Goal: Task Accomplishment & Management: Complete application form

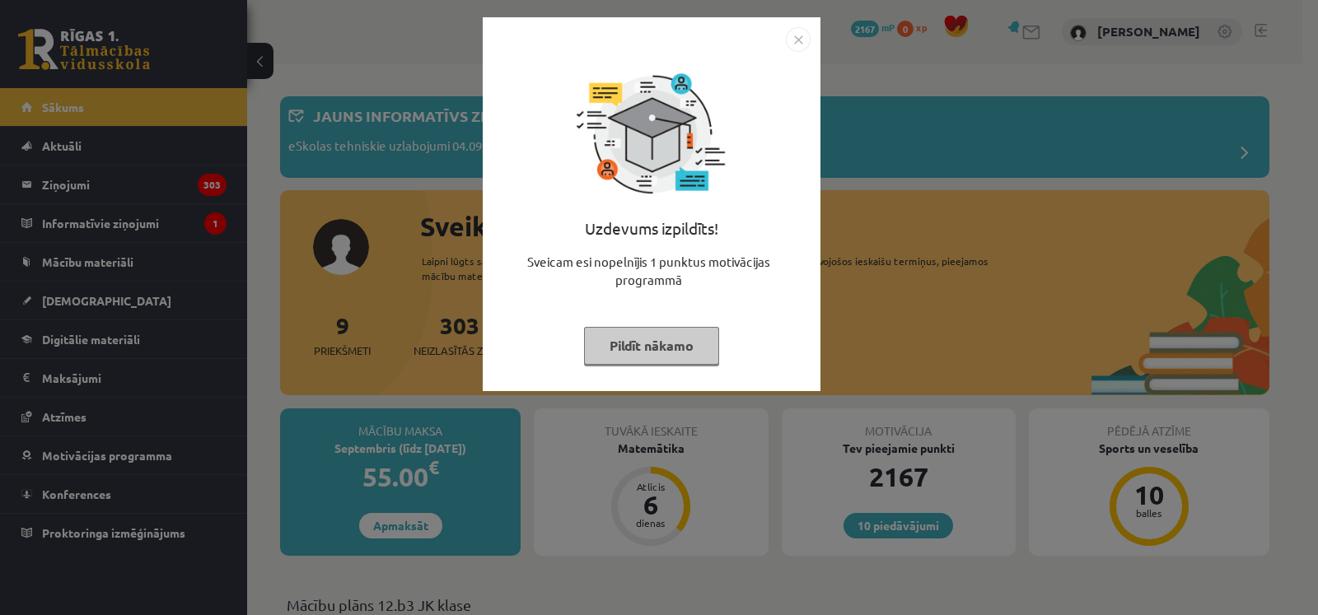
click at [637, 350] on button "Pildīt nākamo" at bounding box center [651, 346] width 135 height 38
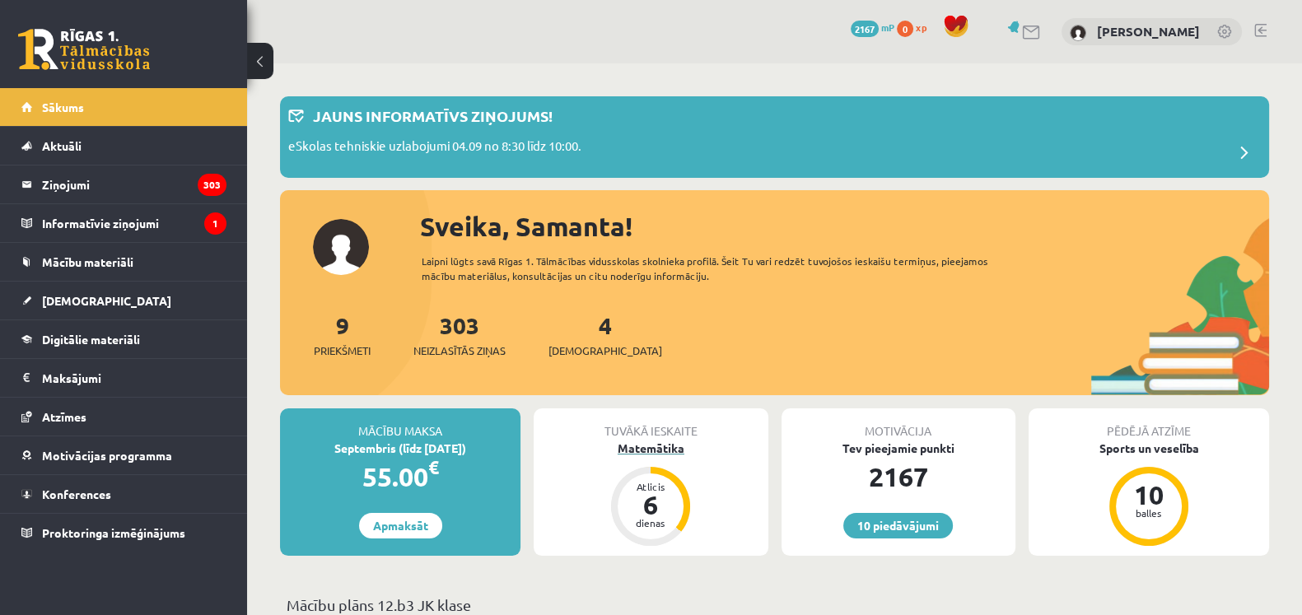
click at [618, 447] on div "Matemātika" at bounding box center [651, 448] width 234 height 17
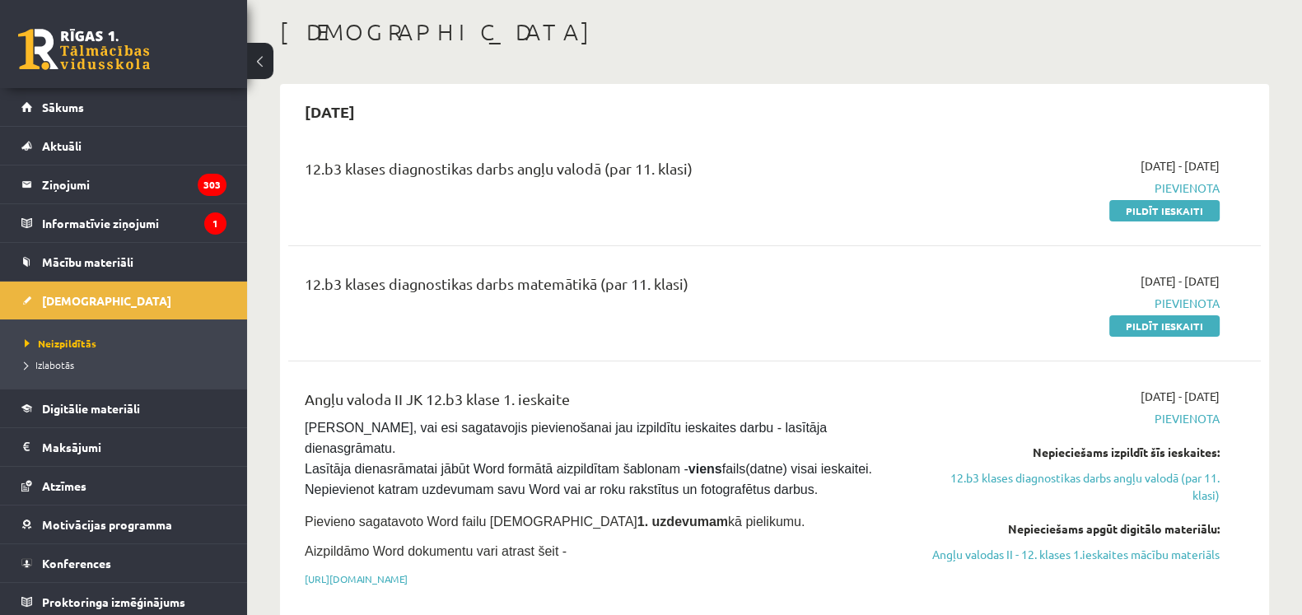
scroll to position [30, 0]
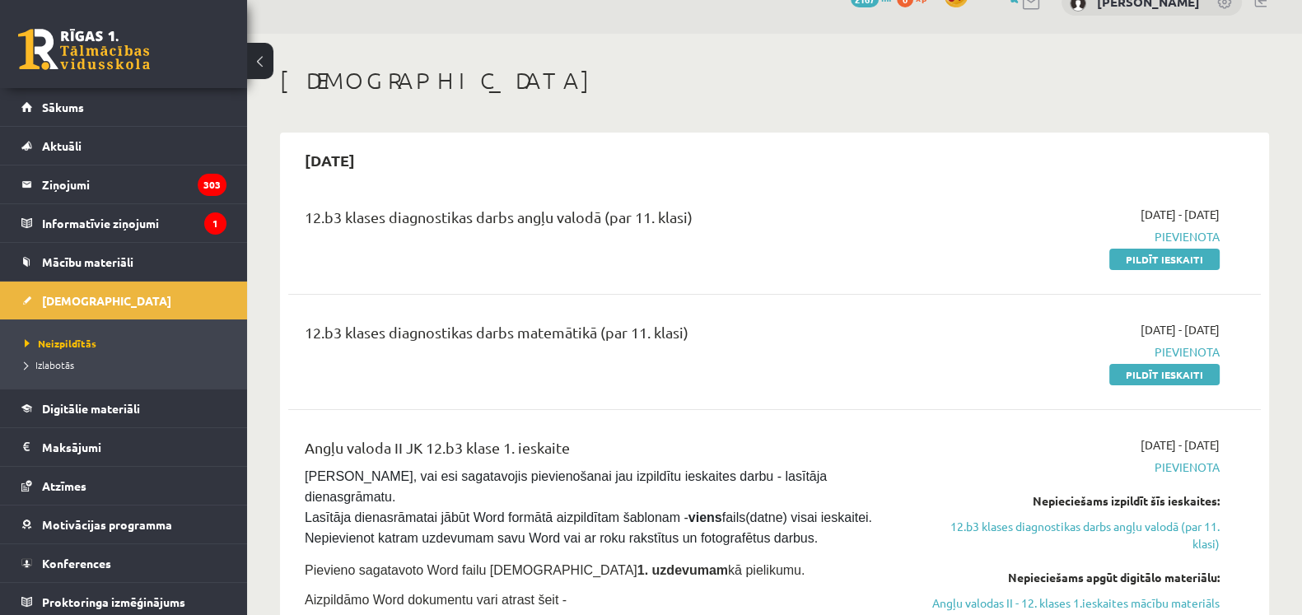
click at [264, 55] on button at bounding box center [260, 61] width 26 height 36
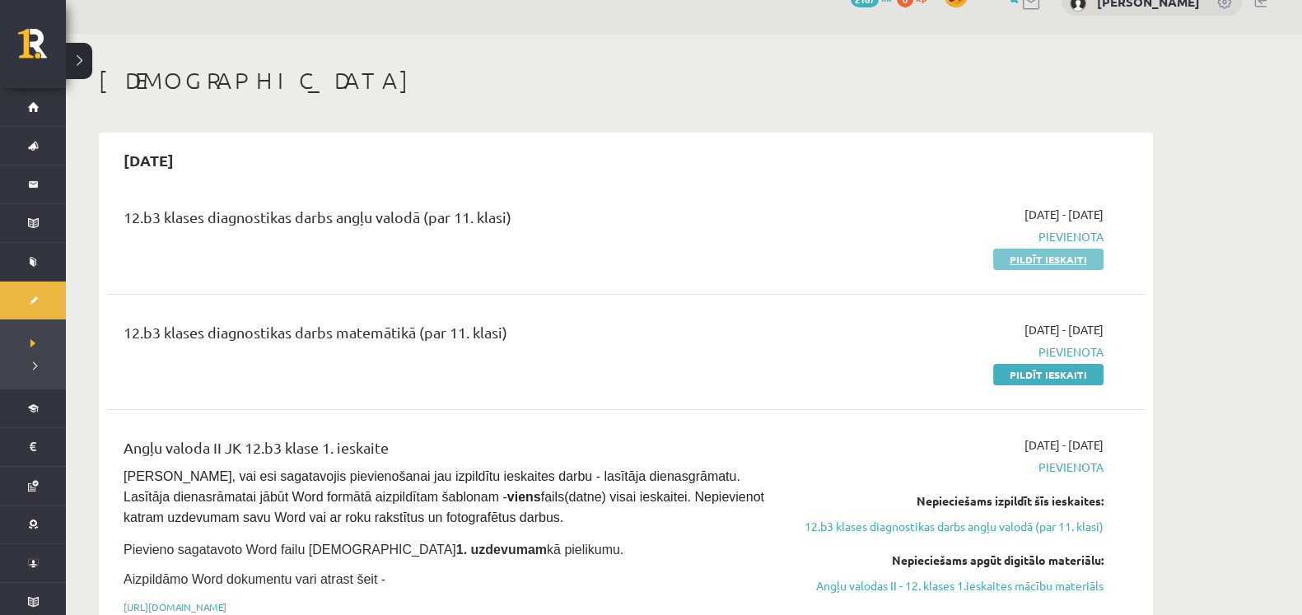
click at [1042, 257] on link "Pildīt ieskaiti" at bounding box center [1048, 259] width 110 height 21
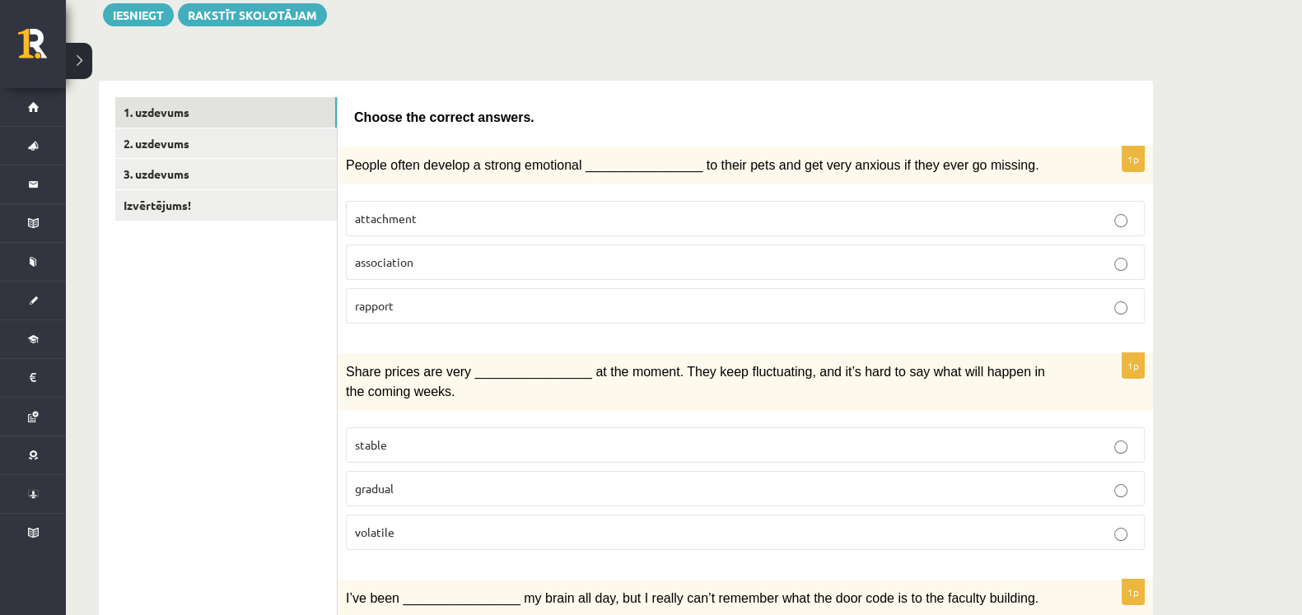
scroll to position [170, 0]
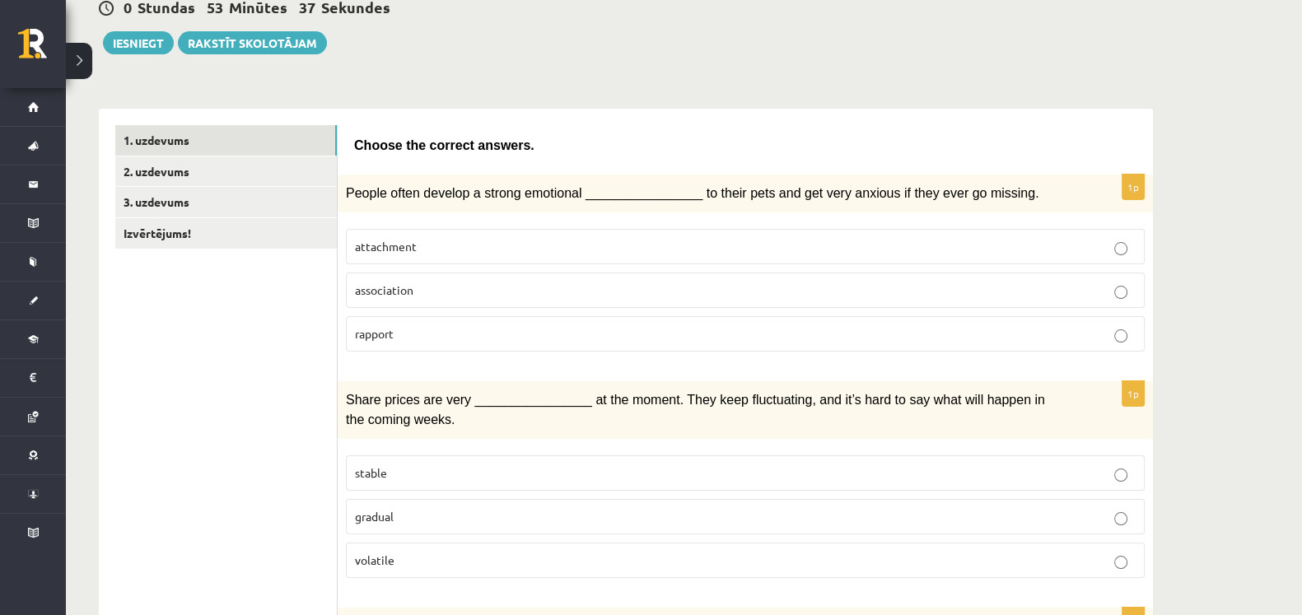
click at [888, 242] on p "attachment" at bounding box center [745, 246] width 781 height 17
click at [778, 559] on p "volatile" at bounding box center [745, 560] width 781 height 17
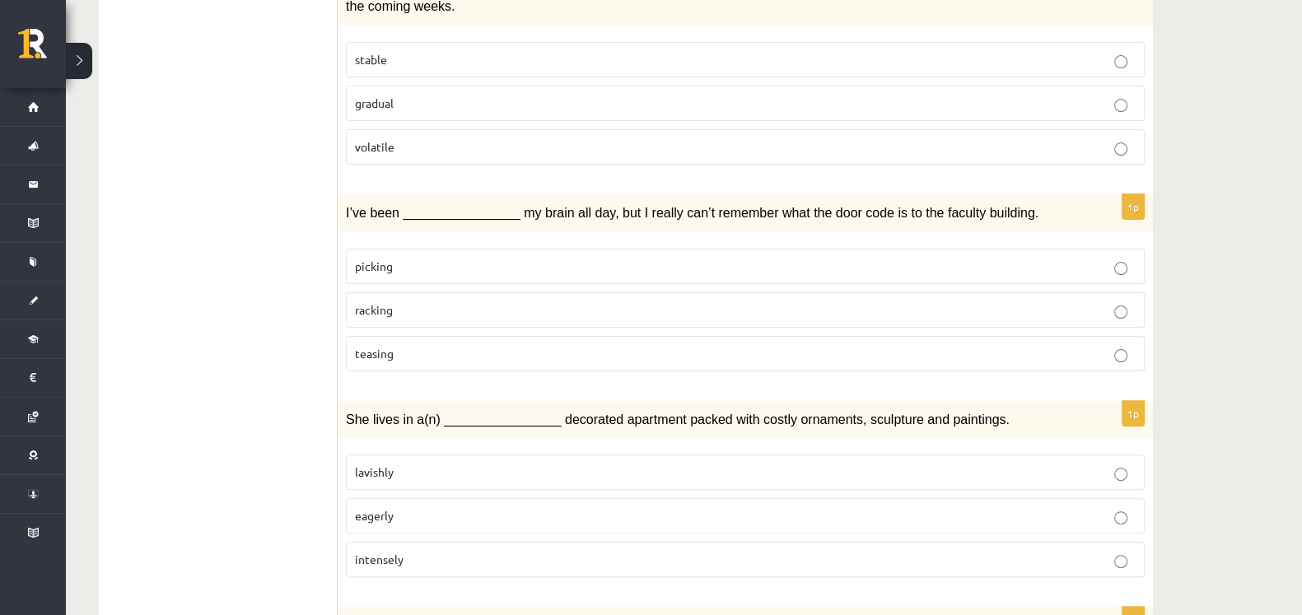
scroll to position [587, 0]
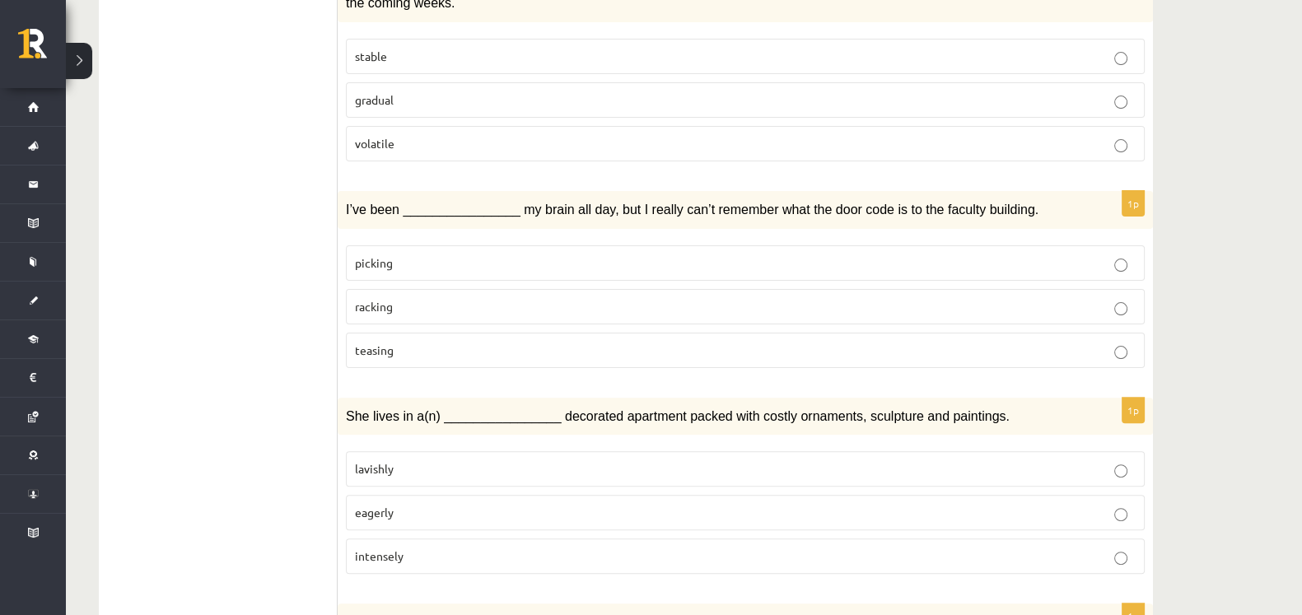
click at [760, 298] on p "racking" at bounding box center [745, 306] width 781 height 17
click at [628, 470] on label "lavishly" at bounding box center [745, 468] width 799 height 35
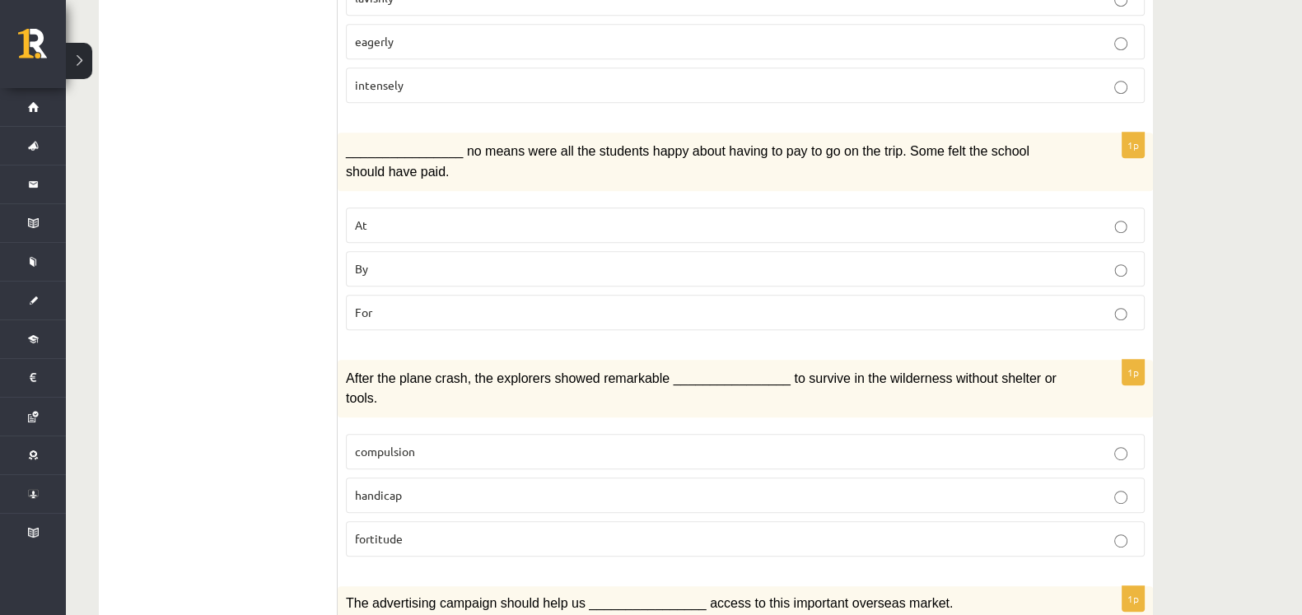
scroll to position [1066, 0]
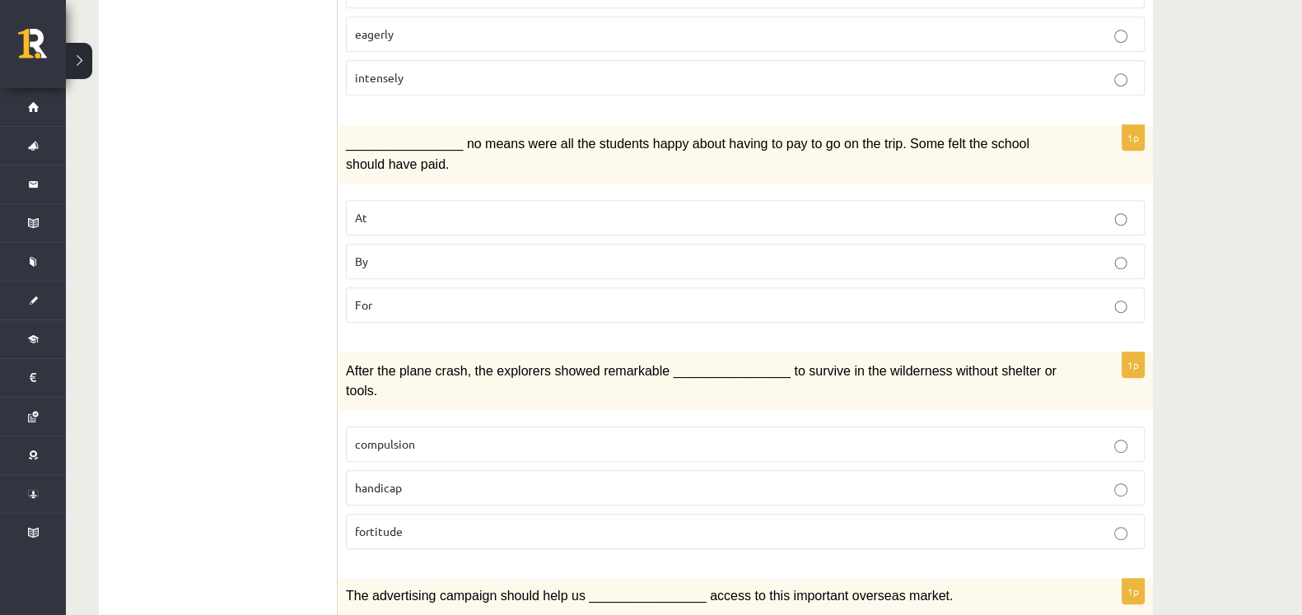
click at [1002, 253] on p "By" at bounding box center [745, 261] width 781 height 17
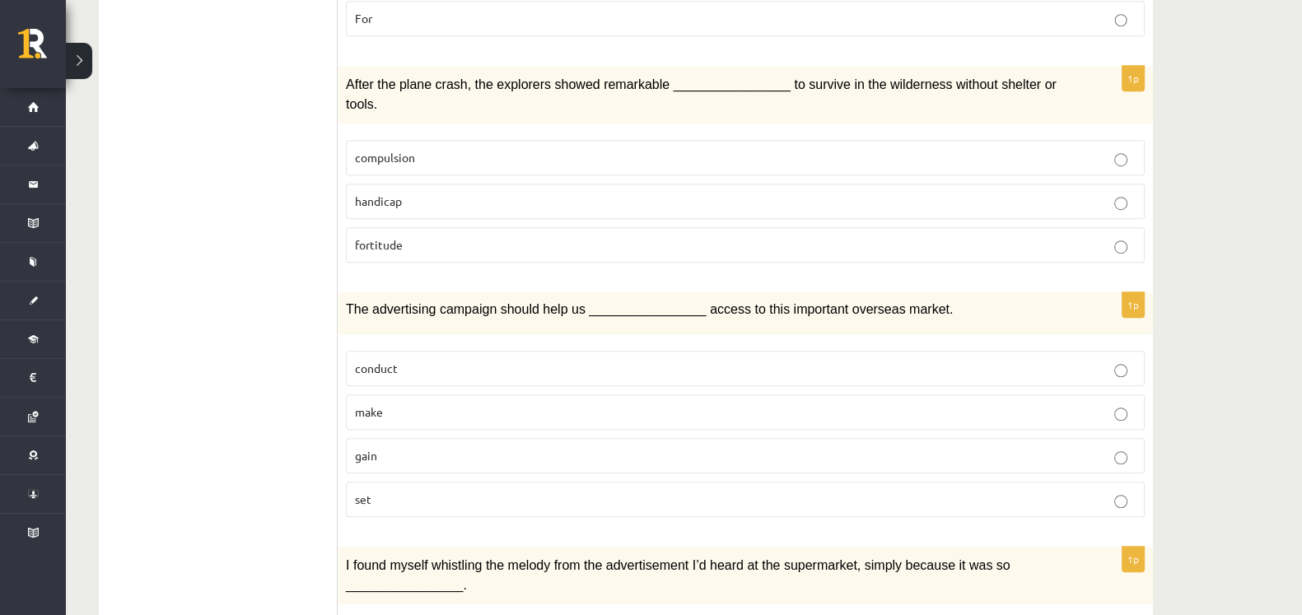
scroll to position [1355, 0]
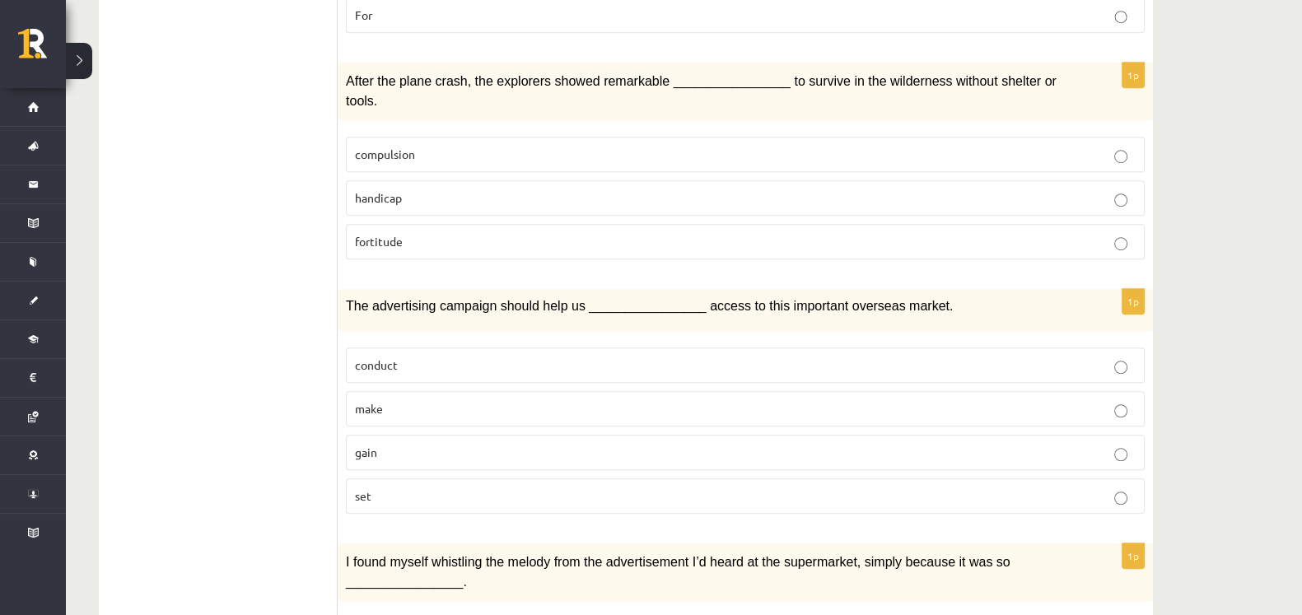
click at [977, 233] on p "fortitude" at bounding box center [745, 241] width 781 height 17
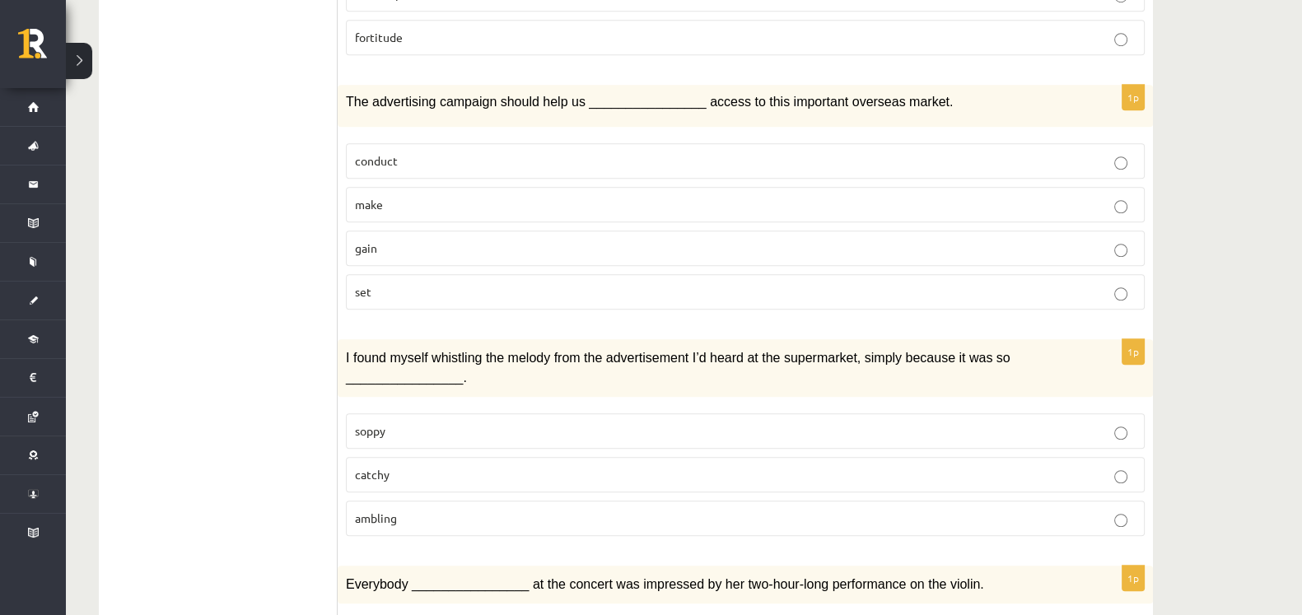
scroll to position [1585, 0]
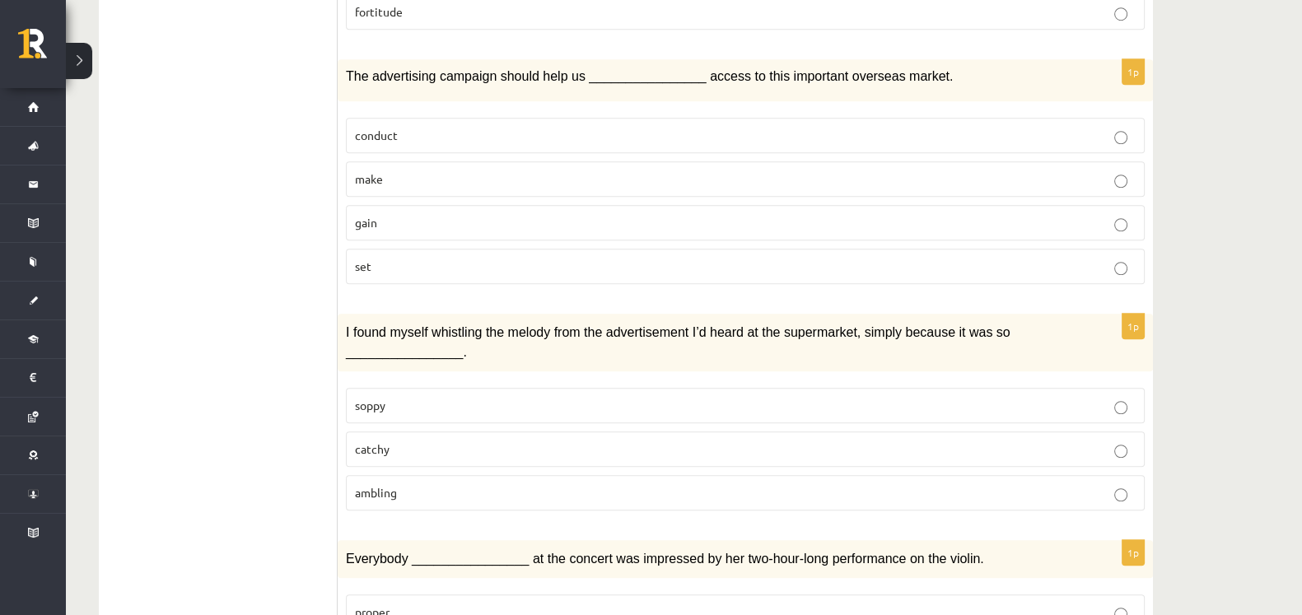
click at [646, 205] on label "gain" at bounding box center [745, 222] width 799 height 35
click at [534, 441] on p "catchy" at bounding box center [745, 449] width 781 height 17
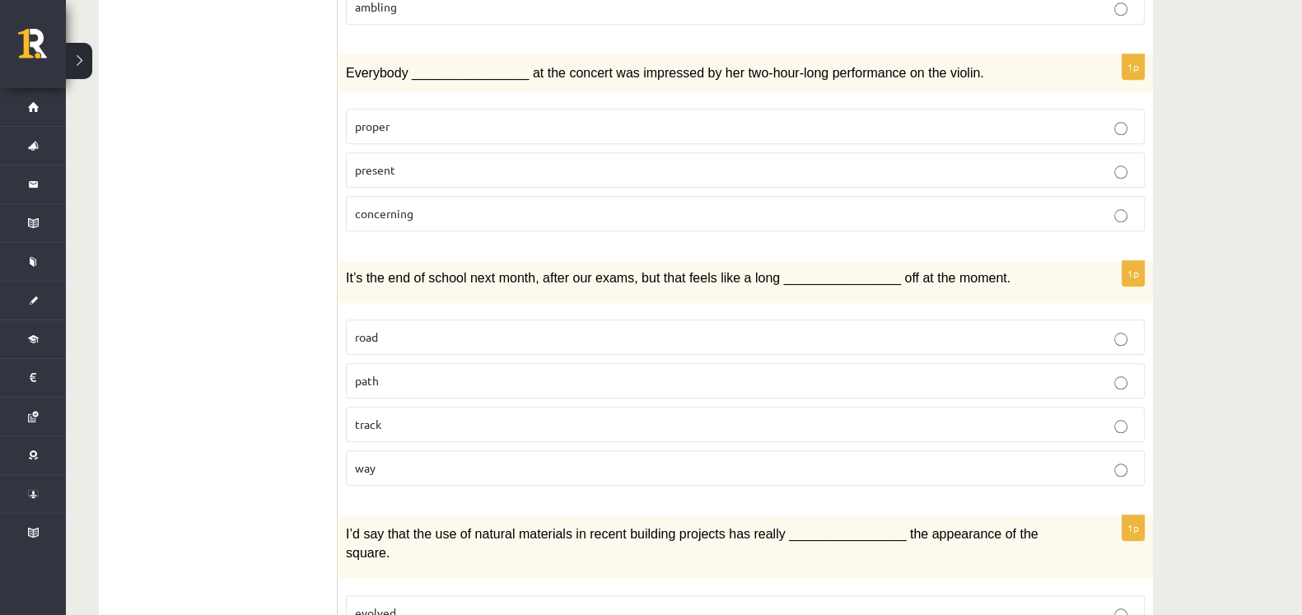
scroll to position [2060, 0]
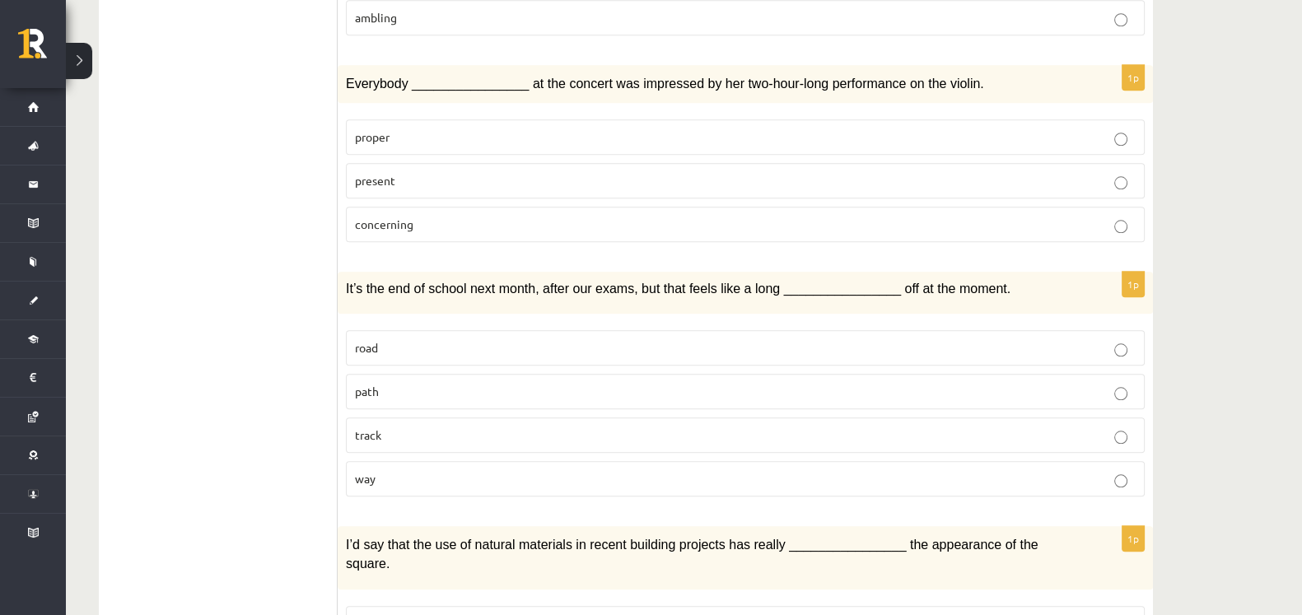
click at [1073, 163] on label "present" at bounding box center [745, 180] width 799 height 35
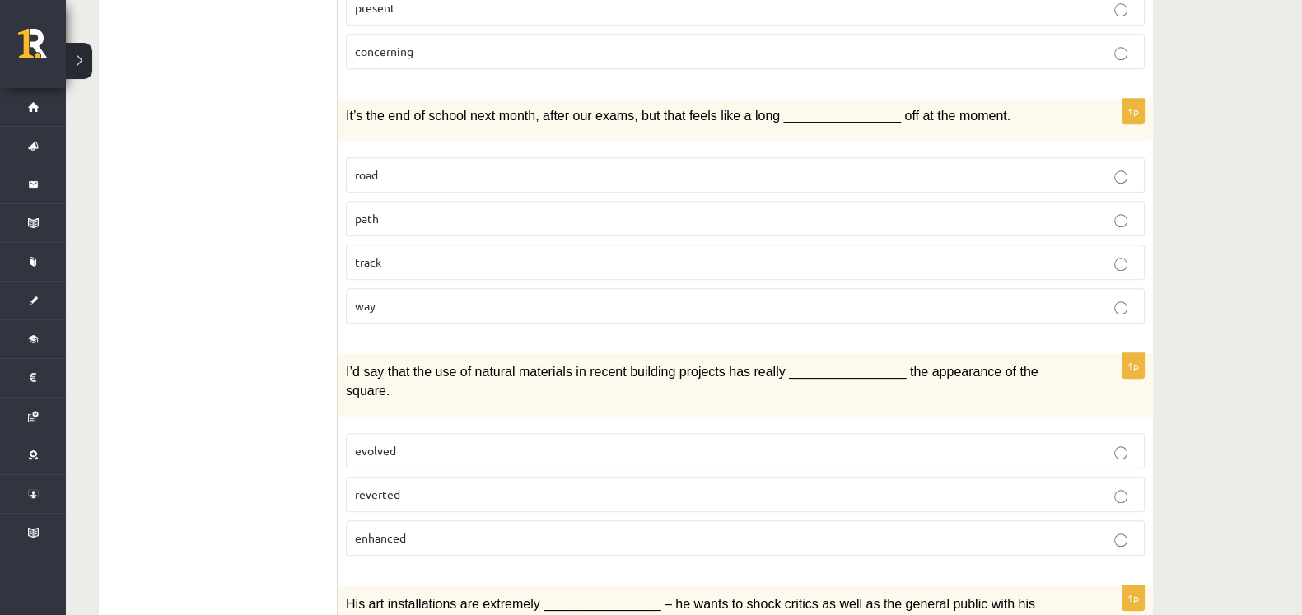
scroll to position [2381, 0]
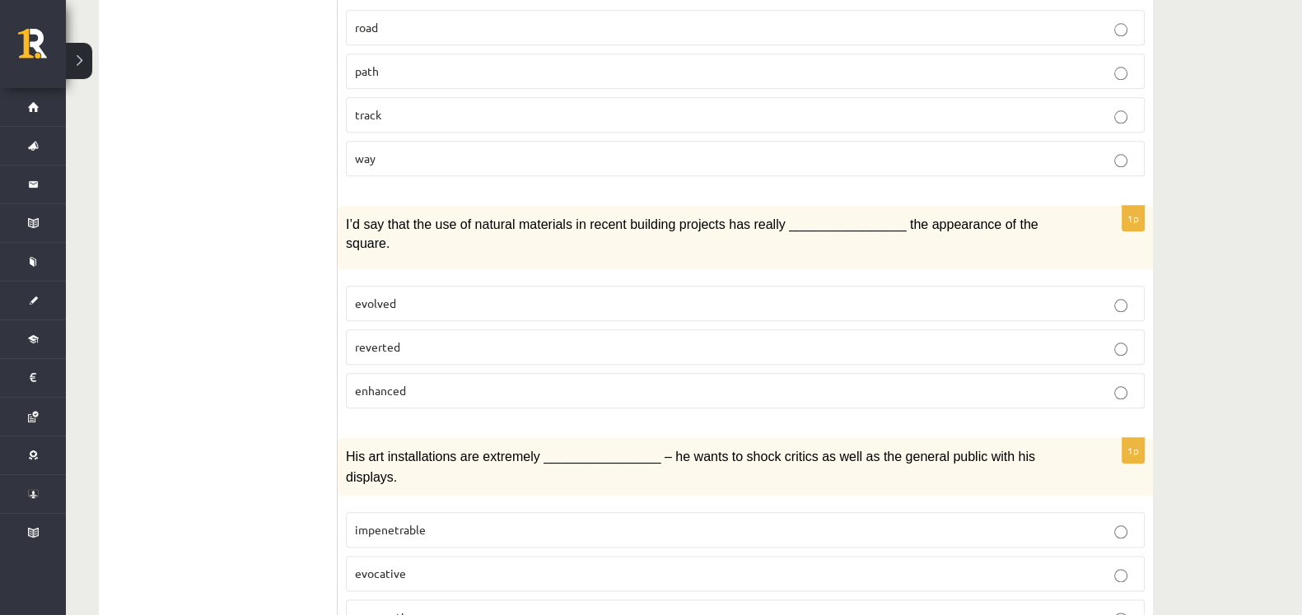
click at [1039, 382] on p "enhanced" at bounding box center [745, 390] width 781 height 17
click at [845, 599] on label "provocative" at bounding box center [745, 616] width 799 height 35
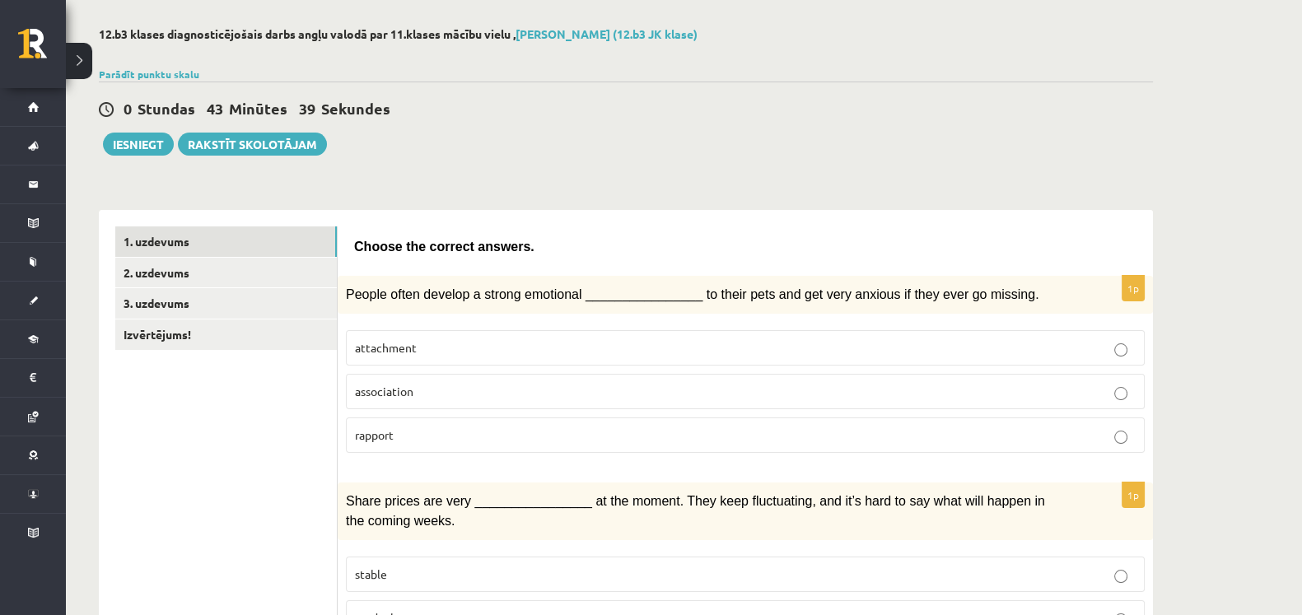
scroll to position [0, 0]
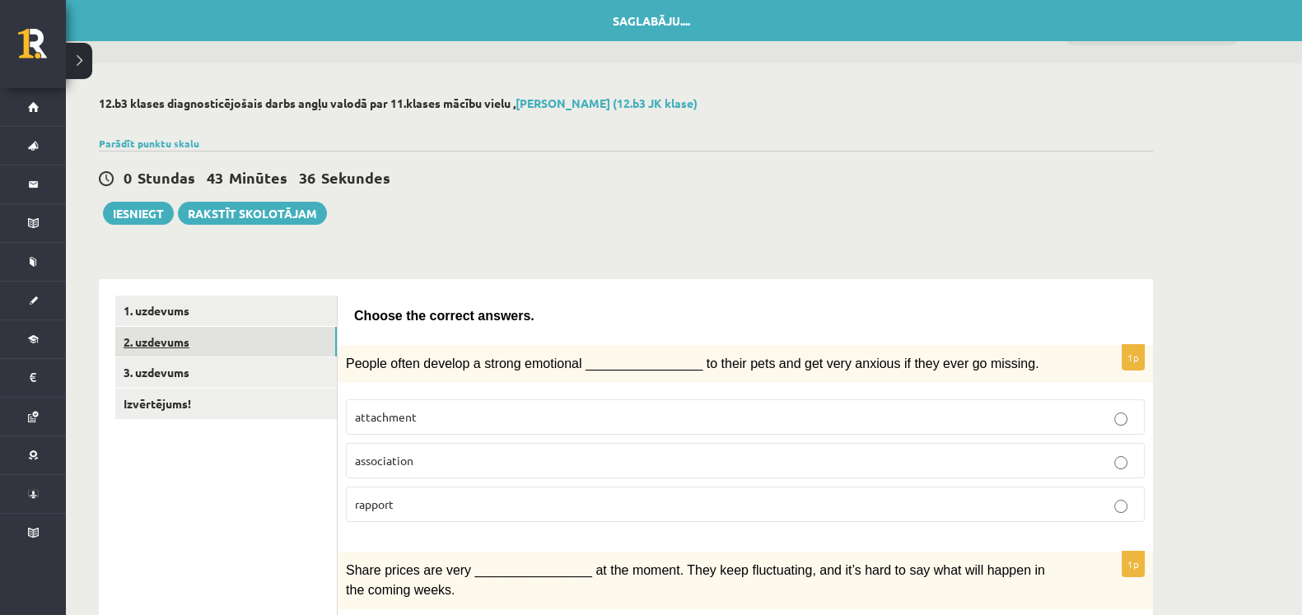
click at [138, 345] on link "2. uzdevums" at bounding box center [226, 342] width 222 height 30
click at [198, 319] on link "1. uzdevums" at bounding box center [226, 311] width 222 height 30
click at [170, 354] on link "2. uzdevums" at bounding box center [226, 342] width 222 height 30
click at [174, 346] on link "2. uzdevums" at bounding box center [226, 342] width 222 height 30
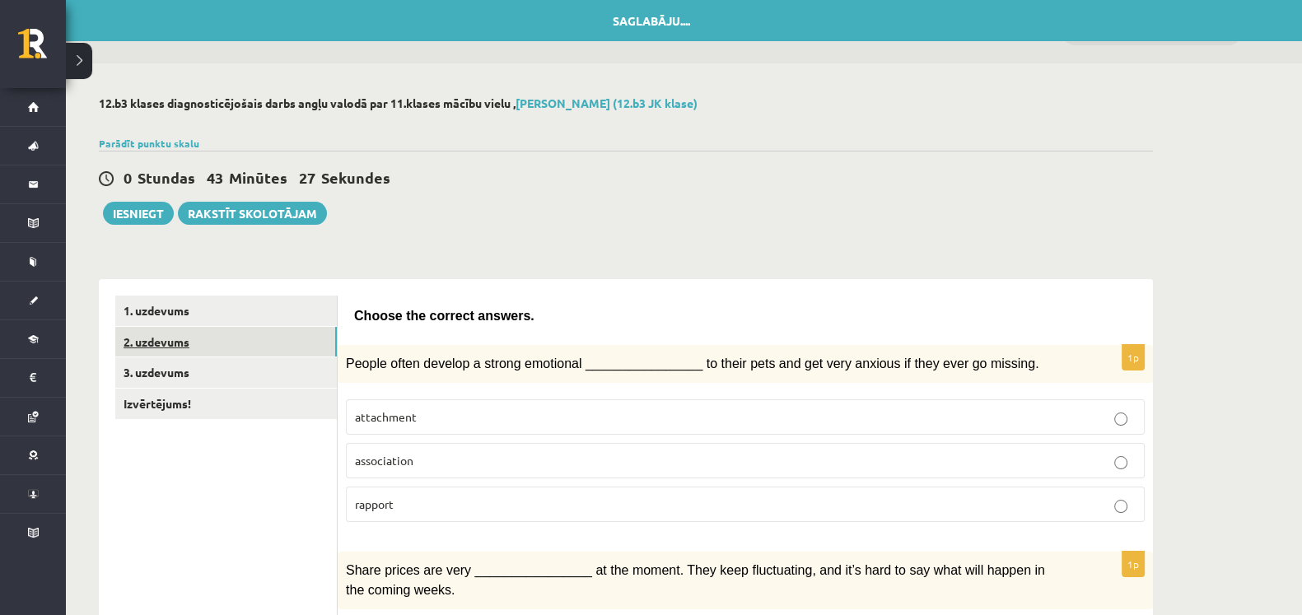
click at [174, 346] on link "2. uzdevums" at bounding box center [226, 342] width 222 height 30
click at [177, 369] on link "3. uzdevums" at bounding box center [226, 372] width 222 height 30
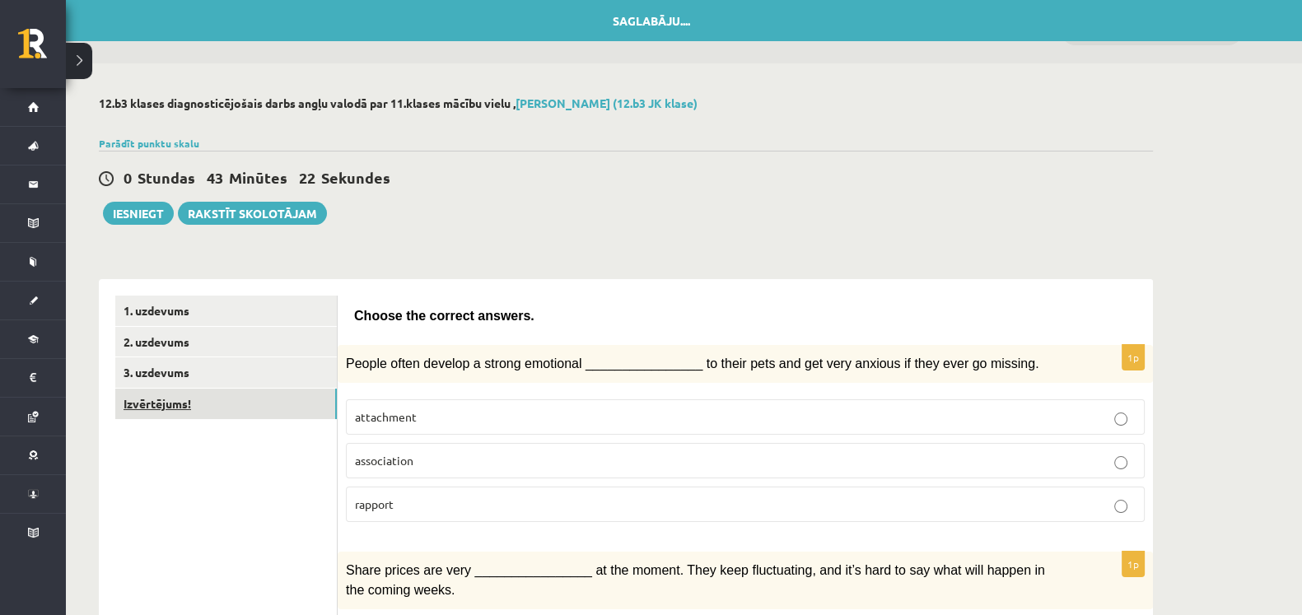
click at [170, 398] on link "Izvērtējums!" at bounding box center [226, 404] width 222 height 30
click at [222, 315] on link "1. uzdevums" at bounding box center [226, 311] width 222 height 30
click at [288, 344] on link "2. uzdevums" at bounding box center [226, 342] width 222 height 30
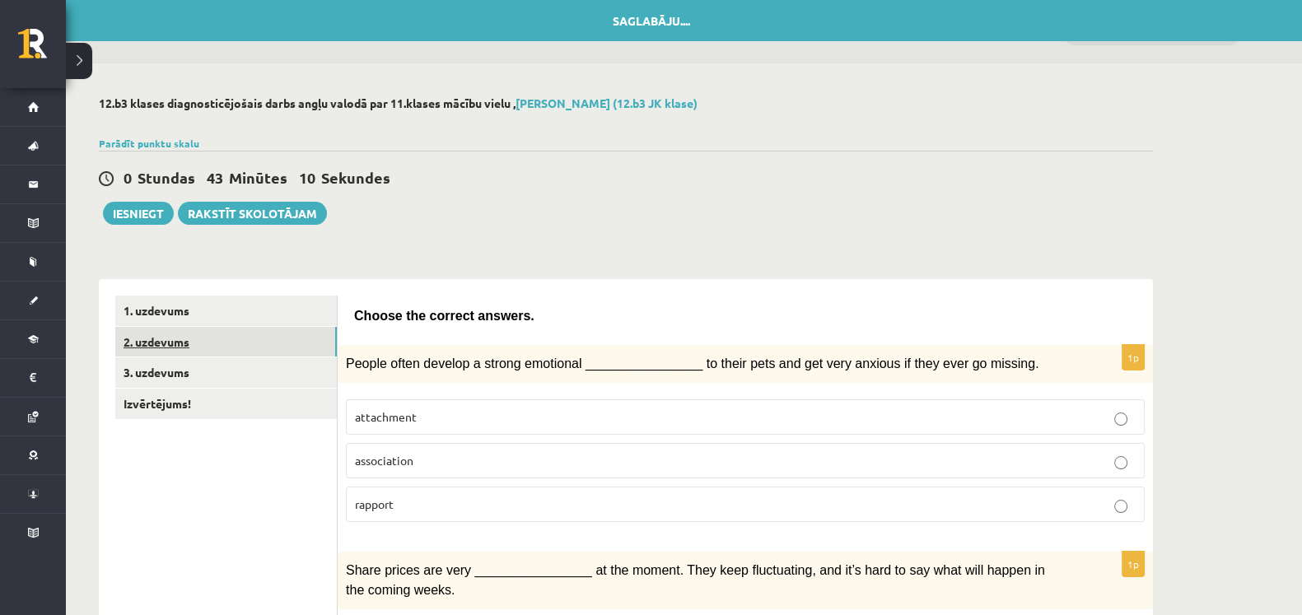
click at [288, 344] on link "2. uzdevums" at bounding box center [226, 342] width 222 height 30
click at [263, 372] on link "3. uzdevums" at bounding box center [226, 372] width 222 height 30
click at [176, 376] on link "3. uzdevums" at bounding box center [226, 372] width 222 height 30
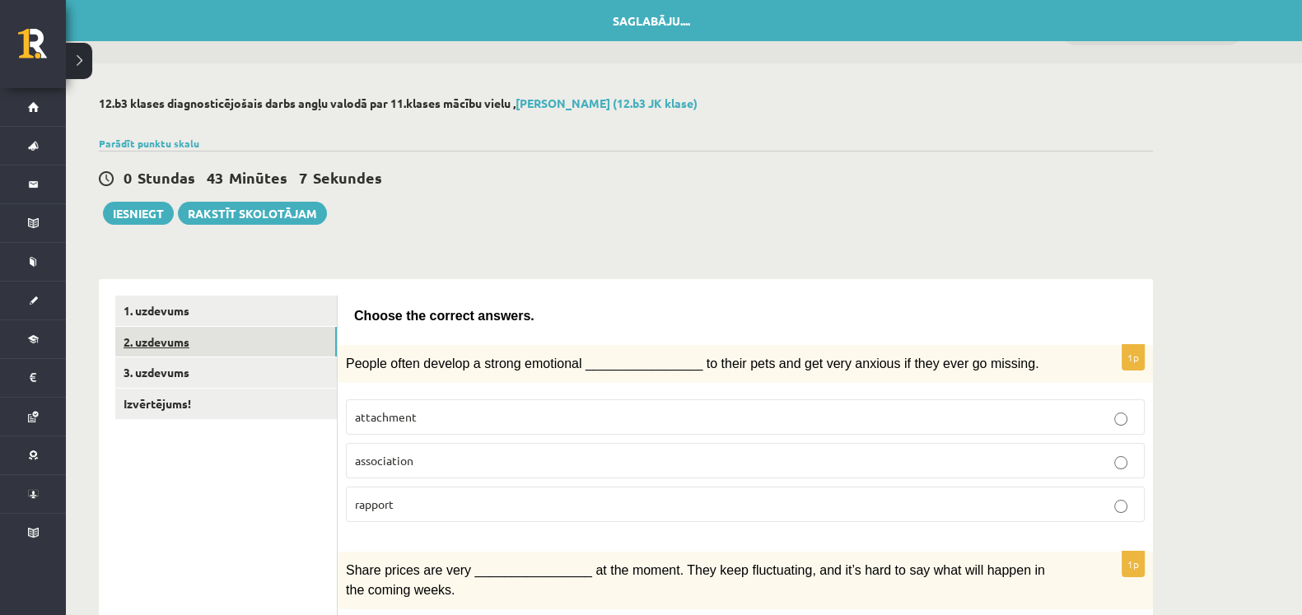
click at [170, 343] on link "2. uzdevums" at bounding box center [226, 342] width 222 height 30
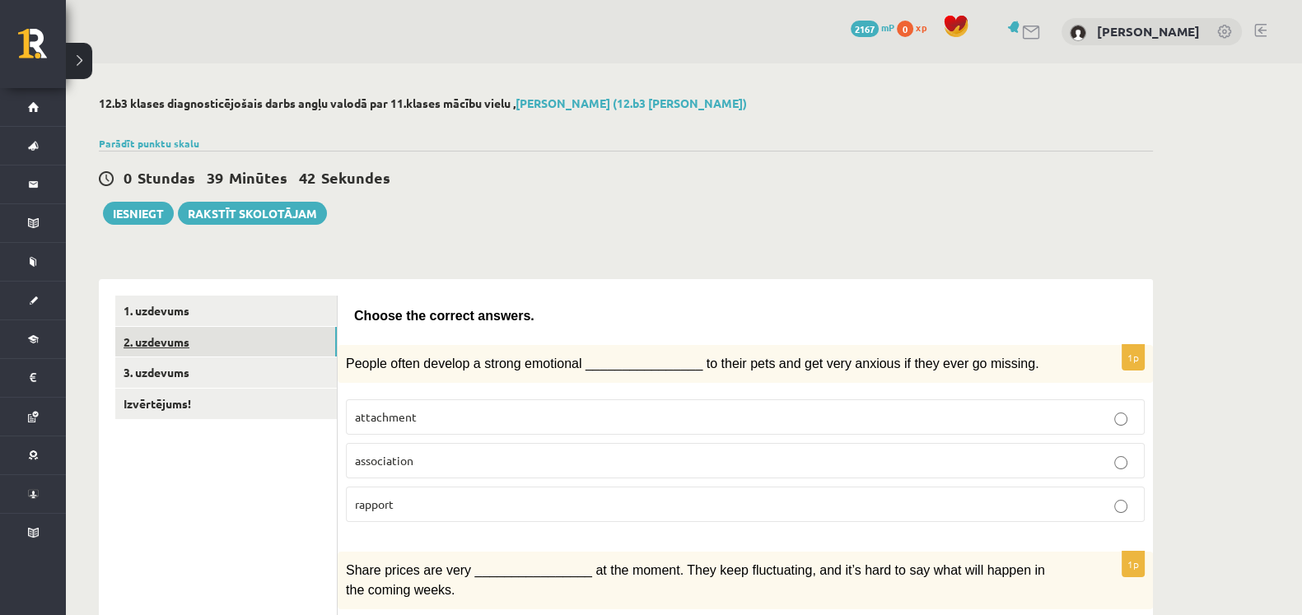
click at [166, 346] on link "2. uzdevums" at bounding box center [226, 342] width 222 height 30
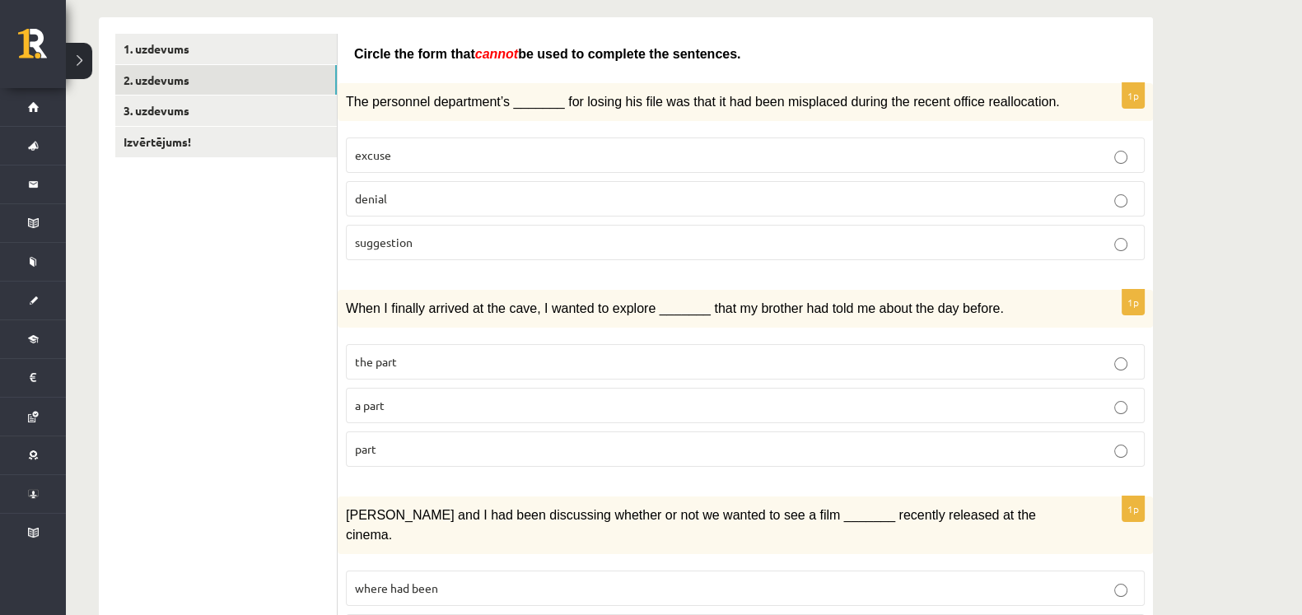
scroll to position [268, 0]
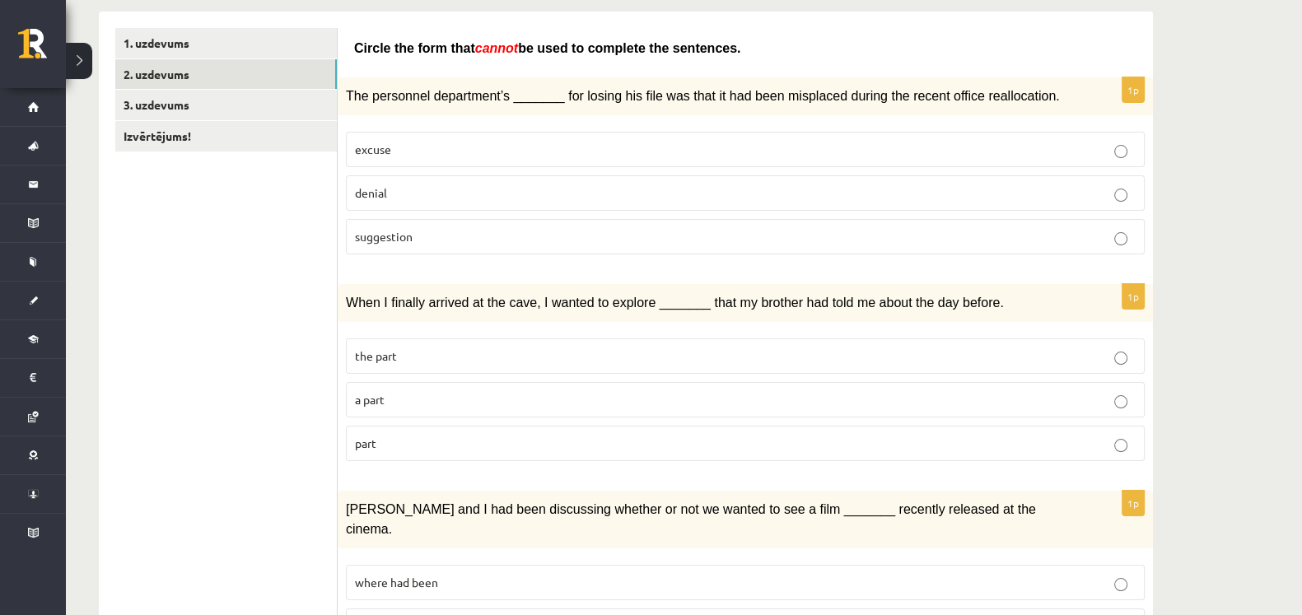
click at [904, 232] on p "suggestion" at bounding box center [745, 236] width 781 height 17
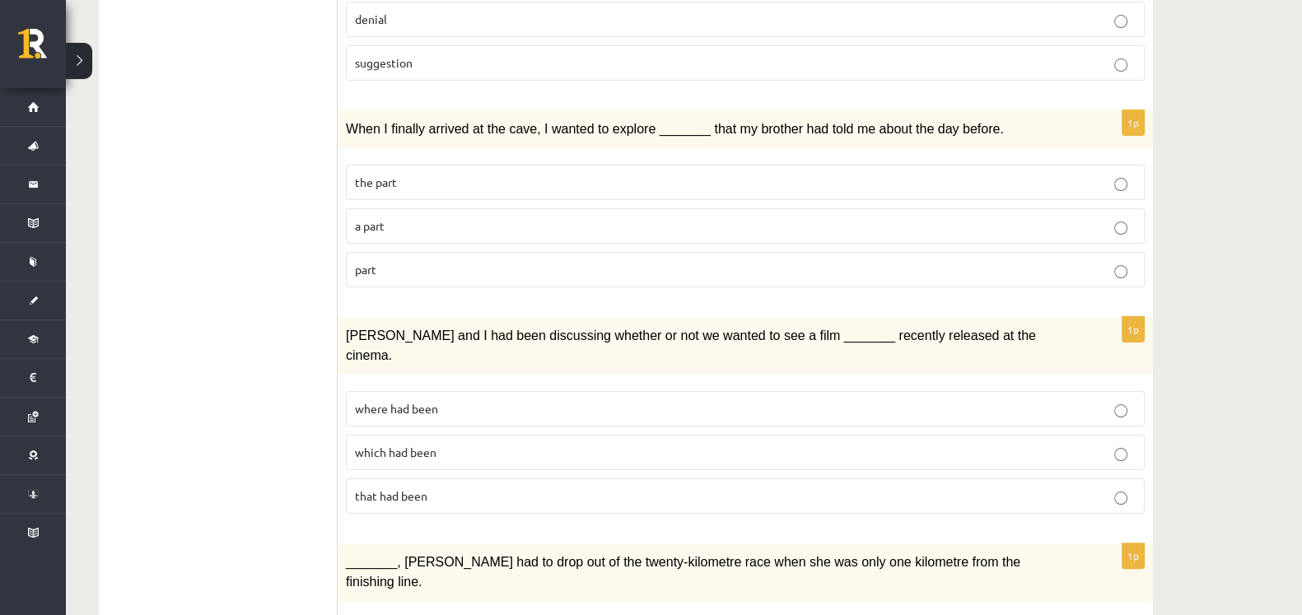
scroll to position [462, 0]
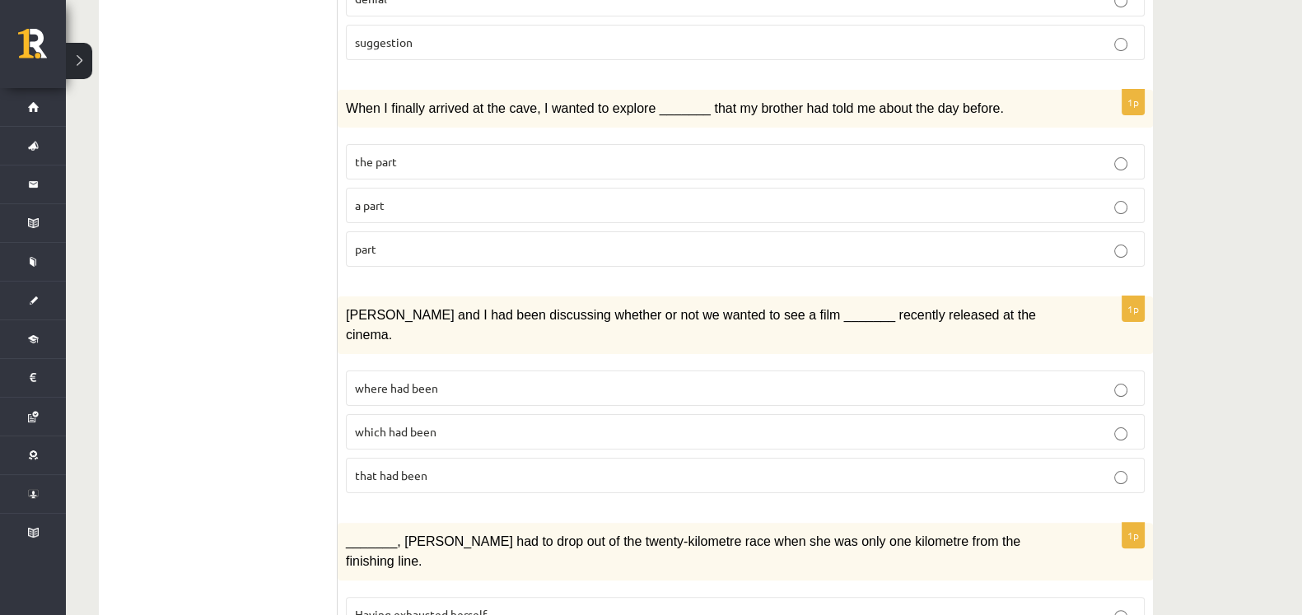
click at [1005, 249] on p "part" at bounding box center [745, 248] width 781 height 17
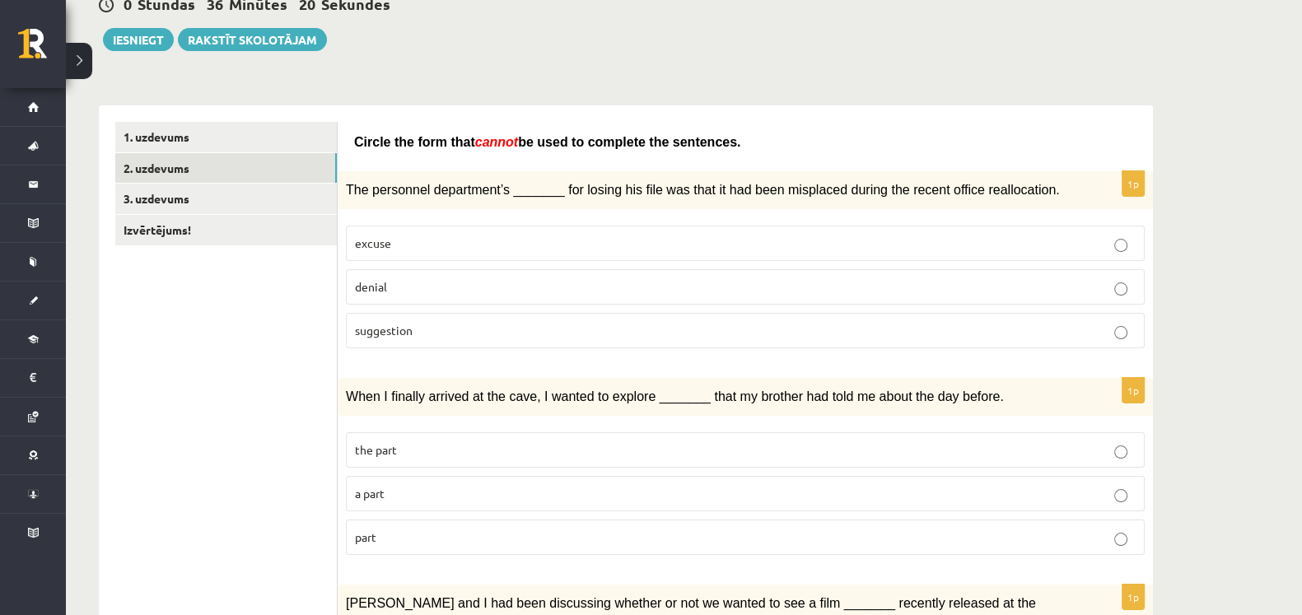
scroll to position [160, 0]
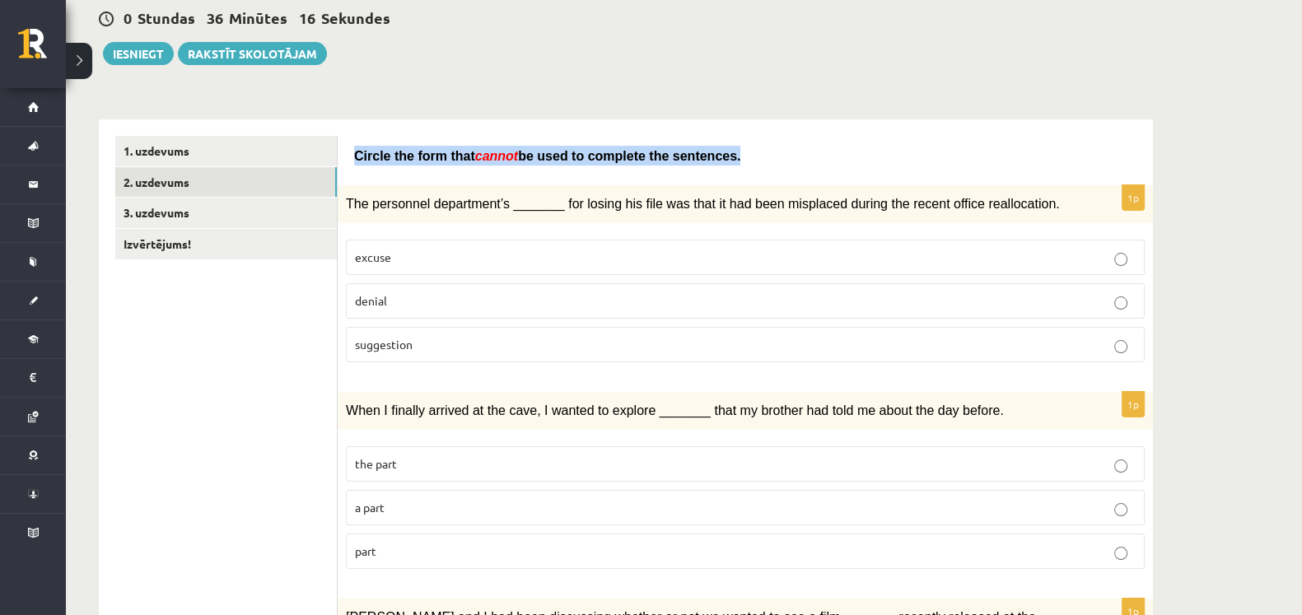
drag, startPoint x: 352, startPoint y: 154, endPoint x: 695, endPoint y: 142, distance: 342.8
drag, startPoint x: 695, startPoint y: 142, endPoint x: 674, endPoint y: 151, distance: 22.5
copy span "Circle the form that cannot be used to complete the sentences"
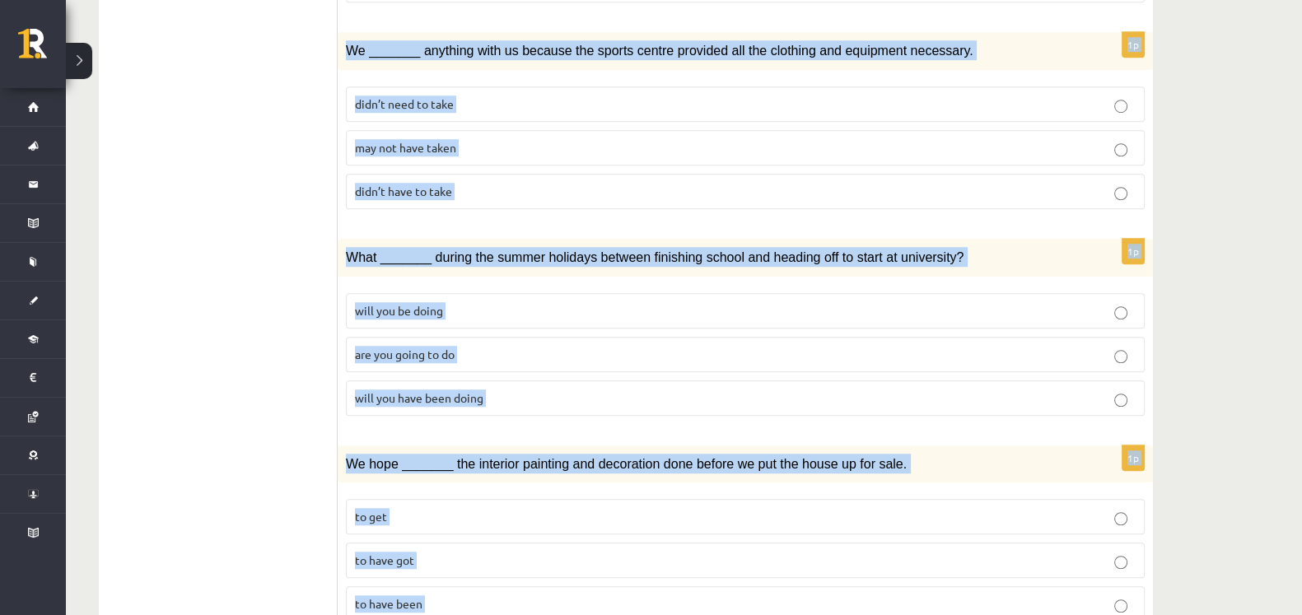
scroll to position [1808, 0]
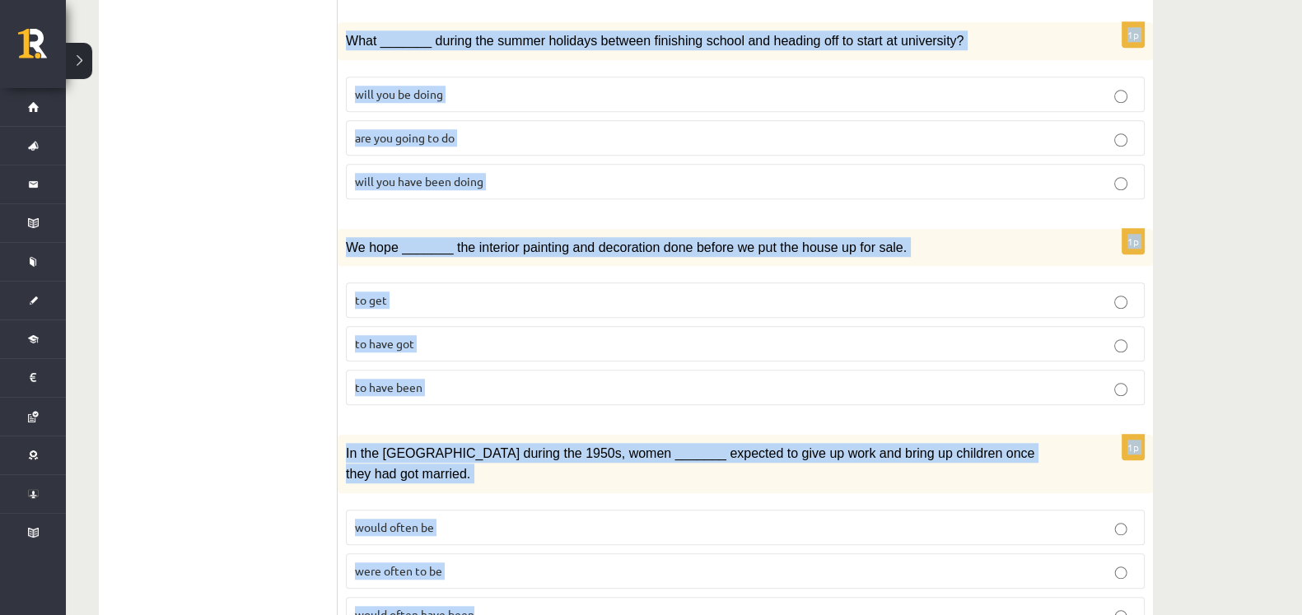
drag, startPoint x: 344, startPoint y: 138, endPoint x: 863, endPoint y: 660, distance: 736.6
copy form "Clara and I had been discussing whether or not we wanted to see a film _______ …"
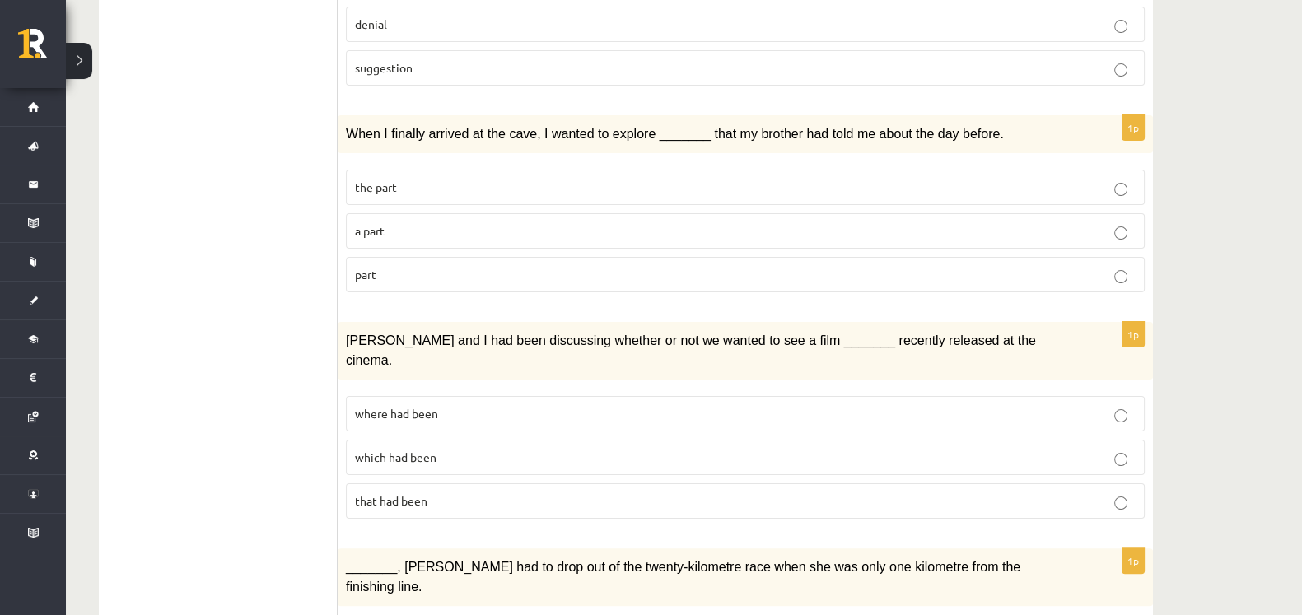
scroll to position [441, 0]
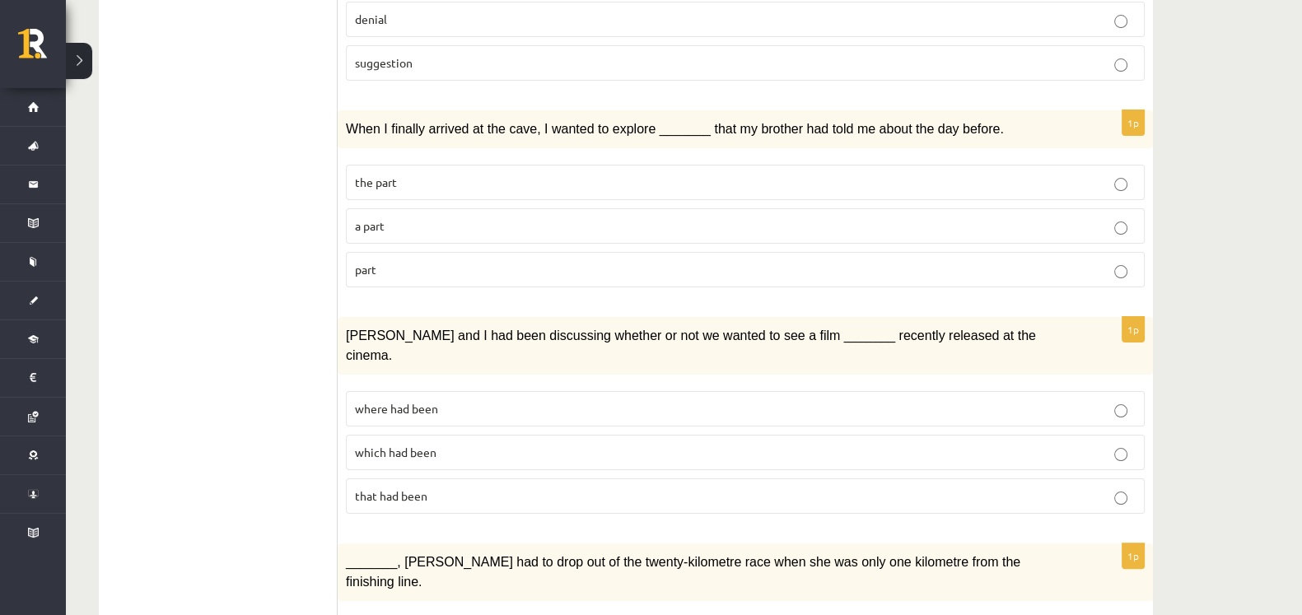
click at [486, 400] on p "where had been" at bounding box center [745, 408] width 781 height 17
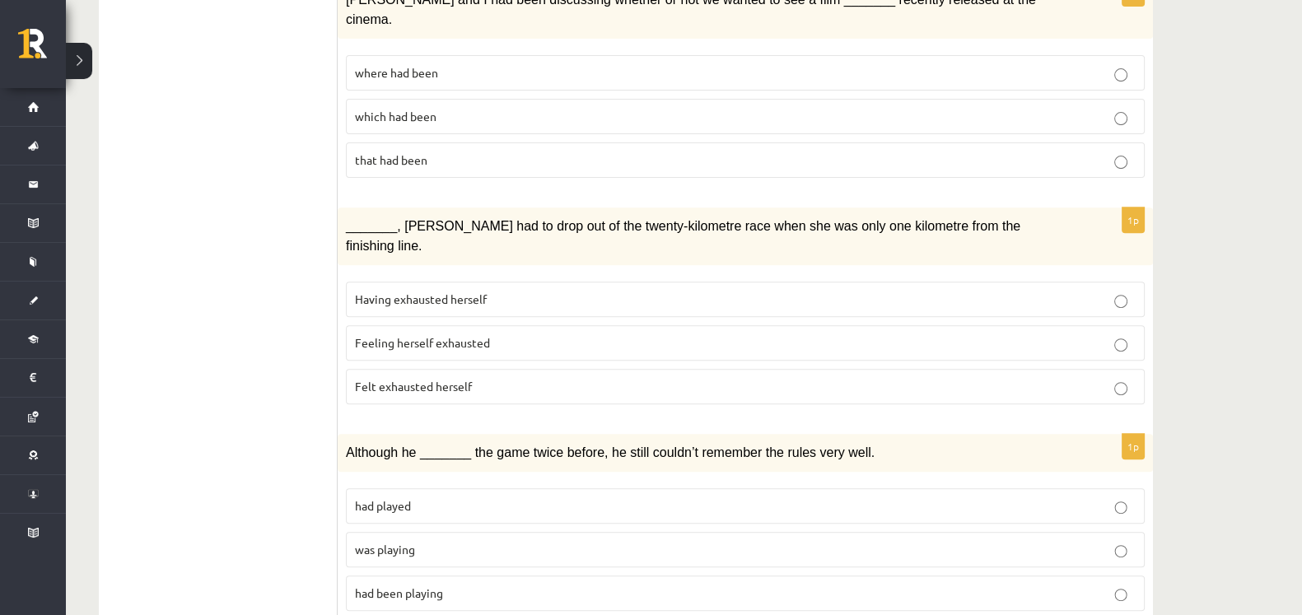
scroll to position [789, 0]
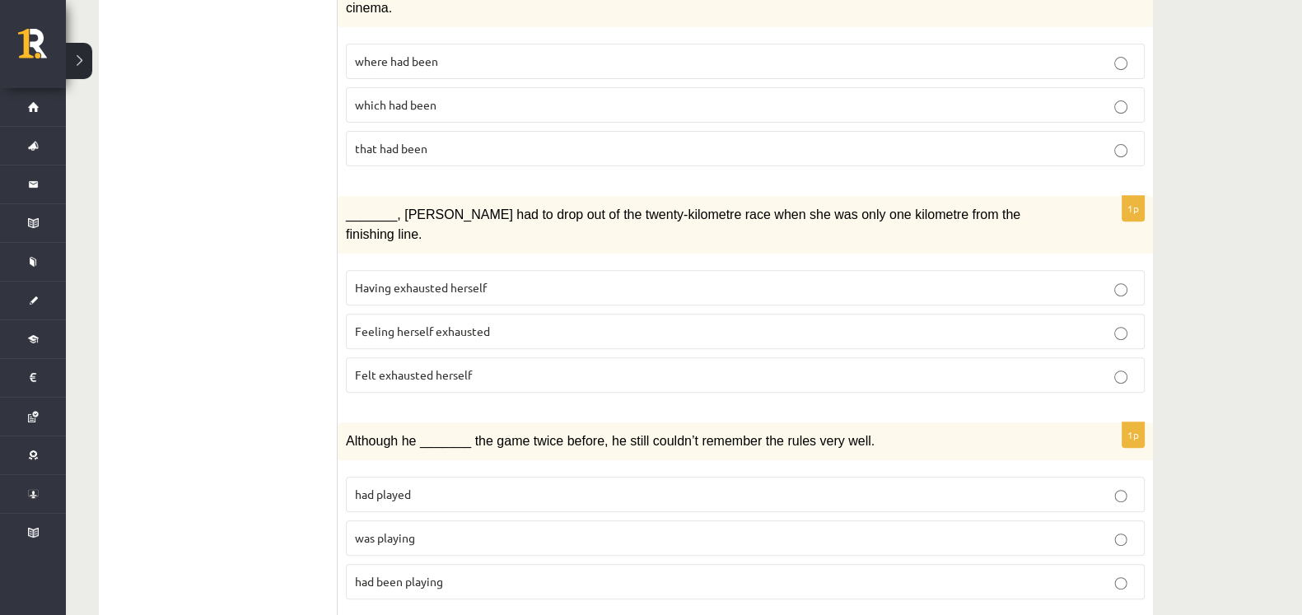
click at [835, 357] on label "Felt exhausted herself" at bounding box center [745, 374] width 799 height 35
click at [486, 529] on p "was playing" at bounding box center [745, 537] width 781 height 17
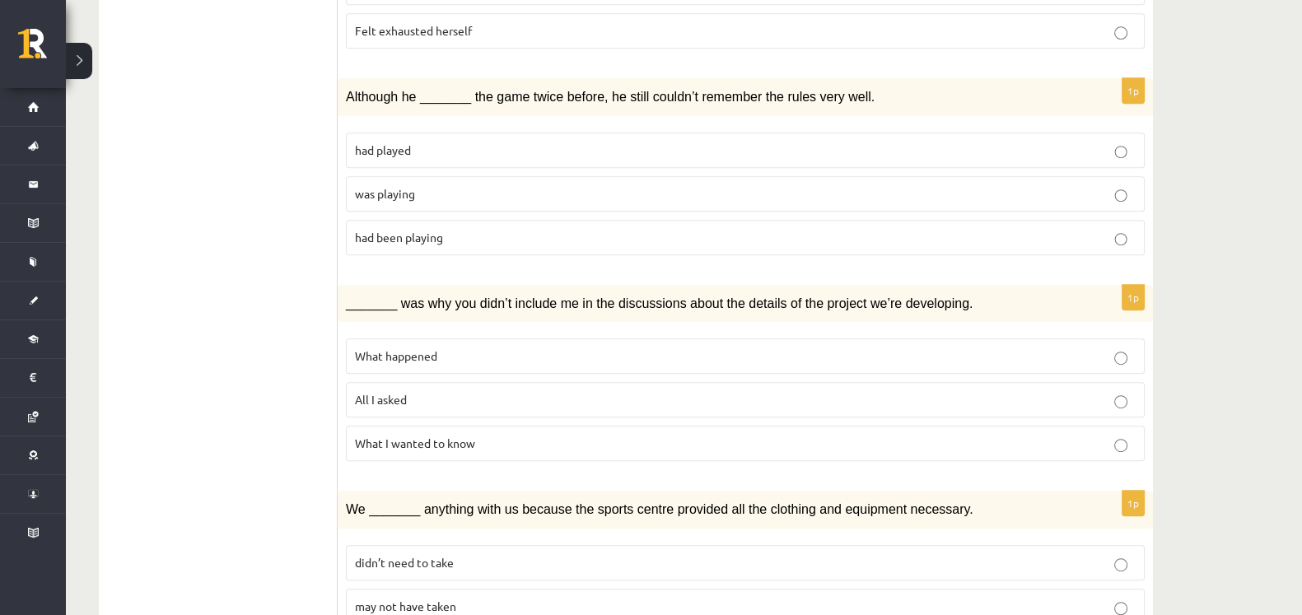
scroll to position [1136, 0]
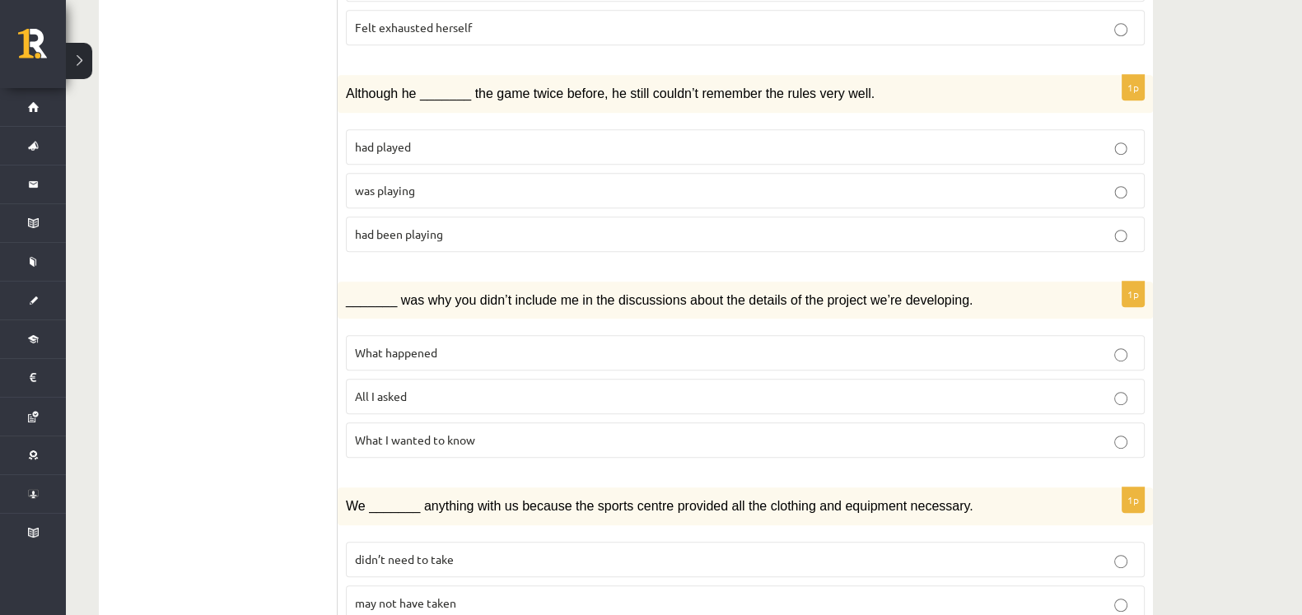
click at [651, 344] on p "What happened" at bounding box center [745, 352] width 781 height 17
click at [901, 595] on p "may not have taken" at bounding box center [745, 603] width 781 height 17
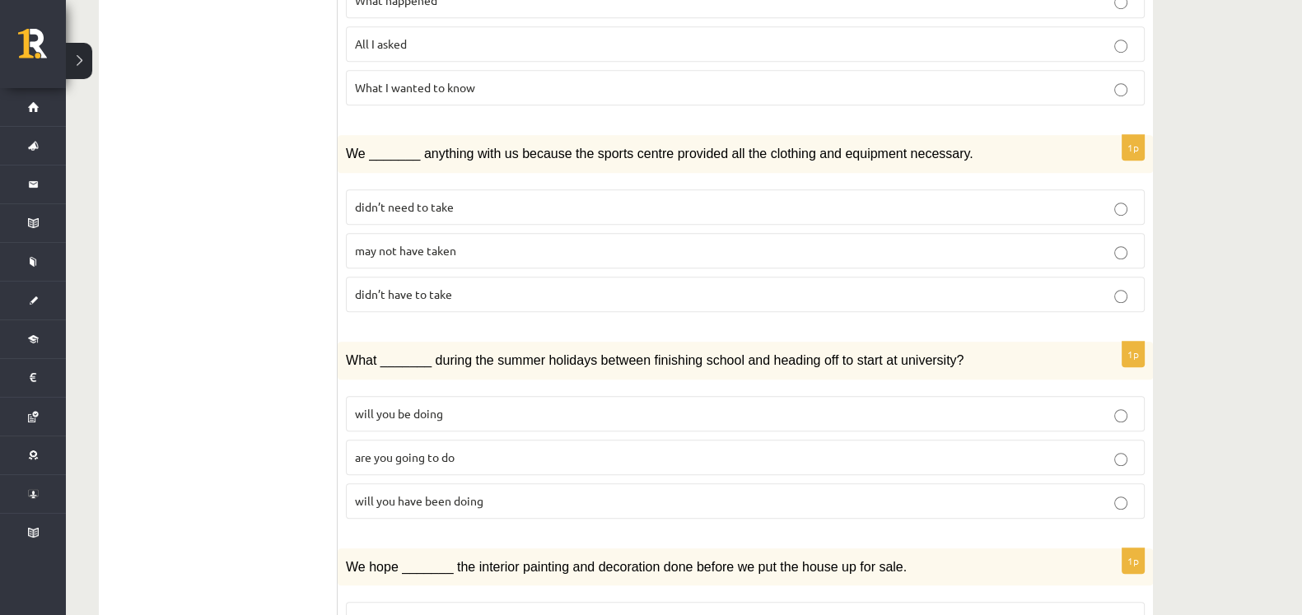
scroll to position [1503, 0]
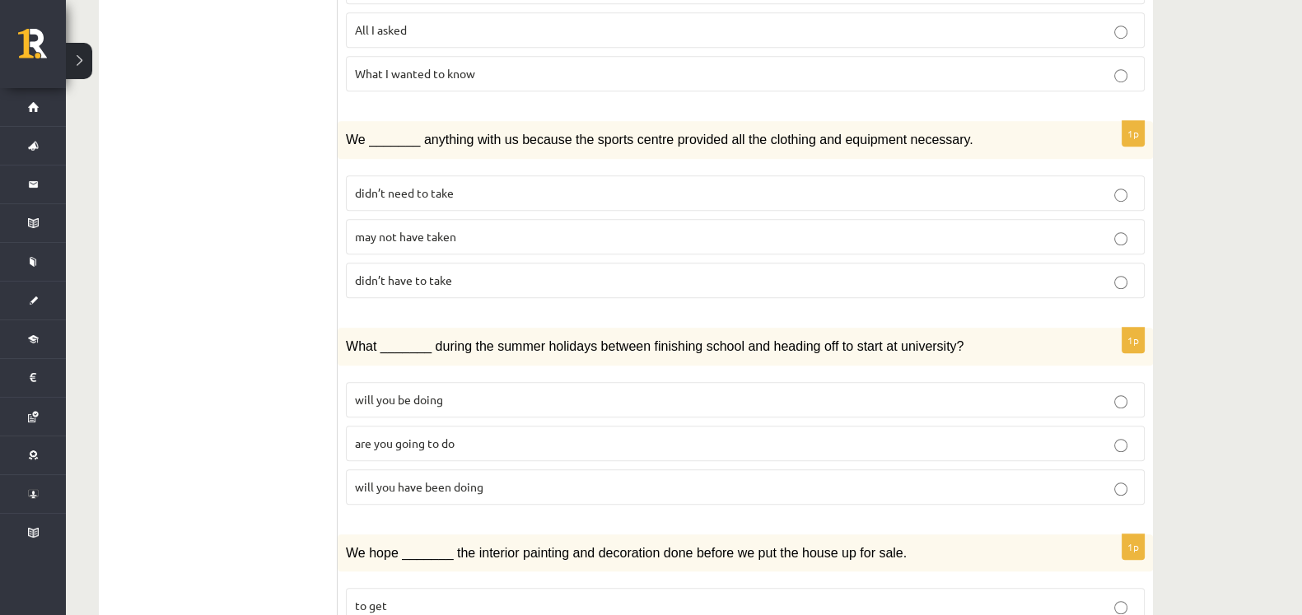
click at [403, 479] on span "will you have been doing" at bounding box center [419, 486] width 128 height 15
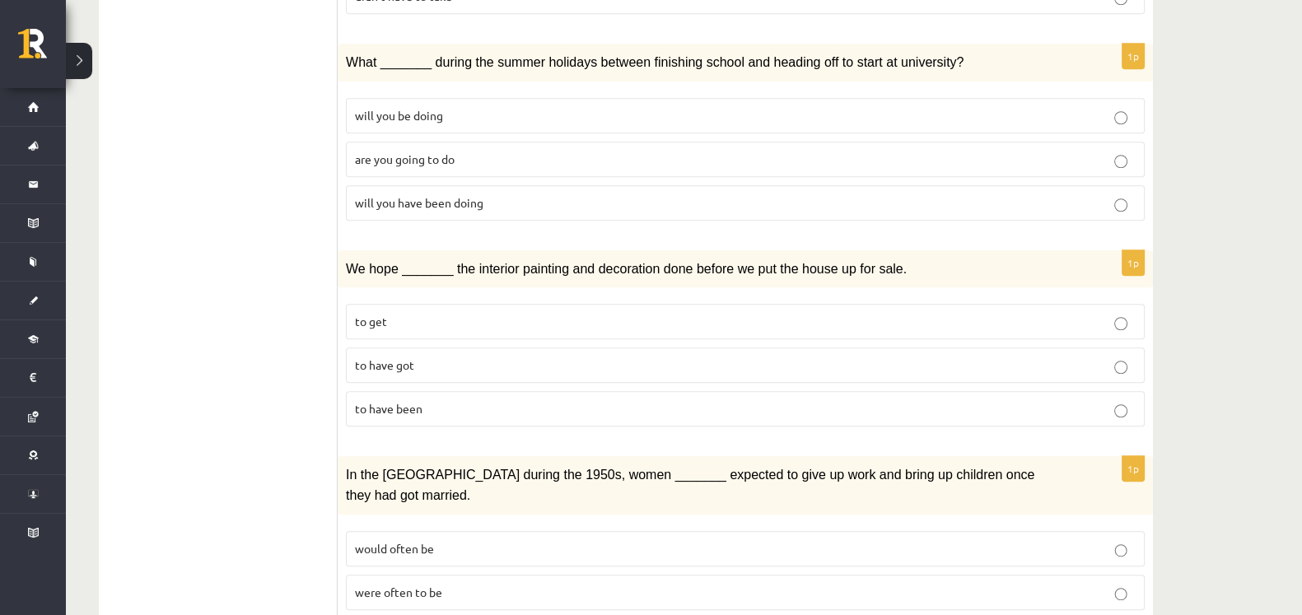
scroll to position [1798, 0]
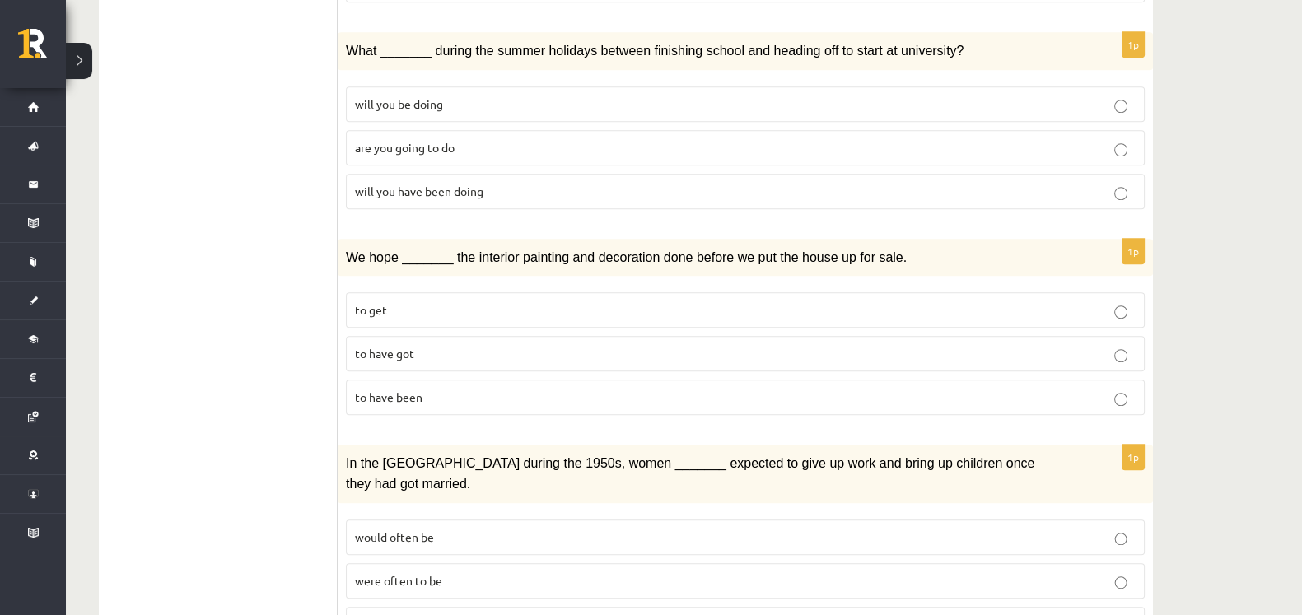
click at [443, 389] on p "to have been" at bounding box center [745, 397] width 781 height 17
click at [422, 614] on p "would often have been" at bounding box center [745, 624] width 781 height 17
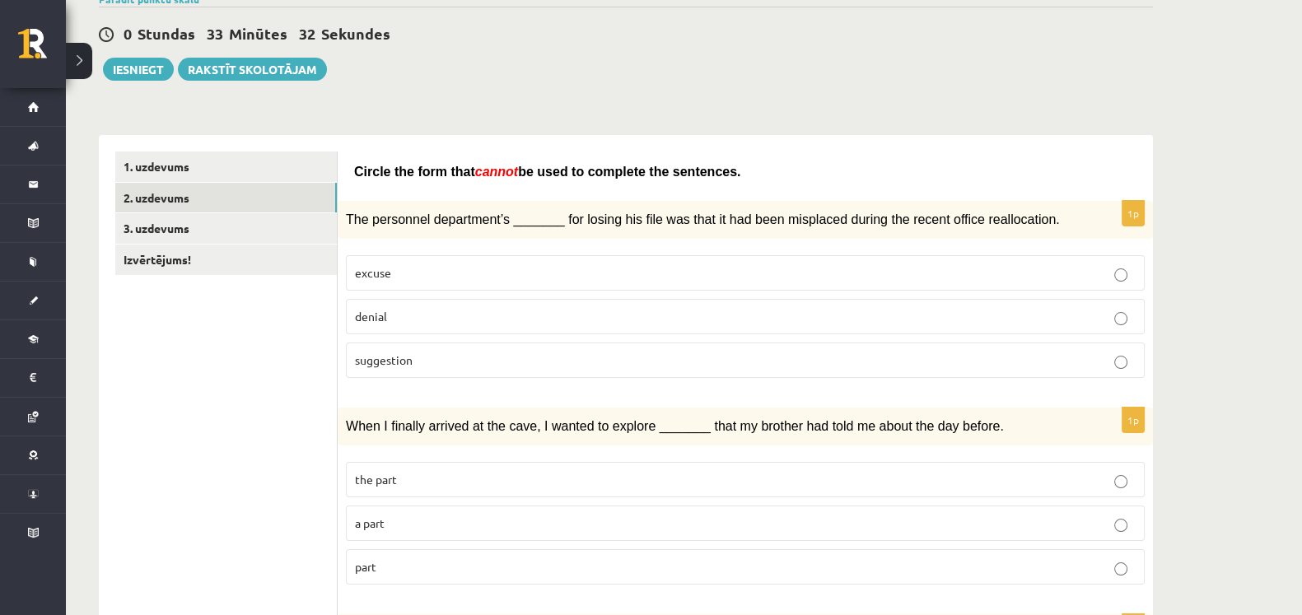
scroll to position [0, 0]
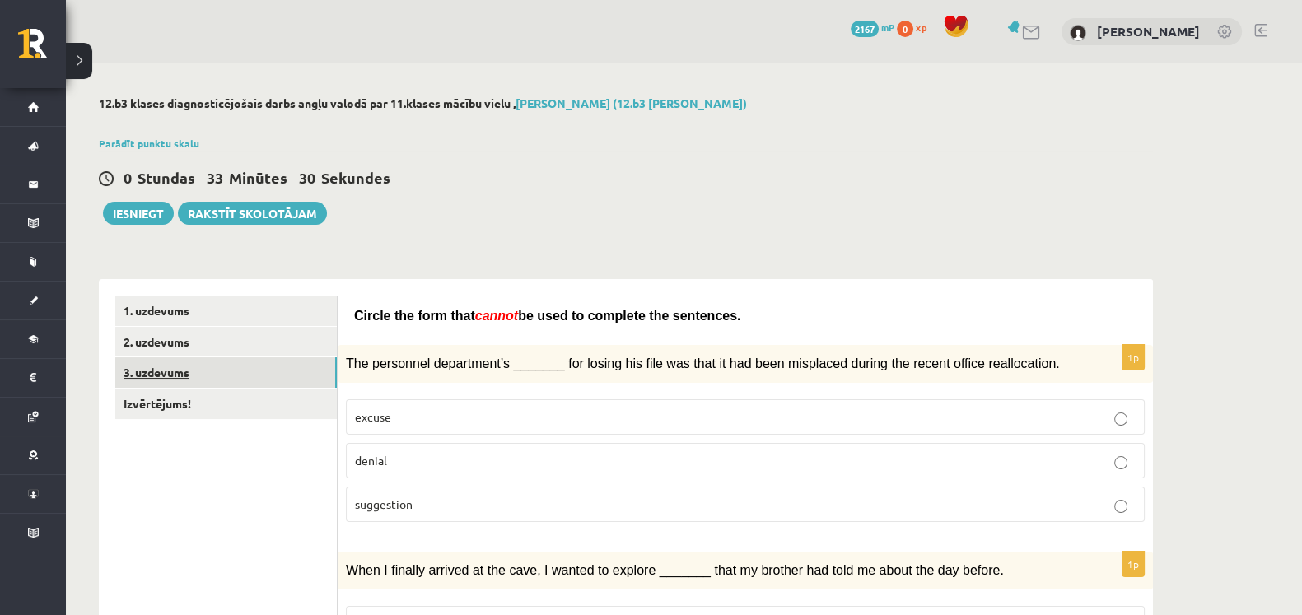
click at [180, 371] on link "3. uzdevums" at bounding box center [226, 372] width 222 height 30
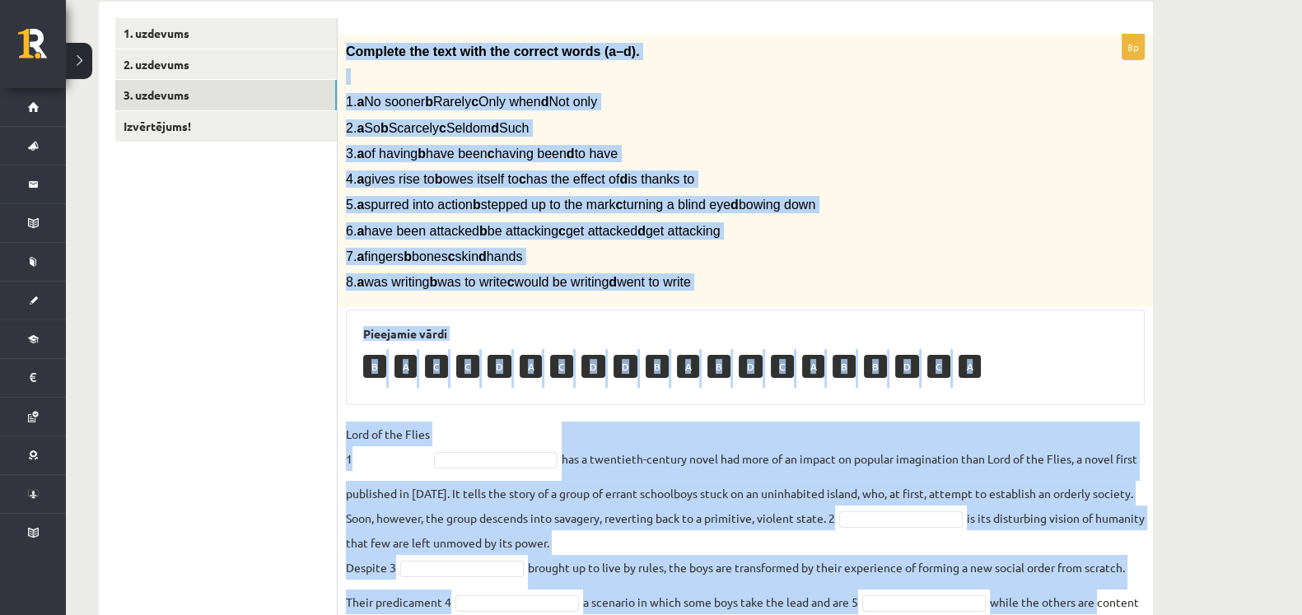
scroll to position [467, 0]
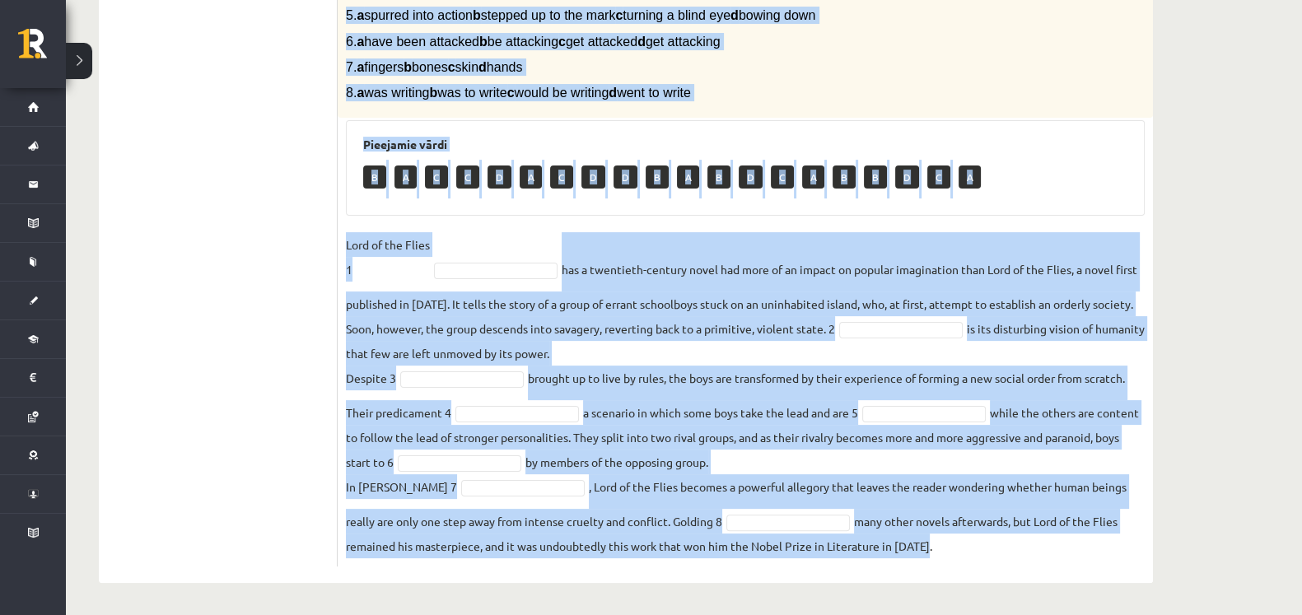
drag, startPoint x: 346, startPoint y: 50, endPoint x: 1120, endPoint y: 603, distance: 951.0
click at [1120, 603] on div "12.b3 klases diagnosticējošais darbs angļu valodā par 11.klases mācību vielu , …" at bounding box center [626, 106] width 1120 height 1019
drag, startPoint x: 1120, startPoint y: 603, endPoint x: 980, endPoint y: 500, distance: 173.8
copy div "Complete the text with the correct words (a–d). 1. a No sooner b Rarely c Only …"
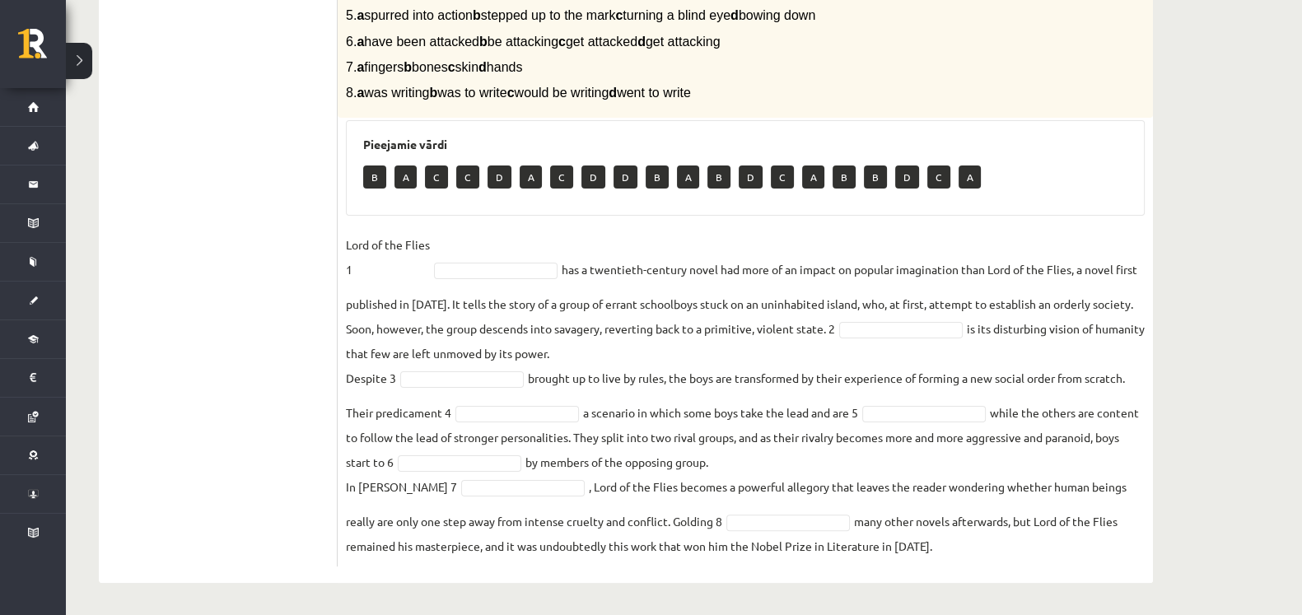
click at [243, 236] on ul "1. uzdevums 2. uzdevums 3. uzdevums Izvērtējums!" at bounding box center [226, 198] width 222 height 738
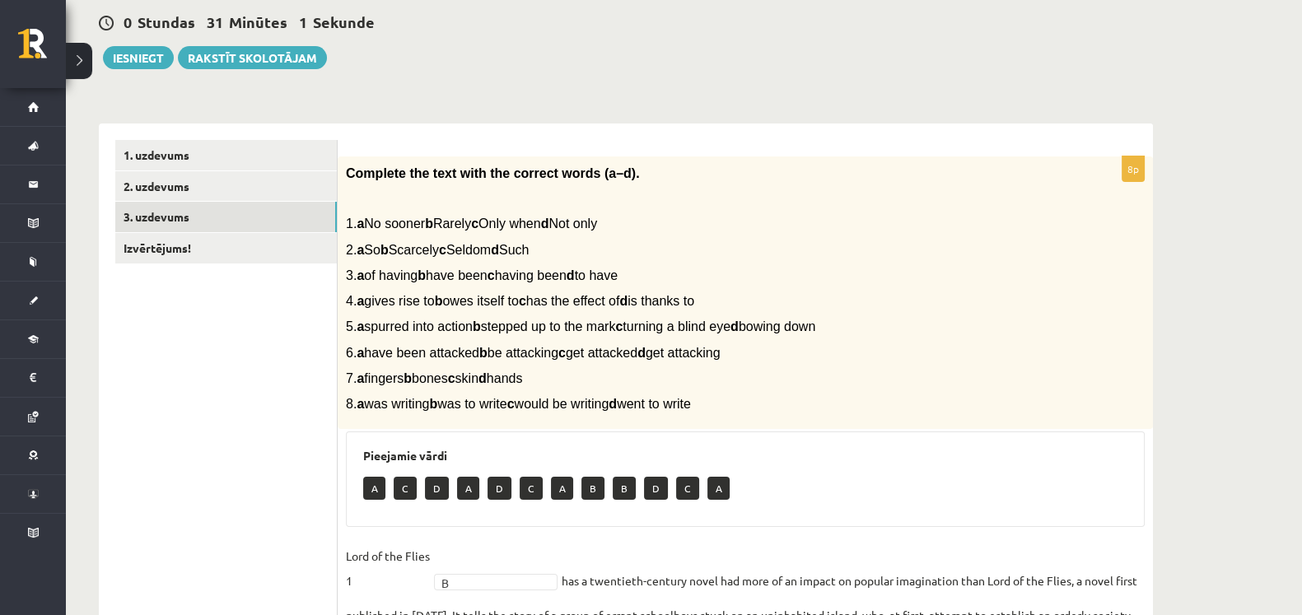
scroll to position [154, 0]
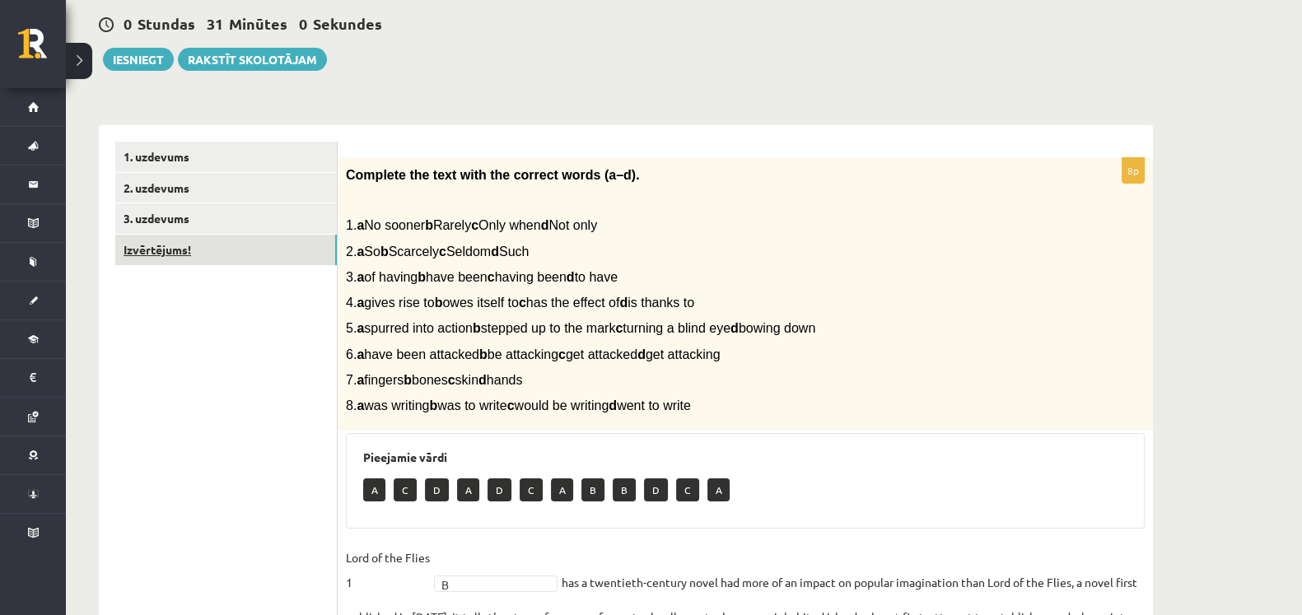
click at [208, 237] on link "Izvērtējums!" at bounding box center [226, 250] width 222 height 30
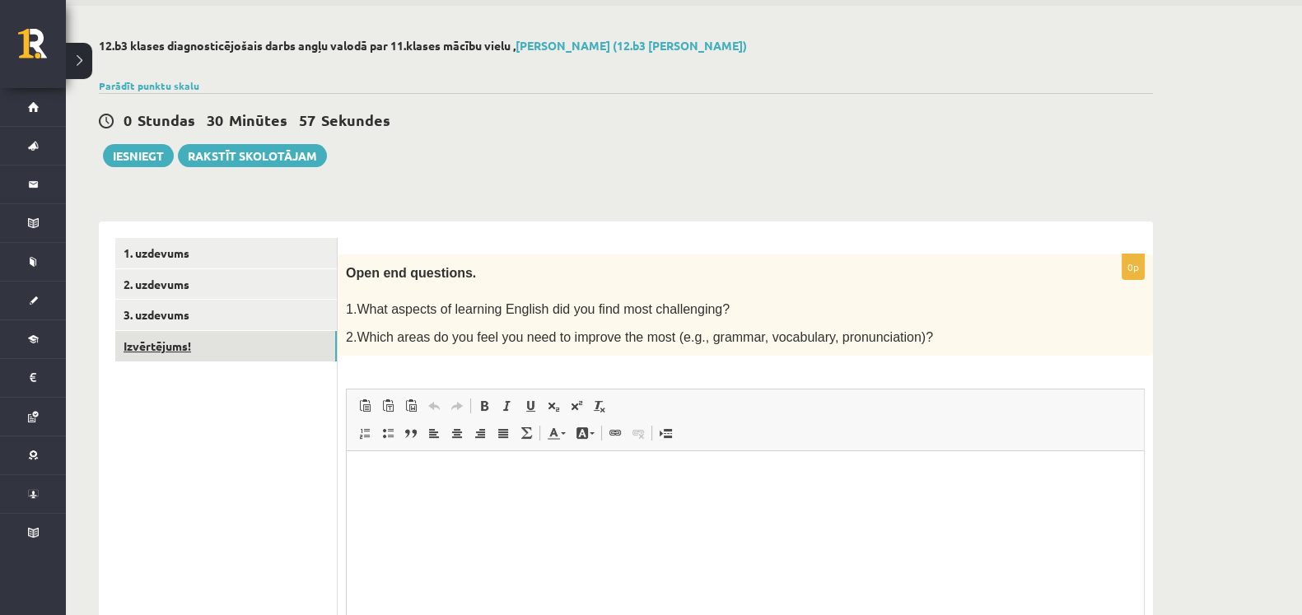
scroll to position [0, 0]
click at [141, 162] on button "Iesniegt" at bounding box center [138, 155] width 71 height 23
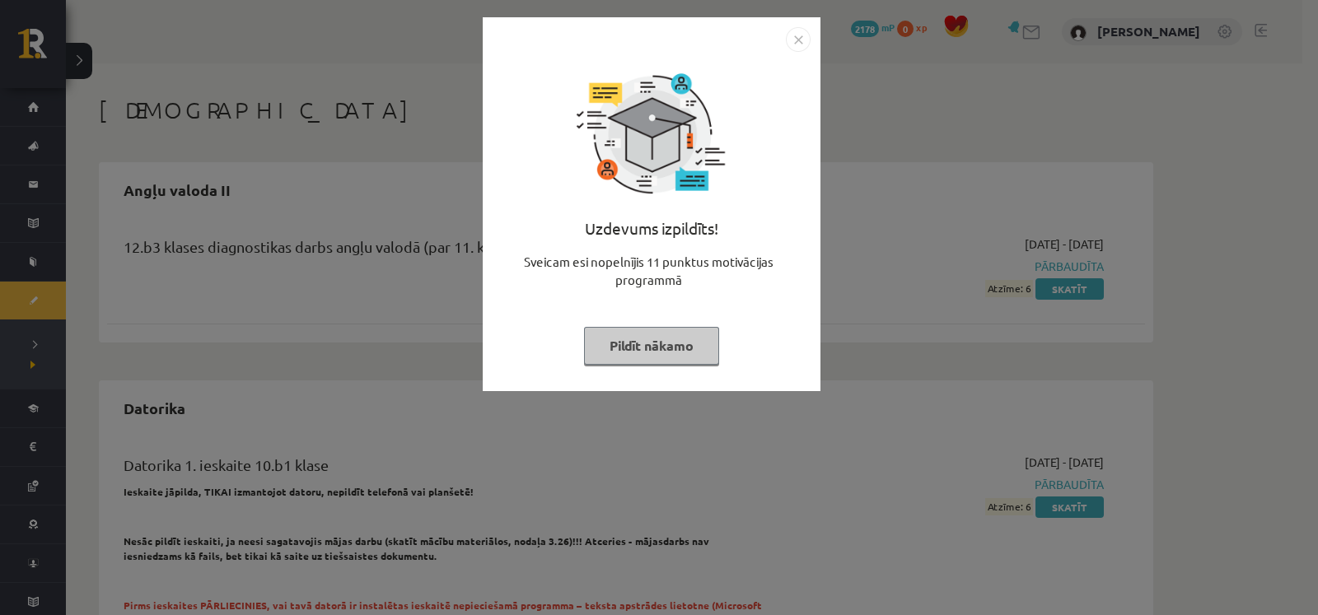
click at [634, 356] on button "Pildīt nākamo" at bounding box center [651, 346] width 135 height 38
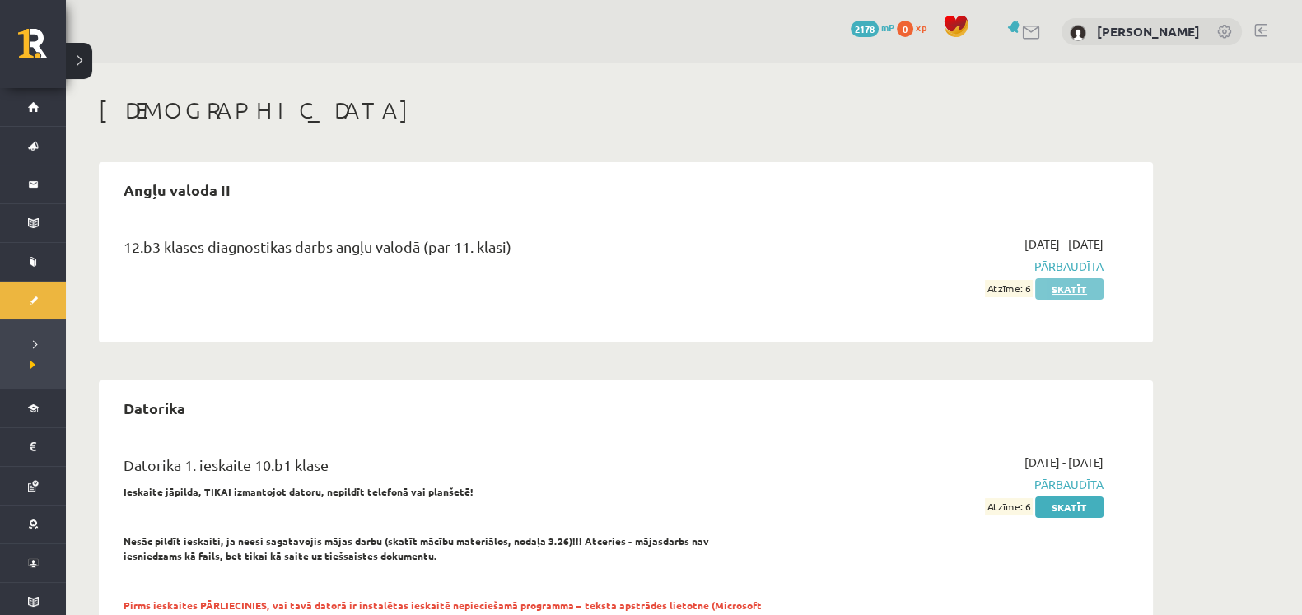
click at [1057, 289] on link "Skatīt" at bounding box center [1069, 288] width 68 height 21
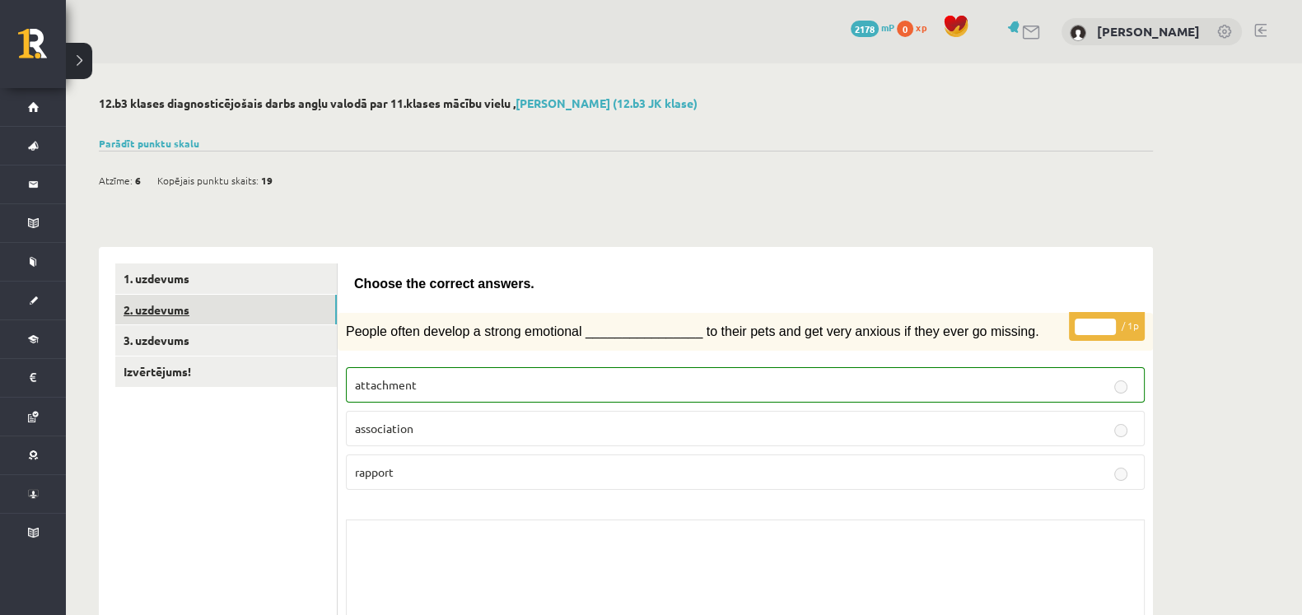
click at [290, 302] on link "2. uzdevums" at bounding box center [226, 310] width 222 height 30
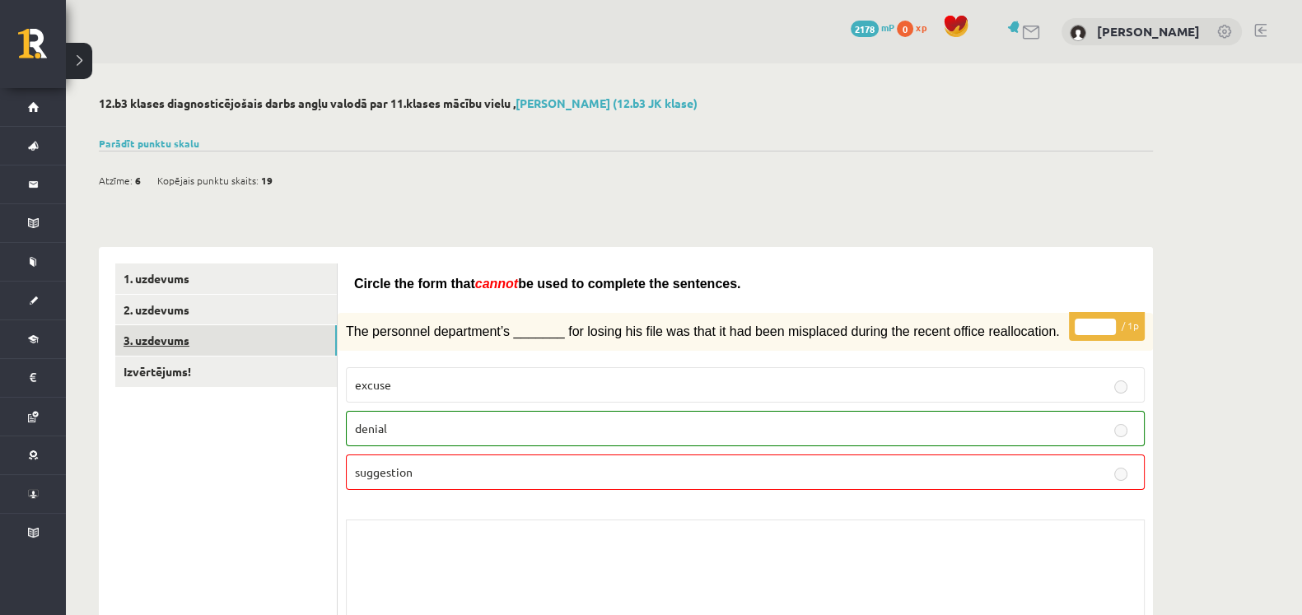
click at [296, 341] on link "3. uzdevums" at bounding box center [226, 340] width 222 height 30
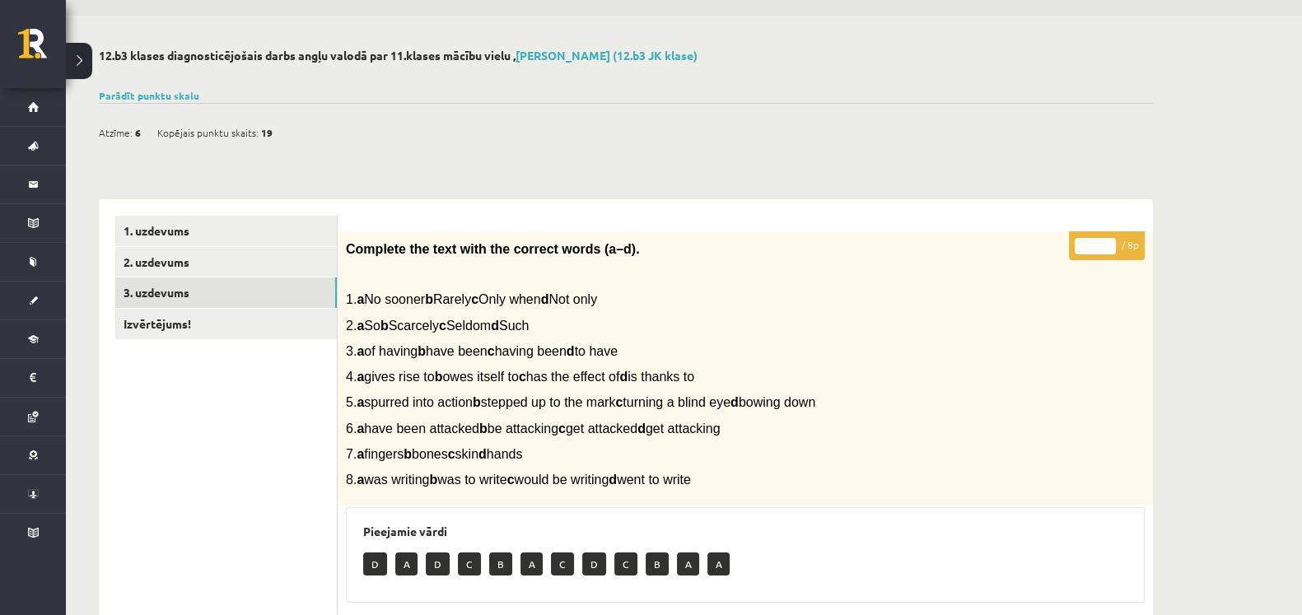
scroll to position [44, 0]
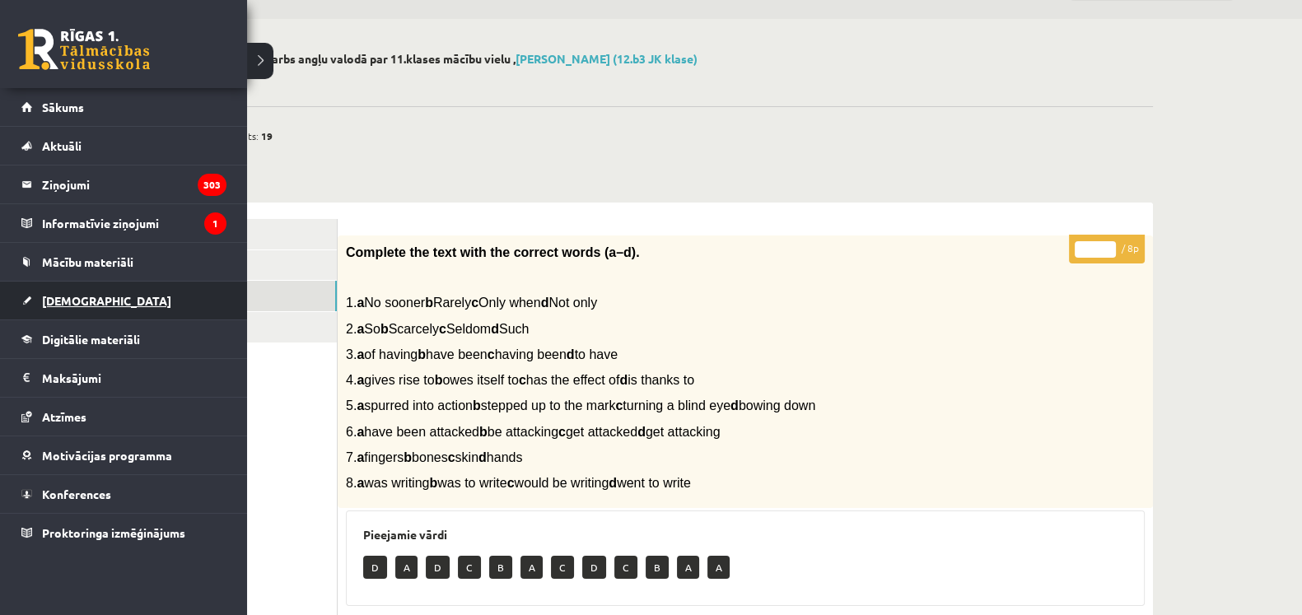
click at [88, 305] on span "[DEMOGRAPHIC_DATA]" at bounding box center [106, 300] width 129 height 15
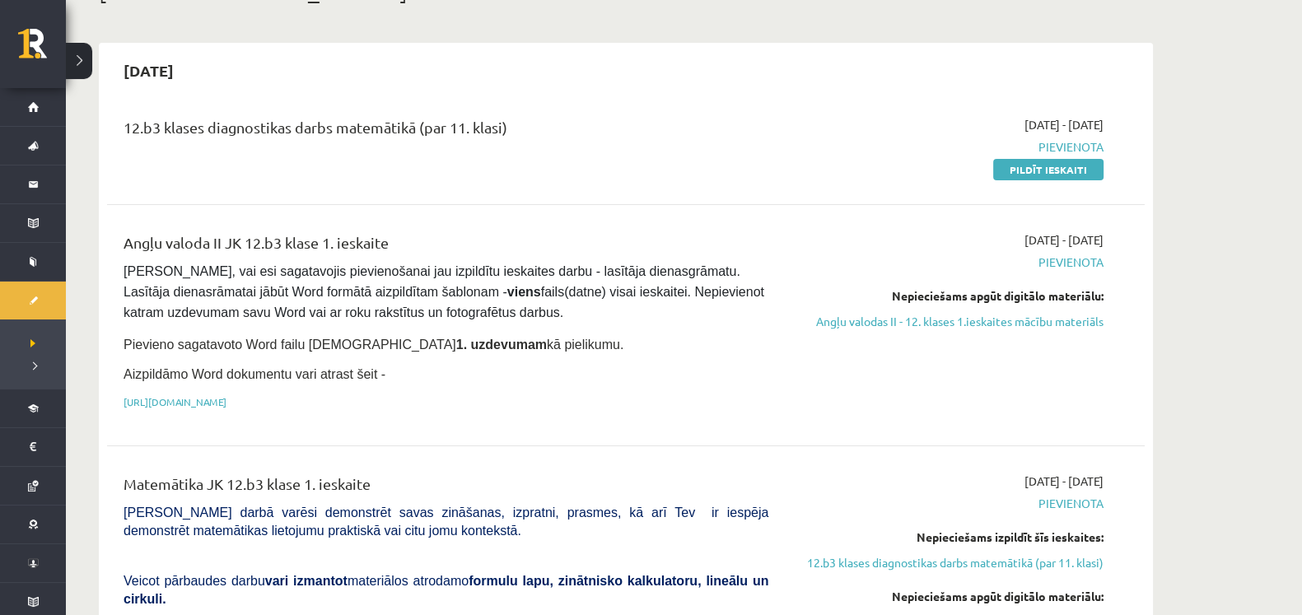
scroll to position [85, 0]
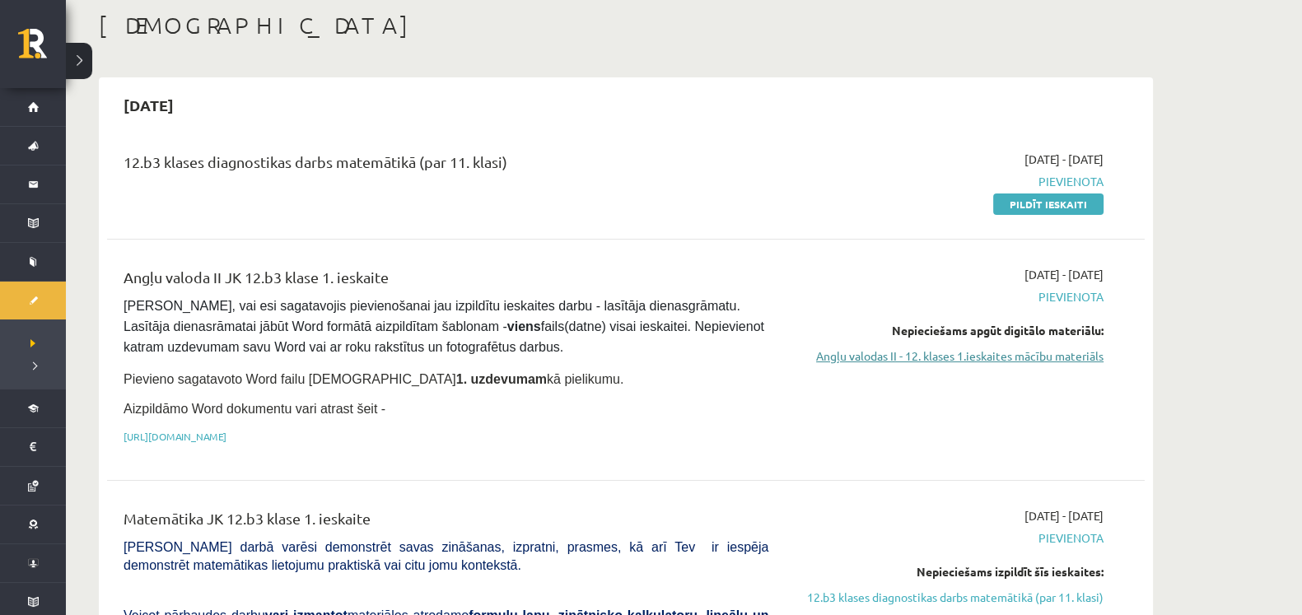
click at [1043, 353] on link "Angļu valodas II - 12. klases 1.ieskaites mācību materiāls" at bounding box center [948, 355] width 310 height 17
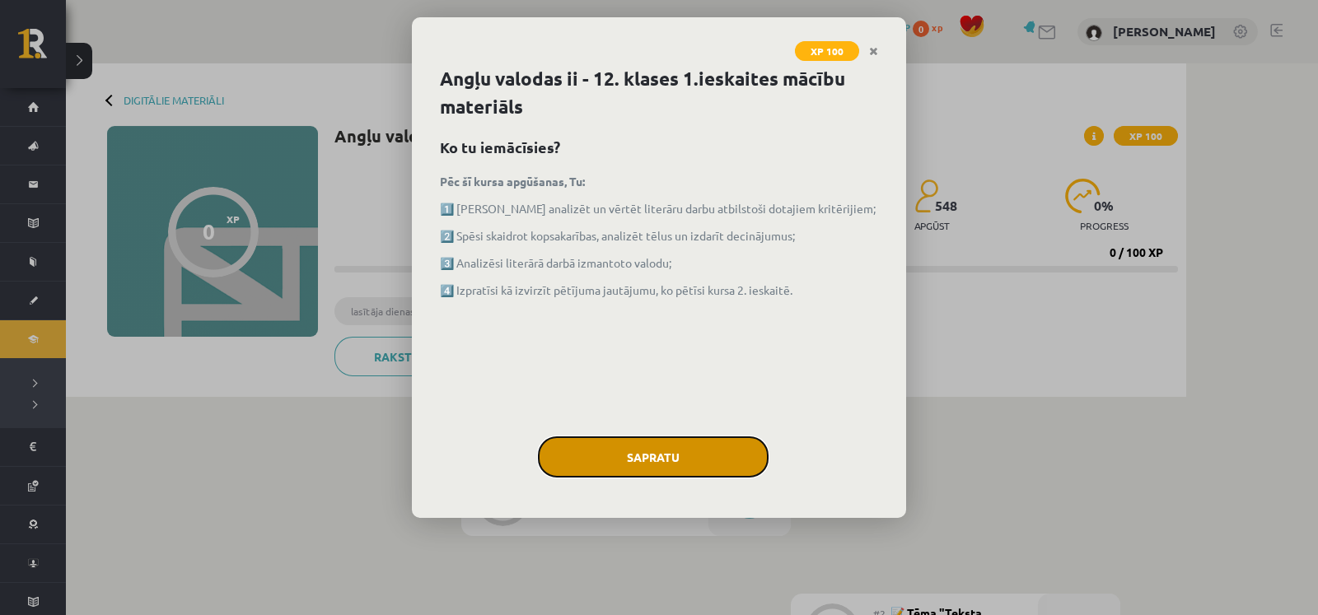
click at [665, 455] on button "Sapratu" at bounding box center [653, 456] width 231 height 41
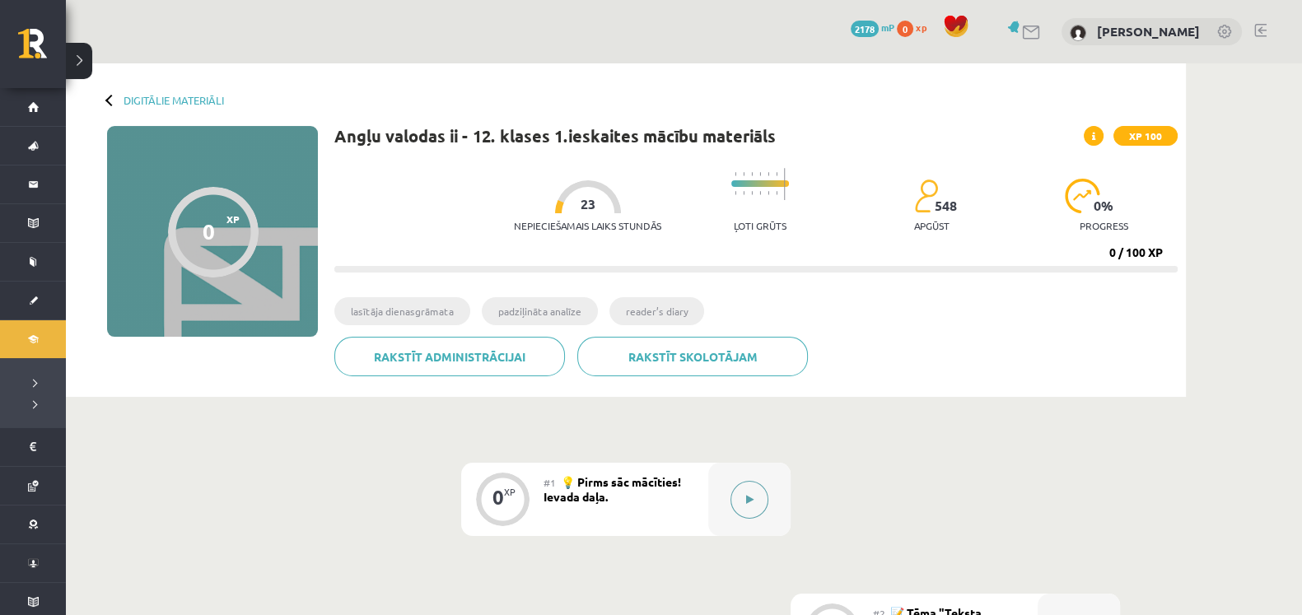
click at [750, 492] on button at bounding box center [749, 500] width 38 height 38
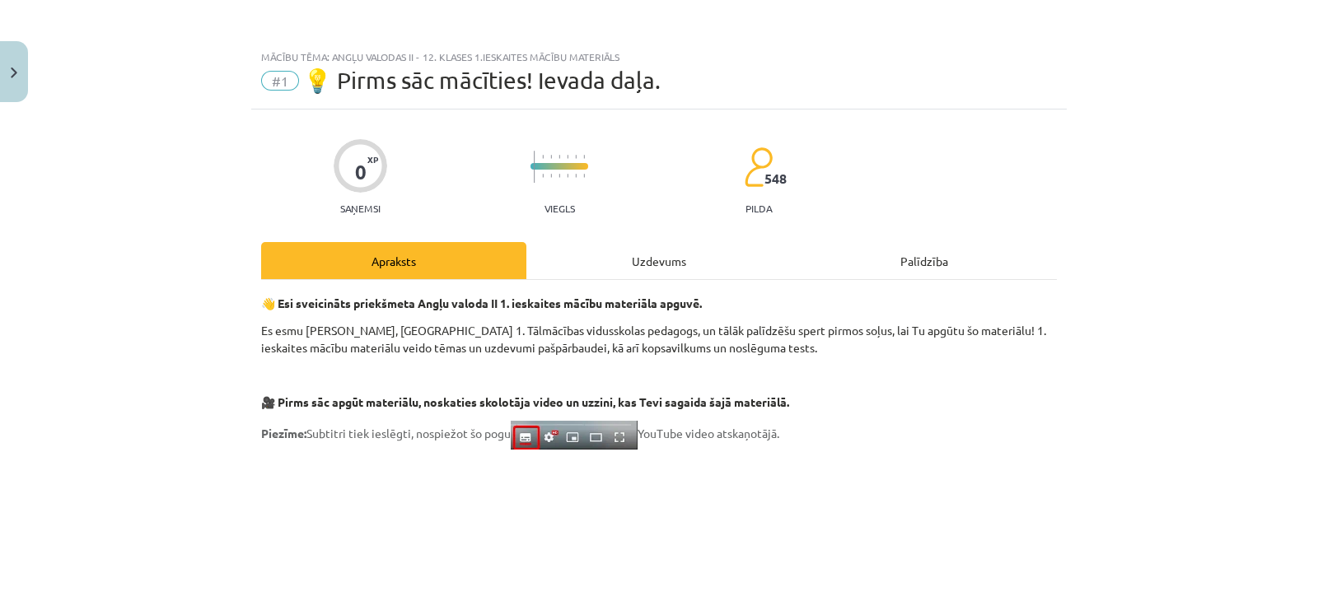
click at [660, 251] on div "Uzdevums" at bounding box center [658, 260] width 265 height 37
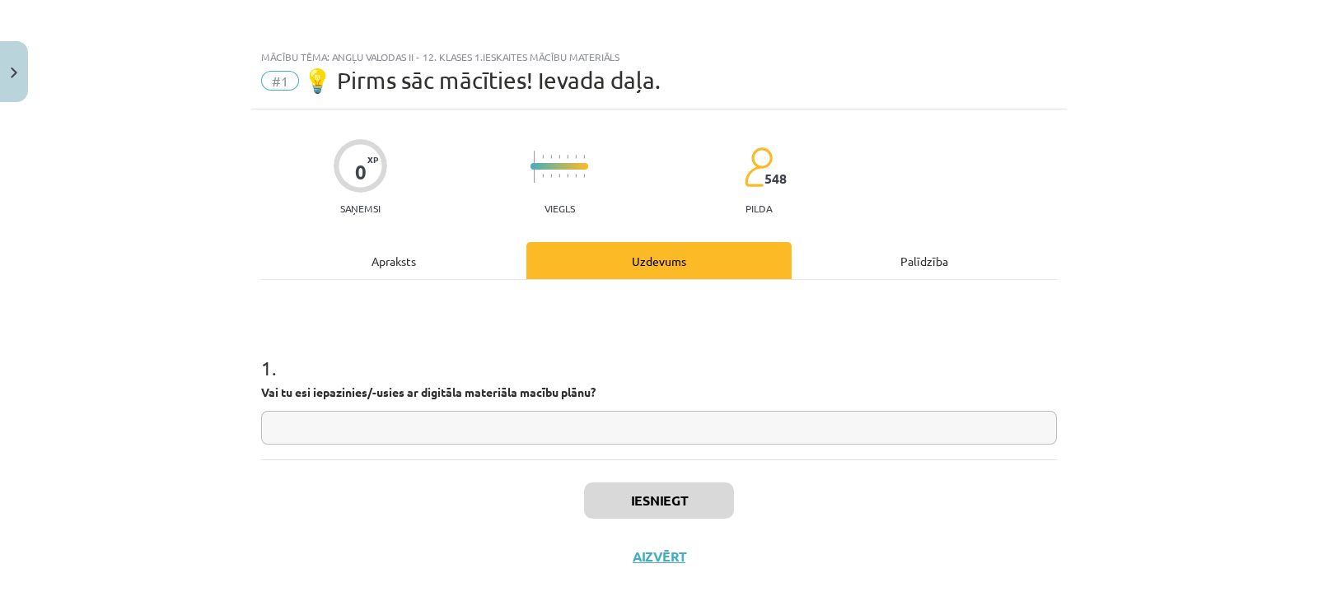
scroll to position [10, 0]
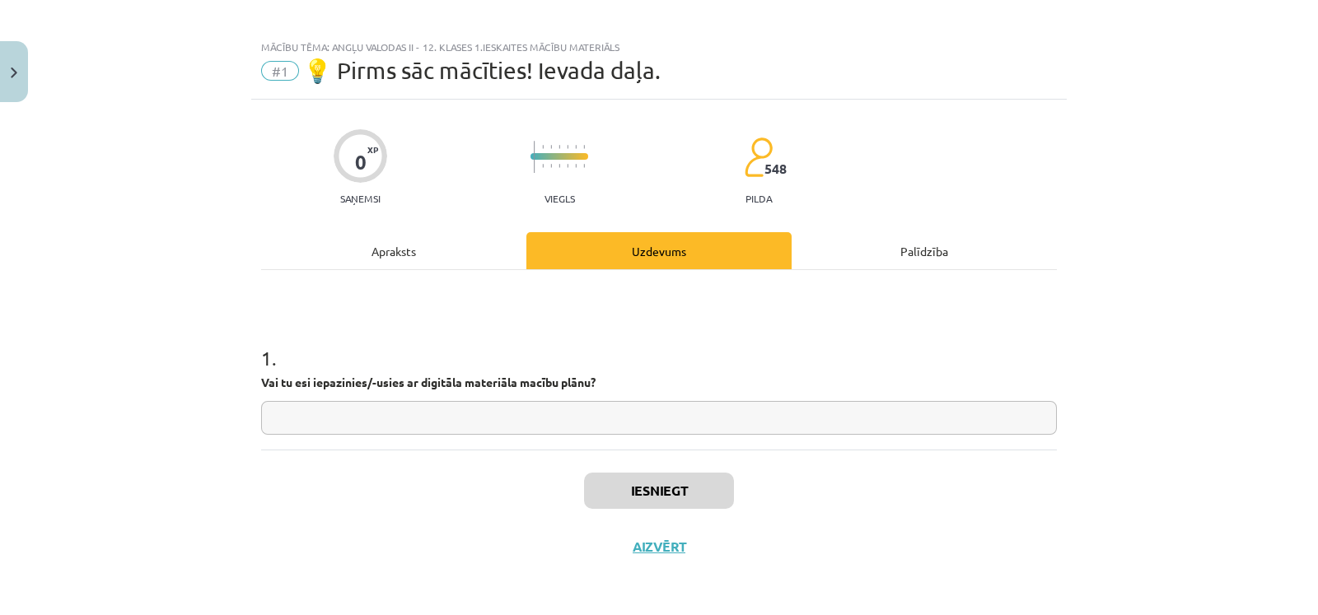
click at [577, 418] on input "text" at bounding box center [658, 418] width 795 height 34
type input "********"
click at [649, 492] on button "Iesniegt" at bounding box center [659, 491] width 150 height 36
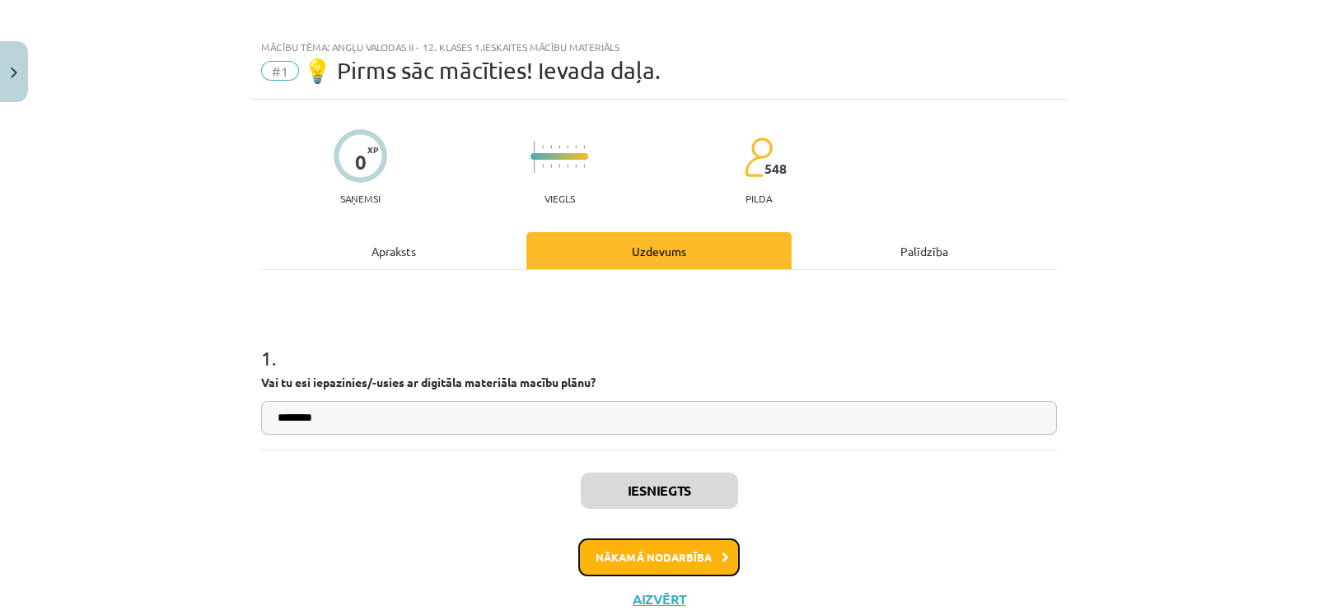
click at [630, 549] on button "Nākamā nodarbība" at bounding box center [658, 558] width 161 height 38
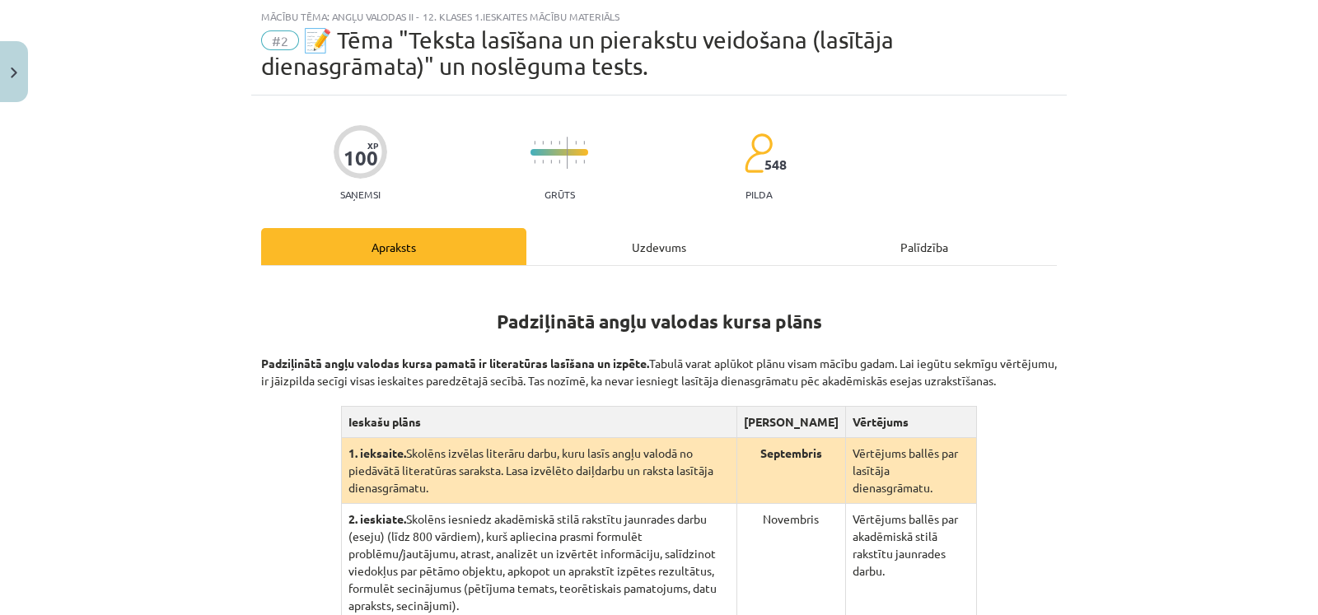
click at [650, 245] on div "Uzdevums" at bounding box center [658, 246] width 265 height 37
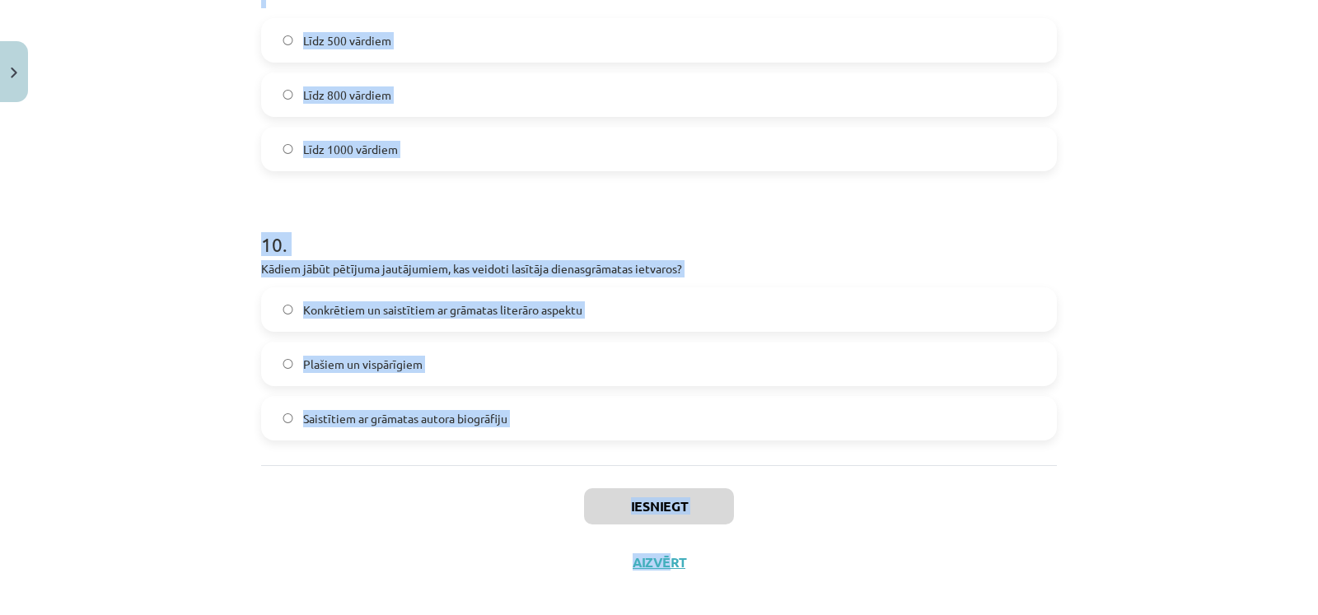
scroll to position [2605, 0]
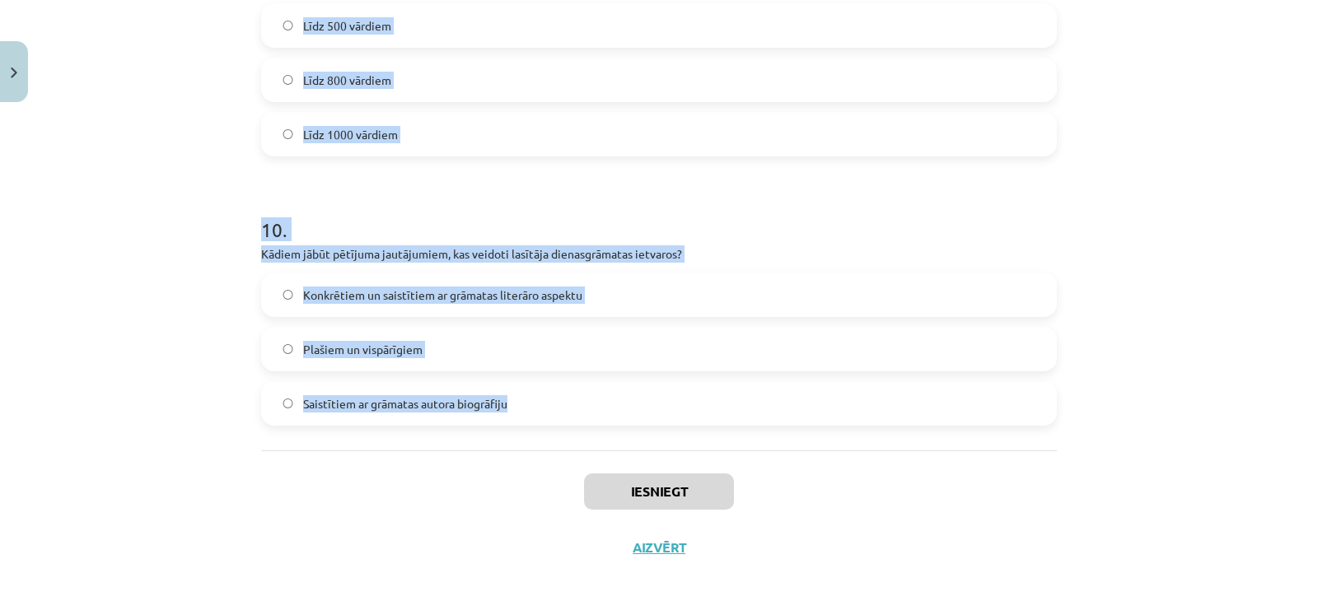
drag, startPoint x: 250, startPoint y: 165, endPoint x: 690, endPoint y: 399, distance: 499.1
copy form "Padziļinātajā kursā mēs: pārsvarā gatavosimies valsts eksāmenam lasīsim grāmatu…"
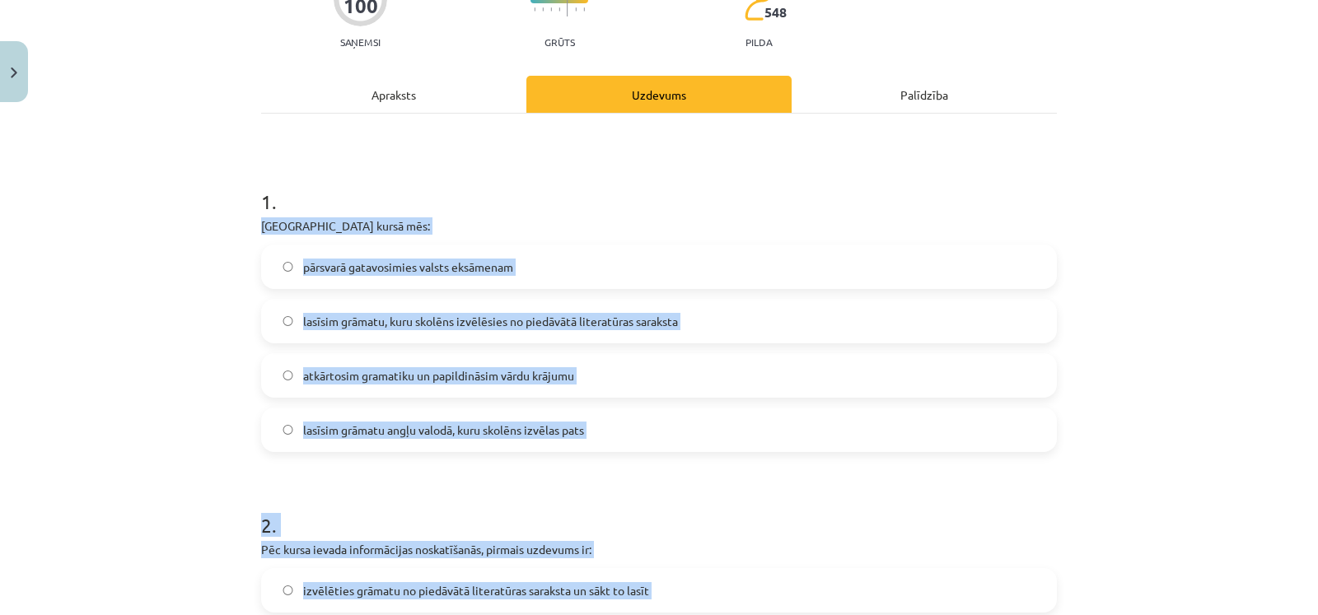
scroll to position [197, 0]
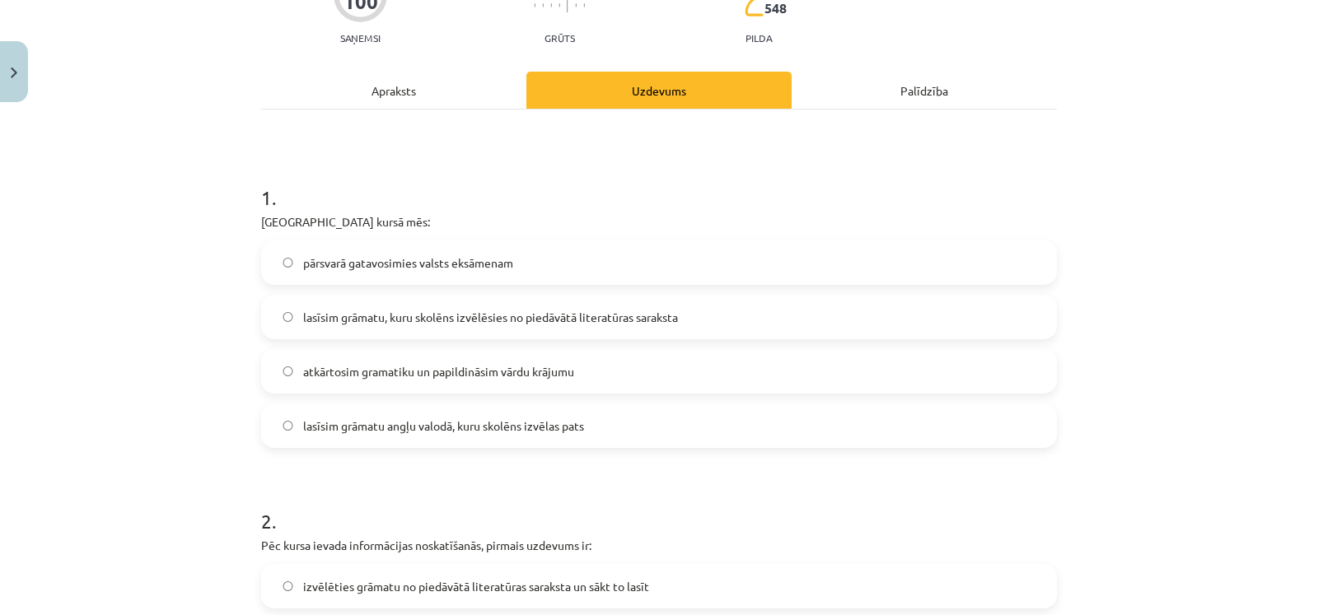
click at [1204, 148] on div "Mācību tēma: Angļu valodas ii - 12. klases 1.ieskaites mācību materiāls #2 📝 Tē…" at bounding box center [659, 307] width 1318 height 615
click at [771, 273] on label "pārsvarā gatavosimies valsts eksāmenam" at bounding box center [659, 262] width 792 height 41
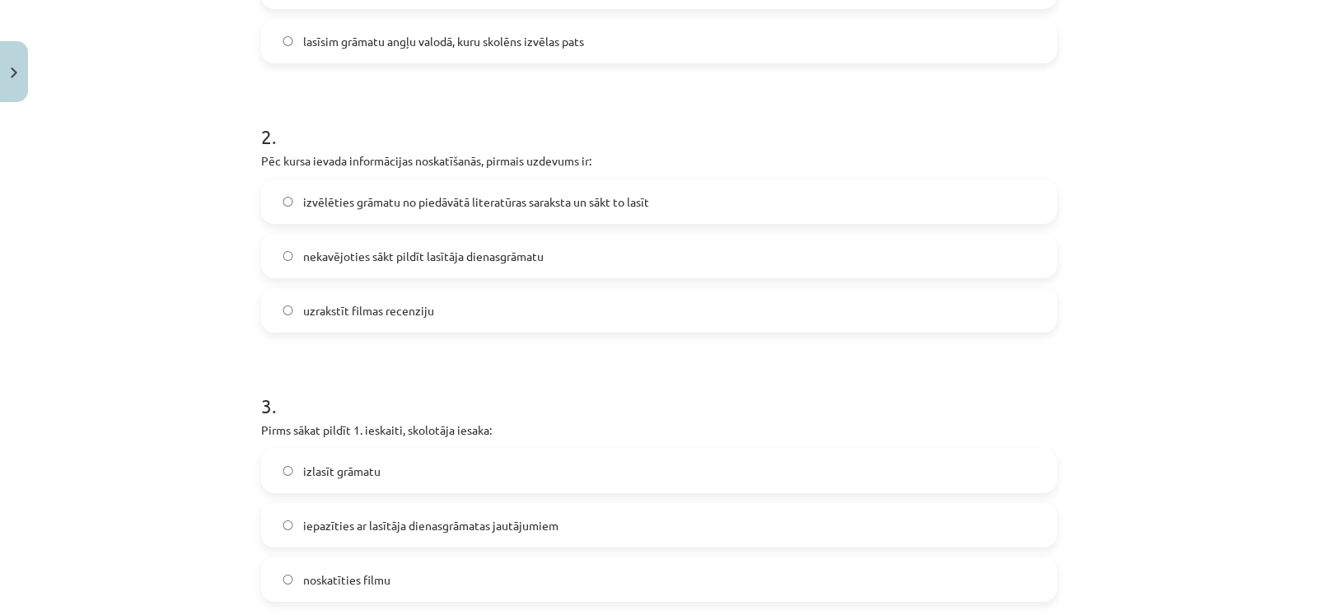
scroll to position [589, 0]
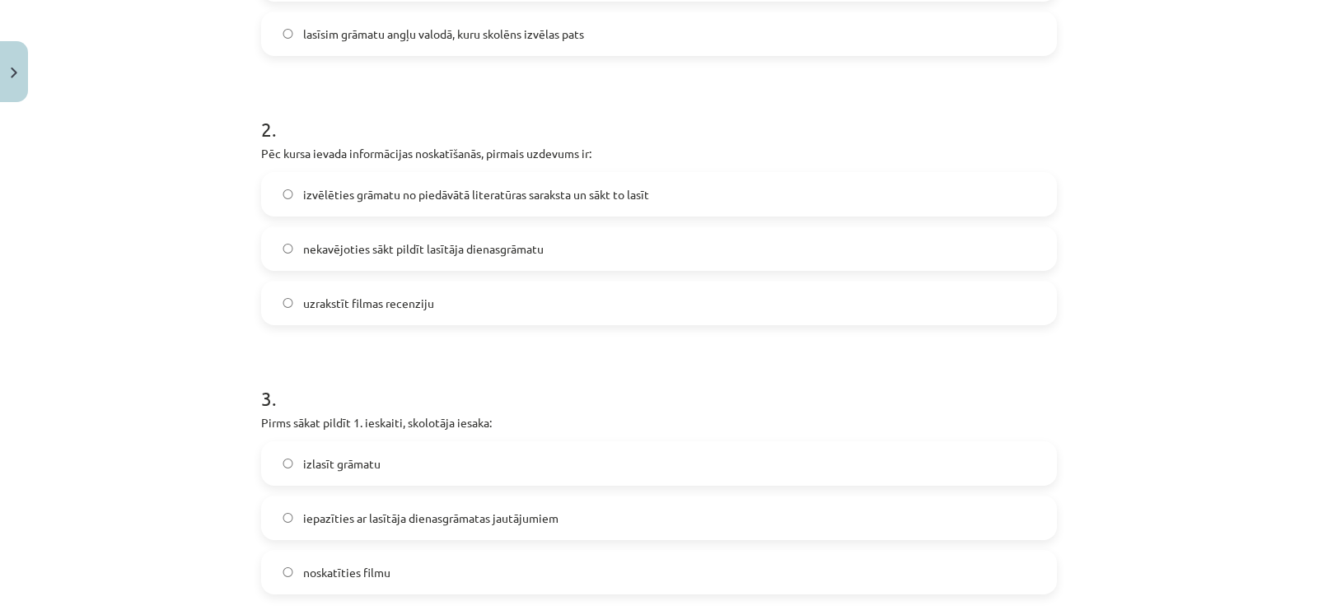
click at [531, 194] on span "izvēlēties grāmatu no piedāvātā literatūras saraksta un sākt to lasīt" at bounding box center [476, 194] width 346 height 17
click at [465, 517] on span "iepazīties ar lasītāja dienasgrāmatas jautājumiem" at bounding box center [430, 518] width 255 height 17
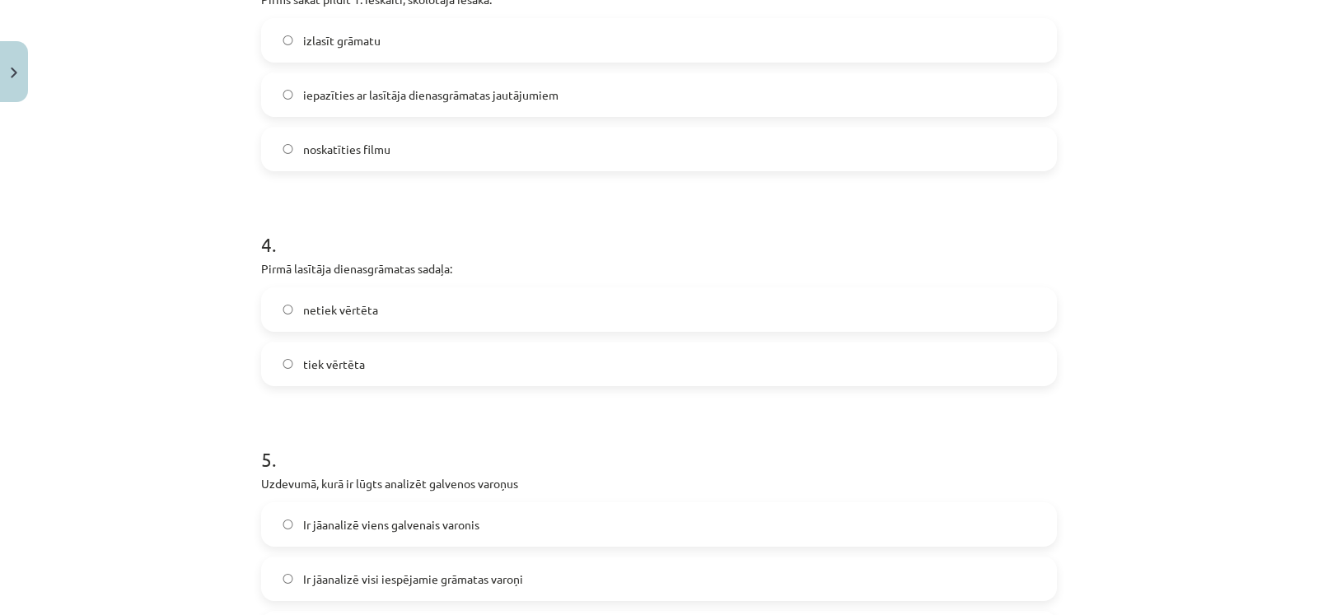
scroll to position [1046, 0]
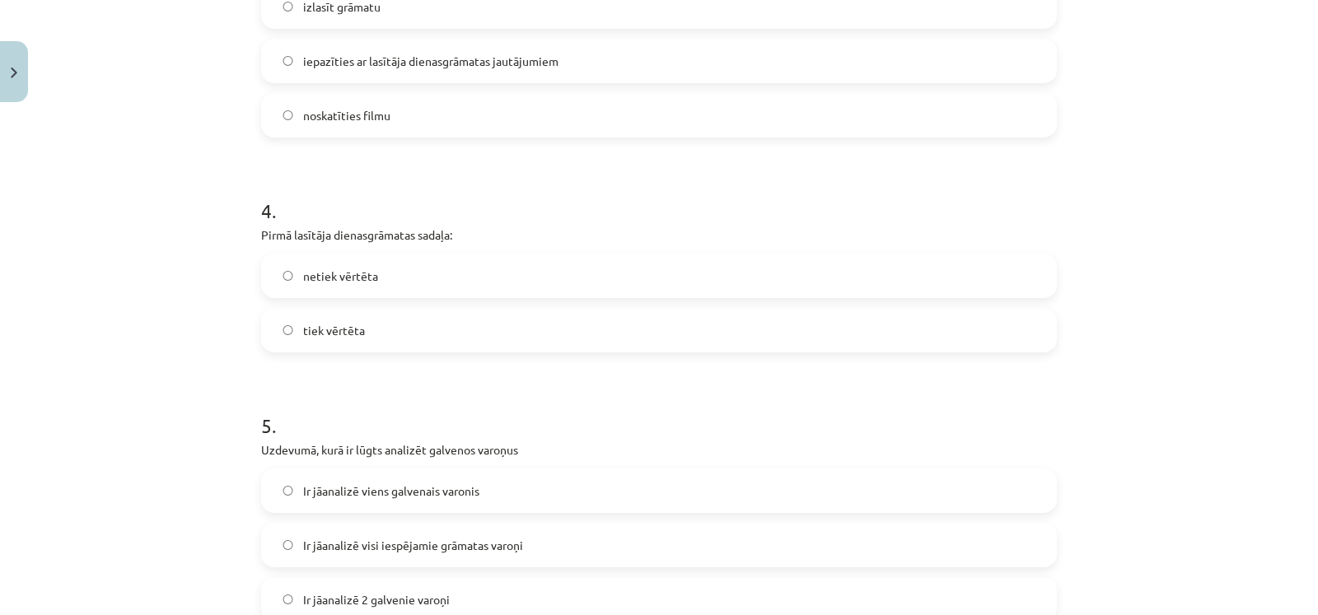
click at [450, 279] on label "netiek vērtēta" at bounding box center [659, 275] width 792 height 41
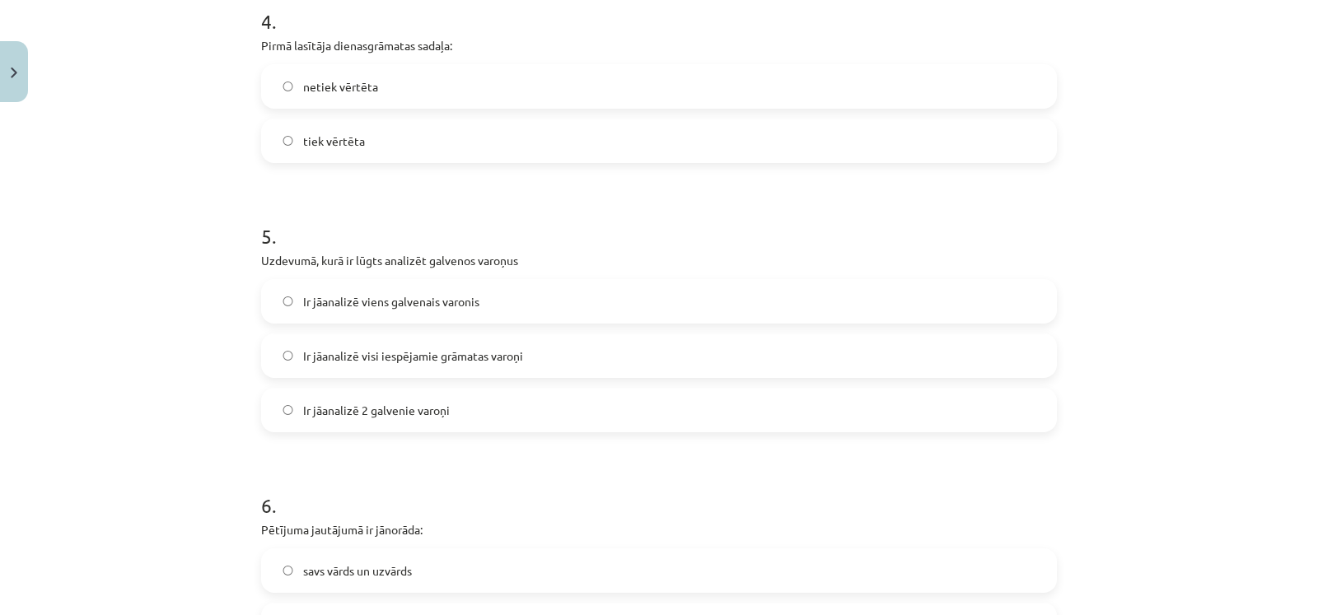
scroll to position [1300, 0]
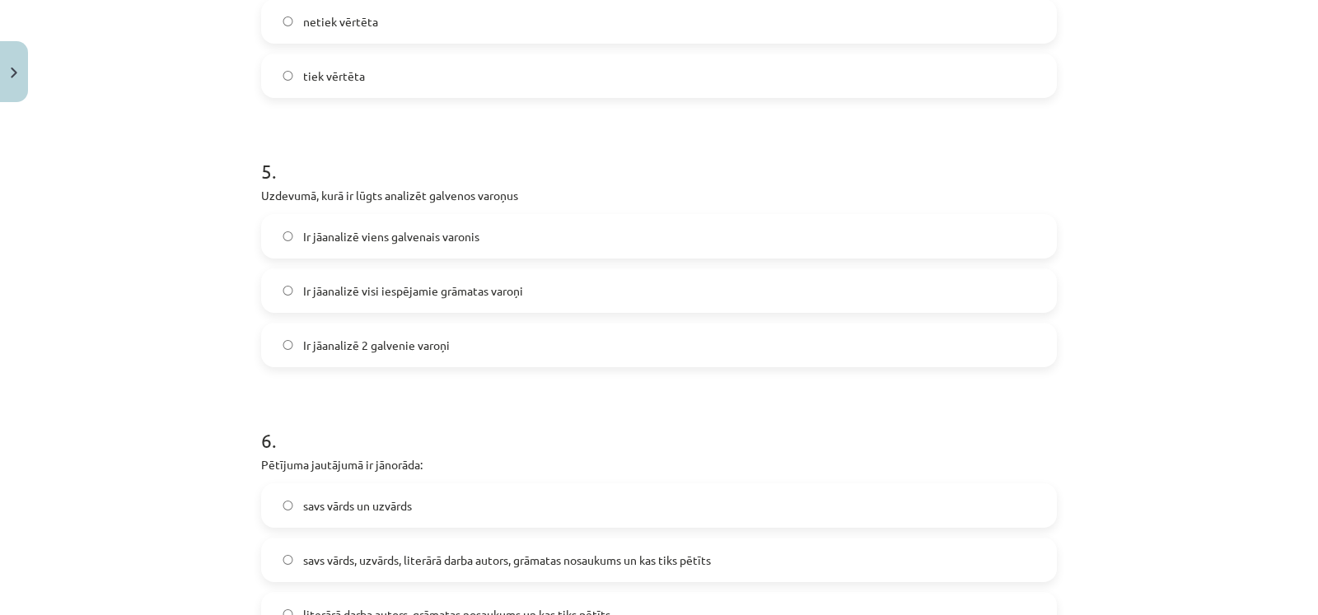
click at [428, 352] on span "Ir jāanalizē 2 galvenie varoņi" at bounding box center [376, 345] width 147 height 17
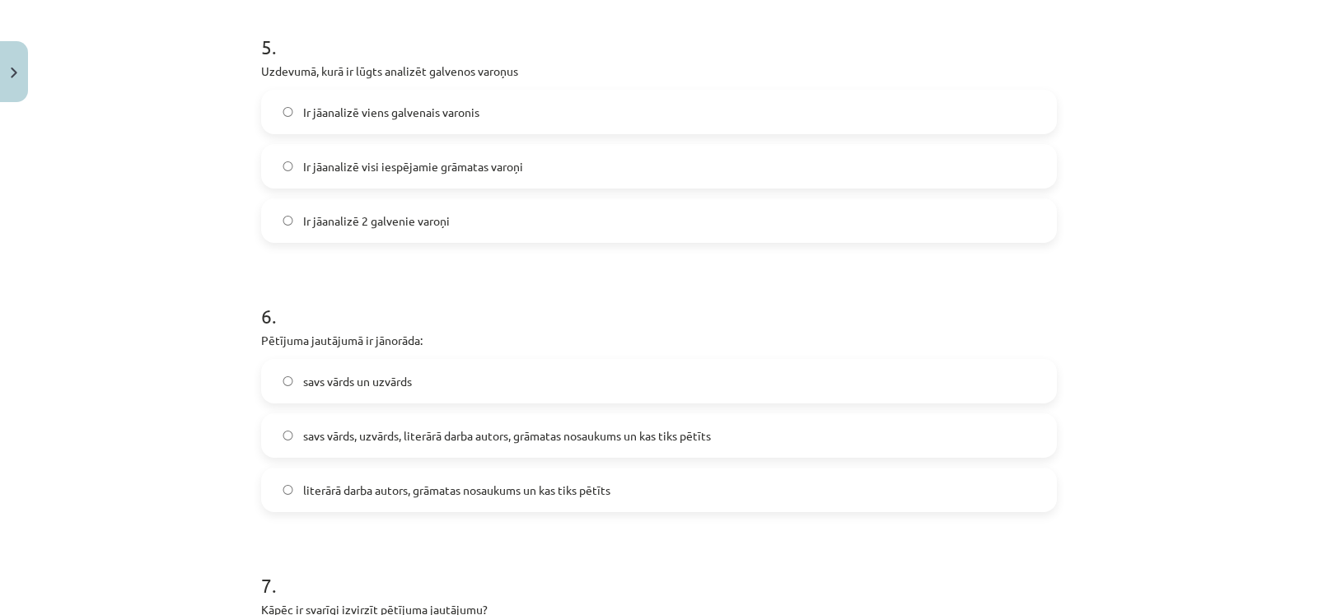
scroll to position [1453, 0]
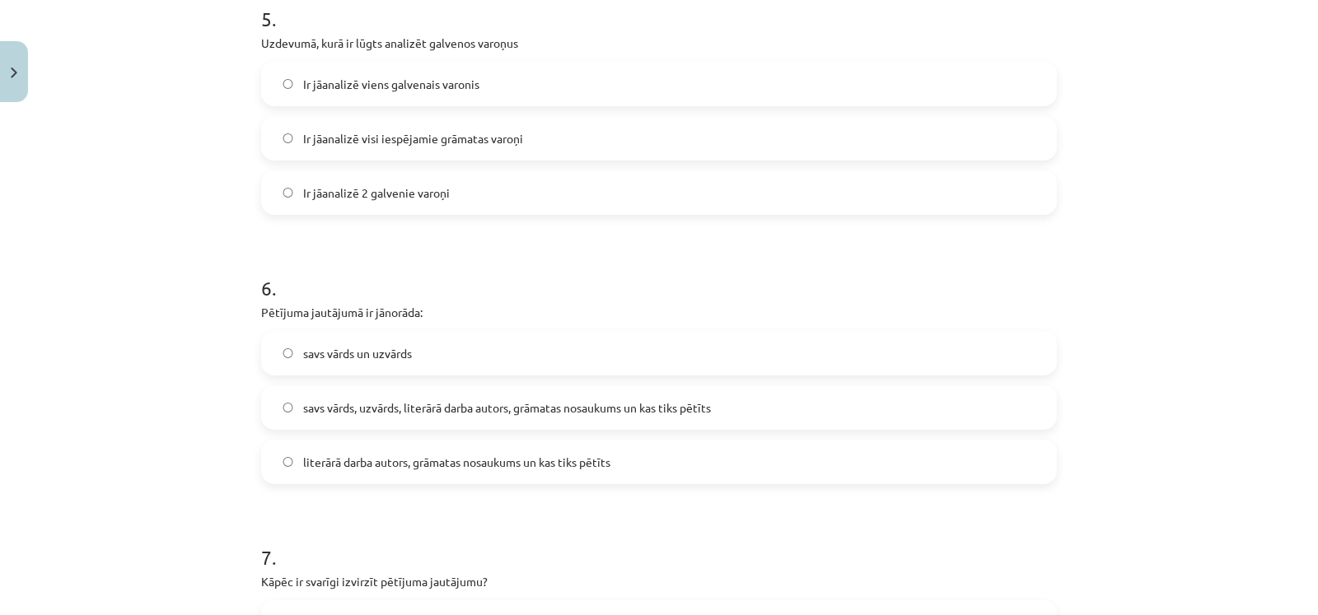
click at [860, 396] on label "savs vārds, uzvārds, literārā darba autors, grāmatas nosaukums un kas tiks pētī…" at bounding box center [659, 407] width 792 height 41
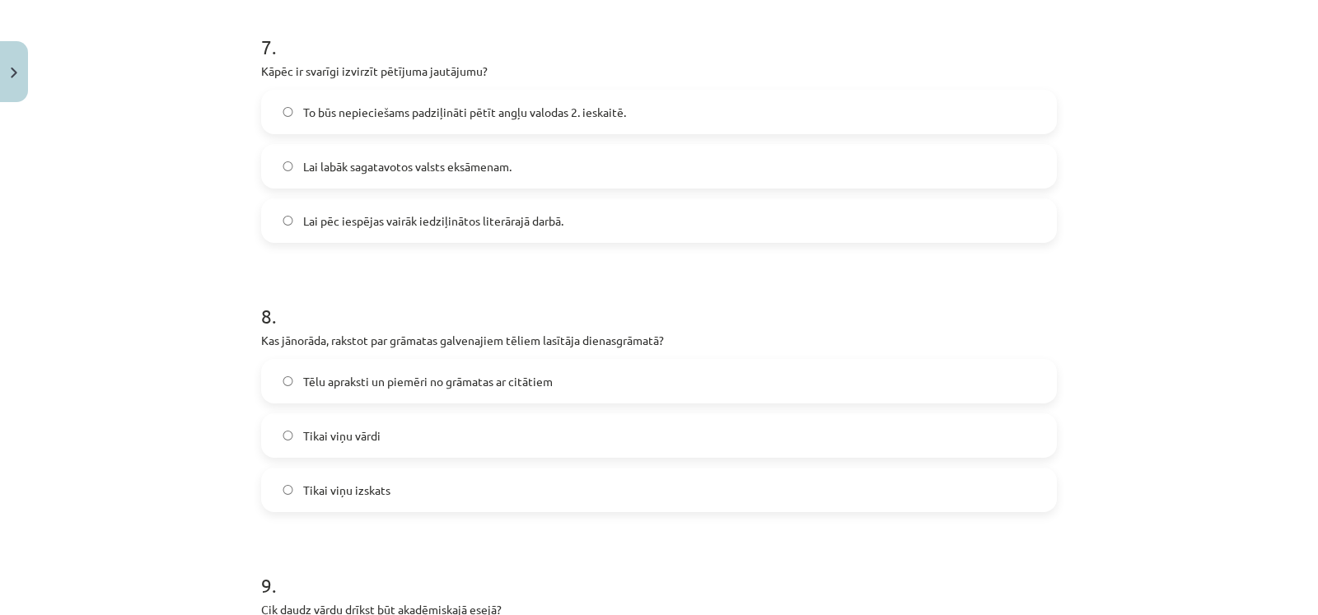
scroll to position [1967, 0]
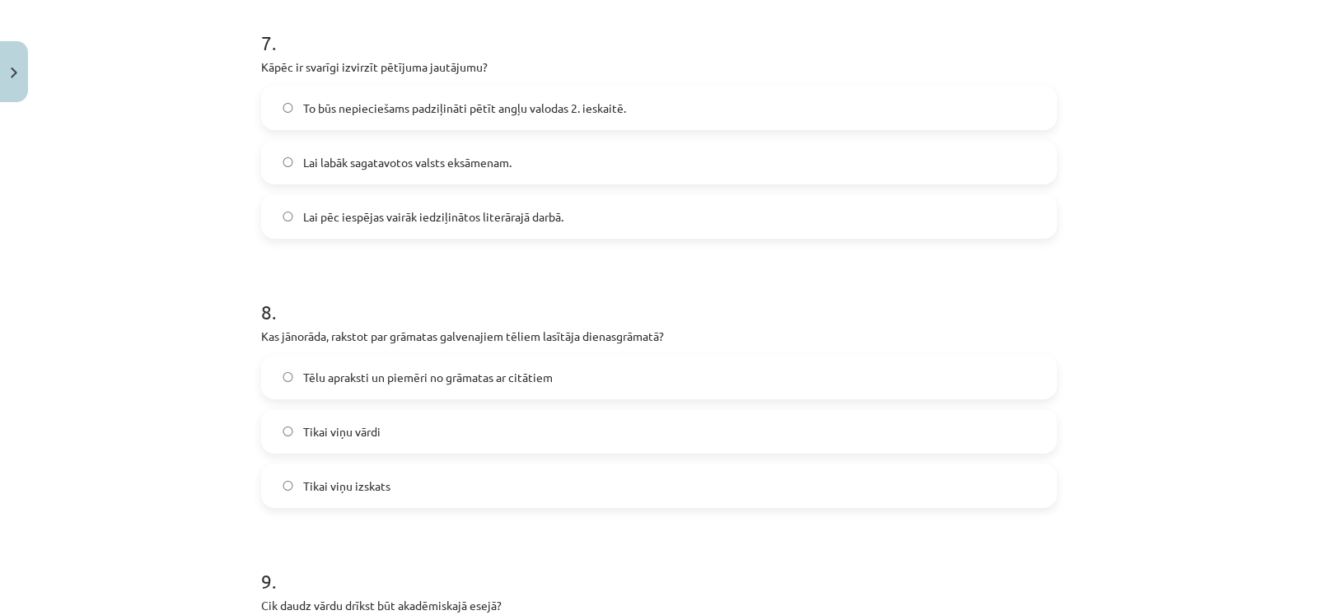
click at [422, 224] on span "Lai pēc iespējas vairāk iedziļinātos literārajā darbā." at bounding box center [433, 216] width 260 height 17
click at [439, 386] on label "Tēlu apraksti un piemēri no grāmatas ar citātiem" at bounding box center [659, 377] width 792 height 41
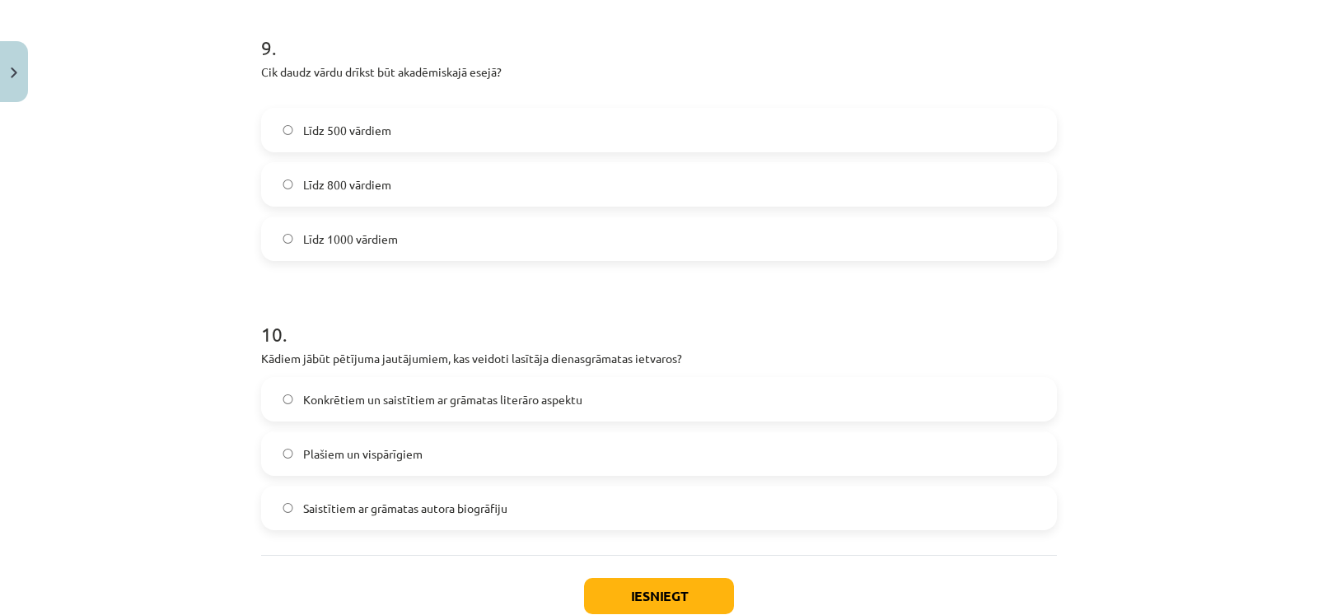
scroll to position [2504, 0]
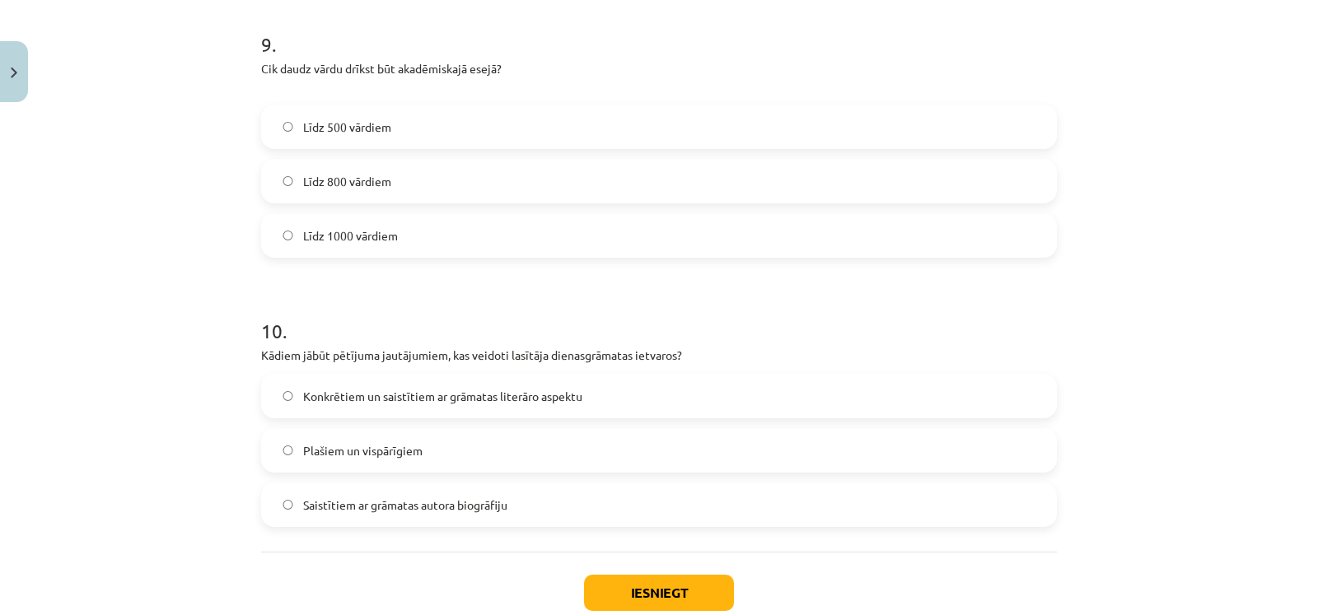
click at [411, 180] on label "Līdz 800 vārdiem" at bounding box center [659, 181] width 792 height 41
click at [429, 402] on span "Konkrētiem un saistītiem ar grāmatas literāro aspektu" at bounding box center [442, 396] width 279 height 17
click at [651, 581] on button "Iesniegt" at bounding box center [659, 593] width 150 height 36
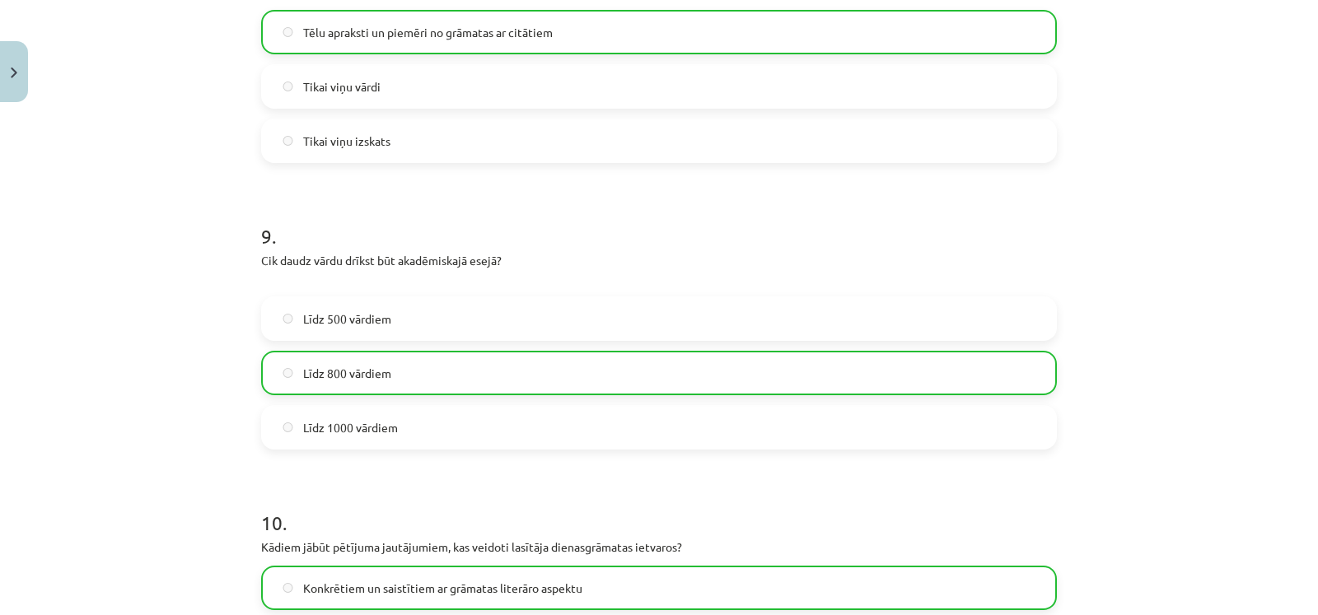
scroll to position [2658, 0]
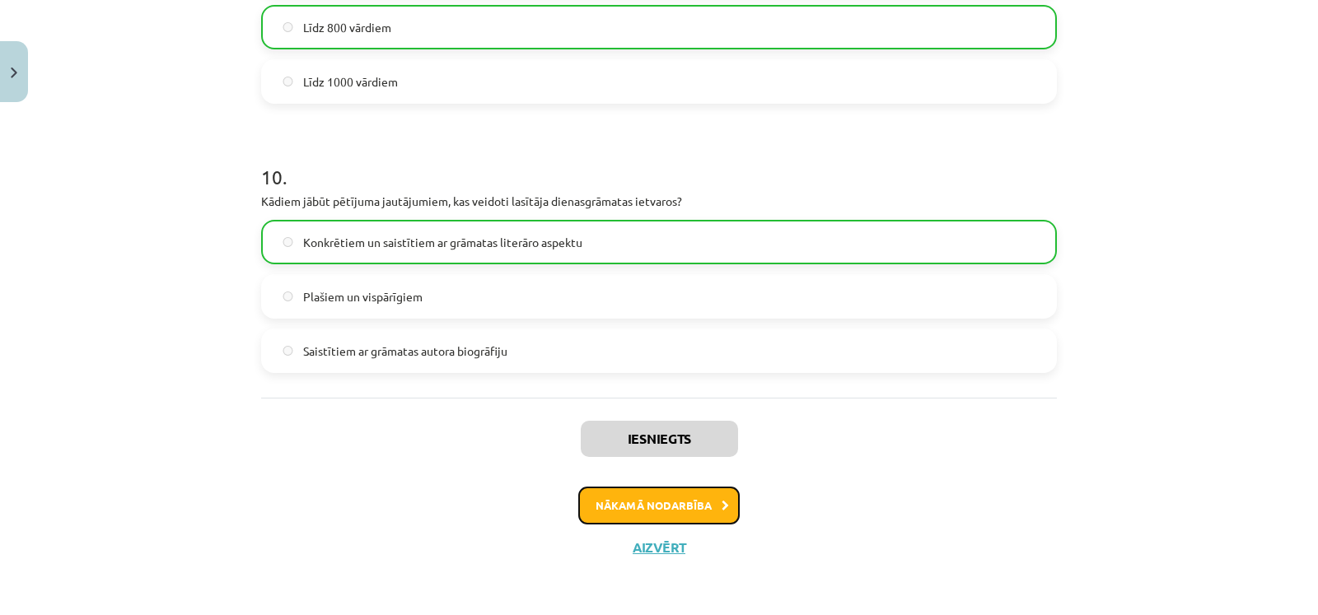
click at [655, 504] on button "Nākamā nodarbība" at bounding box center [658, 506] width 161 height 38
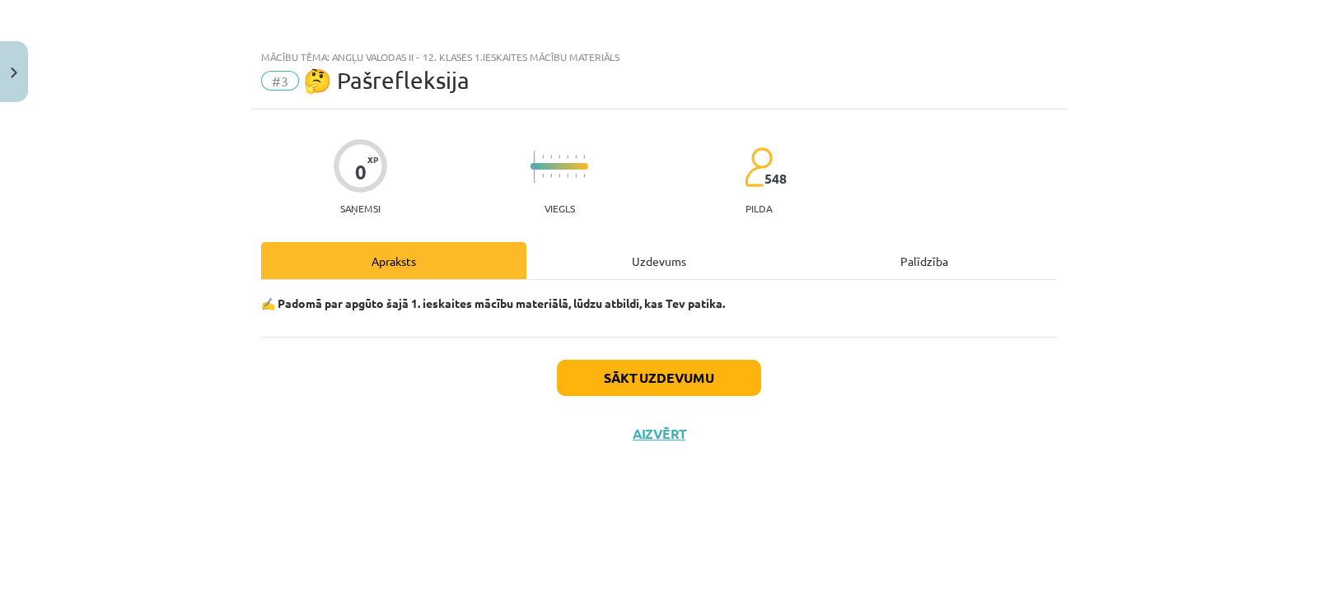
click at [667, 264] on div "Uzdevums" at bounding box center [658, 260] width 265 height 37
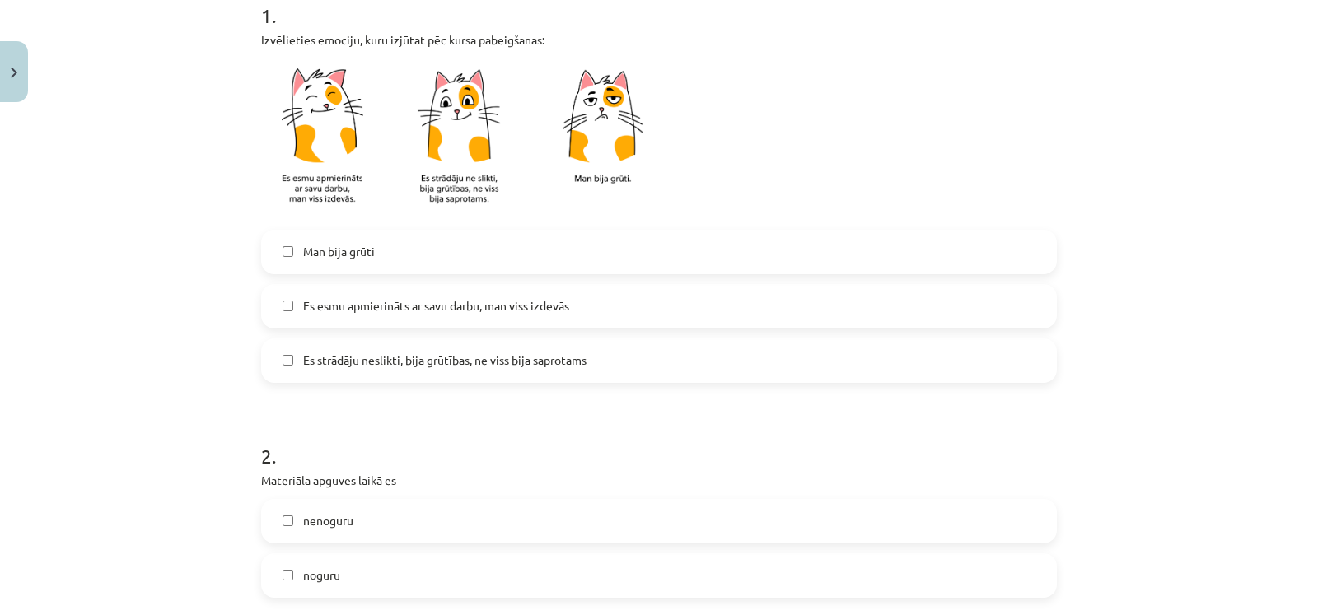
scroll to position [381, 0]
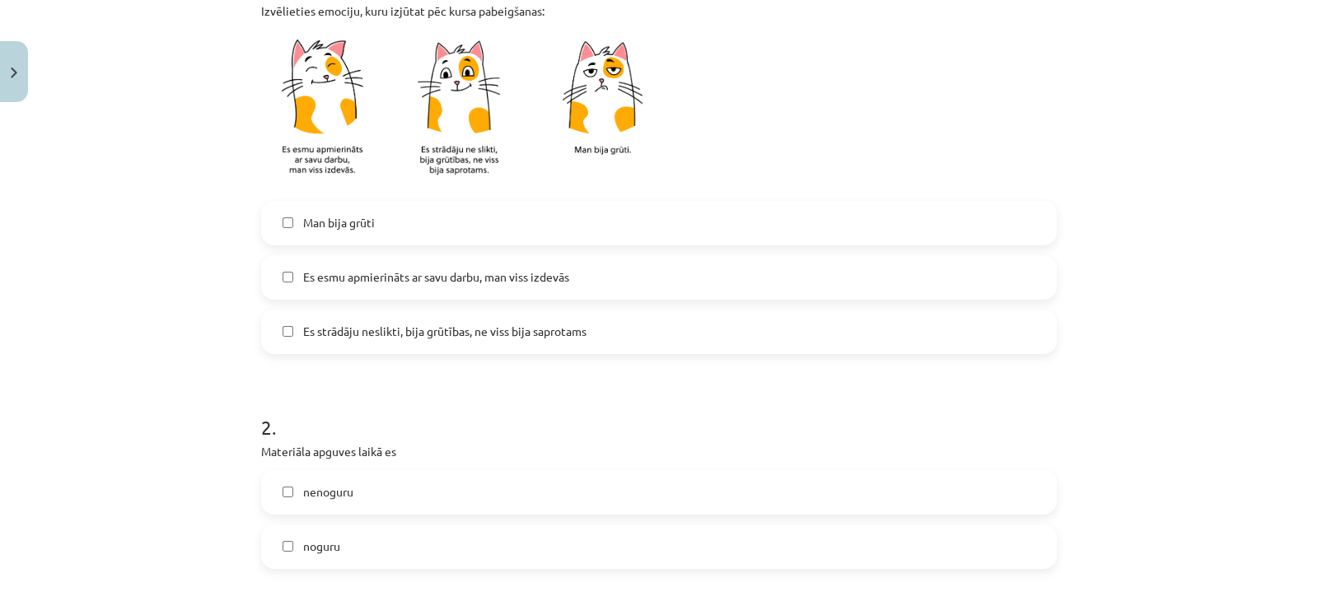
click at [830, 279] on label "Es esmu apmierināts ar savu darbu, man viss izdevās" at bounding box center [659, 277] width 792 height 41
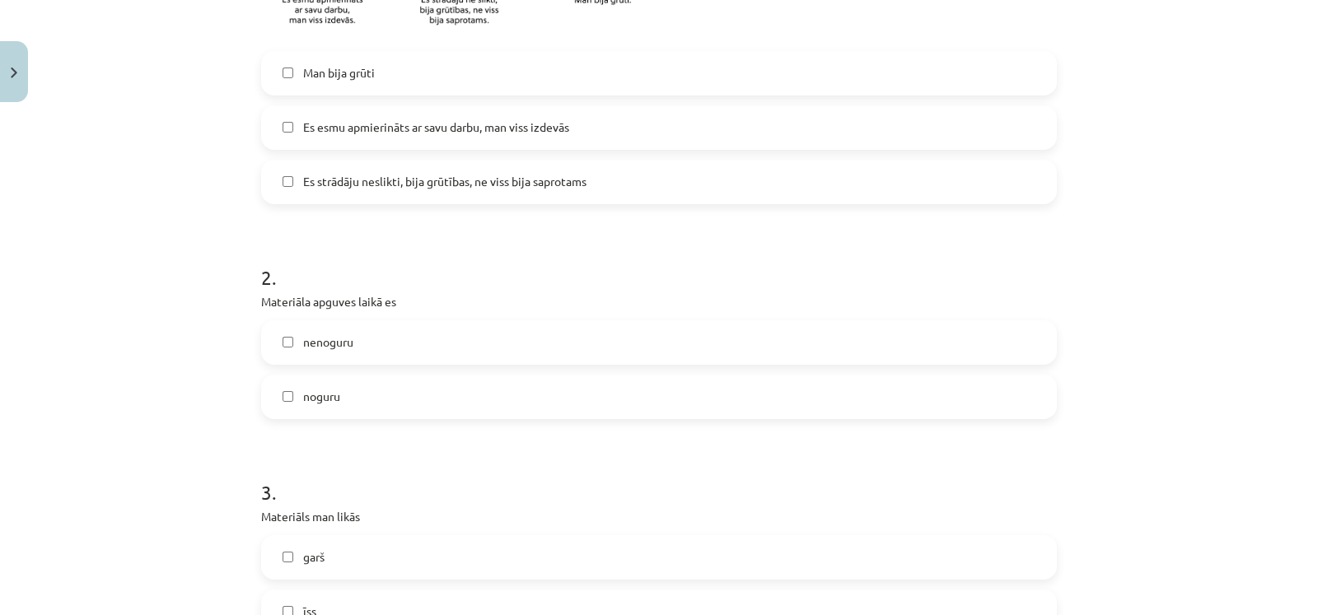
scroll to position [539, 0]
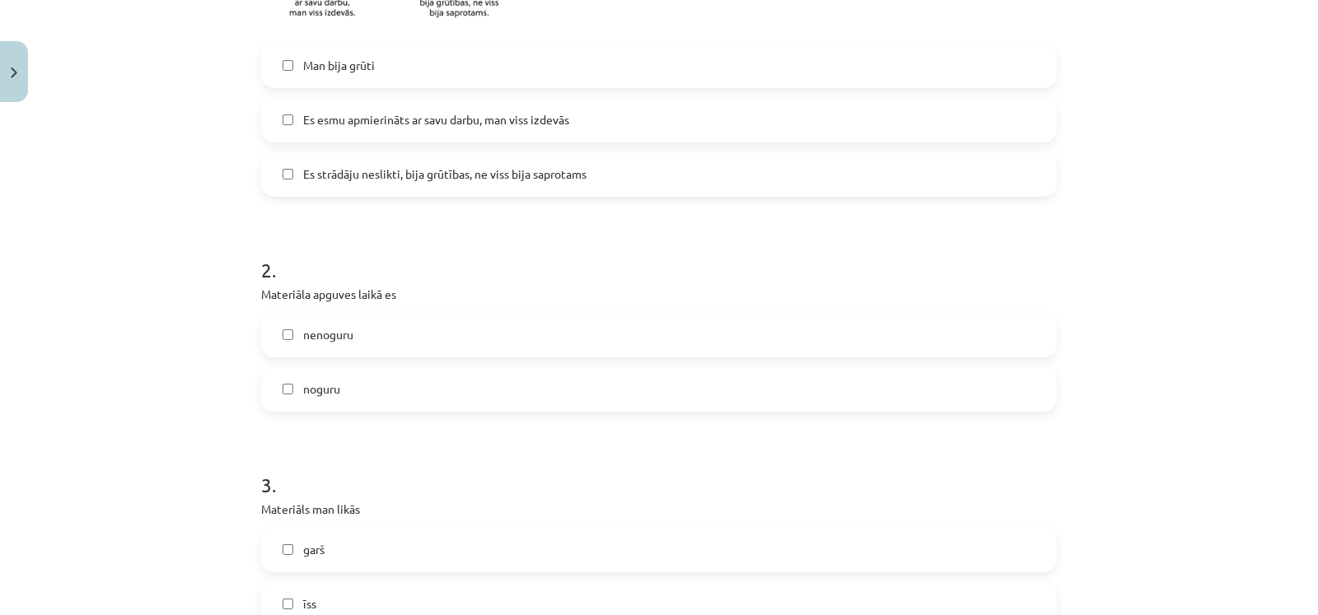
click at [845, 338] on label "nenoguru" at bounding box center [659, 335] width 792 height 41
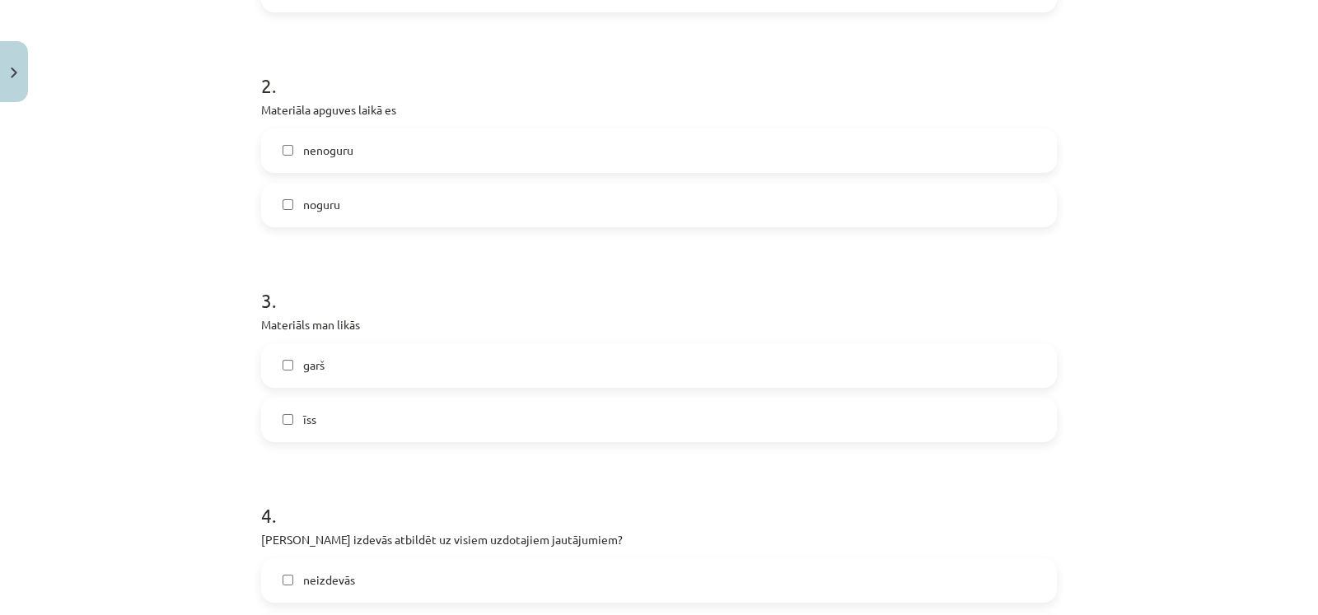
scroll to position [757, 0]
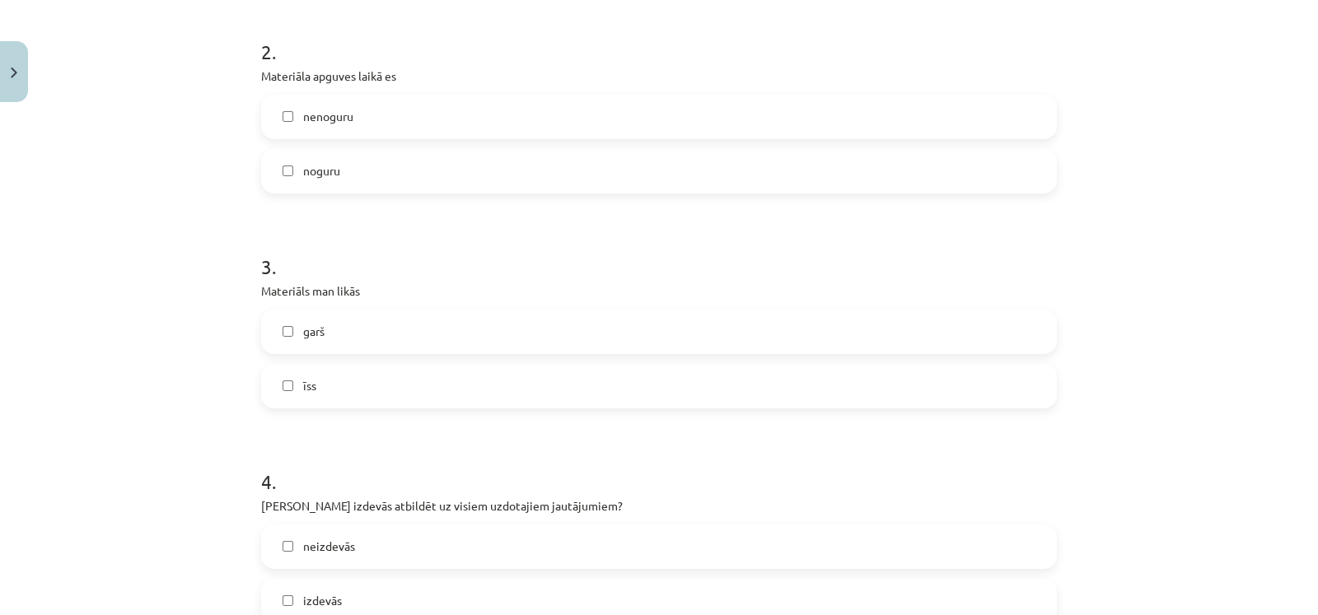
click at [1009, 386] on label "īss" at bounding box center [659, 386] width 792 height 41
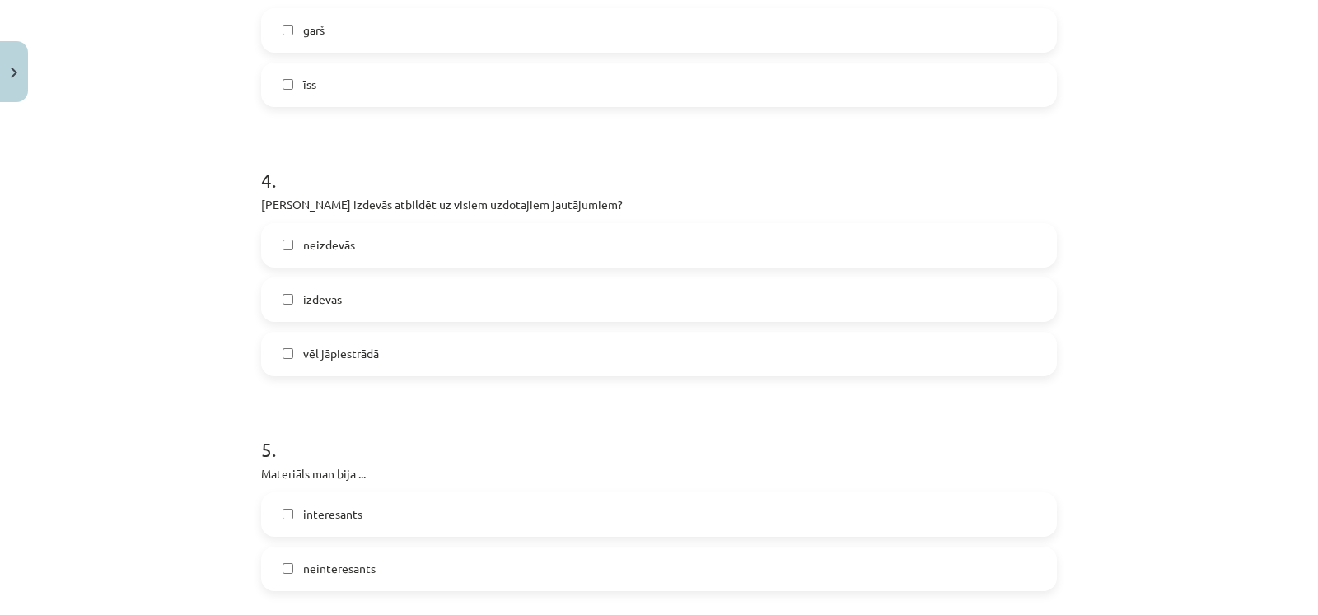
scroll to position [1061, 0]
click at [926, 277] on label "izdevās" at bounding box center [659, 297] width 792 height 41
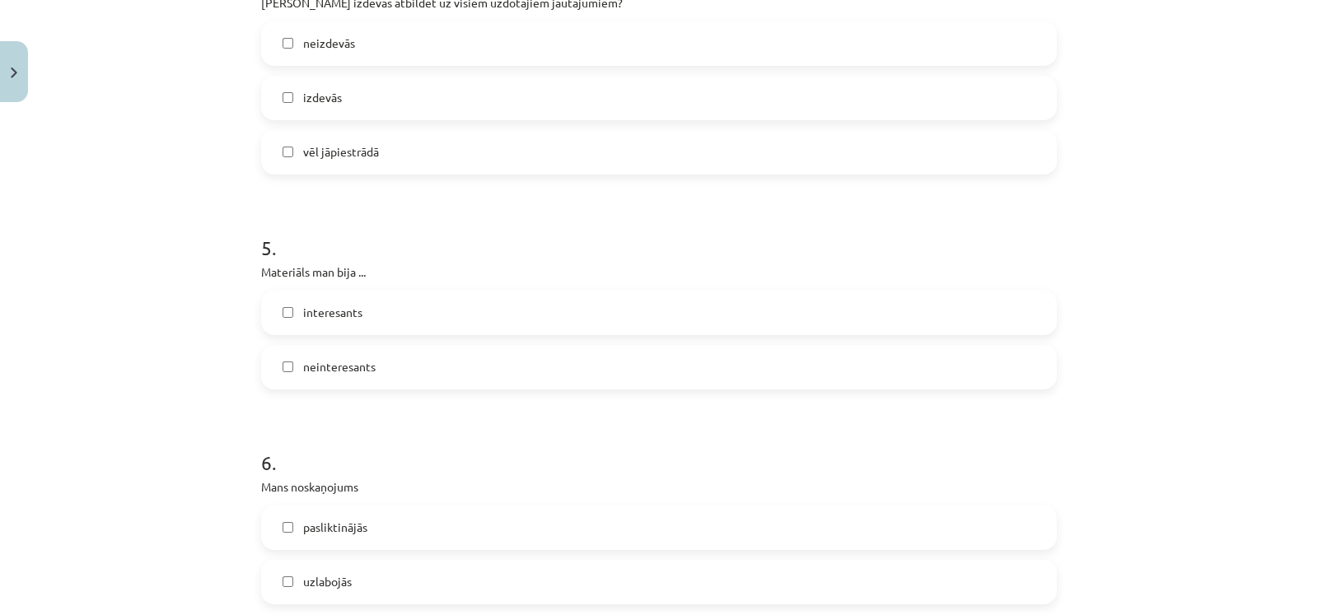
scroll to position [1274, 0]
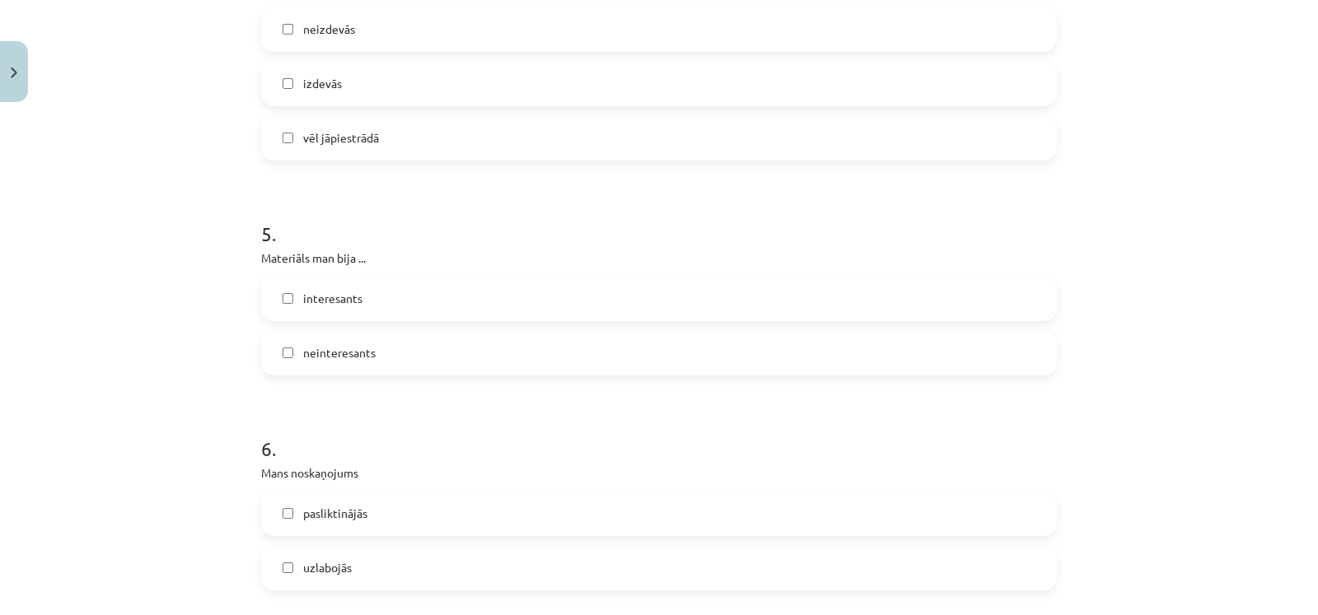
click at [884, 285] on label "interesants" at bounding box center [659, 298] width 792 height 41
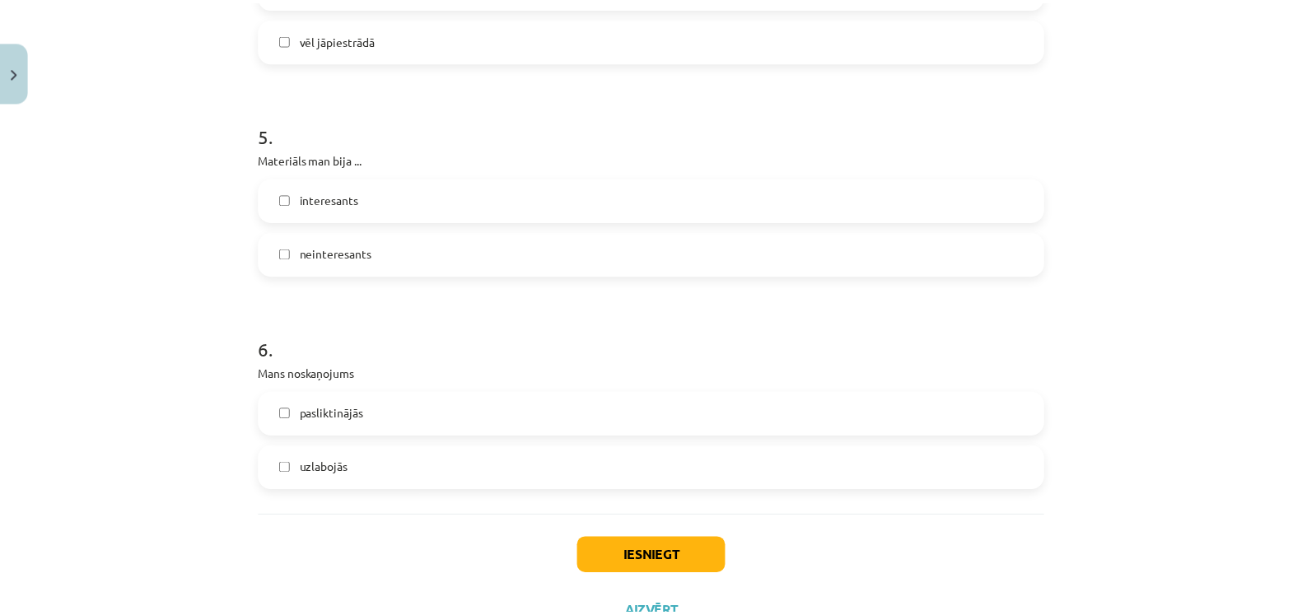
scroll to position [1439, 0]
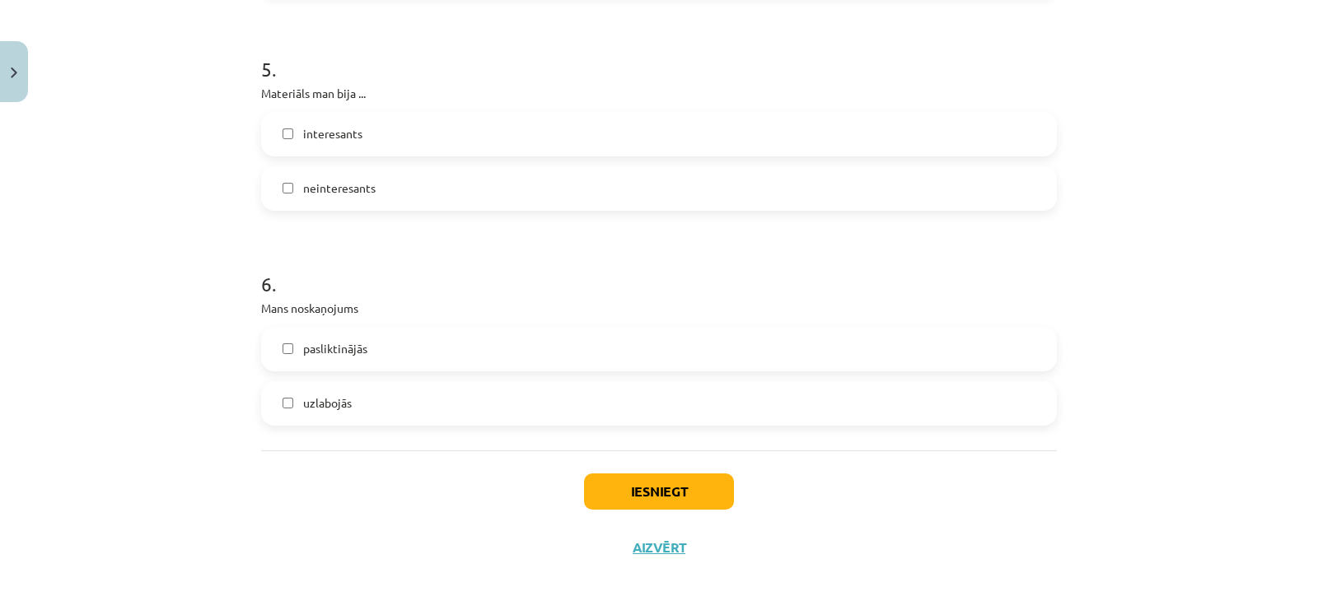
click at [853, 413] on label "uzlabojās" at bounding box center [659, 403] width 792 height 41
click at [613, 494] on button "Iesniegt" at bounding box center [659, 491] width 150 height 36
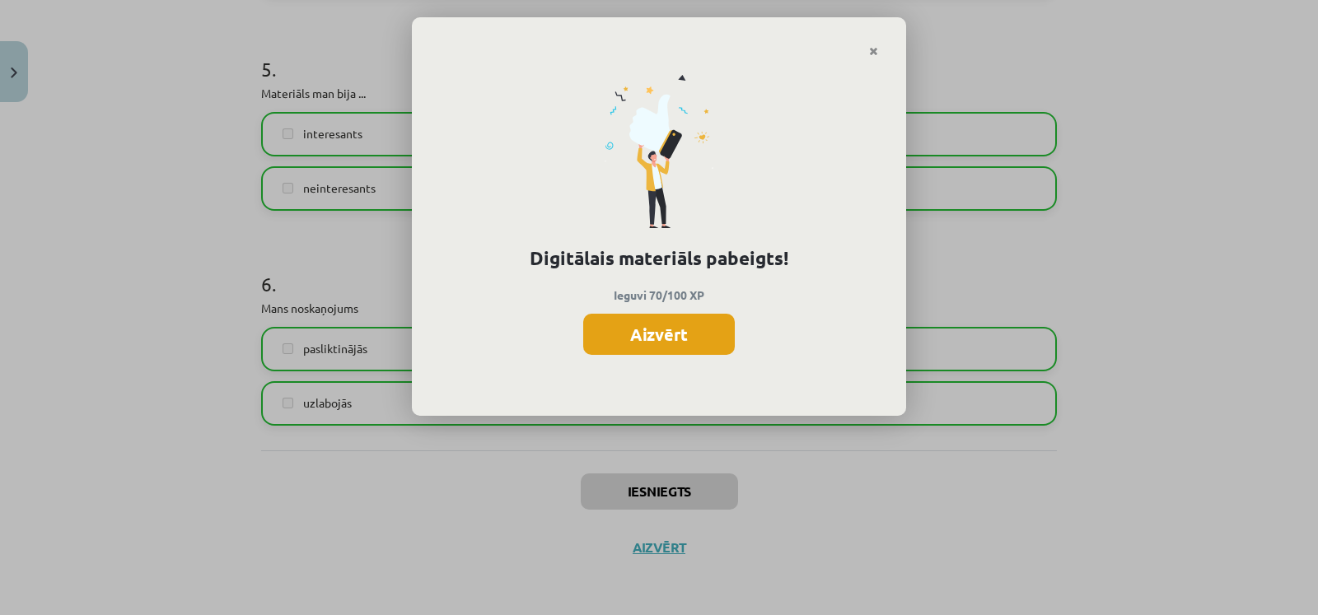
click at [662, 344] on button "Aizvērt" at bounding box center [659, 334] width 152 height 41
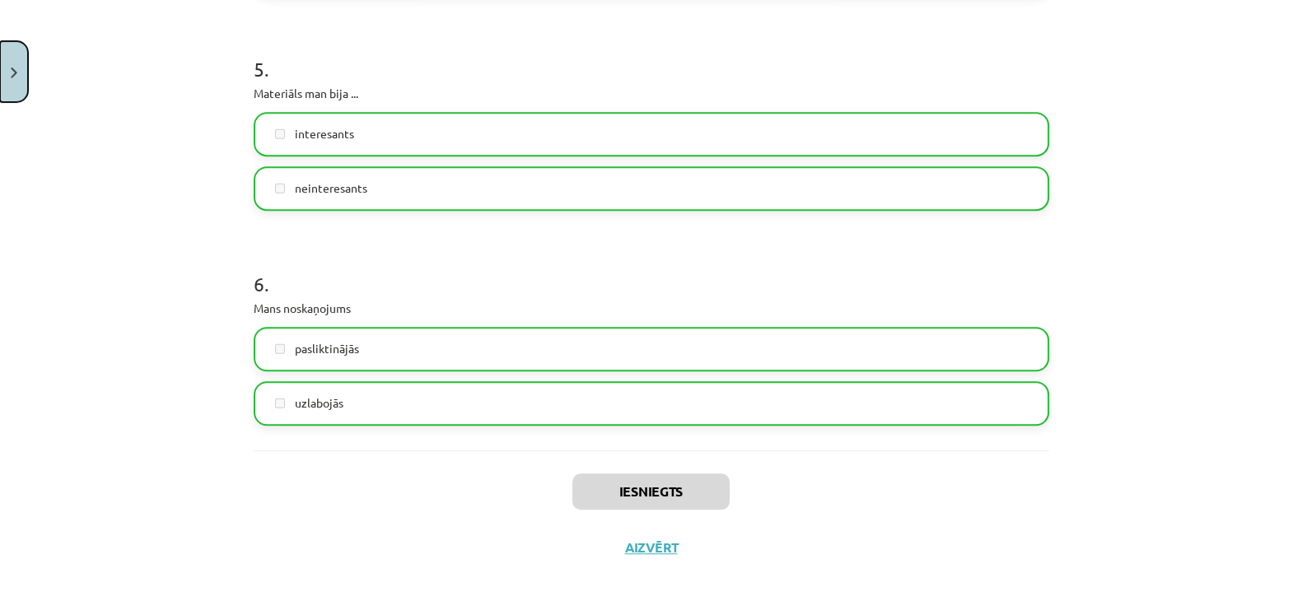
click at [22, 88] on button "Close" at bounding box center [14, 71] width 28 height 61
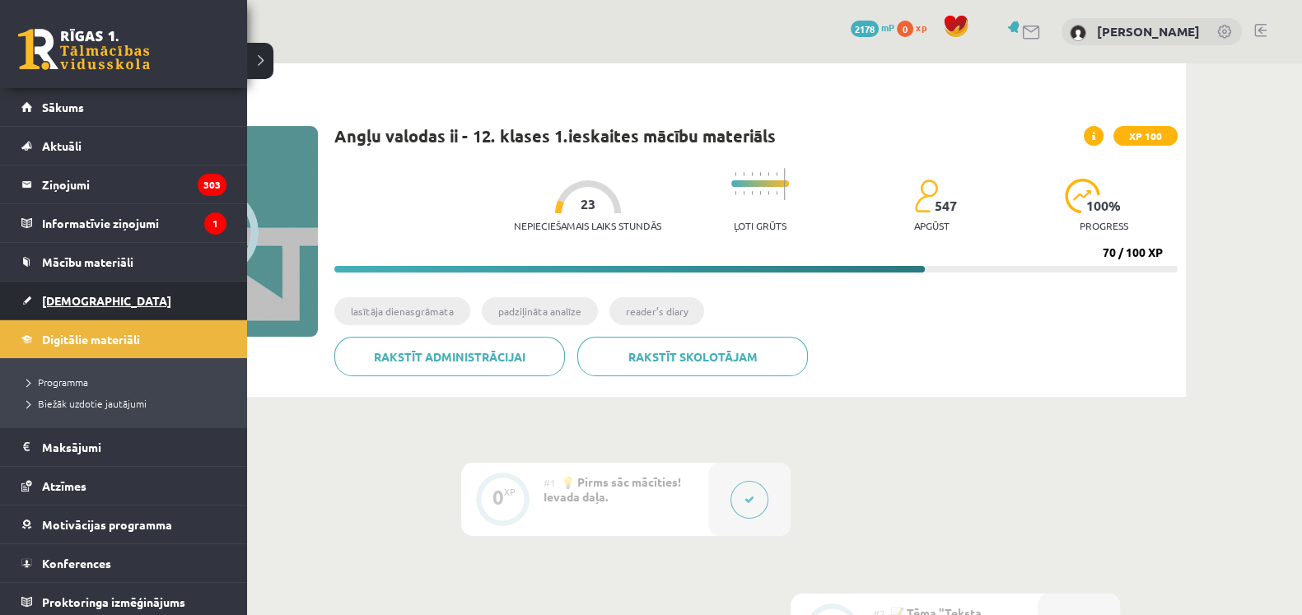
click at [55, 300] on span "[DEMOGRAPHIC_DATA]" at bounding box center [106, 300] width 129 height 15
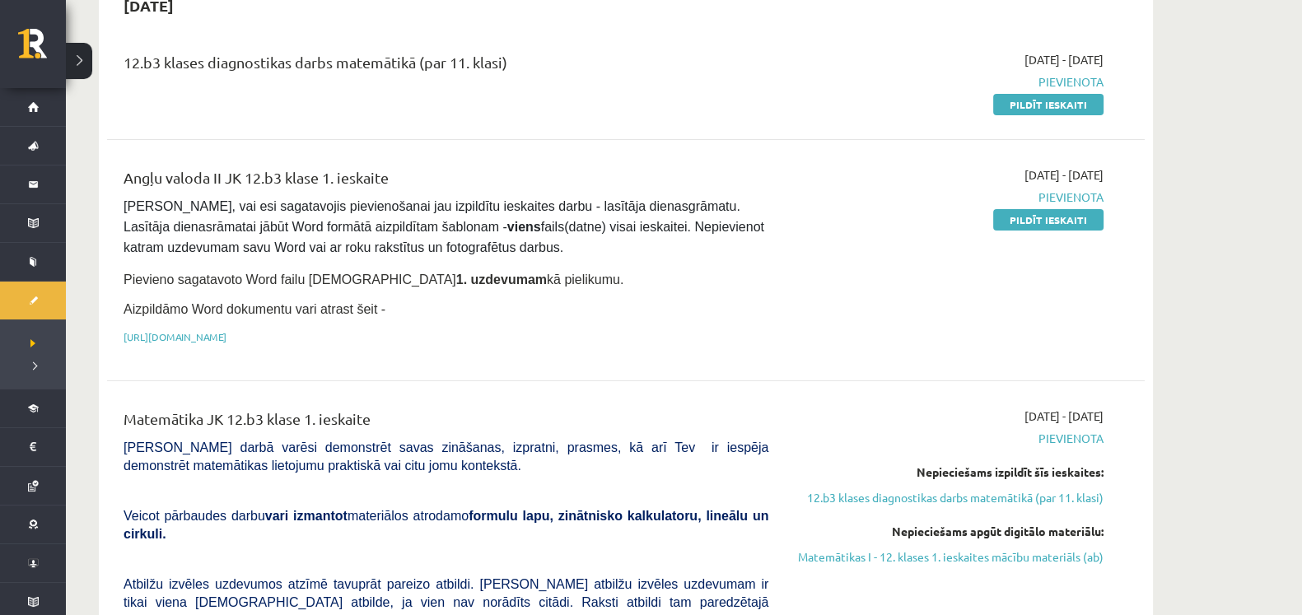
scroll to position [150, 0]
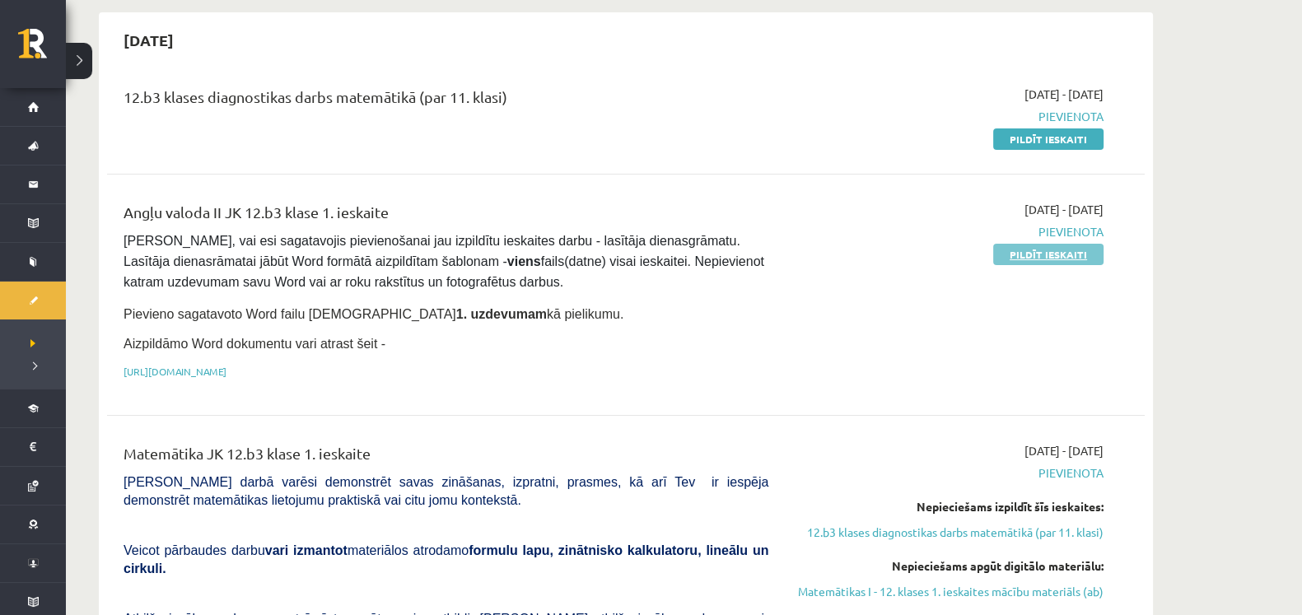
click at [1062, 253] on link "Pildīt ieskaiti" at bounding box center [1048, 254] width 110 height 21
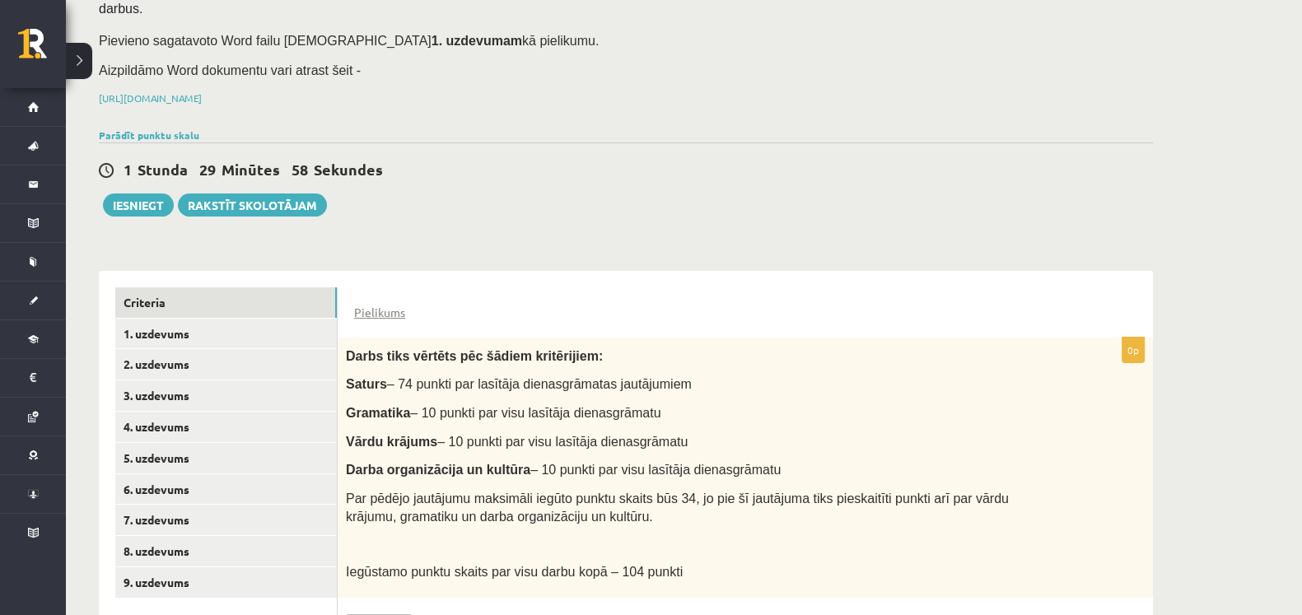
scroll to position [218, 0]
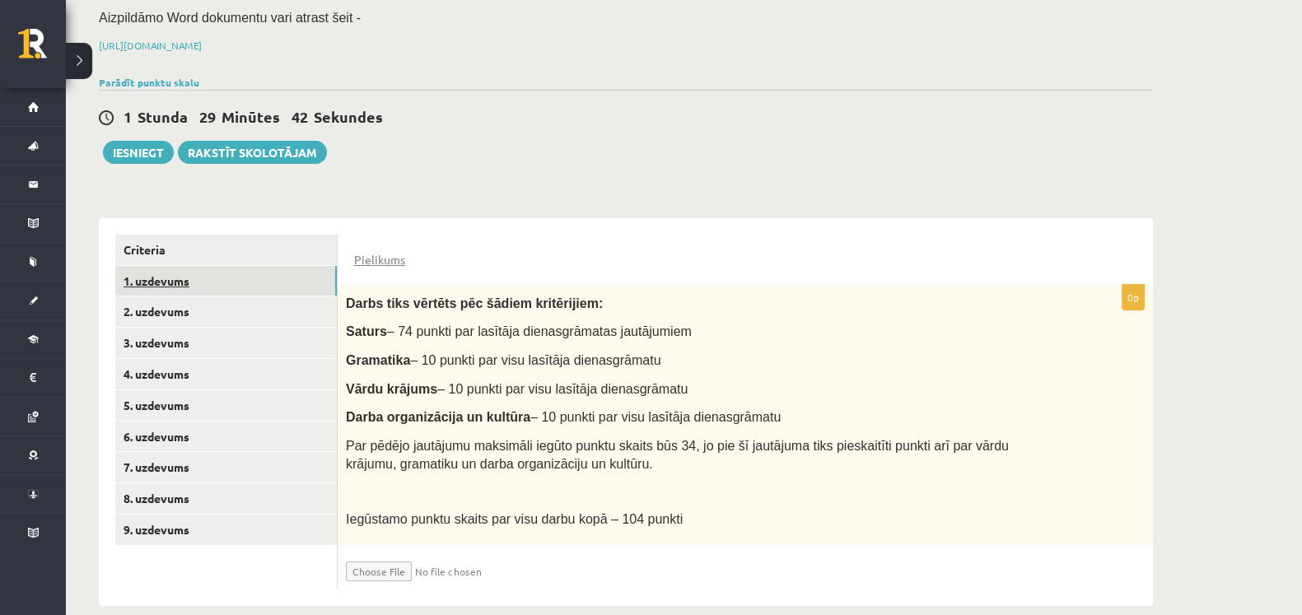
click at [218, 266] on link "1. uzdevums" at bounding box center [226, 281] width 222 height 30
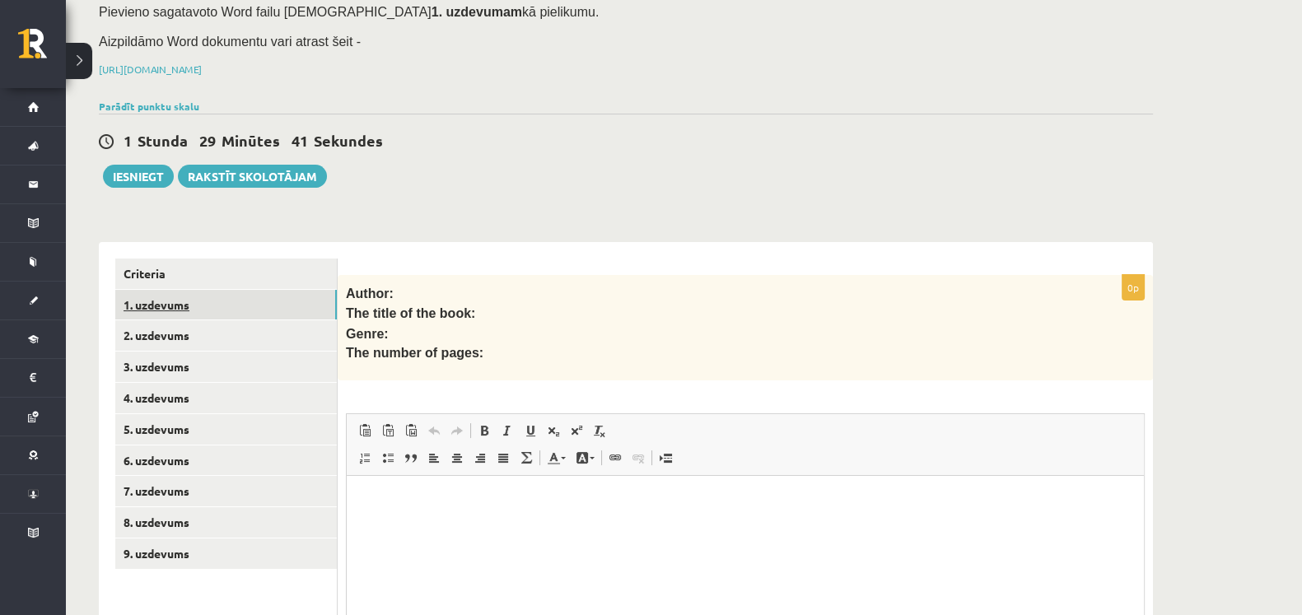
scroll to position [0, 0]
click at [214, 320] on link "2. uzdevums" at bounding box center [226, 335] width 222 height 30
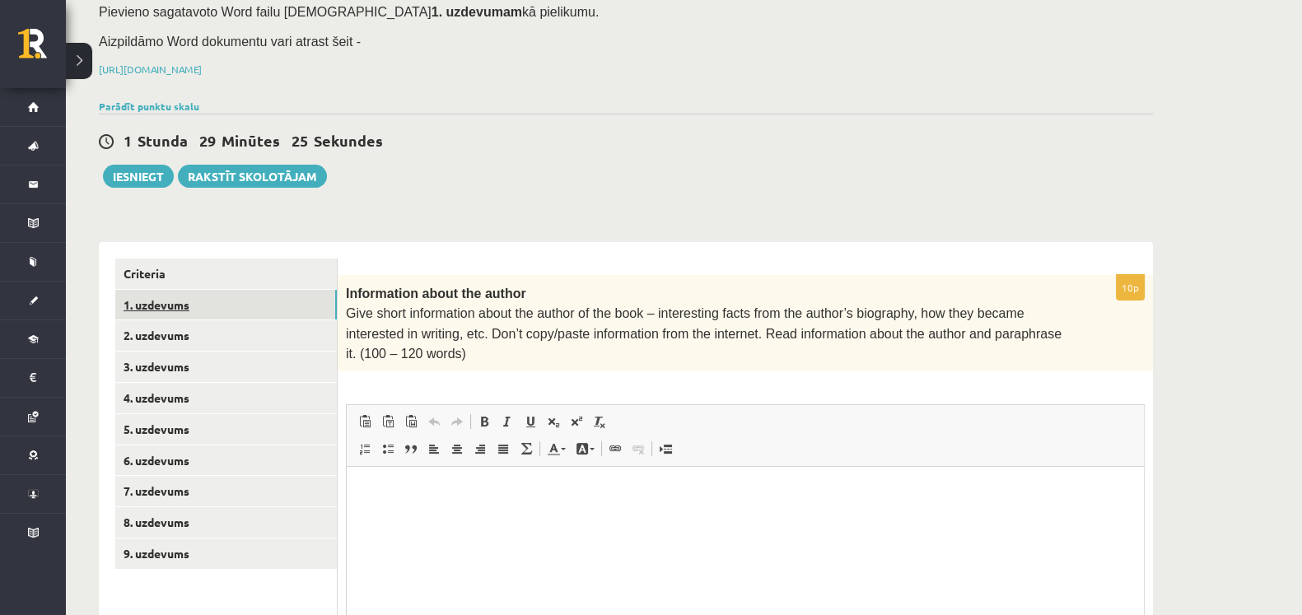
click at [212, 290] on link "1. uzdevums" at bounding box center [226, 305] width 222 height 30
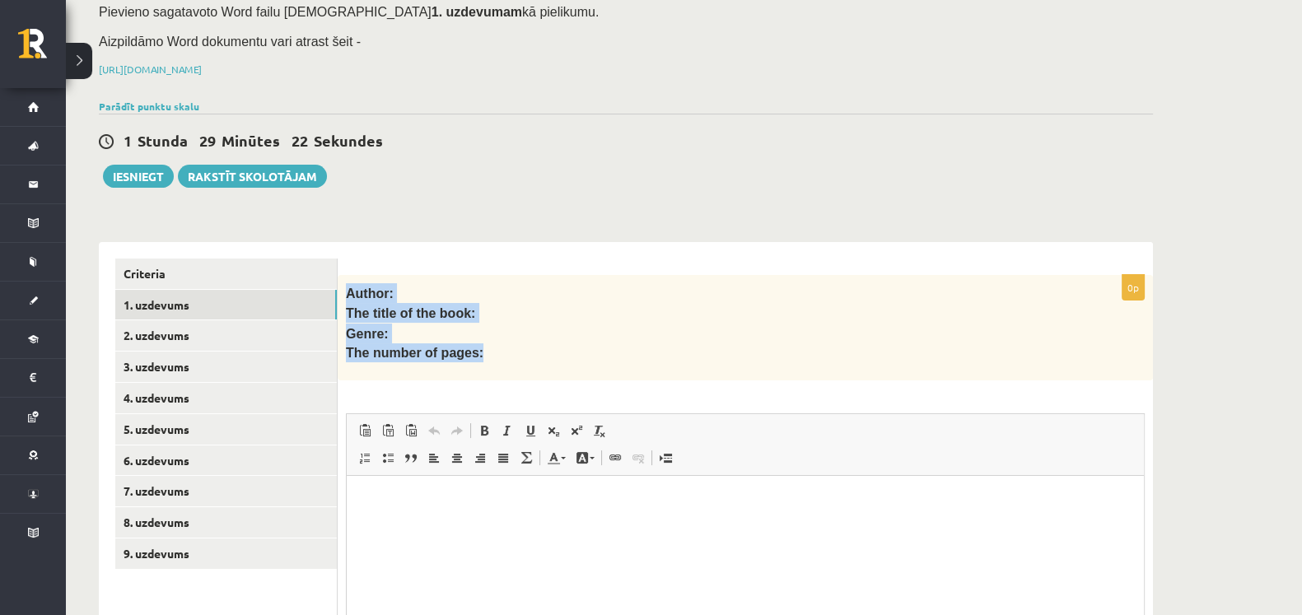
drag, startPoint x: 342, startPoint y: 269, endPoint x: 506, endPoint y: 324, distance: 172.6
click at [506, 324] on div "Author: The title of the book: Genre: The number of pages:" at bounding box center [745, 328] width 815 height 106
drag, startPoint x: 506, startPoint y: 324, endPoint x: 368, endPoint y: 299, distance: 139.7
drag, startPoint x: 368, startPoint y: 299, endPoint x: 224, endPoint y: 236, distance: 157.4
click at [224, 259] on link "Criteria" at bounding box center [226, 274] width 222 height 30
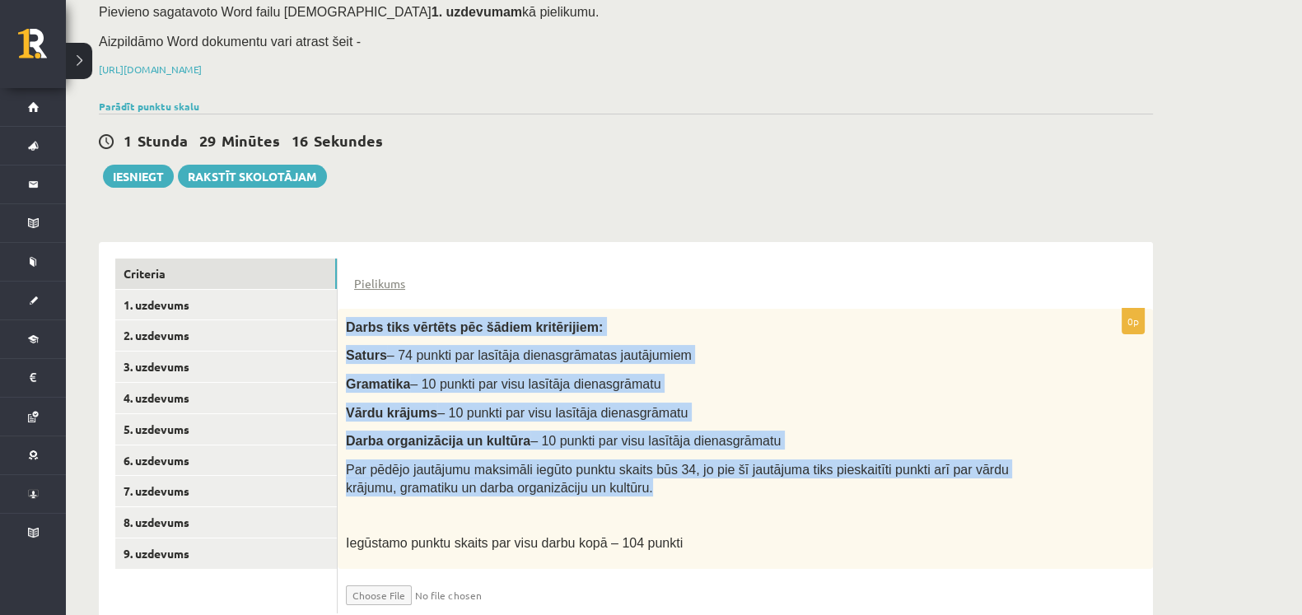
drag, startPoint x: 347, startPoint y: 302, endPoint x: 712, endPoint y: 466, distance: 400.6
click at [712, 466] on div "Darbs tiks vērtēts pēc šādiem kritērijiem: Saturs – 74 punkti par lasītāja dien…" at bounding box center [745, 439] width 815 height 260
drag, startPoint x: 712, startPoint y: 466, endPoint x: 641, endPoint y: 413, distance: 89.4
copy div "Darbs tiks vērtēts pēc šādiem kritērijiem: Saturs – 74 punkti par lasītāja dien…"
click at [198, 290] on link "1. uzdevums" at bounding box center [226, 305] width 222 height 30
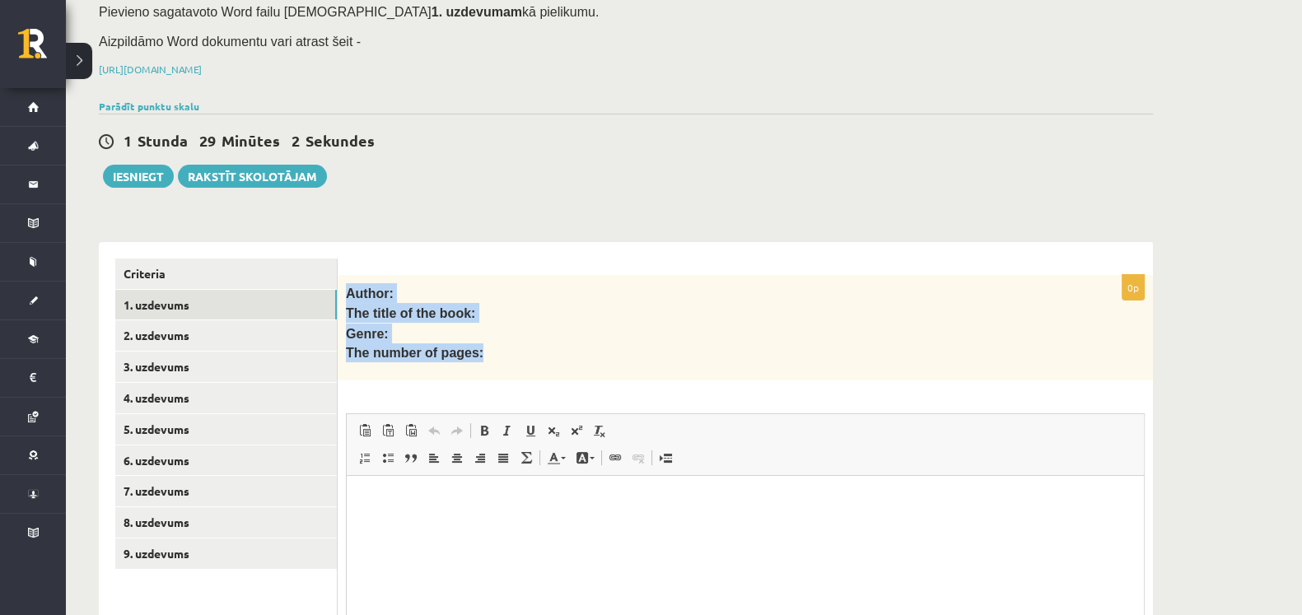
drag, startPoint x: 344, startPoint y: 265, endPoint x: 477, endPoint y: 327, distance: 146.3
click at [477, 327] on div "Author: The title of the book: Genre: The number of pages:" at bounding box center [745, 328] width 815 height 106
drag, startPoint x: 477, startPoint y: 327, endPoint x: 441, endPoint y: 325, distance: 36.3
copy div "Author: The title of the book: Genre: The number of pages:"
click at [400, 479] on html at bounding box center [745, 501] width 797 height 50
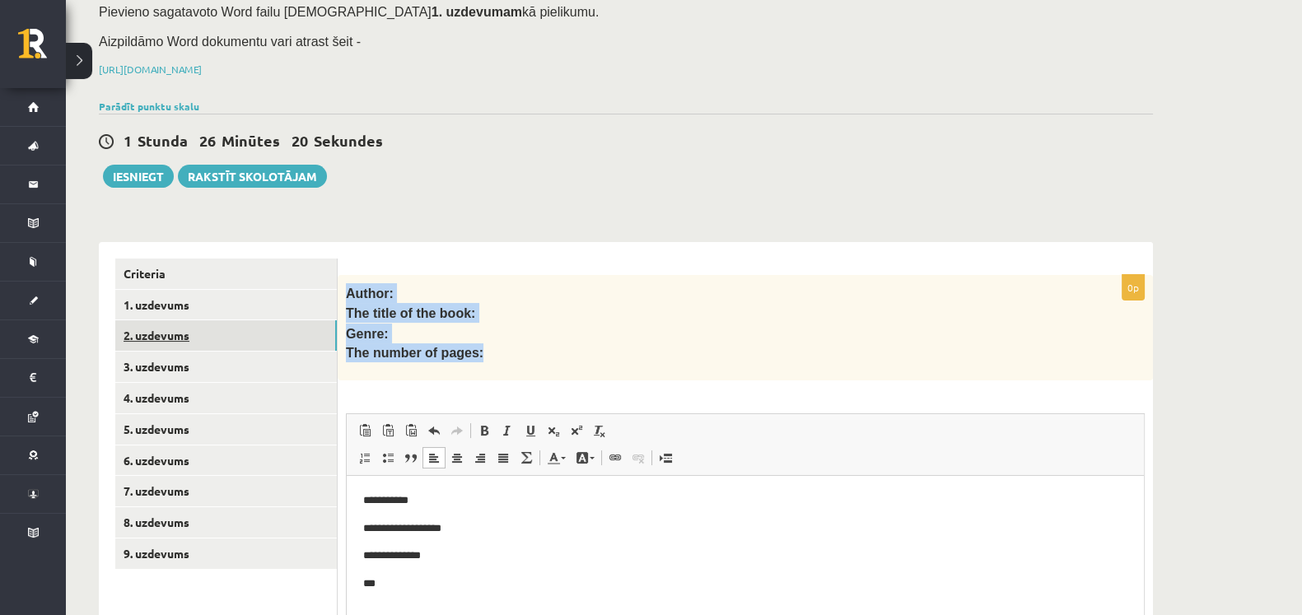
click at [241, 327] on link "2. uzdevums" at bounding box center [226, 335] width 222 height 30
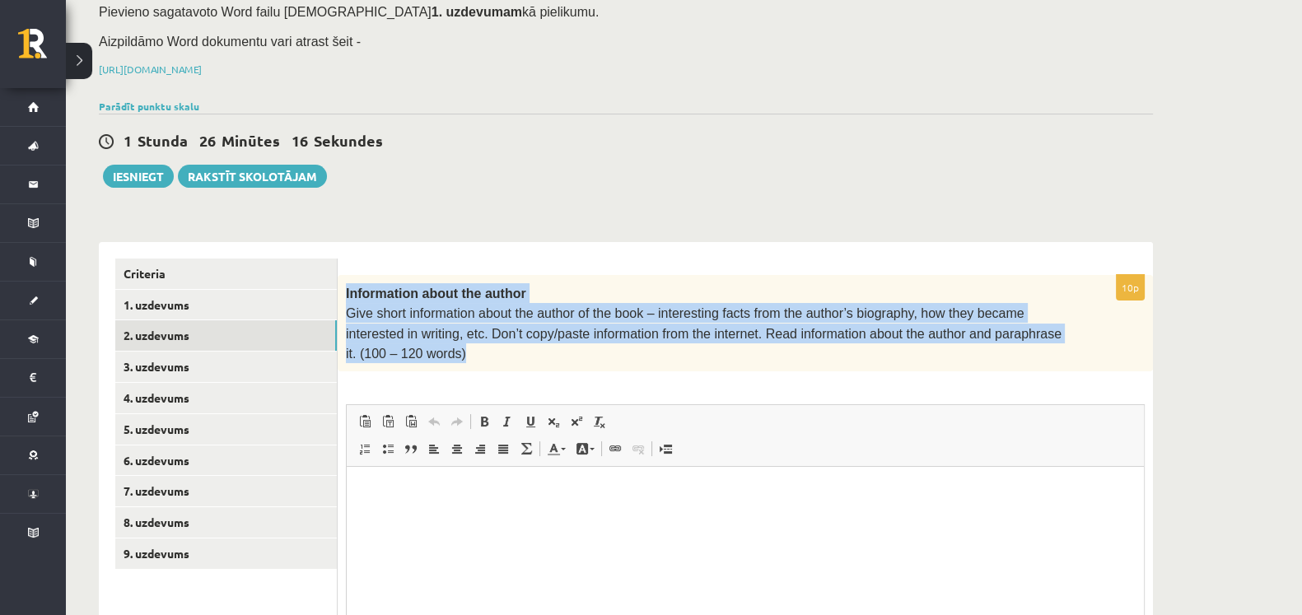
drag, startPoint x: 343, startPoint y: 267, endPoint x: 1115, endPoint y: 302, distance: 772.4
click at [1115, 302] on div "Information about the author Give short information about the author of the boo…" at bounding box center [745, 323] width 815 height 97
copy div "Information about the author Give short information about the author of the boo…"
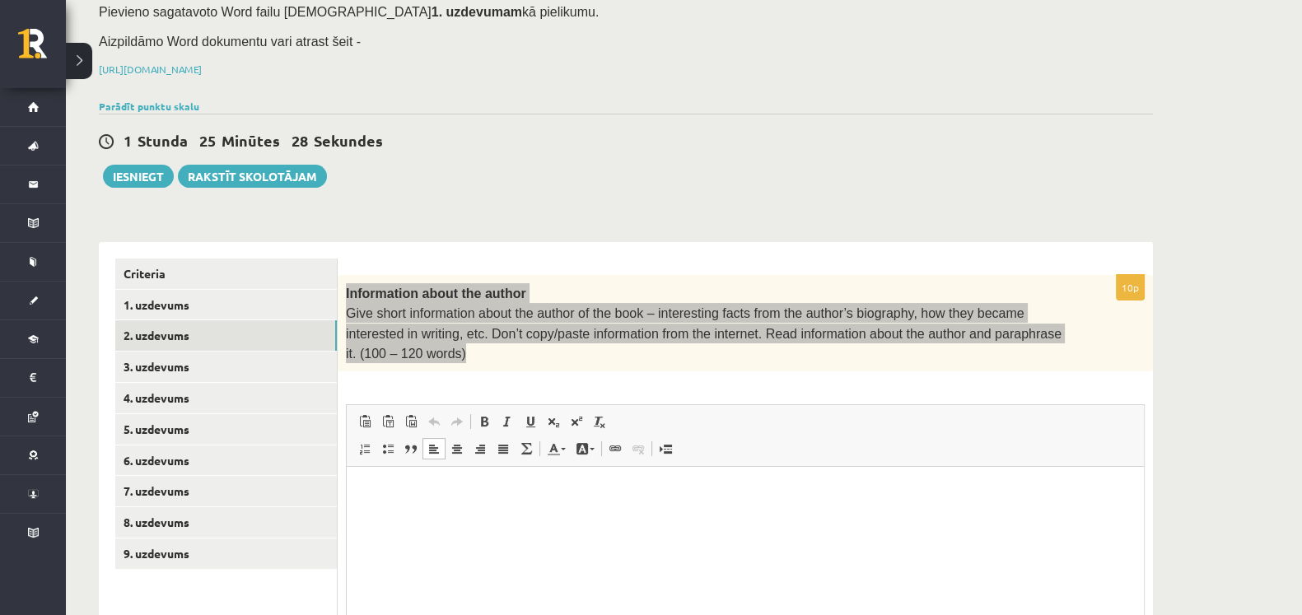
click at [479, 487] on p "Editor, wiswyg-editor-user-answer-47024843329440" at bounding box center [745, 491] width 764 height 17
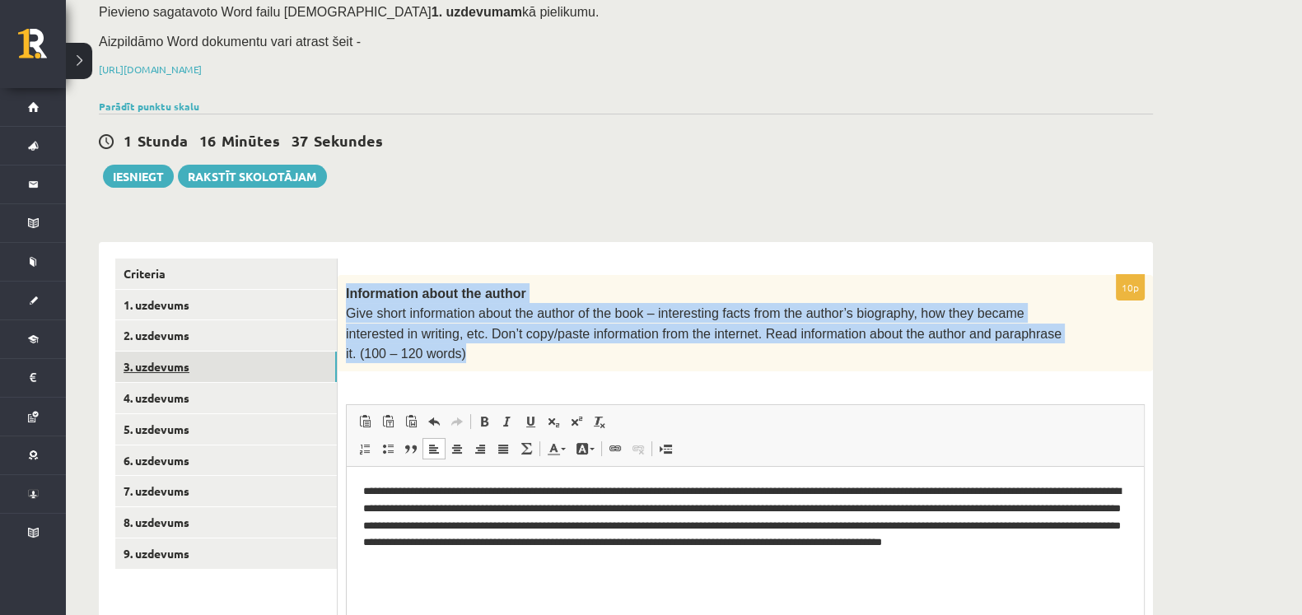
click at [194, 352] on link "3. uzdevums" at bounding box center [226, 367] width 222 height 30
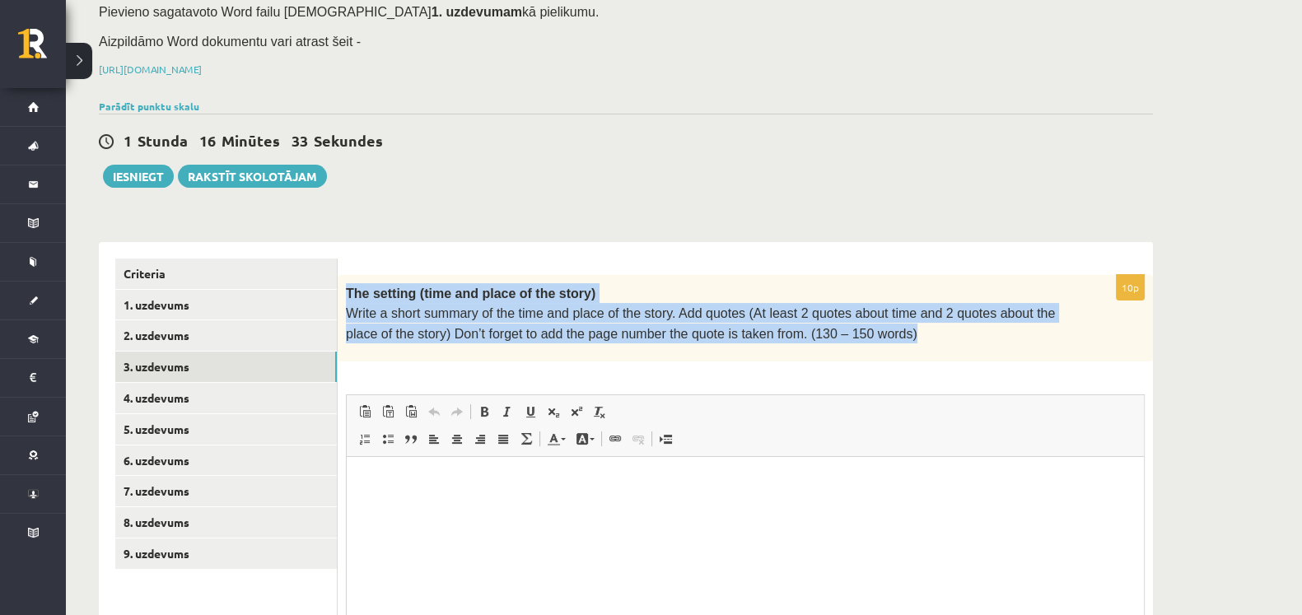
drag, startPoint x: 344, startPoint y: 269, endPoint x: 846, endPoint y: 319, distance: 504.0
click at [846, 319] on div "The setting (time and place of the story) Write a short summary of the time and…" at bounding box center [745, 318] width 815 height 86
drag, startPoint x: 846, startPoint y: 319, endPoint x: 782, endPoint y: 296, distance: 67.8
copy div "The setting (time and place of the story) Write a short summary of the time and…"
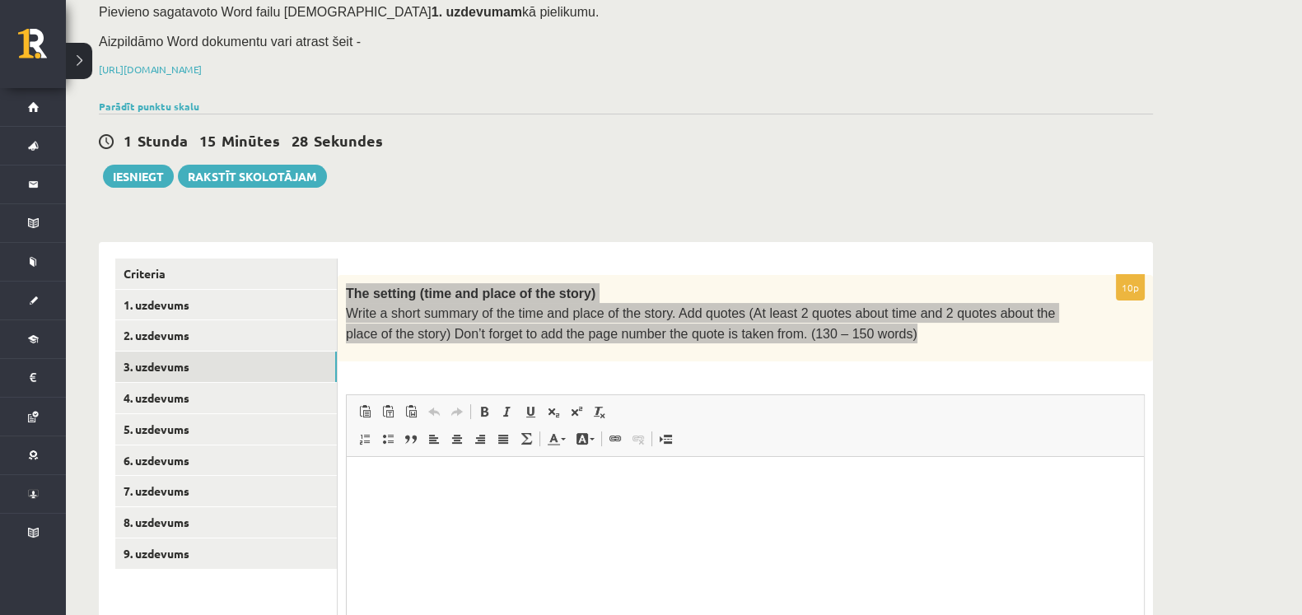
click at [372, 489] on p "Editor, wiswyg-editor-user-answer-47024982072100" at bounding box center [745, 481] width 764 height 17
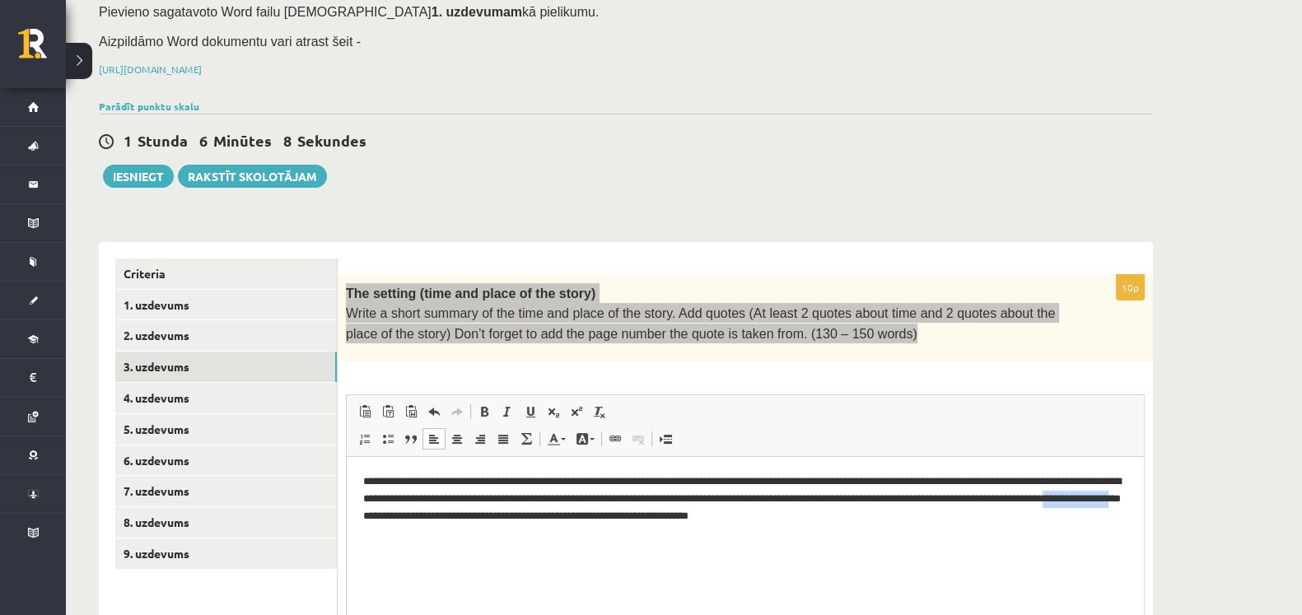
scroll to position [340, 0]
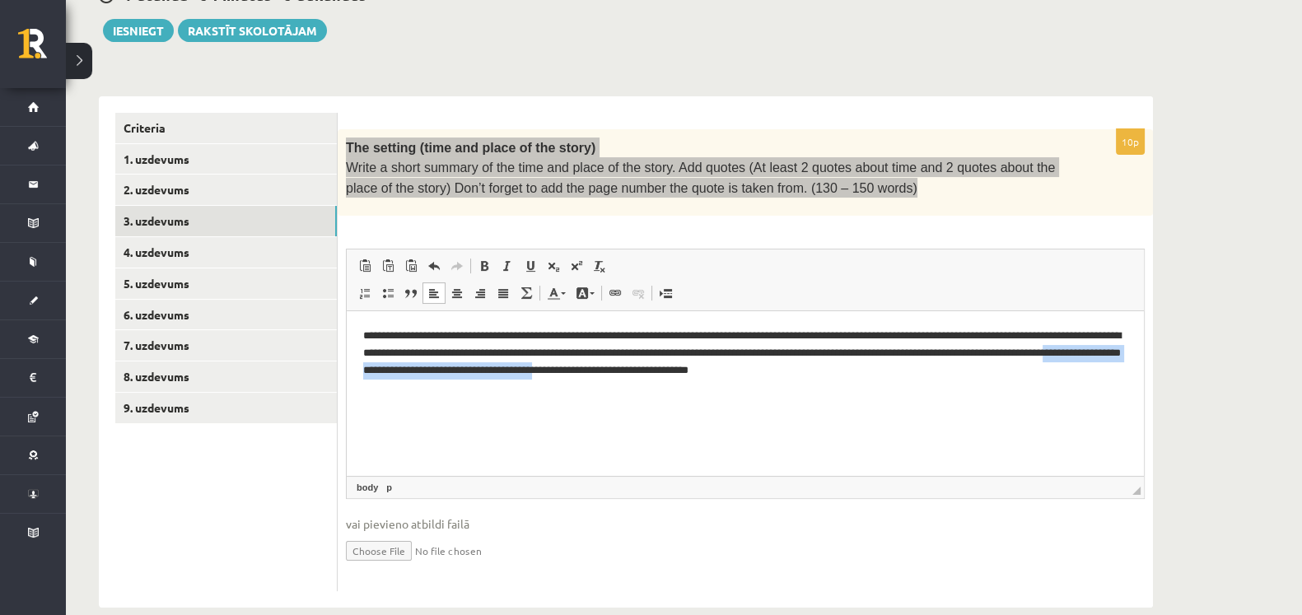
drag, startPoint x: 535, startPoint y: 382, endPoint x: 813, endPoint y: 410, distance: 278.9
click at [813, 395] on html "**********" at bounding box center [745, 353] width 797 height 84
click at [957, 375] on p "**********" at bounding box center [745, 353] width 764 height 51
click at [1003, 372] on p "**********" at bounding box center [745, 353] width 764 height 51
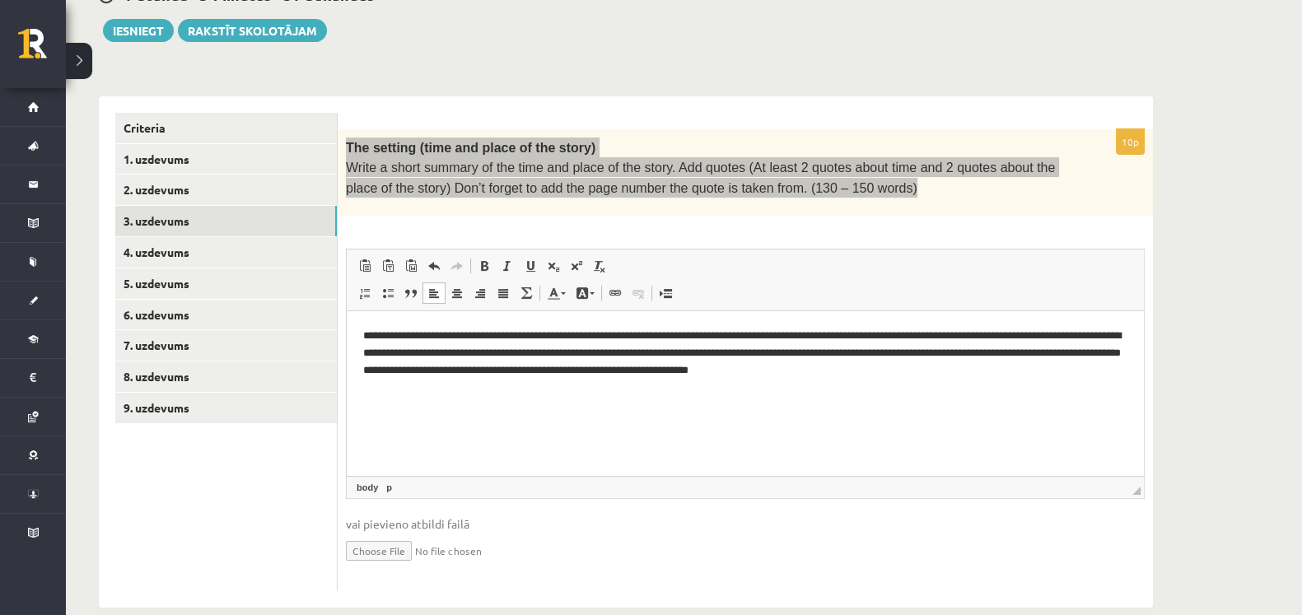
click at [534, 368] on p "**********" at bounding box center [745, 353] width 764 height 51
click at [1041, 376] on p "**********" at bounding box center [745, 353] width 764 height 51
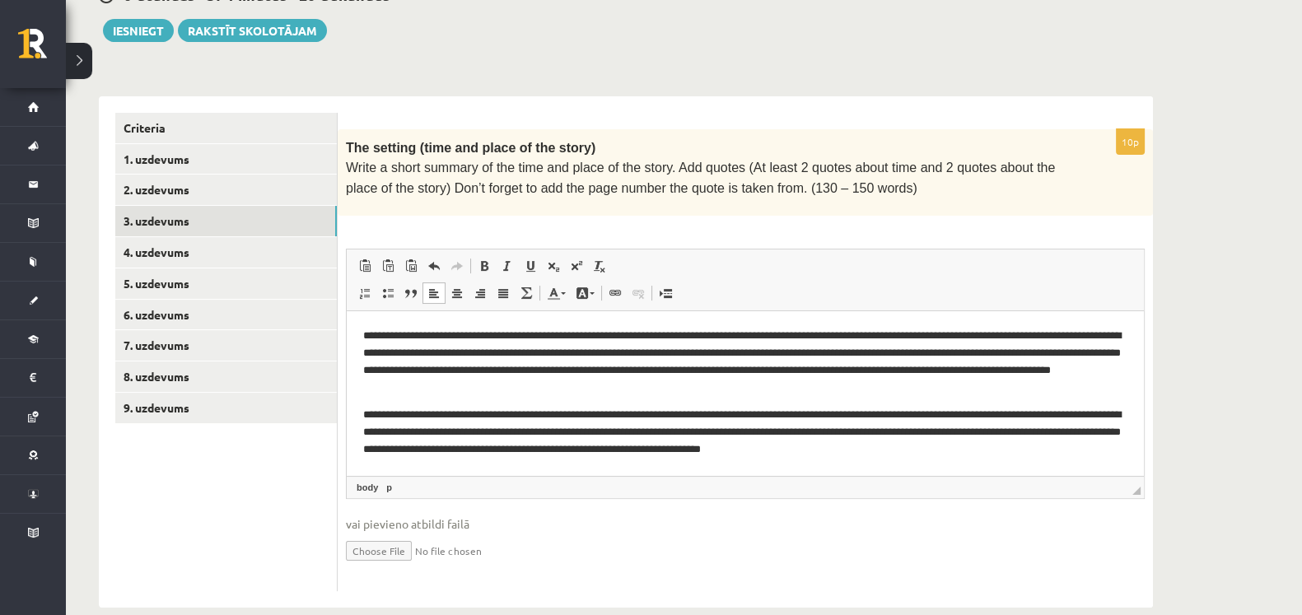
click at [259, 119] on ul "Criteria 1. uzdevums 2. uzdevums 3. uzdevums 4. uzdevums 5. uzdevums 6. uzdevum…" at bounding box center [226, 352] width 222 height 478
click at [247, 148] on link "1. uzdevums" at bounding box center [226, 159] width 222 height 30
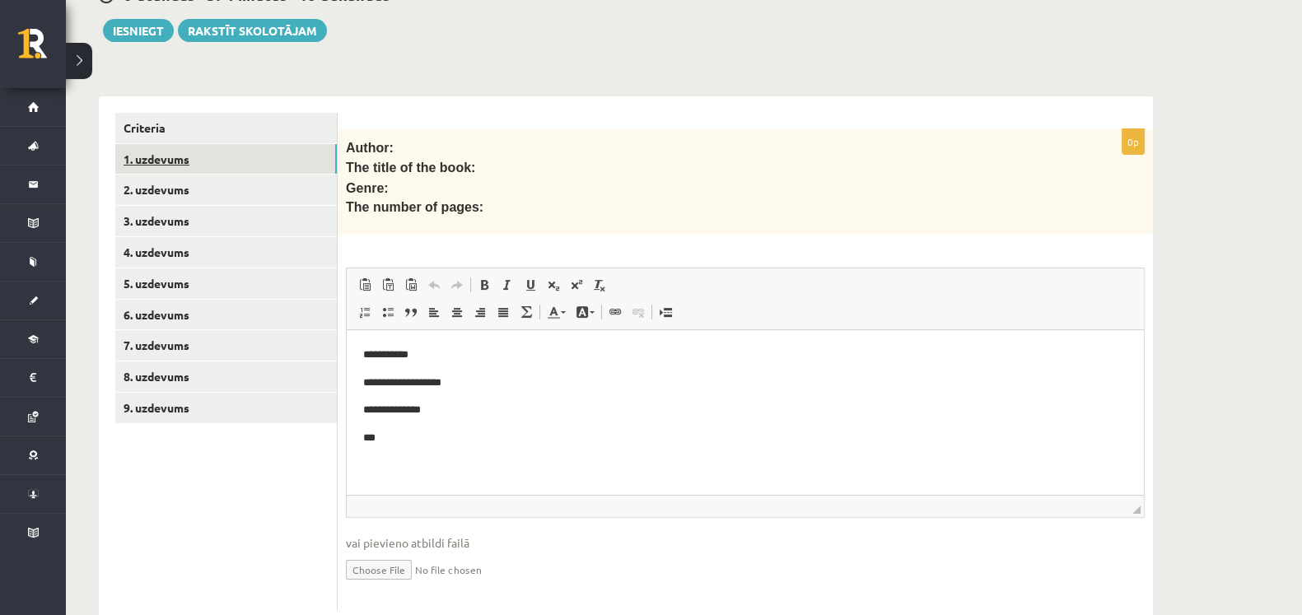
scroll to position [0, 0]
click at [214, 175] on link "2. uzdevums" at bounding box center [226, 190] width 222 height 30
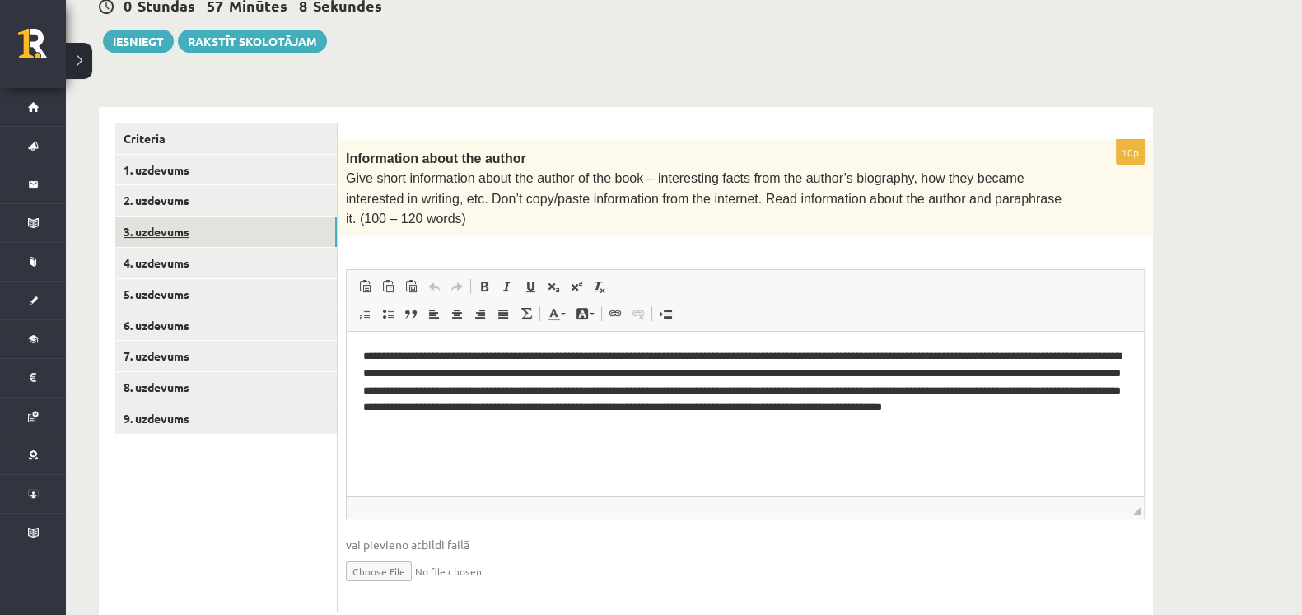
click at [216, 217] on link "3. uzdevums" at bounding box center [226, 232] width 222 height 30
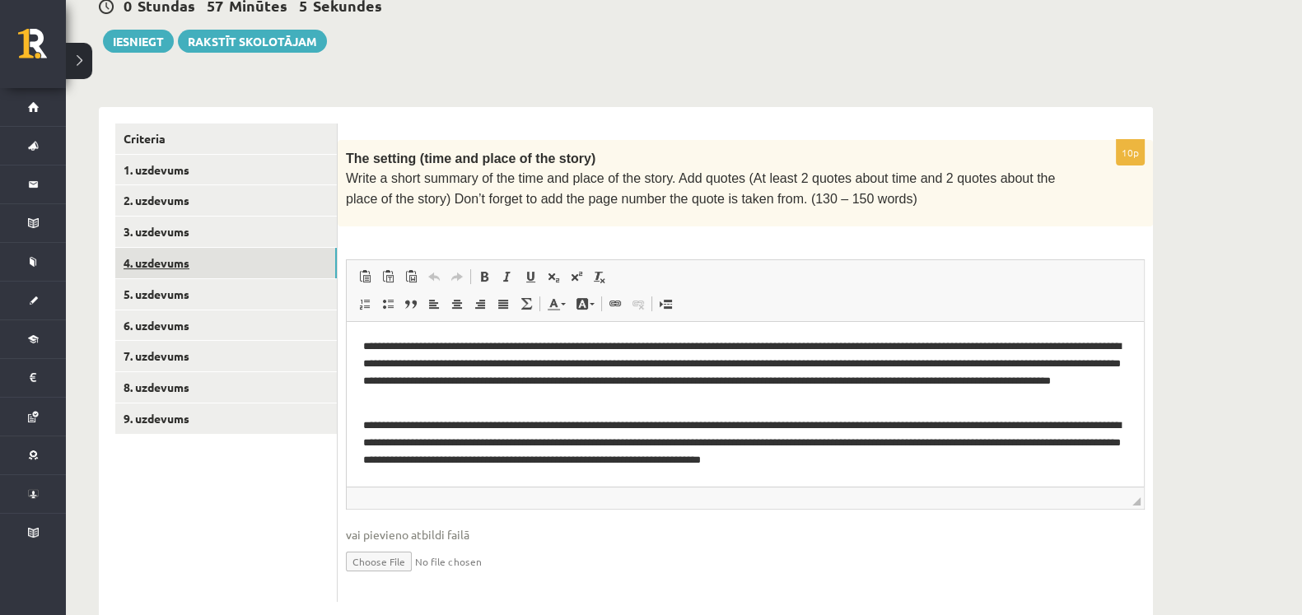
click at [264, 248] on link "4. uzdevums" at bounding box center [226, 263] width 222 height 30
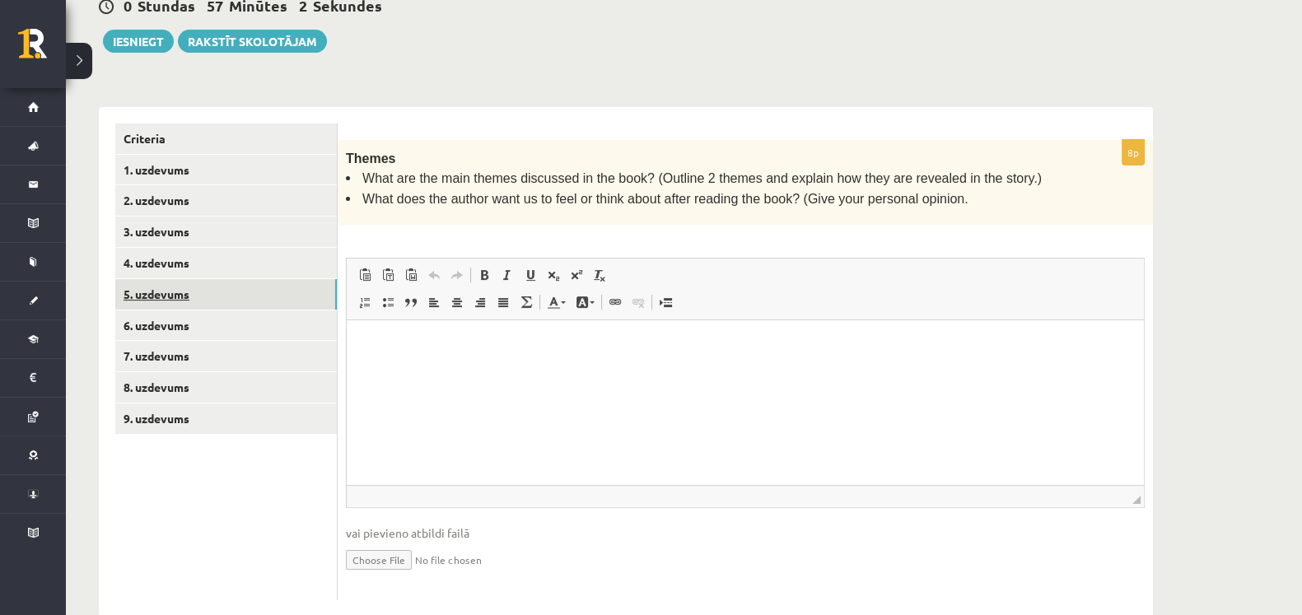
click at [240, 282] on link "5. uzdevums" at bounding box center [226, 294] width 222 height 30
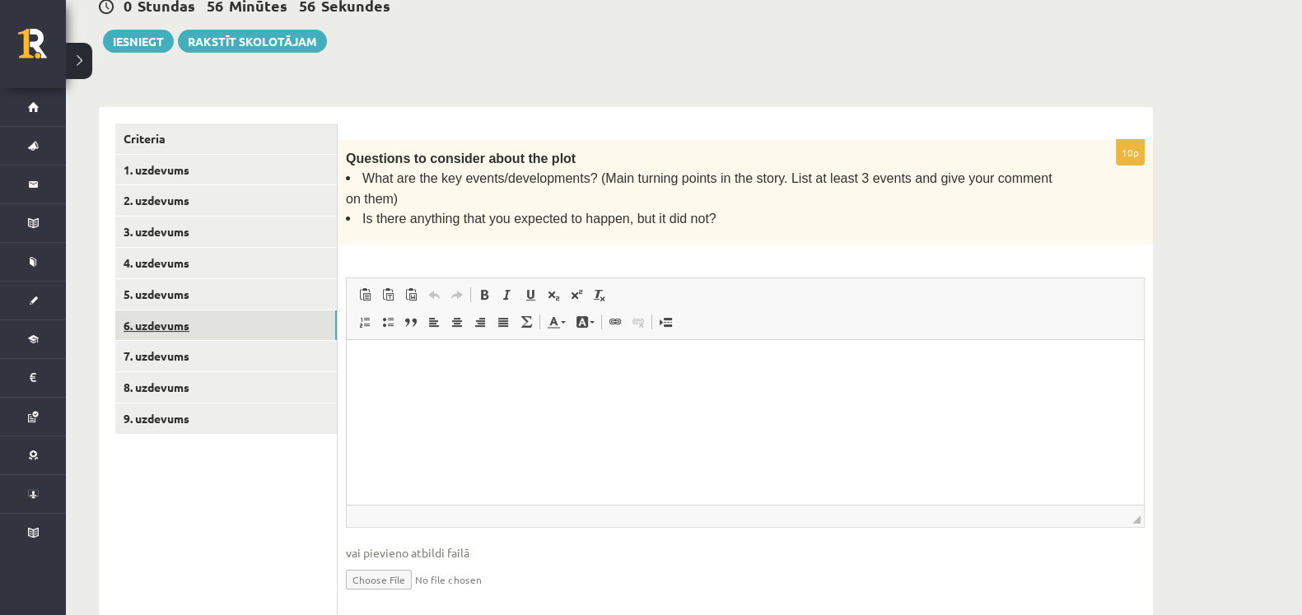
click at [192, 310] on link "6. uzdevums" at bounding box center [226, 325] width 222 height 30
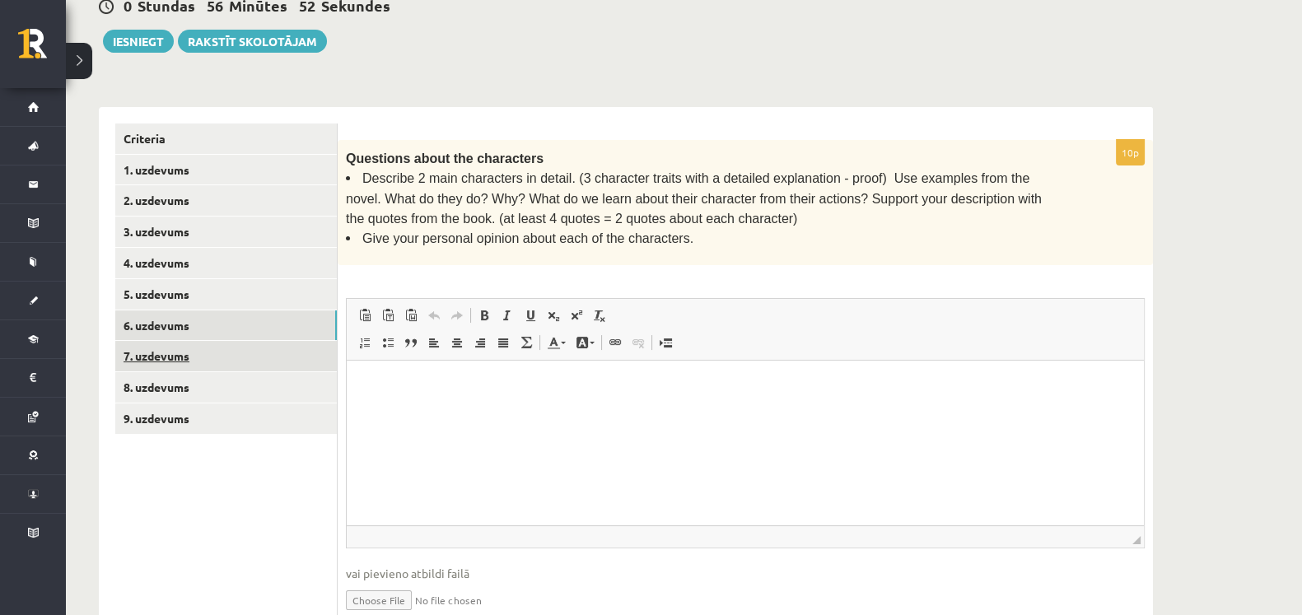
click at [175, 341] on link "7. uzdevums" at bounding box center [226, 356] width 222 height 30
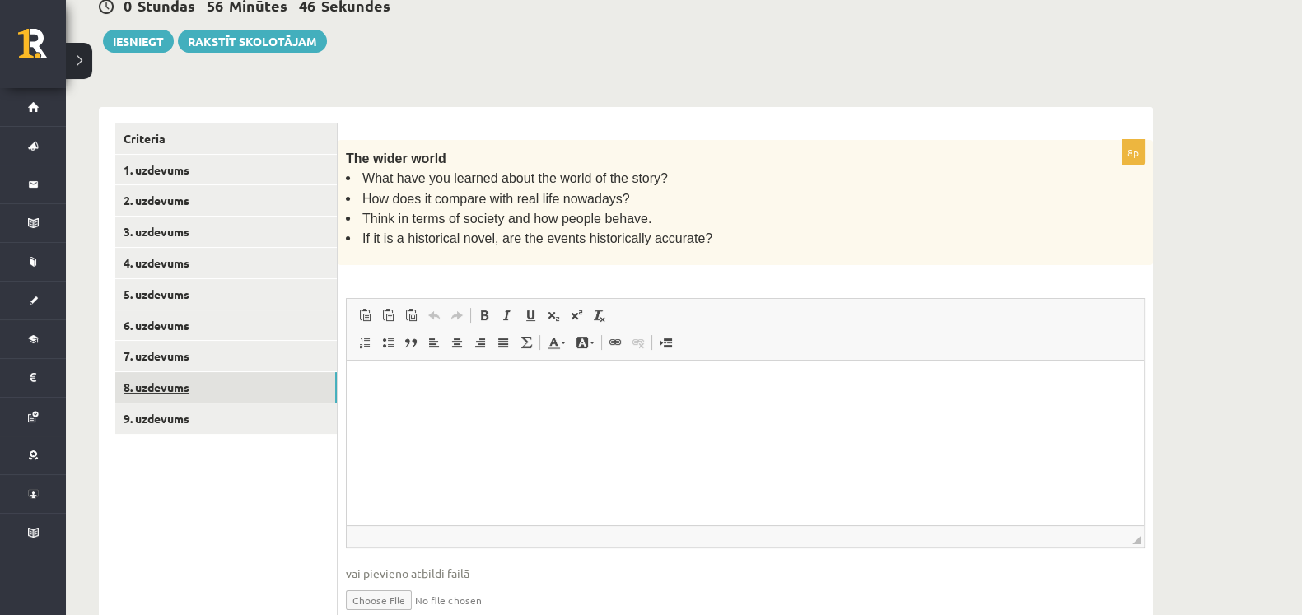
click at [172, 372] on link "8. uzdevums" at bounding box center [226, 387] width 222 height 30
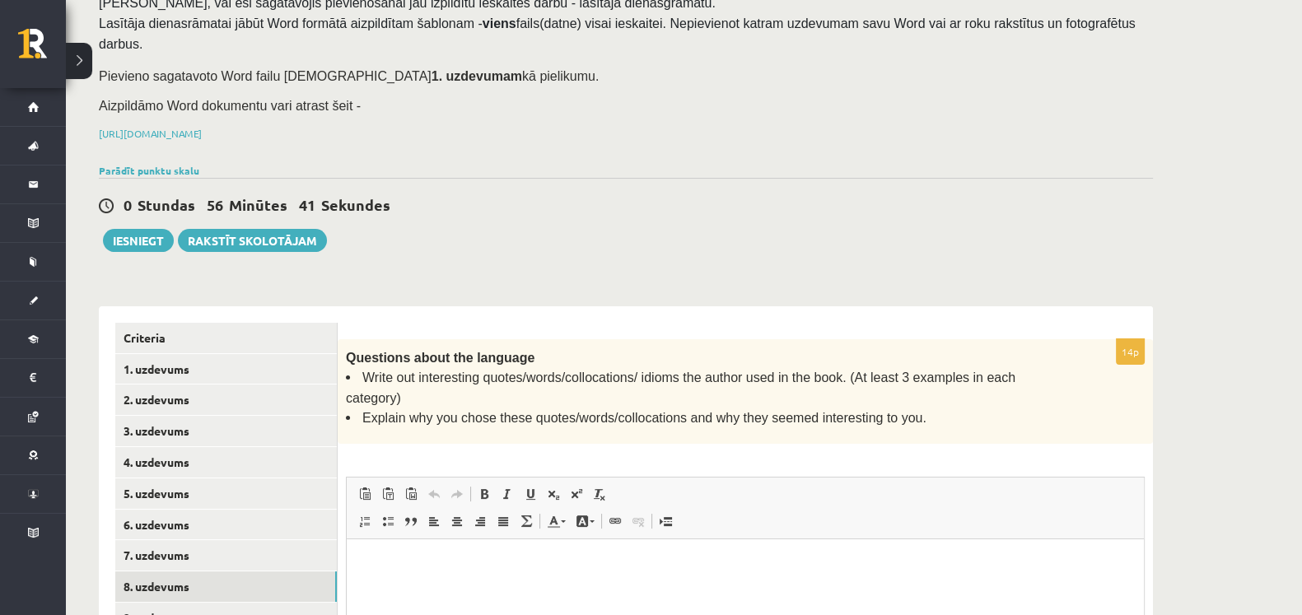
scroll to position [132, 0]
click at [179, 162] on link "Parādīt punktu skalu" at bounding box center [149, 168] width 100 height 13
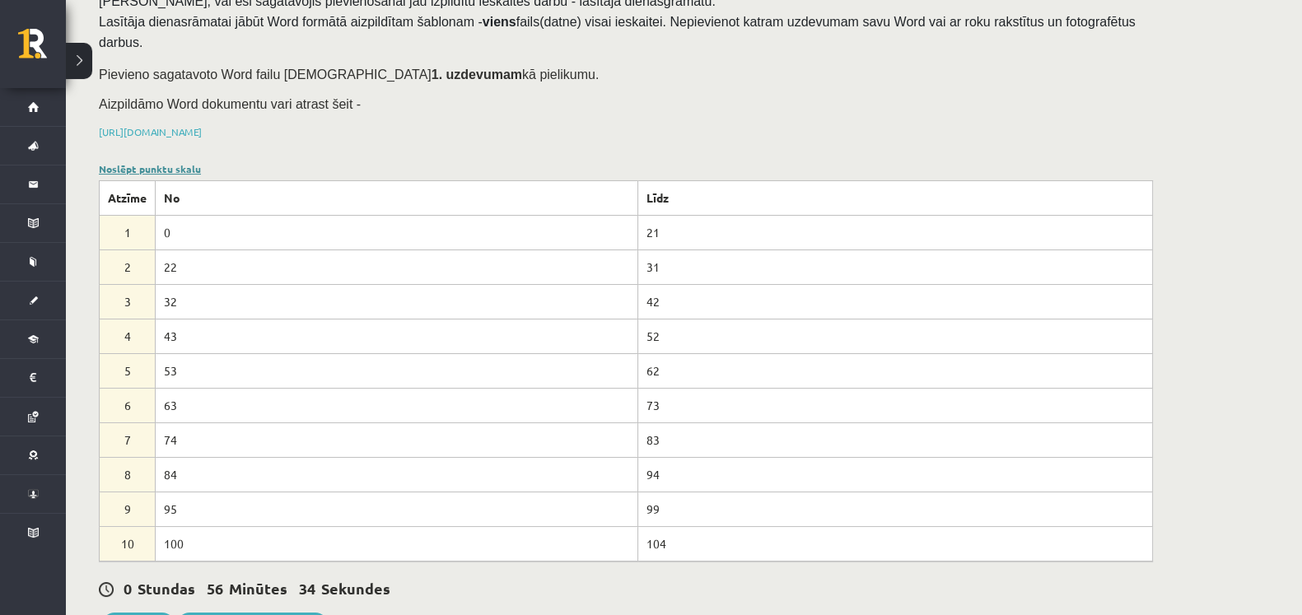
click at [179, 162] on link "Noslēpt punktu skalu" at bounding box center [150, 168] width 102 height 13
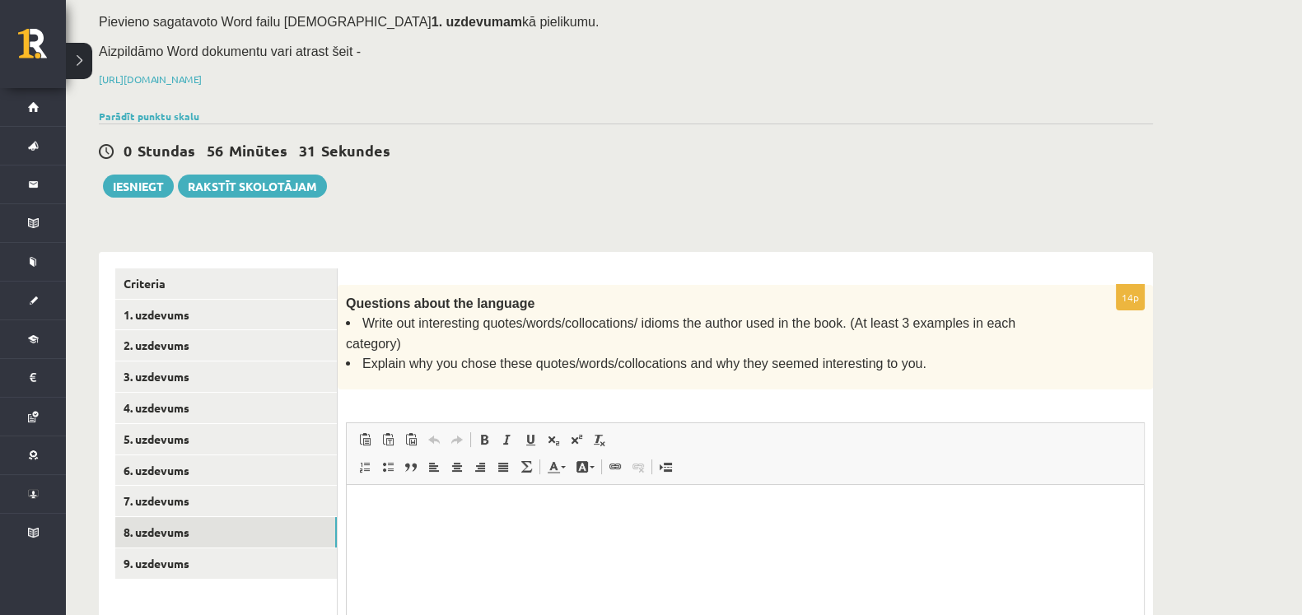
scroll to position [186, 0]
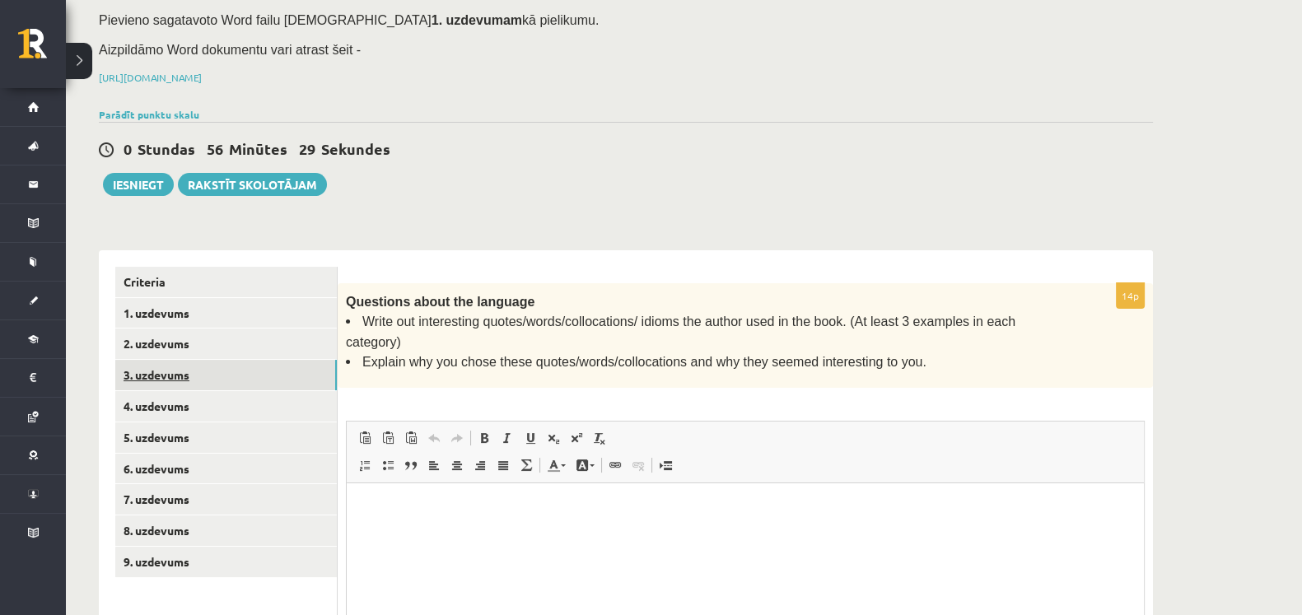
click at [273, 360] on link "3. uzdevums" at bounding box center [226, 375] width 222 height 30
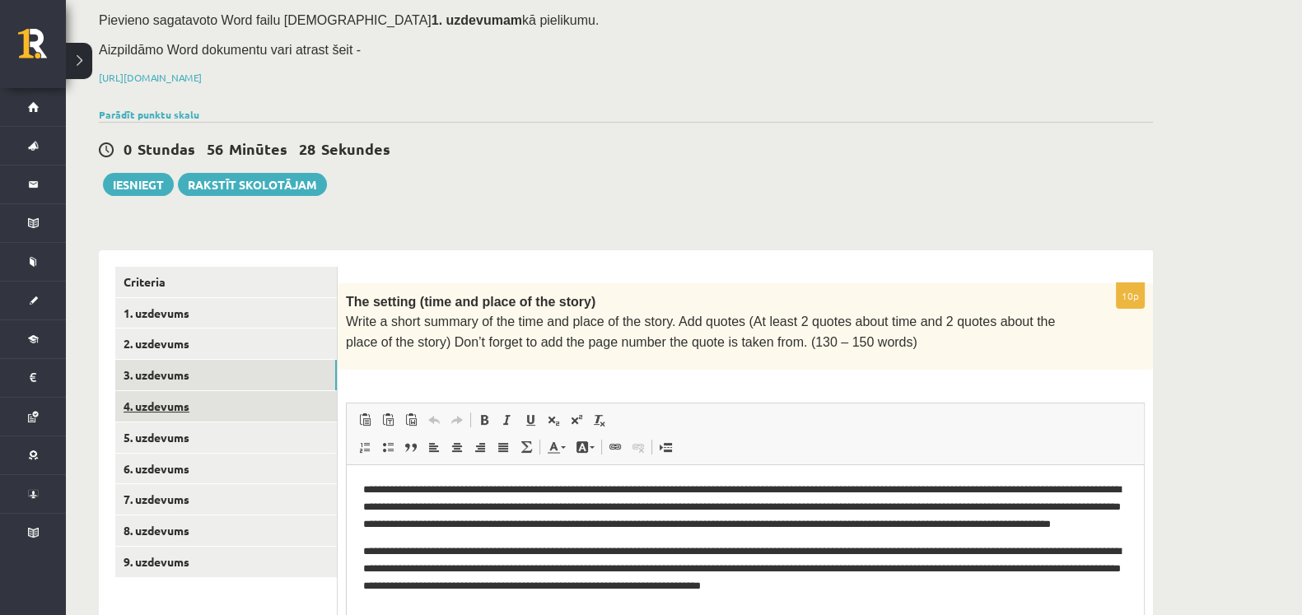
scroll to position [0, 0]
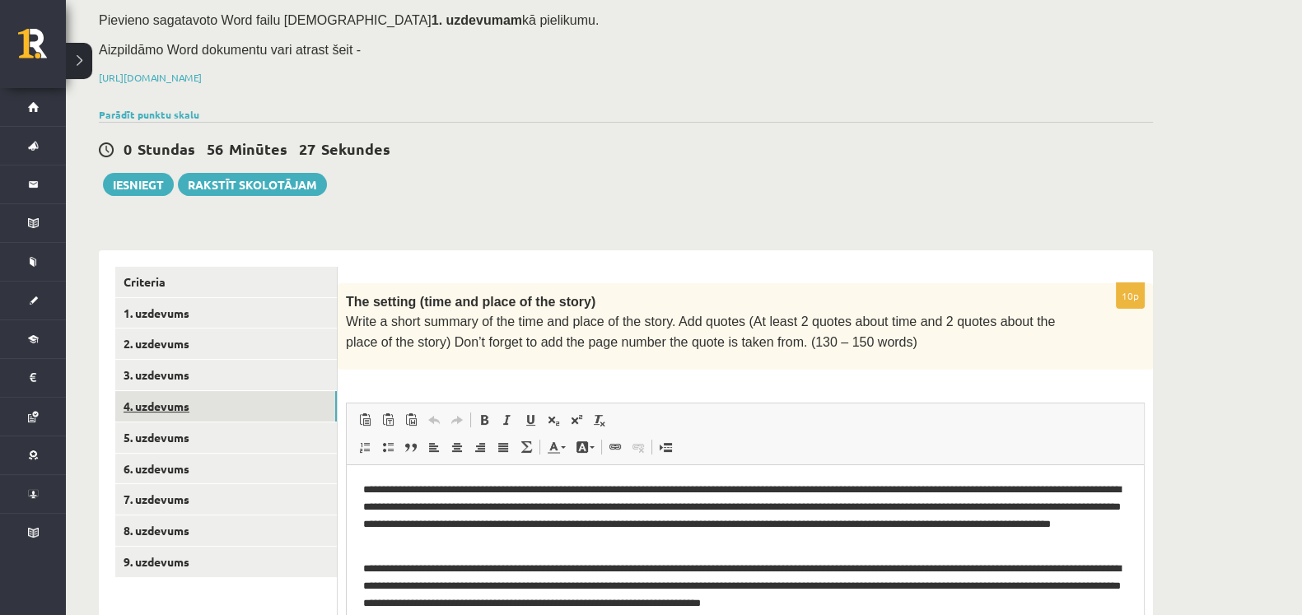
click at [247, 392] on link "4. uzdevums" at bounding box center [226, 406] width 222 height 30
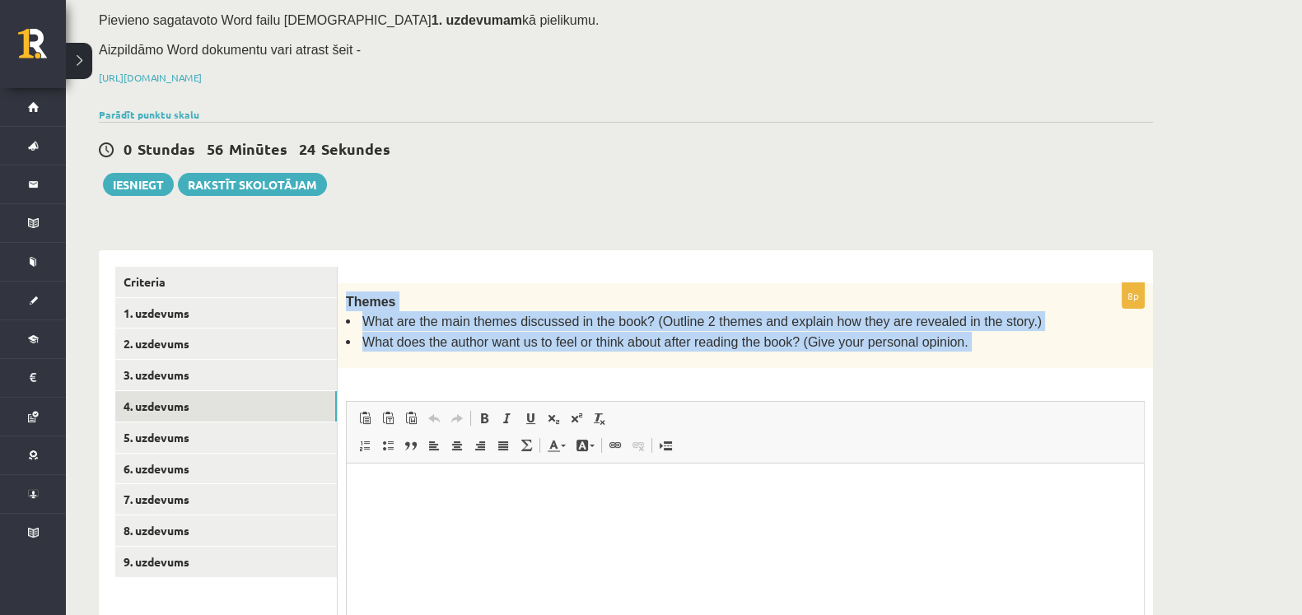
drag, startPoint x: 346, startPoint y: 266, endPoint x: 881, endPoint y: 343, distance: 540.8
click at [881, 343] on div "8p Themes What are the main themes discussed in the book? (Outline 2 themes and…" at bounding box center [745, 513] width 815 height 460
drag, startPoint x: 881, startPoint y: 343, endPoint x: 818, endPoint y: 292, distance: 80.8
copy div "Themes What are the main themes discussed in the book? (Outline 2 themes and ex…"
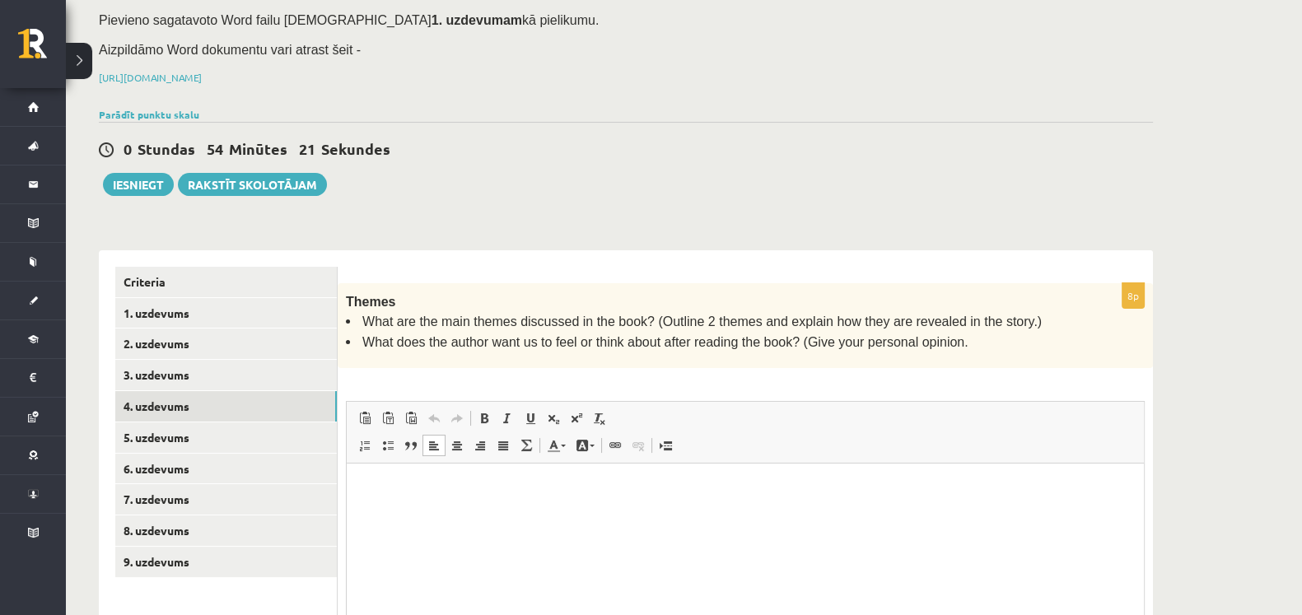
click at [499, 490] on p "Editor, wiswyg-editor-user-answer-47024934958160" at bounding box center [745, 488] width 764 height 17
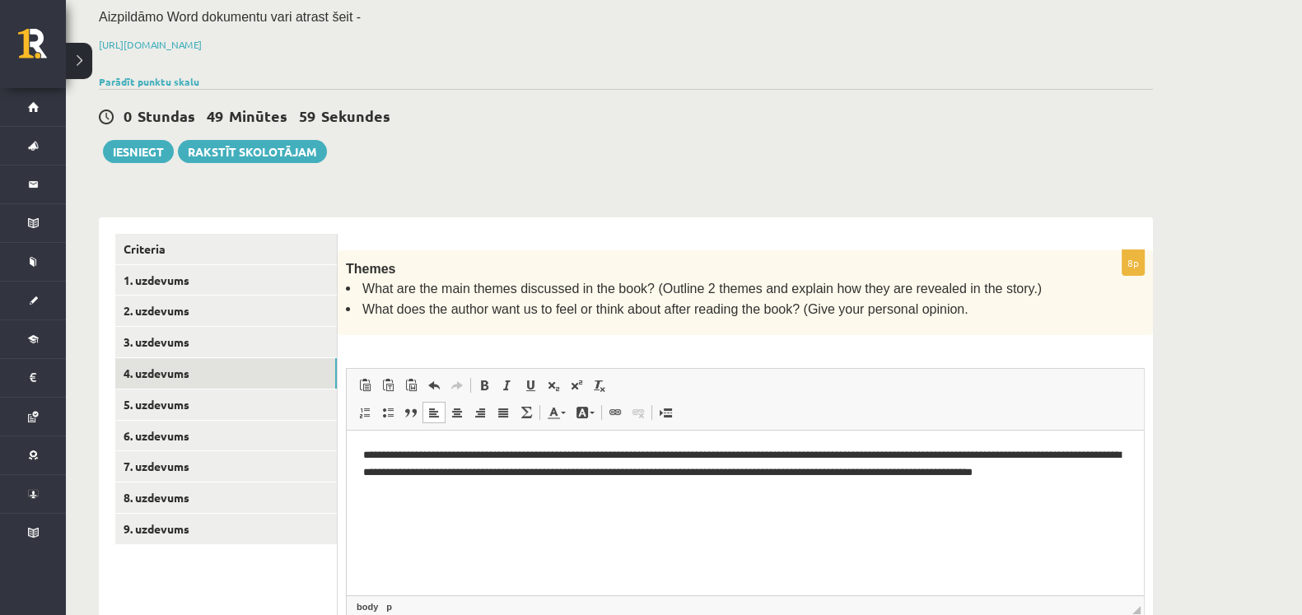
scroll to position [226, 0]
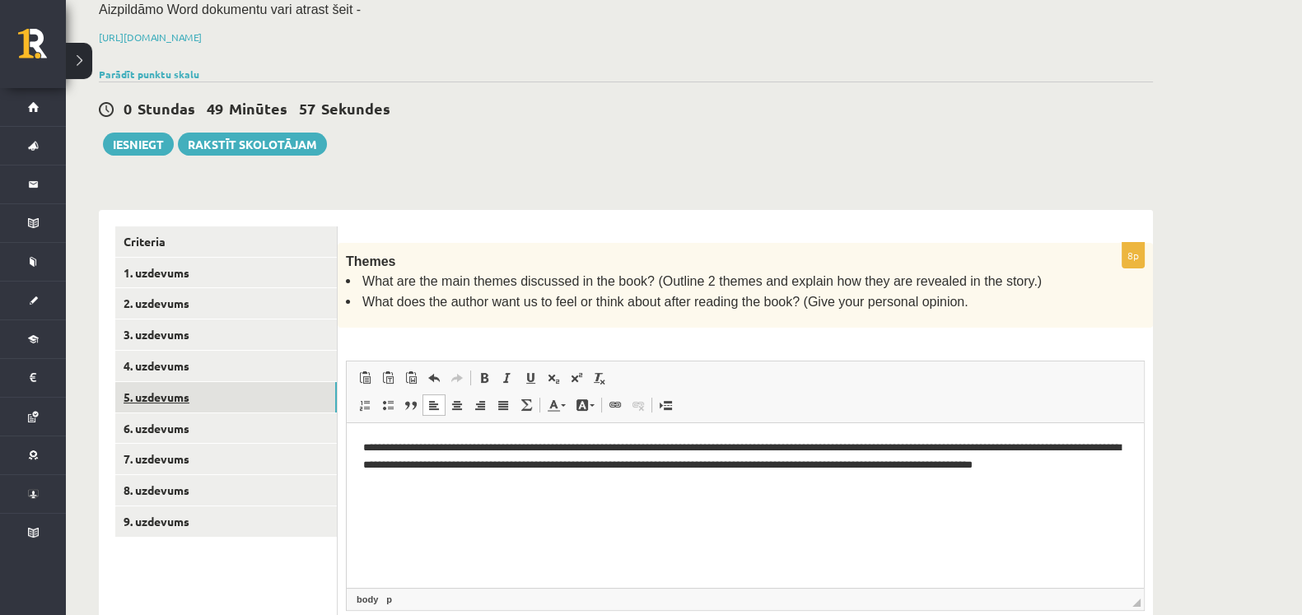
click at [264, 382] on link "5. uzdevums" at bounding box center [226, 397] width 222 height 30
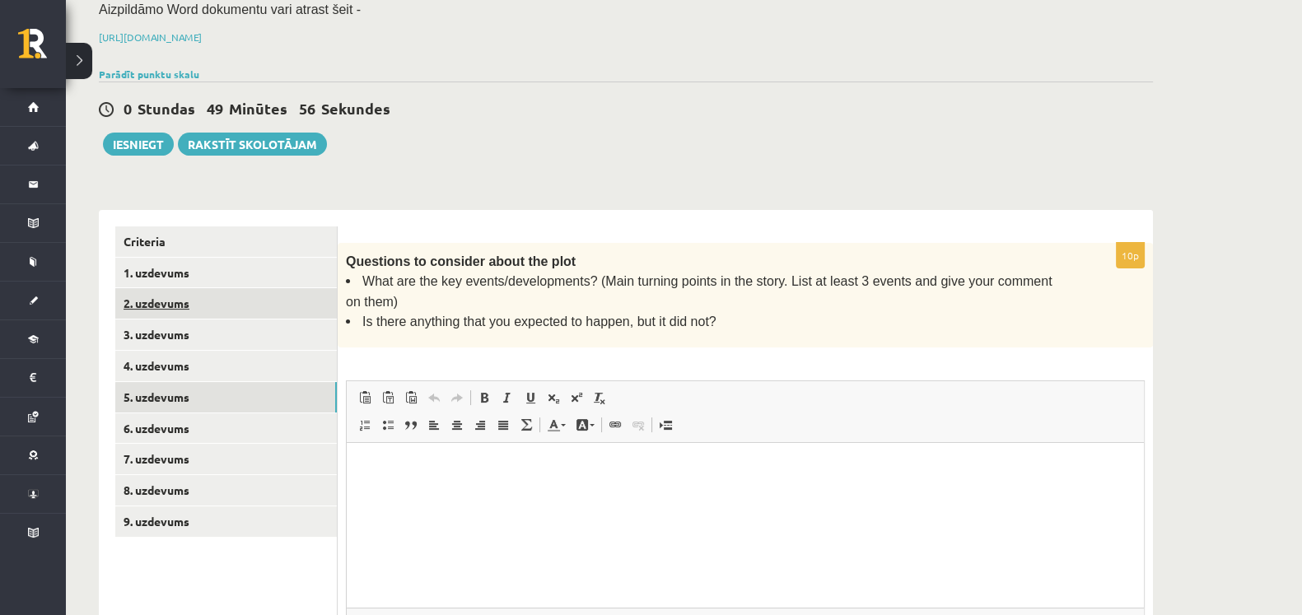
scroll to position [0, 0]
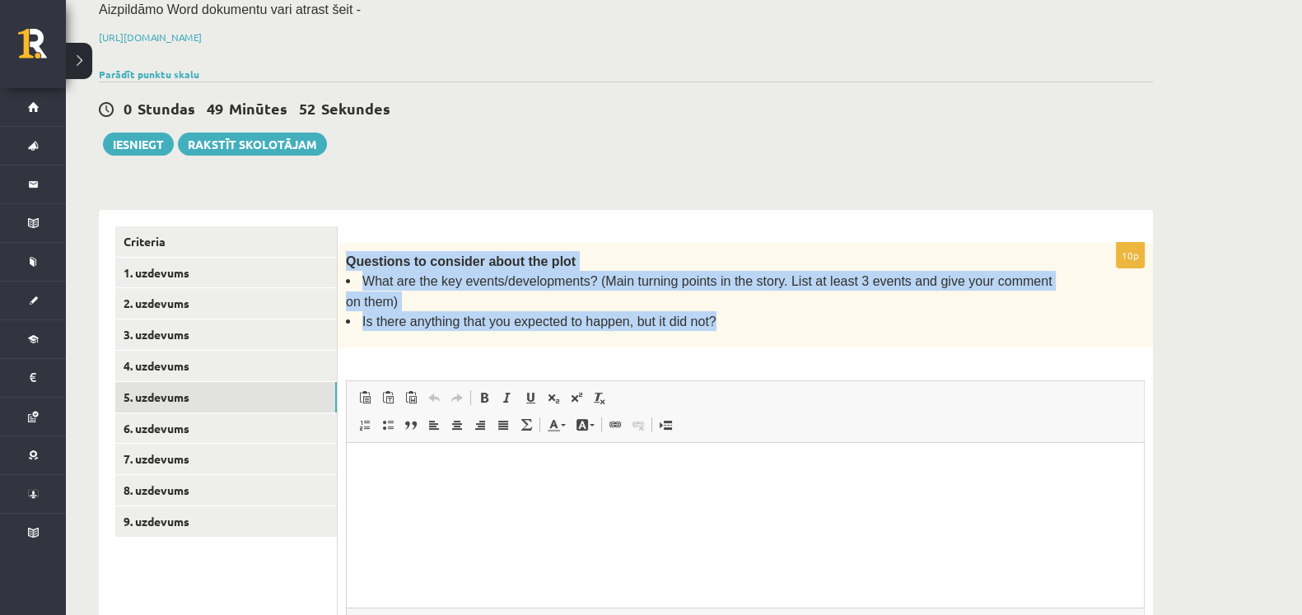
drag, startPoint x: 346, startPoint y: 235, endPoint x: 691, endPoint y: 283, distance: 348.4
click at [691, 283] on div "Questions to consider about the plot What are the key events/developments? (Mai…" at bounding box center [745, 295] width 815 height 105
drag, startPoint x: 691, startPoint y: 283, endPoint x: 589, endPoint y: 258, distance: 105.2
copy div "Questions to consider about the plot What are the key events/developments? (Mai…"
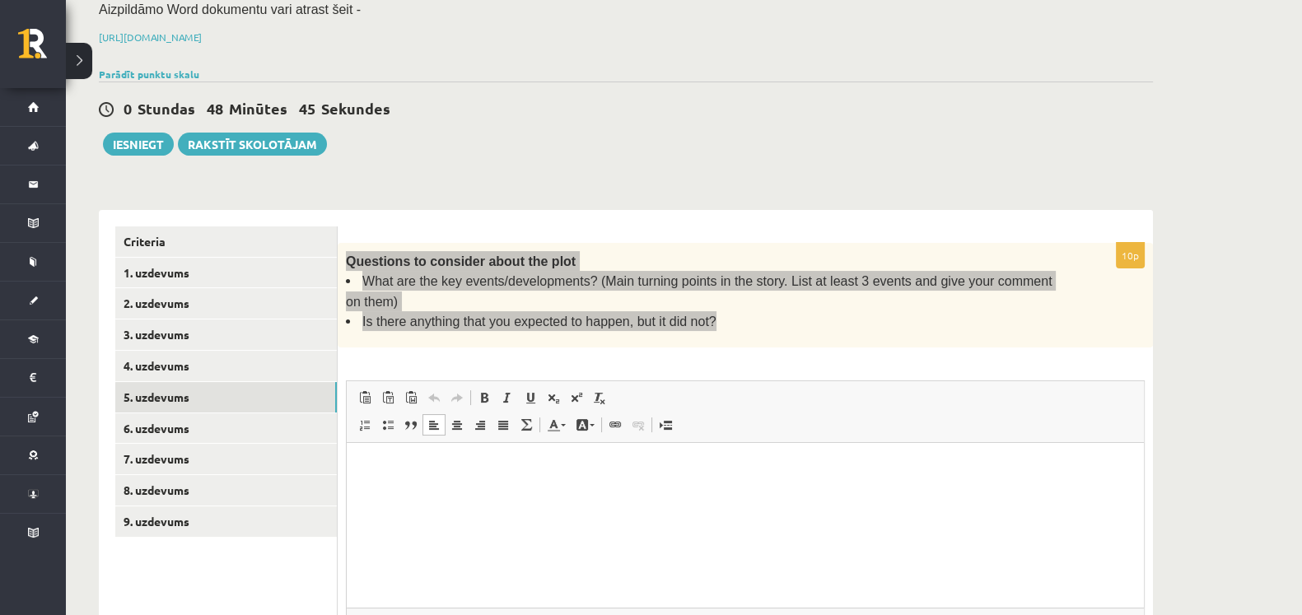
click at [431, 468] on p "Editor, wiswyg-editor-user-answer-47024901298280" at bounding box center [745, 467] width 764 height 17
click at [357, 414] on link "Insert/Remove Numbered List" at bounding box center [364, 424] width 23 height 21
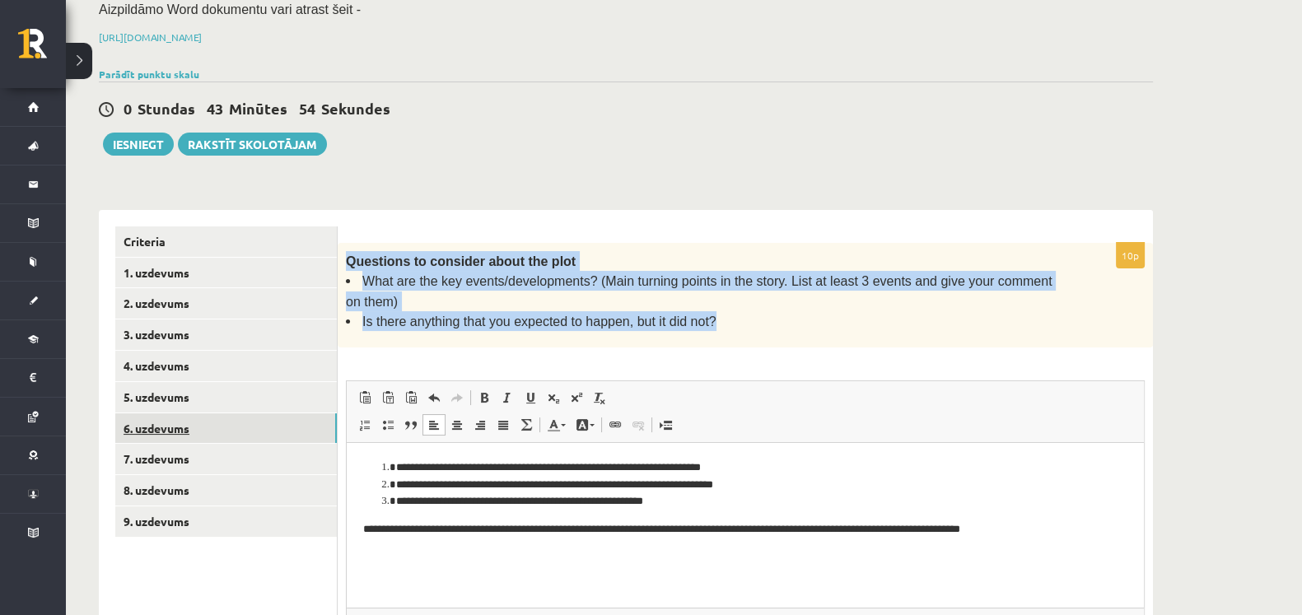
click at [288, 413] on link "6. uzdevums" at bounding box center [226, 428] width 222 height 30
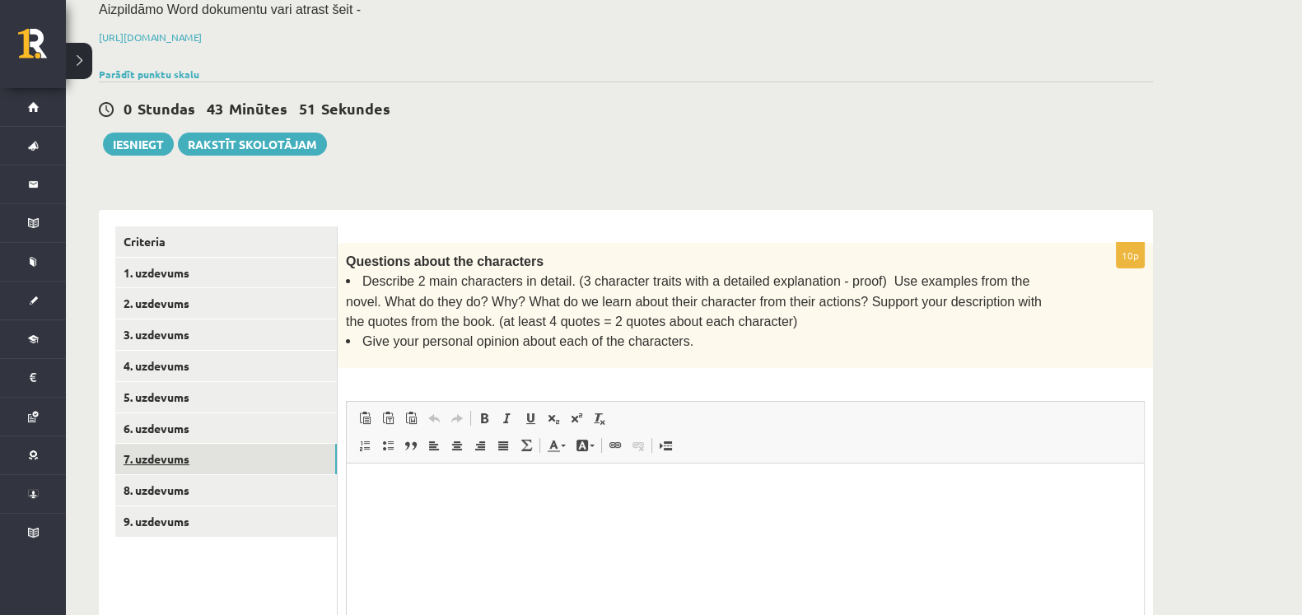
click at [251, 444] on link "7. uzdevums" at bounding box center [226, 459] width 222 height 30
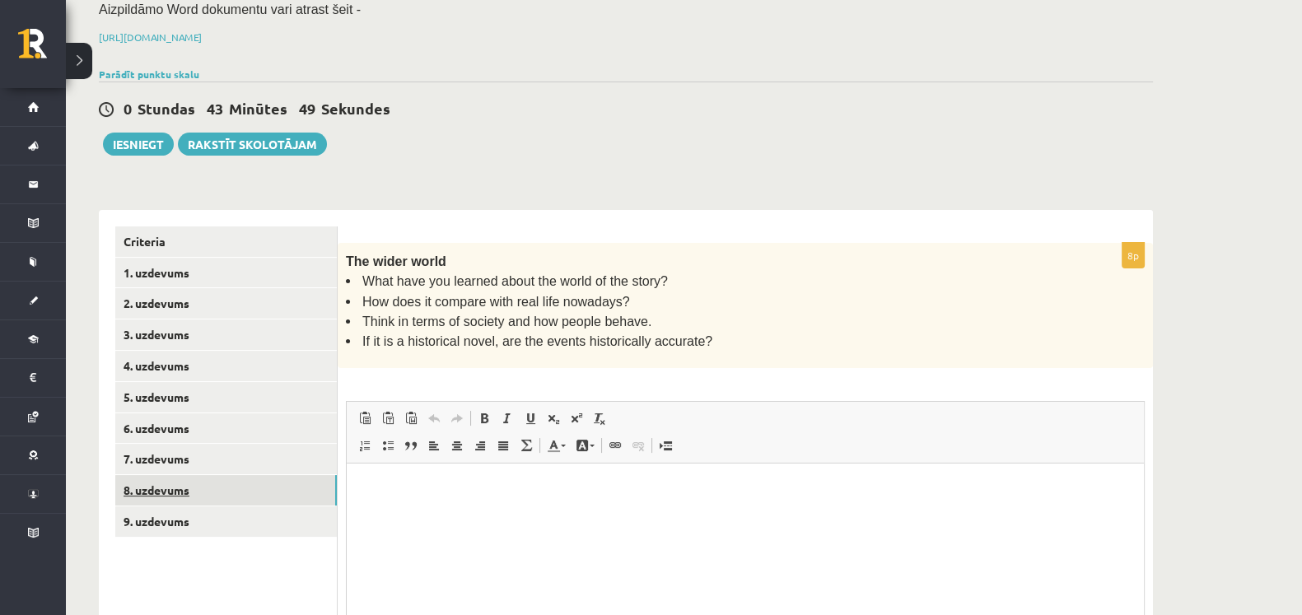
click at [231, 475] on link "8. uzdevums" at bounding box center [226, 490] width 222 height 30
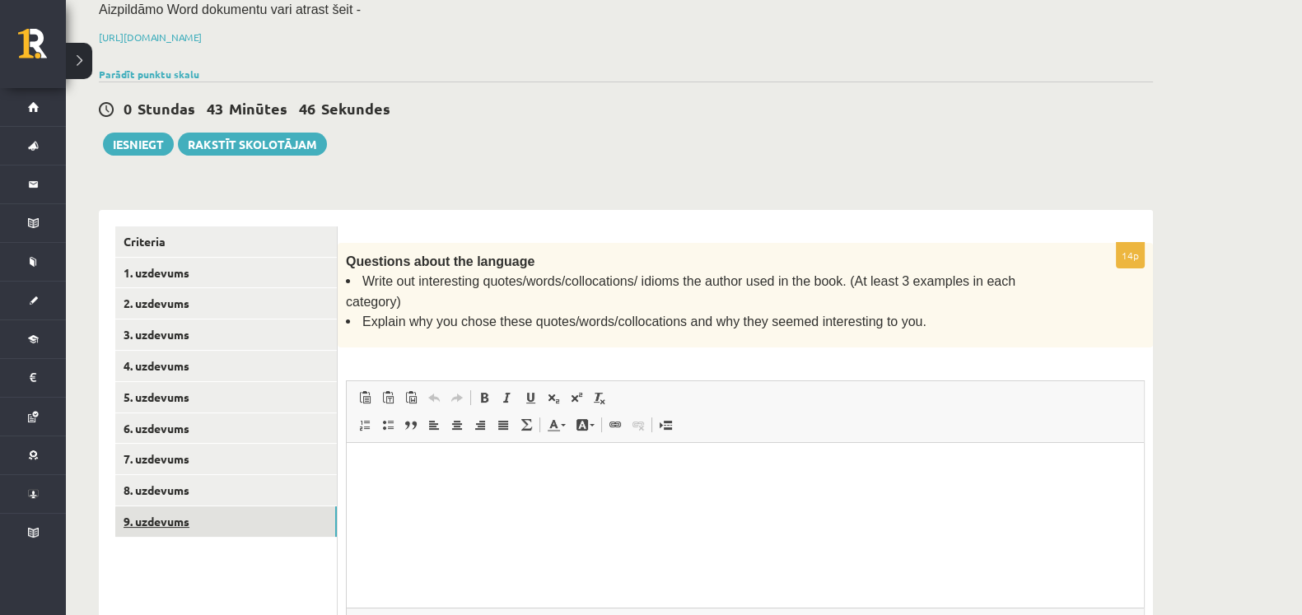
click at [201, 508] on link "9. uzdevums" at bounding box center [226, 521] width 222 height 30
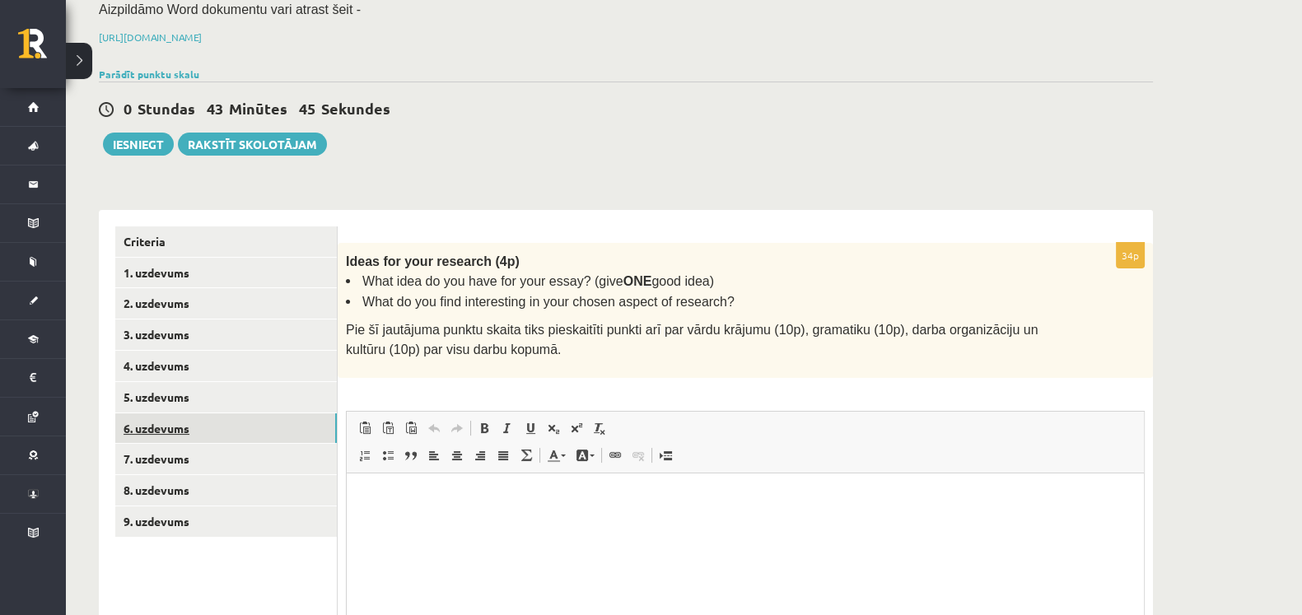
click at [203, 413] on link "6. uzdevums" at bounding box center [226, 428] width 222 height 30
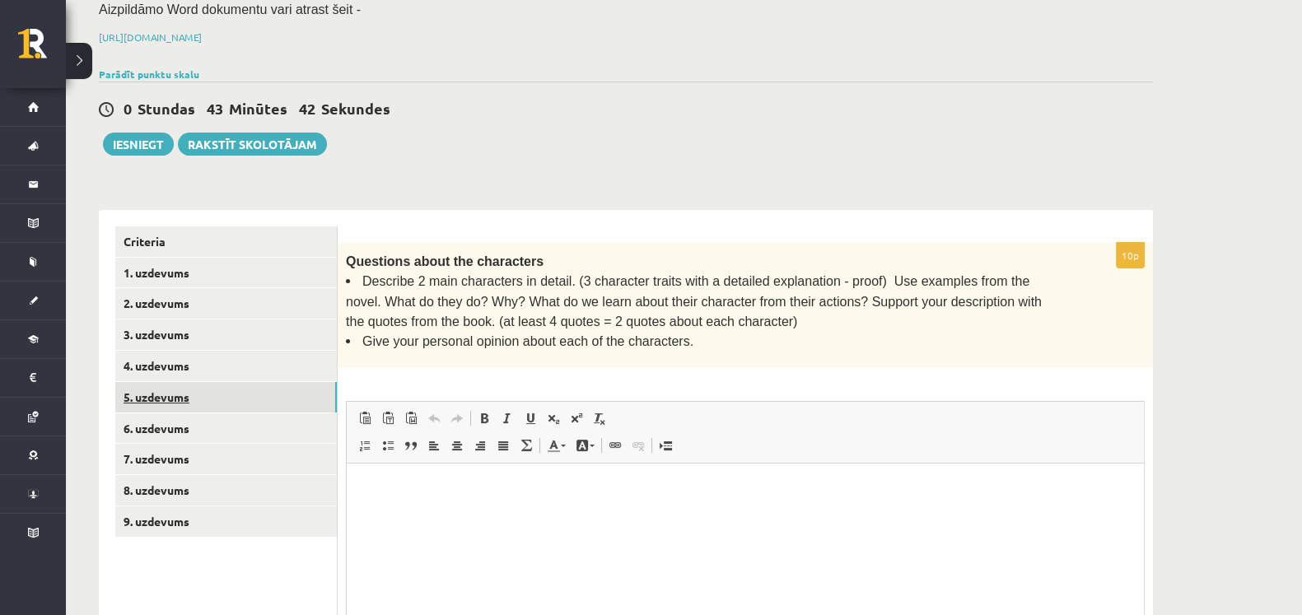
click at [203, 382] on link "5. uzdevums" at bounding box center [226, 397] width 222 height 30
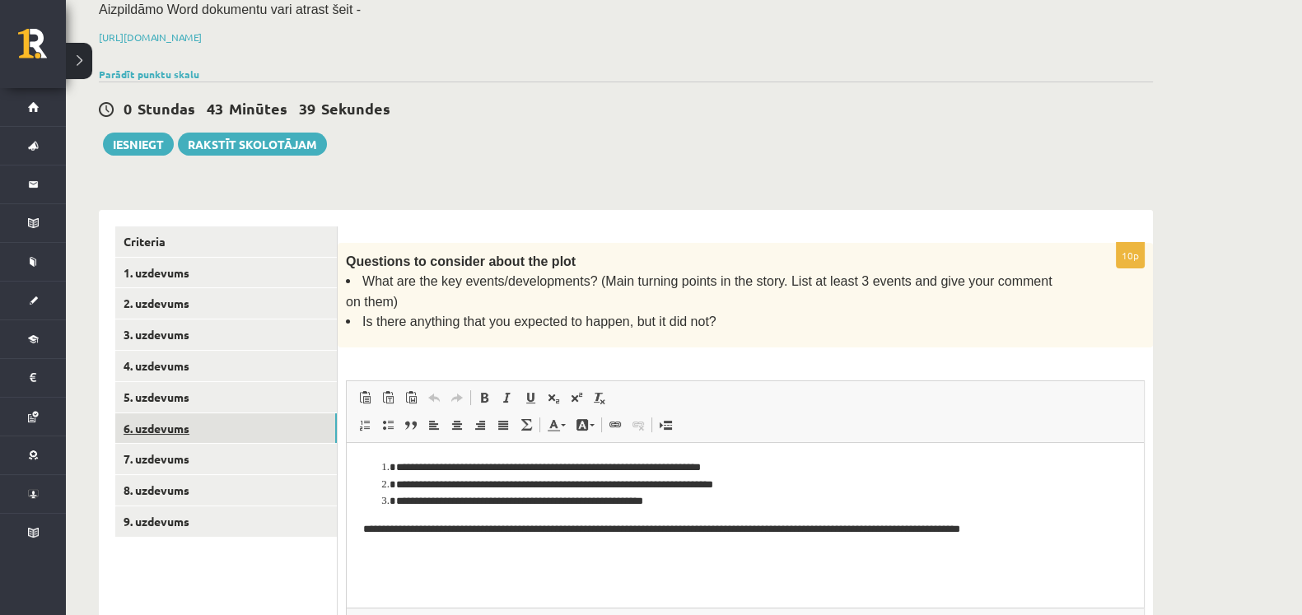
click at [191, 413] on link "6. uzdevums" at bounding box center [226, 428] width 222 height 30
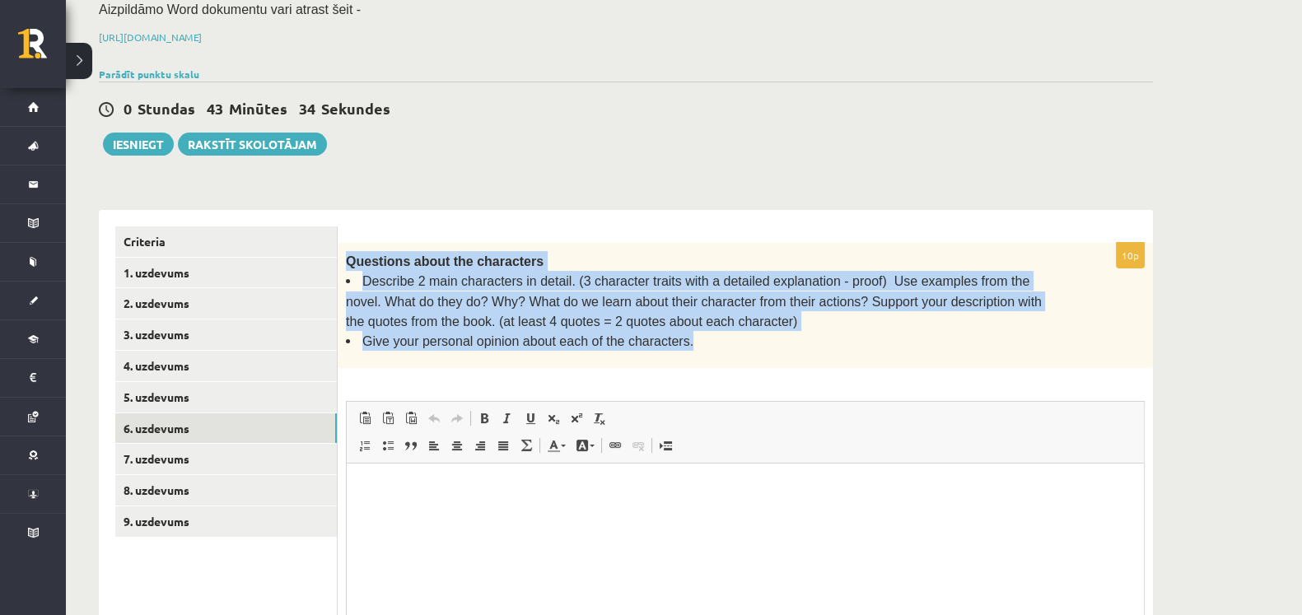
drag, startPoint x: 344, startPoint y: 236, endPoint x: 688, endPoint y: 315, distance: 352.4
click at [688, 315] on div "Questions about the characters Describe 2 main characters in detail. (3 charact…" at bounding box center [745, 305] width 815 height 125
drag, startPoint x: 688, startPoint y: 315, endPoint x: 566, endPoint y: 293, distance: 123.9
copy div "Questions about the characters Describe 2 main characters in detail. (3 charact…"
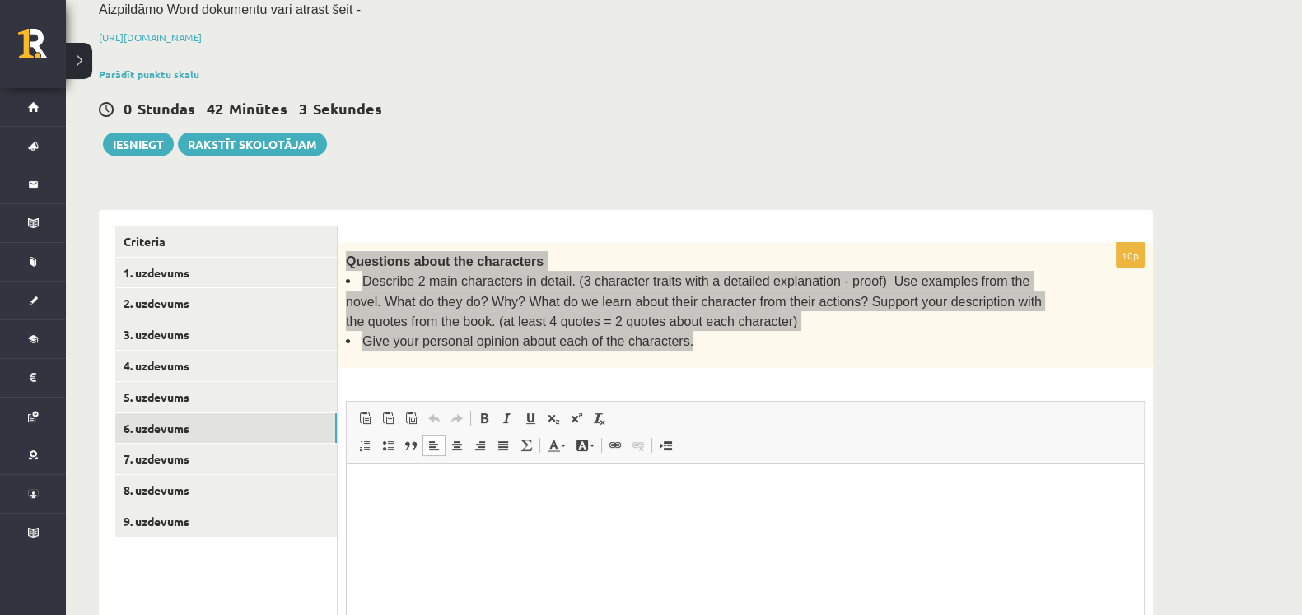
click at [424, 492] on p "Editor, wiswyg-editor-user-answer-47024863666360" at bounding box center [745, 487] width 764 height 17
click at [490, 408] on link "Bold Keyboard shortcut Ctrl+B" at bounding box center [484, 418] width 23 height 21
click at [483, 412] on span at bounding box center [484, 418] width 13 height 13
click at [370, 439] on span at bounding box center [364, 445] width 13 height 13
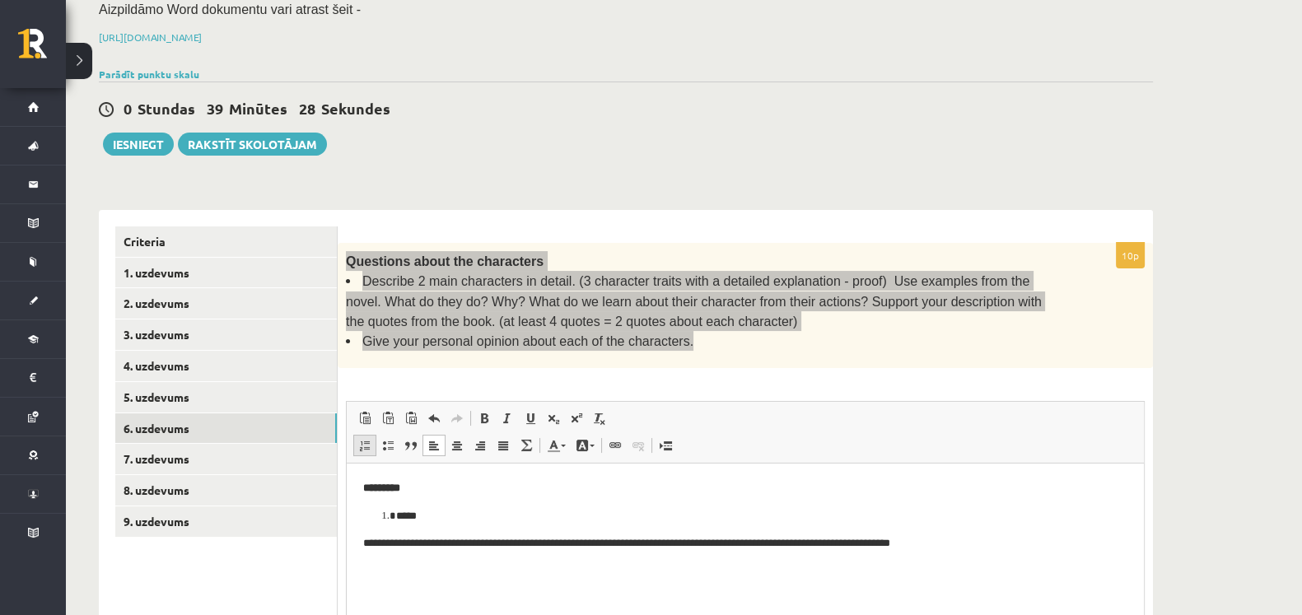
click at [358, 439] on span at bounding box center [364, 445] width 13 height 13
click at [388, 439] on span at bounding box center [387, 445] width 13 height 13
click at [396, 515] on li "*****" at bounding box center [745, 515] width 698 height 17
click at [383, 439] on span at bounding box center [387, 445] width 13 height 13
click at [401, 574] on li "Editor, wiswyg-editor-user-answer-47024863666360" at bounding box center [745, 570] width 698 height 17
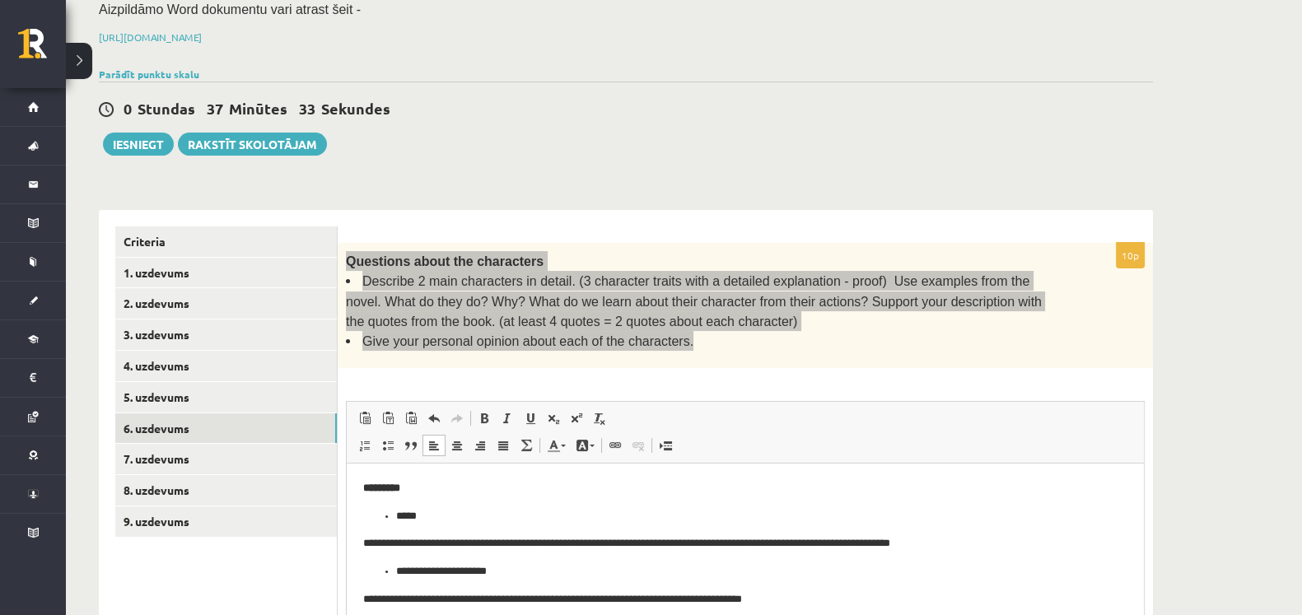
scroll to position [4, 0]
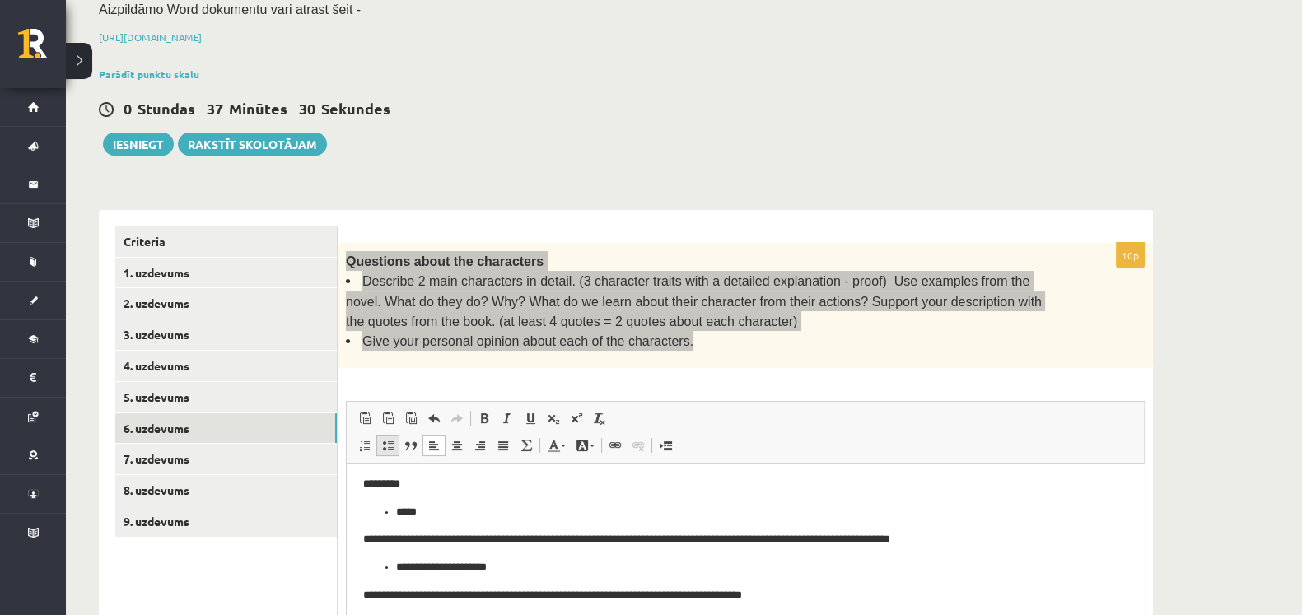
click at [386, 439] on span at bounding box center [387, 445] width 13 height 13
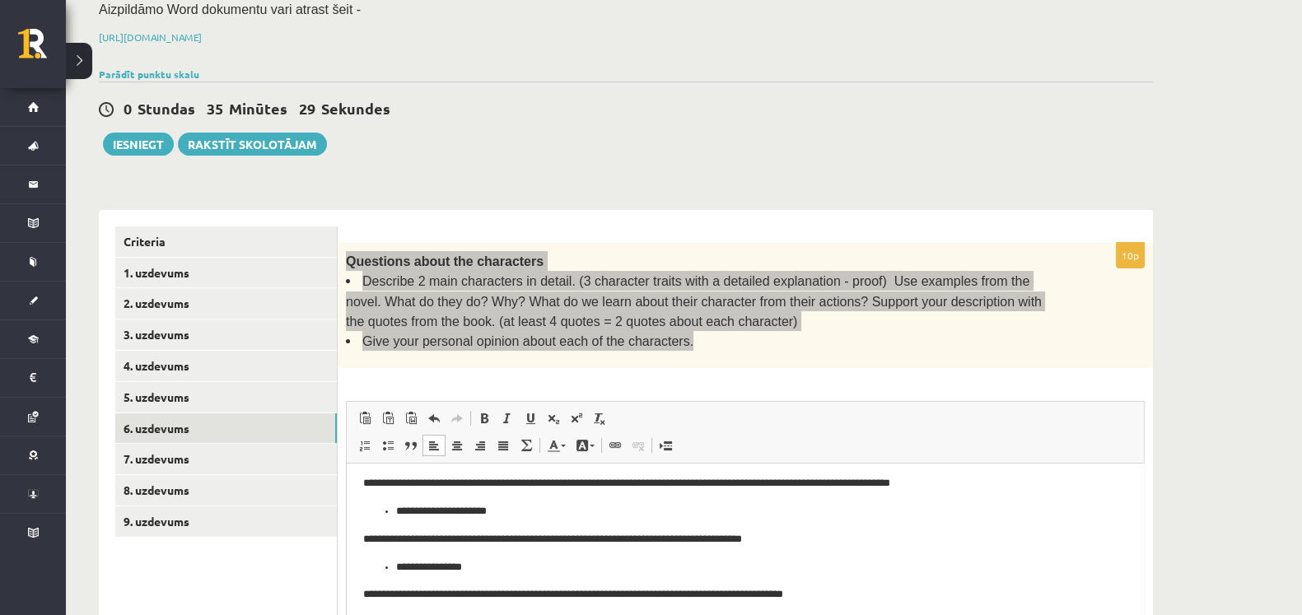
scroll to position [80, 0]
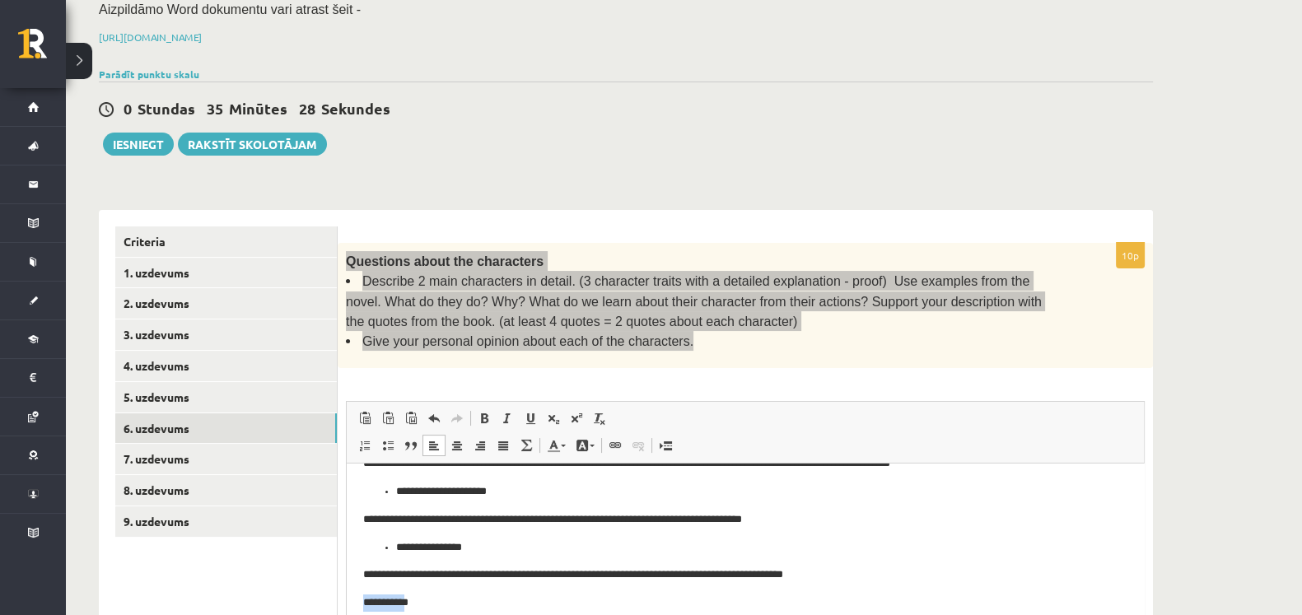
drag, startPoint x: 363, startPoint y: 618, endPoint x: 413, endPoint y: 617, distance: 49.4
click at [413, 614] on html "**********" at bounding box center [745, 505] width 797 height 245
click at [483, 412] on span at bounding box center [484, 418] width 13 height 13
click at [458, 610] on p "**********" at bounding box center [737, 602] width 749 height 17
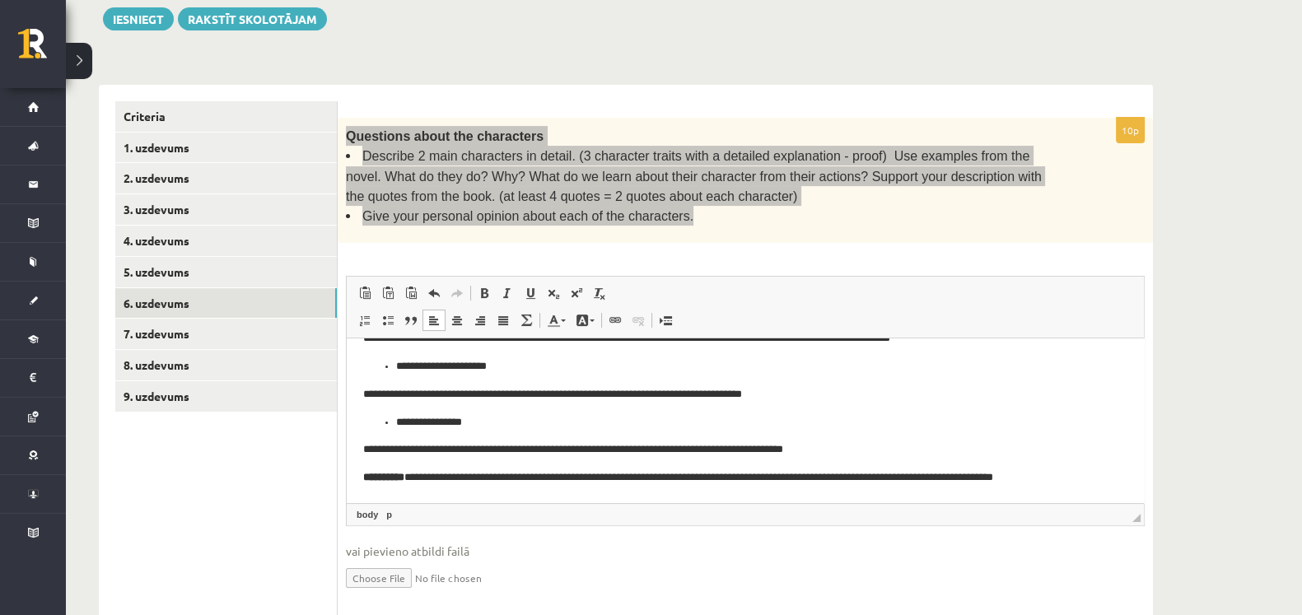
drag, startPoint x: 1137, startPoint y: 450, endPoint x: 1504, endPoint y: 807, distance: 511.8
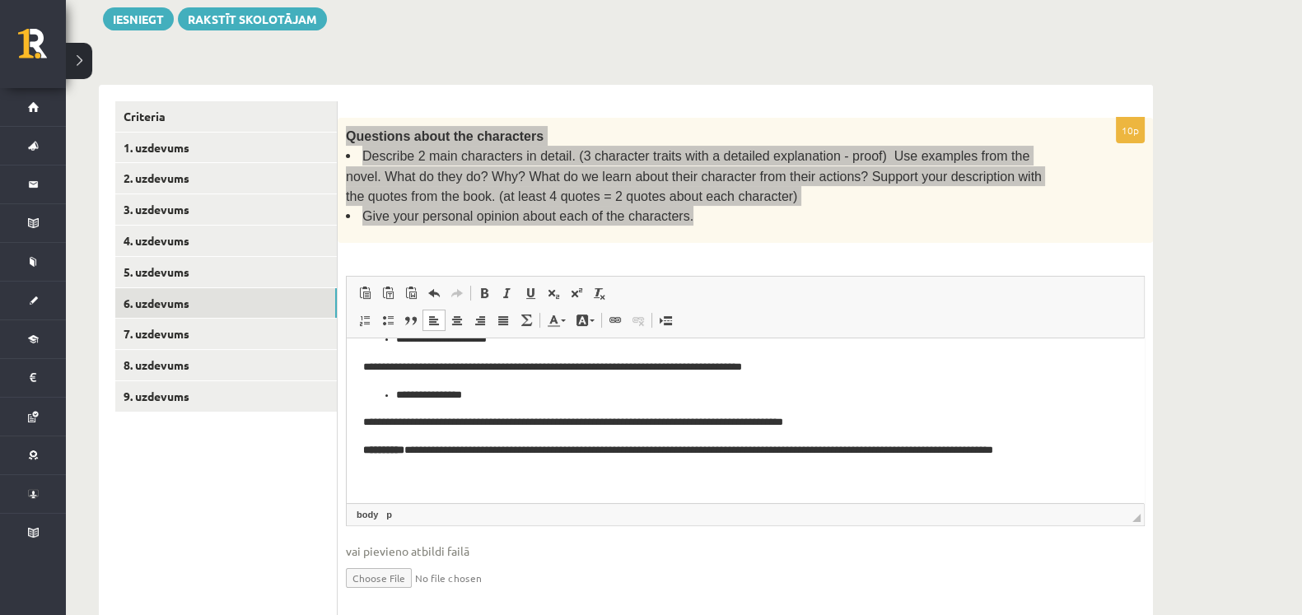
scroll to position [107, 0]
click at [483, 287] on span at bounding box center [484, 293] width 13 height 13
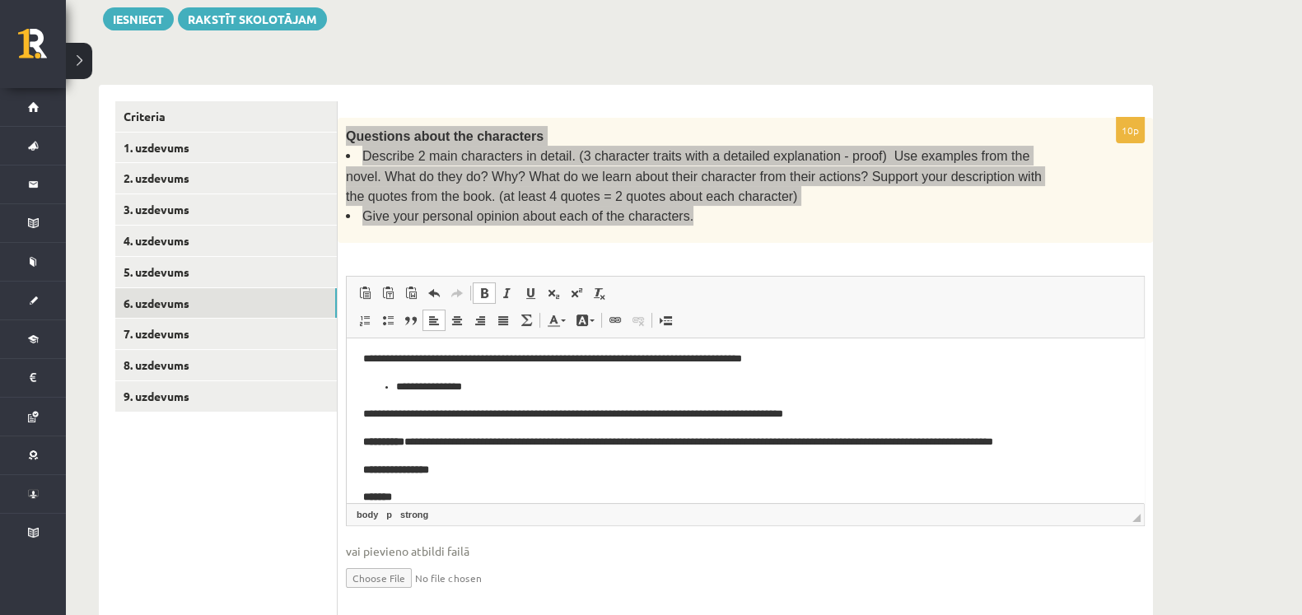
click at [482, 287] on span at bounding box center [484, 293] width 13 height 13
click at [386, 314] on span at bounding box center [387, 320] width 13 height 13
click at [413, 494] on li "**********" at bounding box center [737, 496] width 683 height 17
click at [459, 491] on li "**********" at bounding box center [737, 496] width 683 height 17
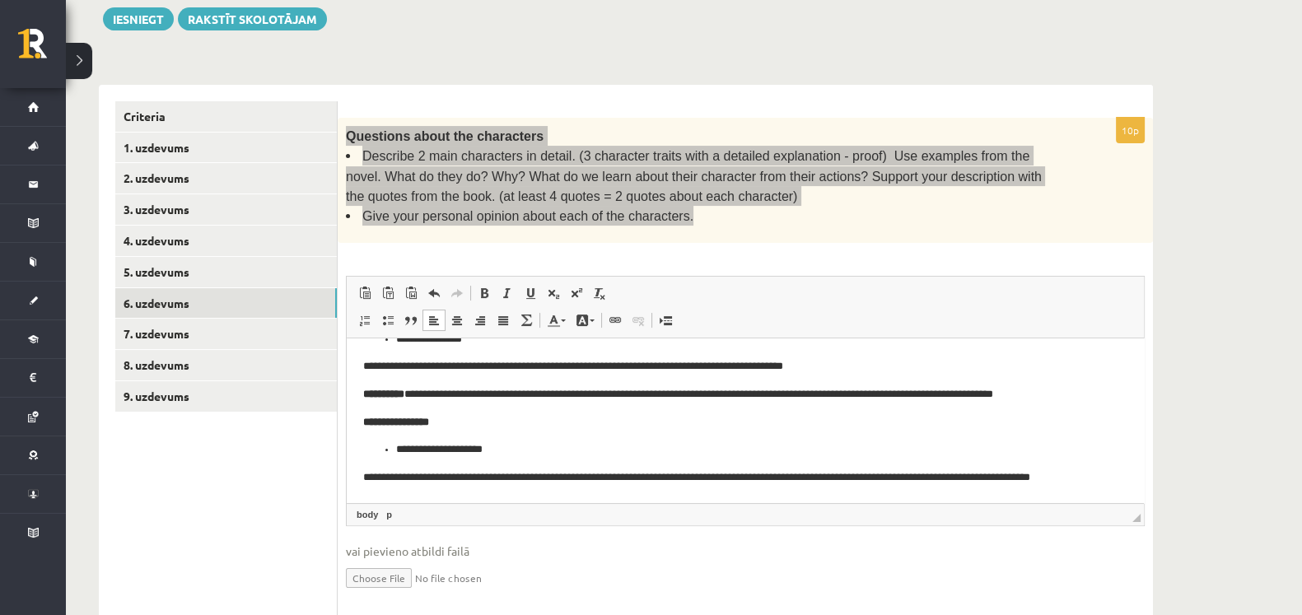
scroll to position [189, 0]
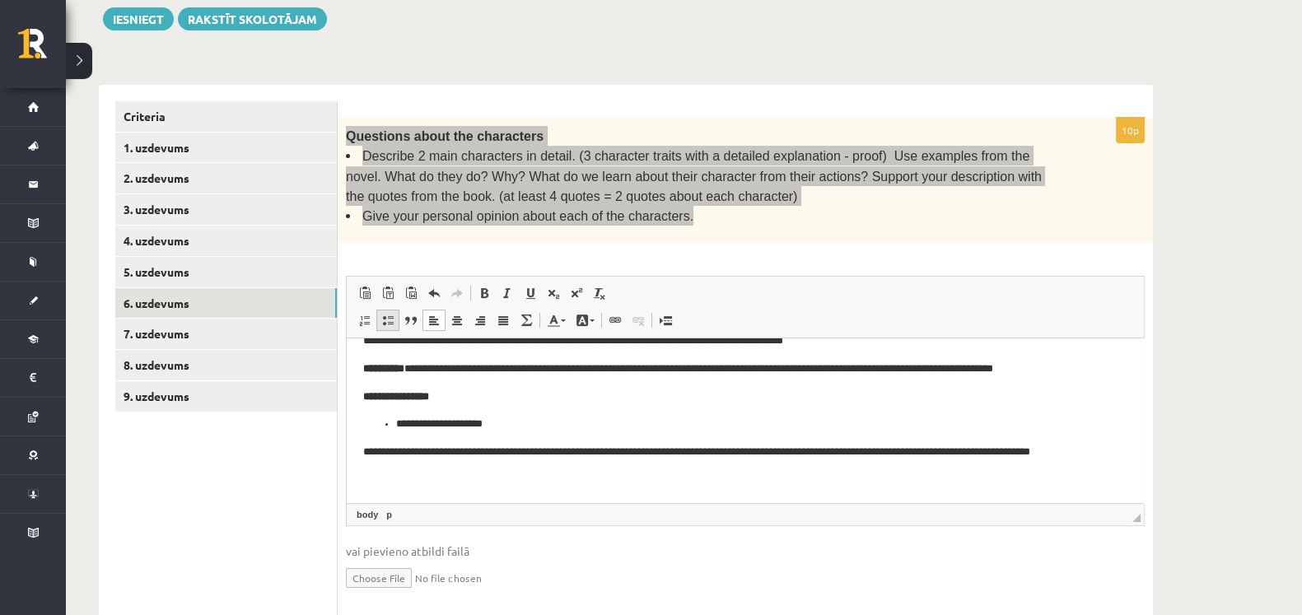
click at [384, 314] on span at bounding box center [387, 320] width 13 height 13
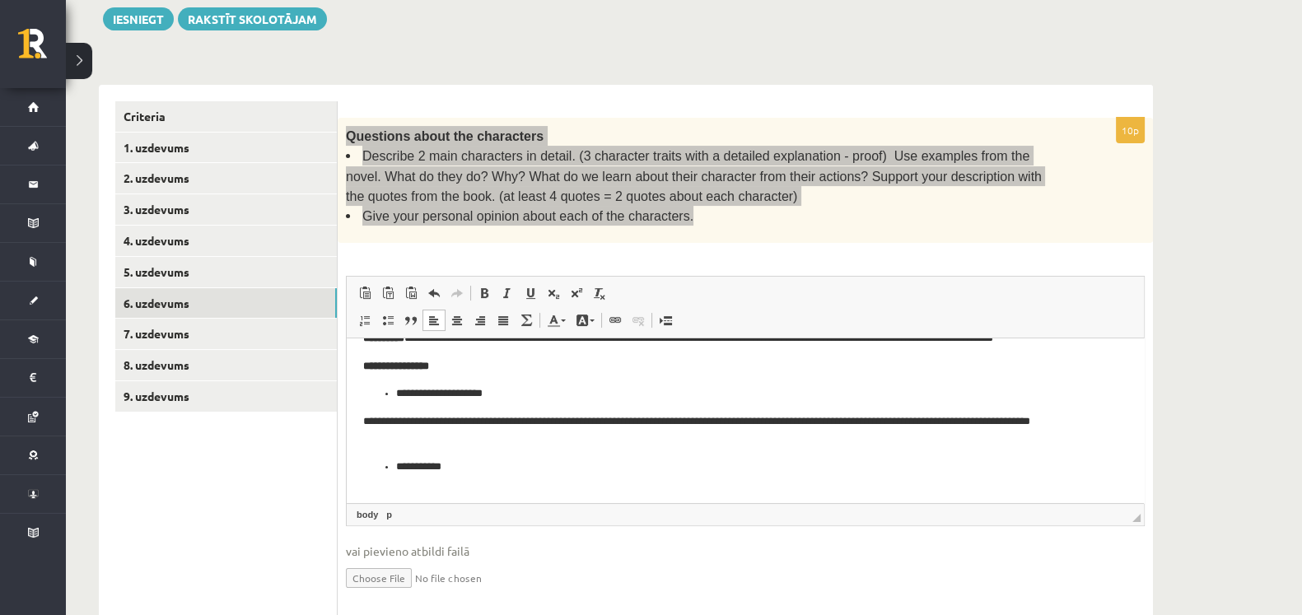
scroll to position [236, 0]
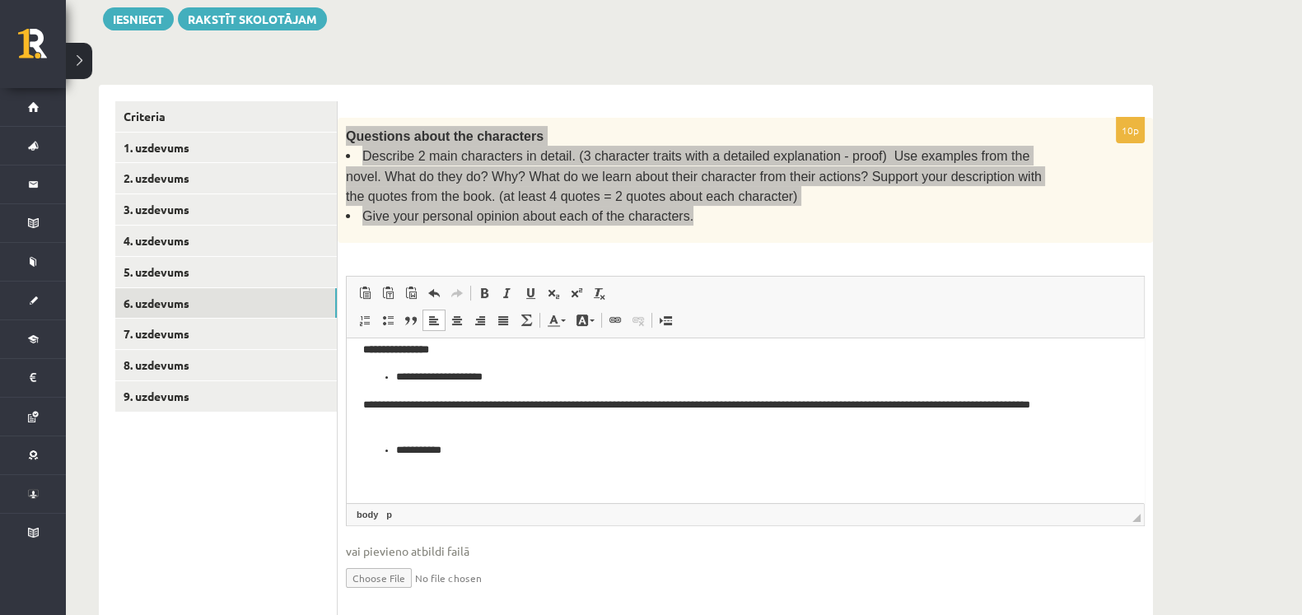
drag, startPoint x: 1141, startPoint y: 454, endPoint x: 1491, endPoint y: 781, distance: 479.5
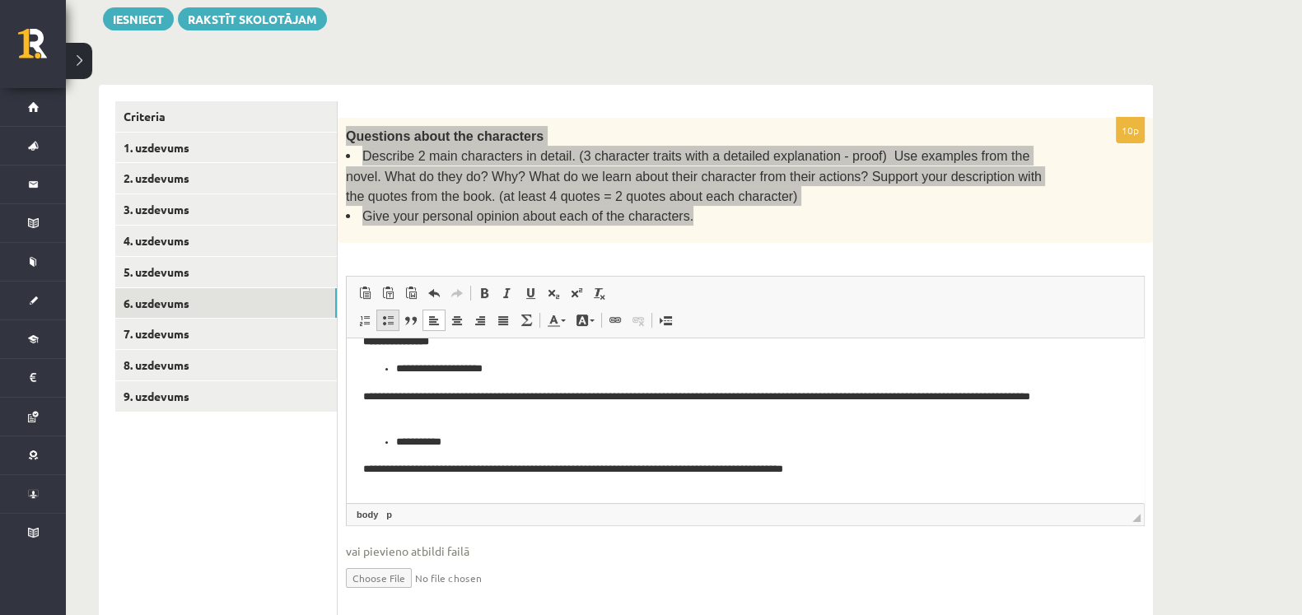
click at [387, 314] on span at bounding box center [387, 320] width 13 height 13
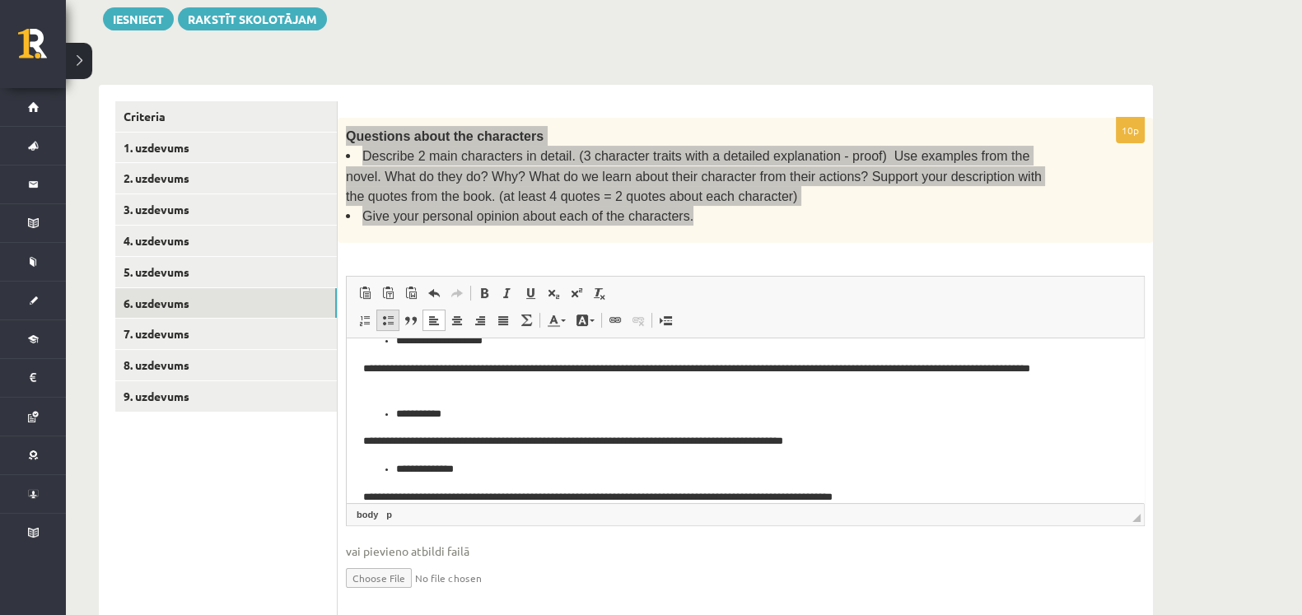
scroll to position [300, 0]
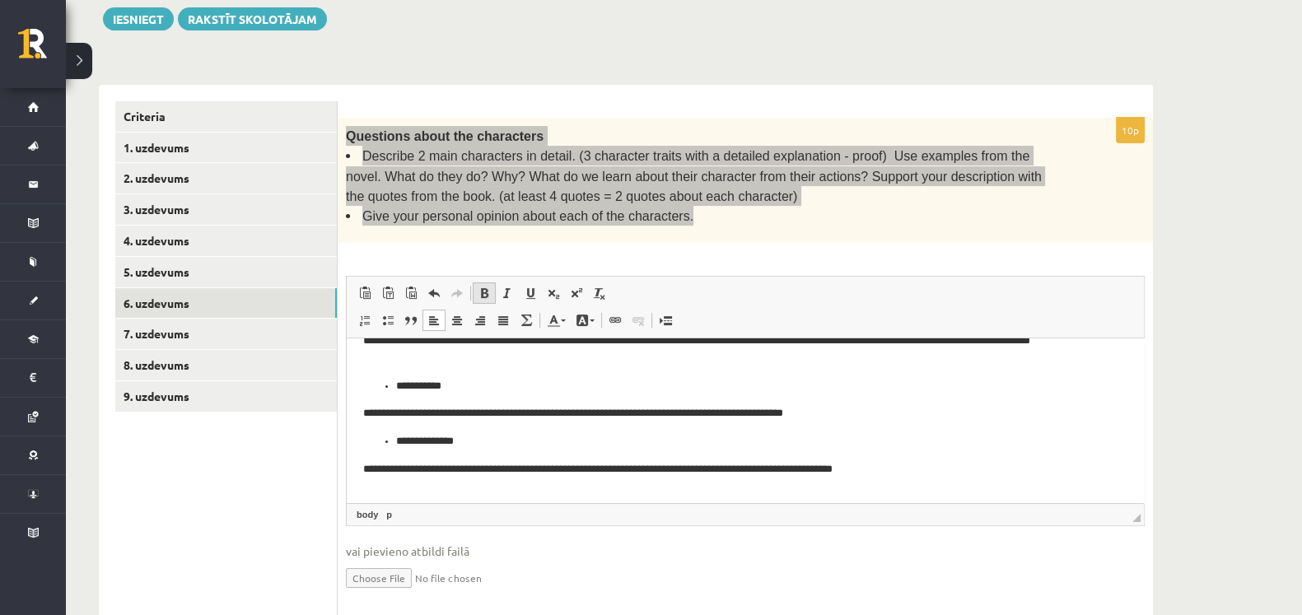
click at [476, 282] on link "Bold Keyboard shortcut Ctrl+B" at bounding box center [484, 292] width 23 height 21
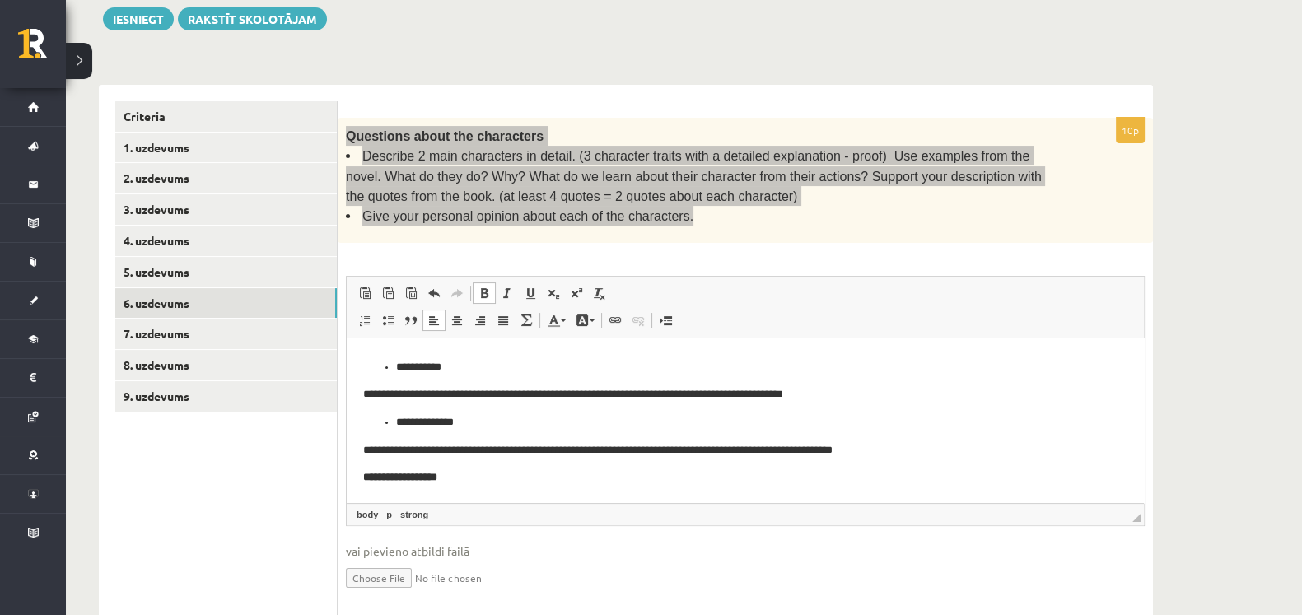
scroll to position [319, 0]
click at [475, 282] on link "Bold Keyboard shortcut Ctrl+B" at bounding box center [484, 292] width 23 height 21
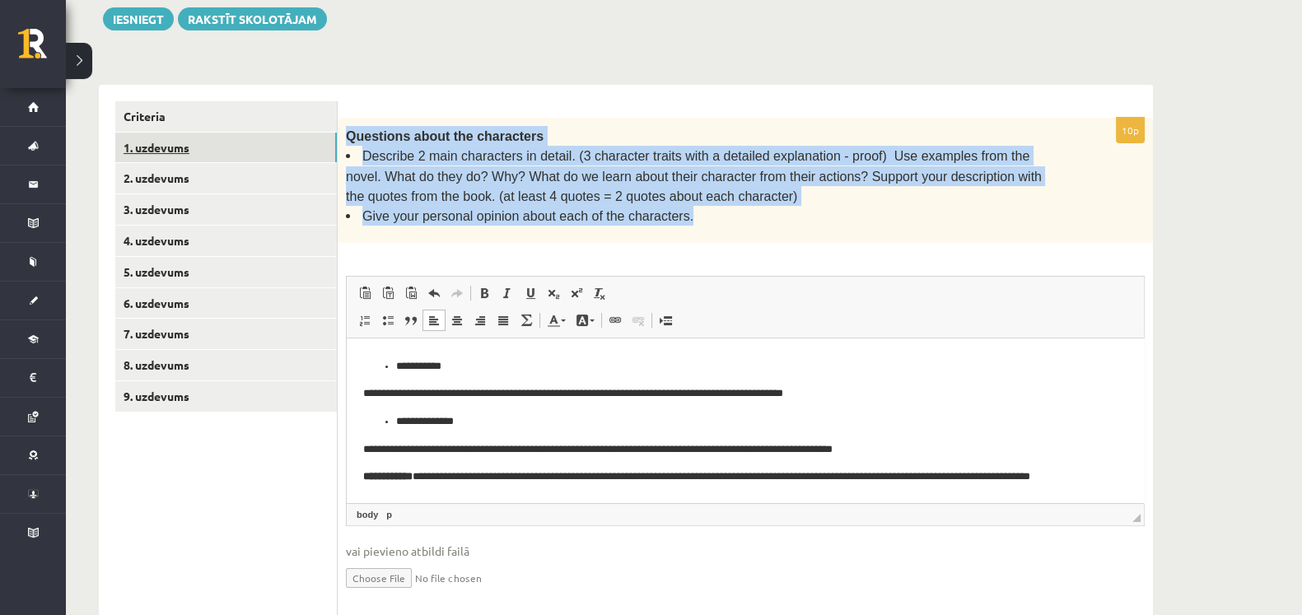
click at [277, 138] on link "1. uzdevums" at bounding box center [226, 148] width 222 height 30
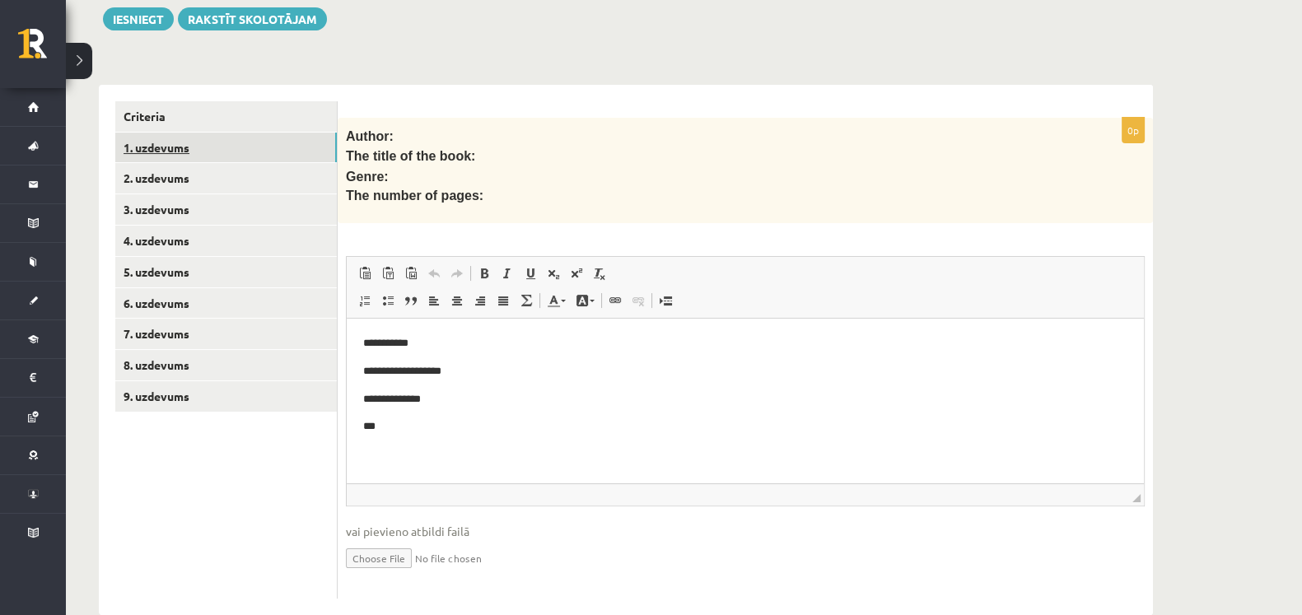
scroll to position [0, 0]
click at [242, 163] on link "2. uzdevums" at bounding box center [226, 178] width 222 height 30
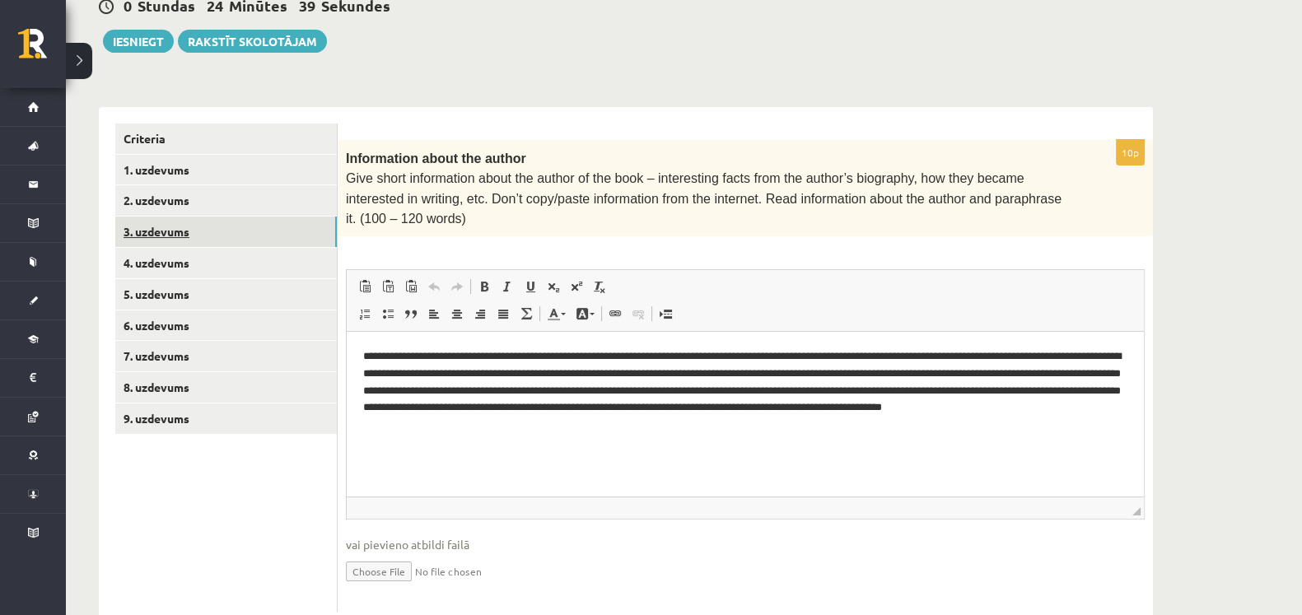
click at [255, 217] on link "3. uzdevums" at bounding box center [226, 232] width 222 height 30
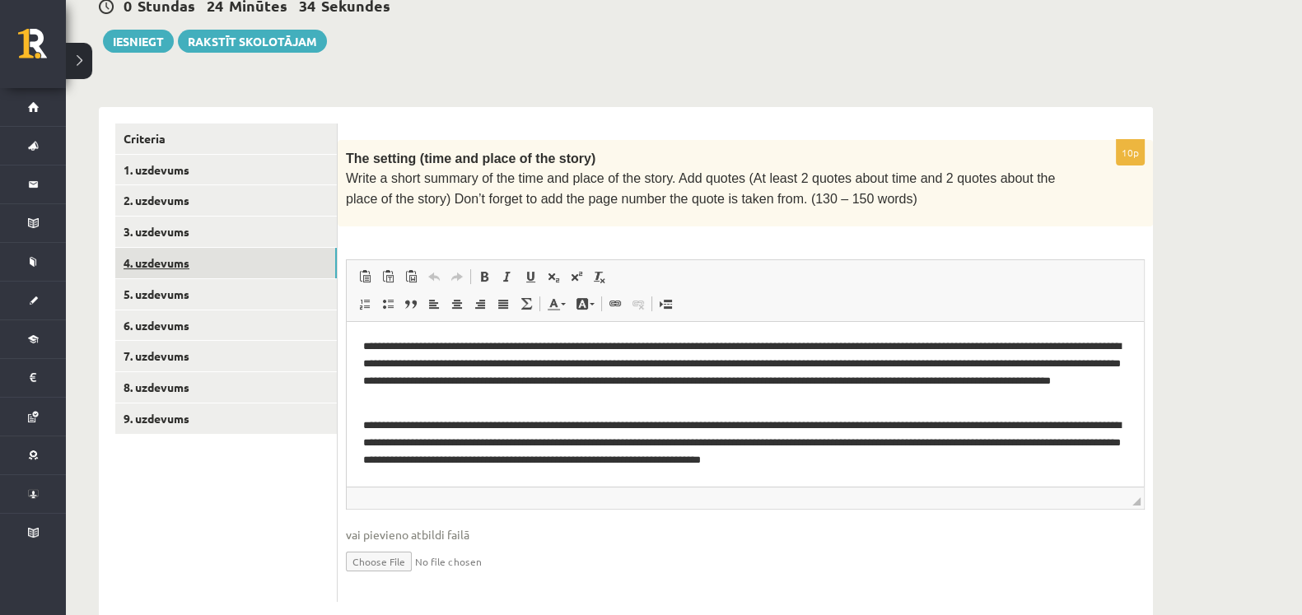
click at [263, 248] on link "4. uzdevums" at bounding box center [226, 263] width 222 height 30
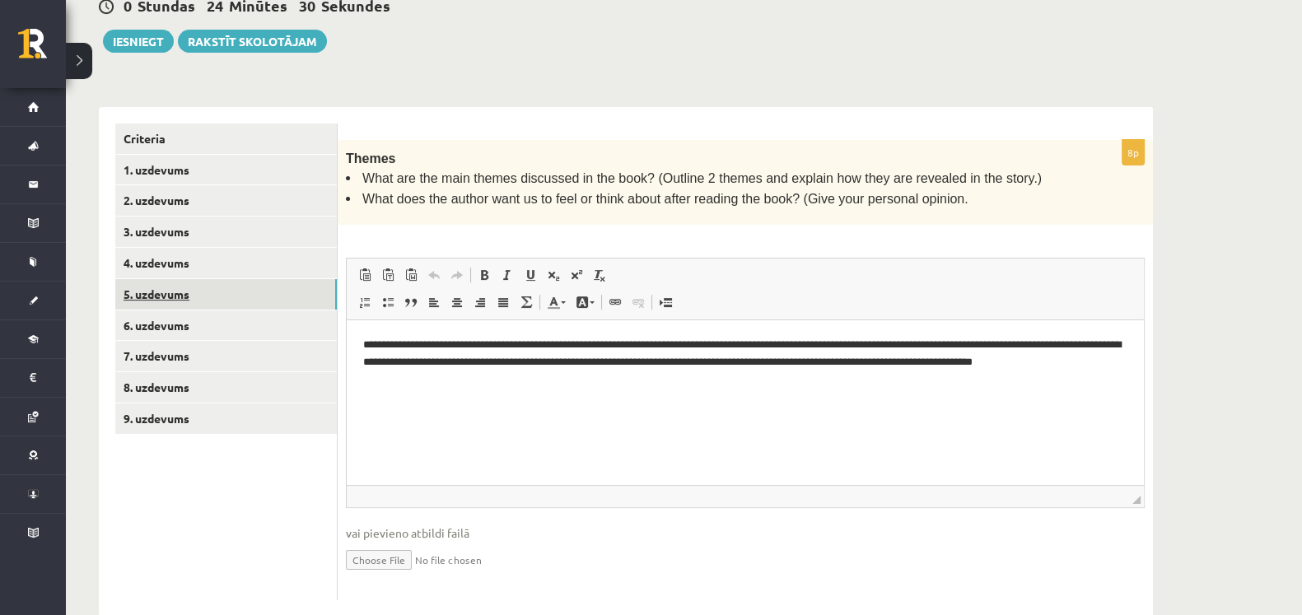
click at [260, 279] on link "5. uzdevums" at bounding box center [226, 294] width 222 height 30
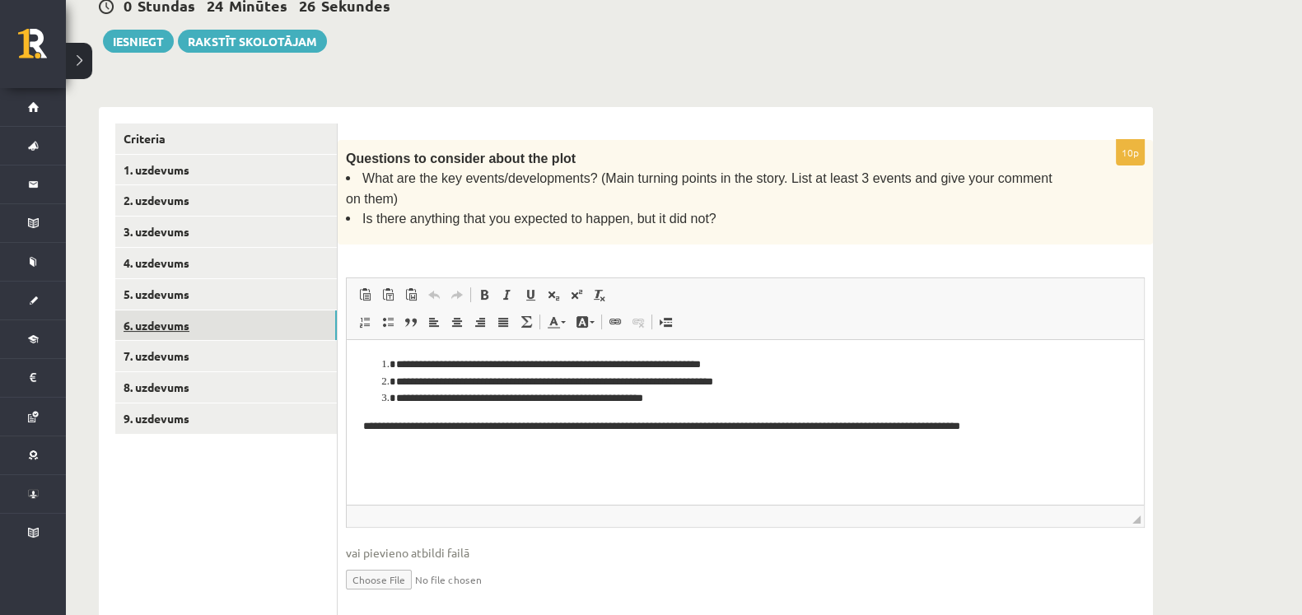
click at [259, 310] on link "6. uzdevums" at bounding box center [226, 325] width 222 height 30
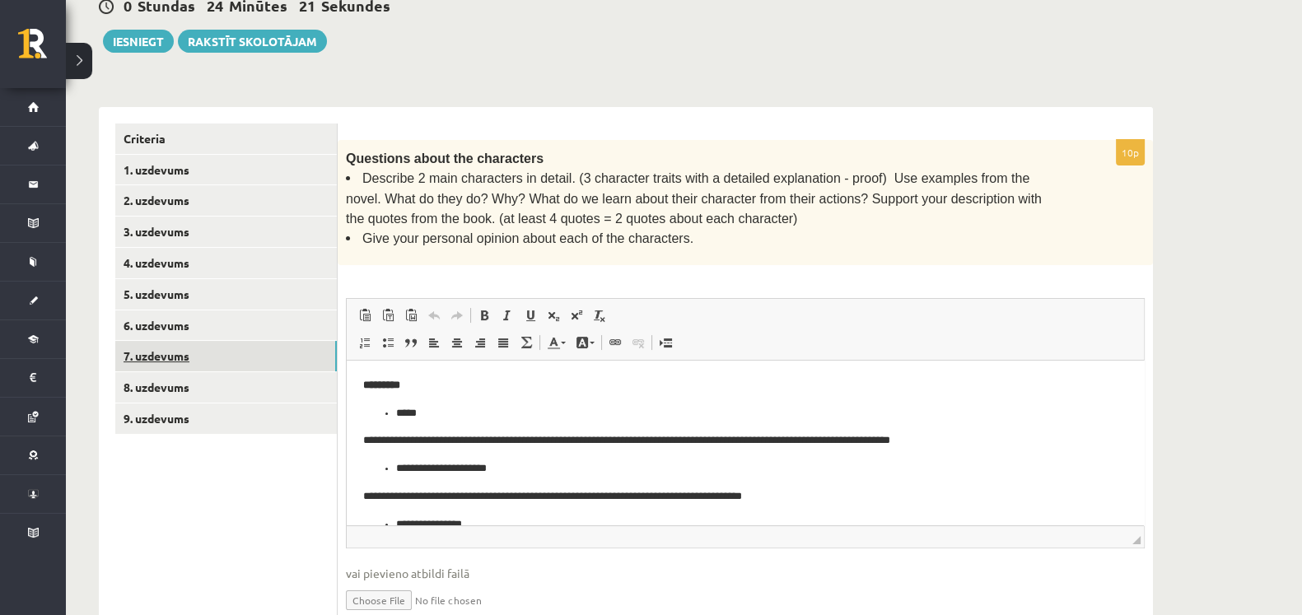
click at [248, 341] on link "7. uzdevums" at bounding box center [226, 356] width 222 height 30
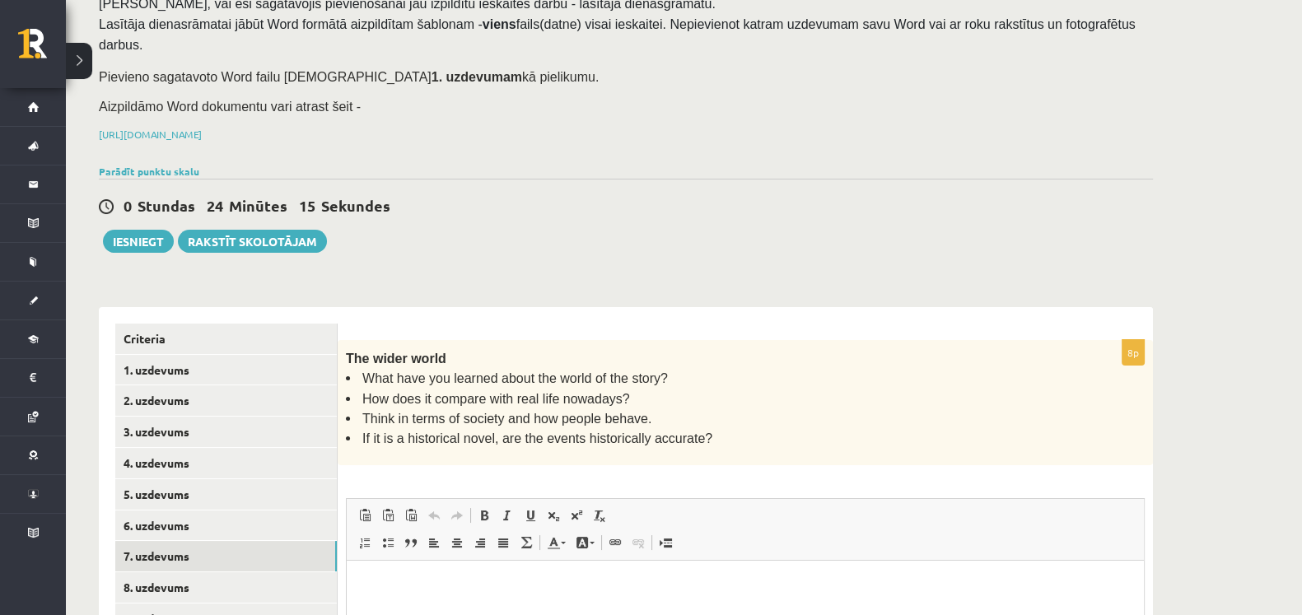
scroll to position [91, 0]
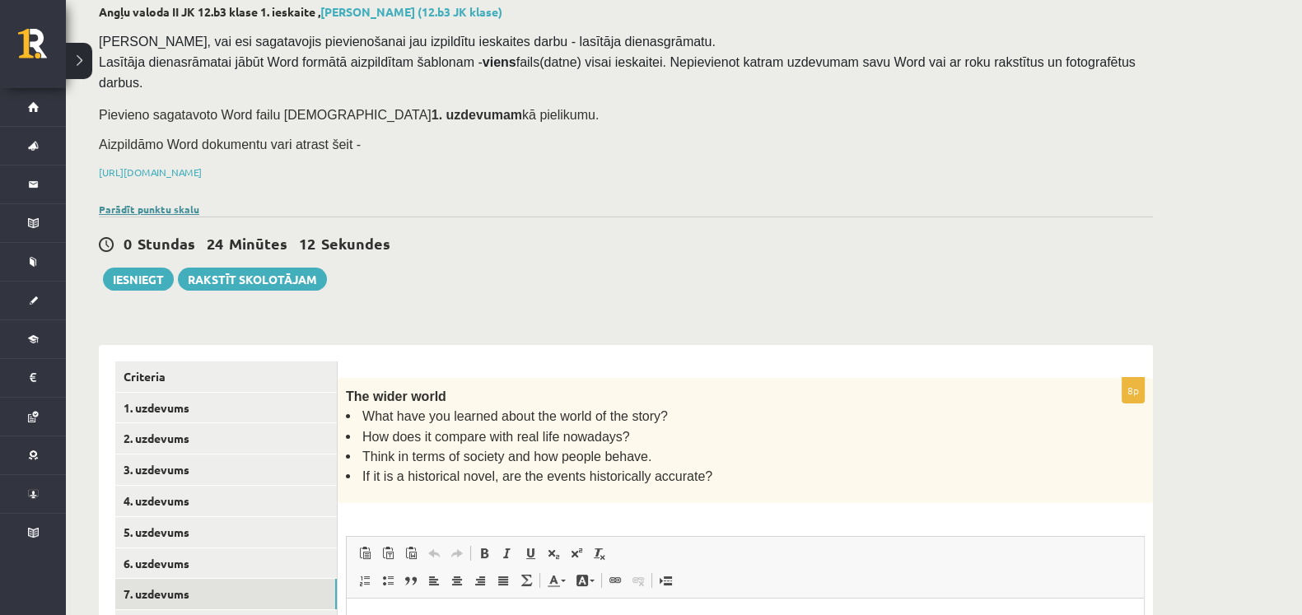
click at [172, 203] on link "Parādīt punktu skalu" at bounding box center [149, 209] width 100 height 13
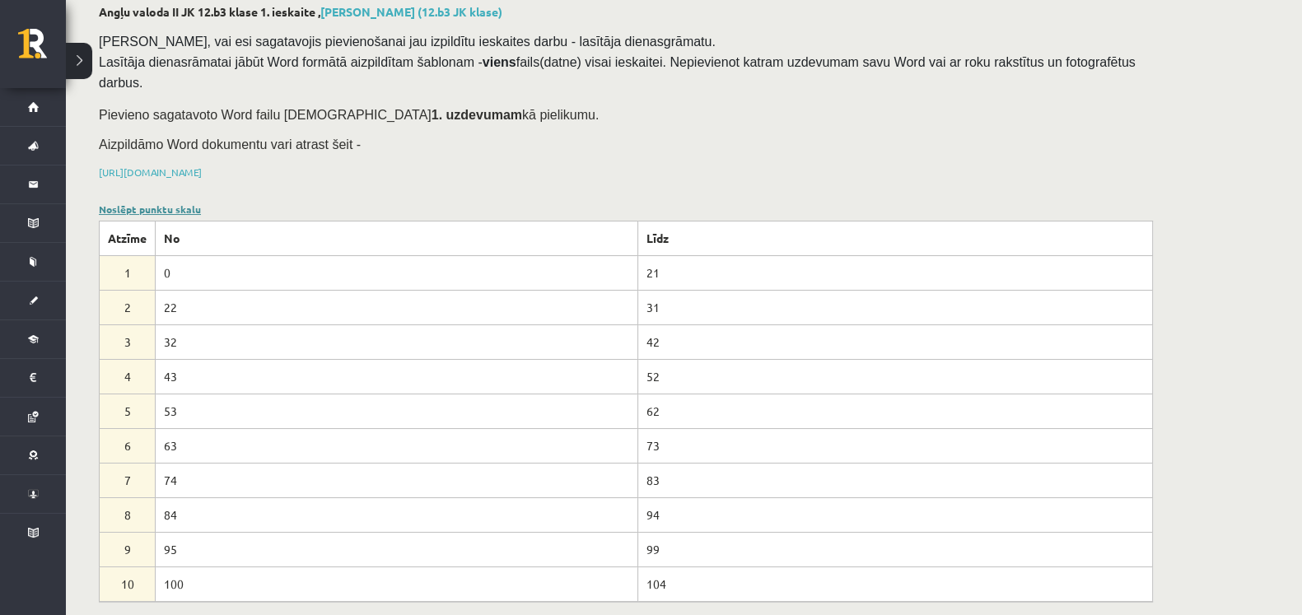
click at [172, 203] on link "Noslēpt punktu skalu" at bounding box center [150, 209] width 102 height 13
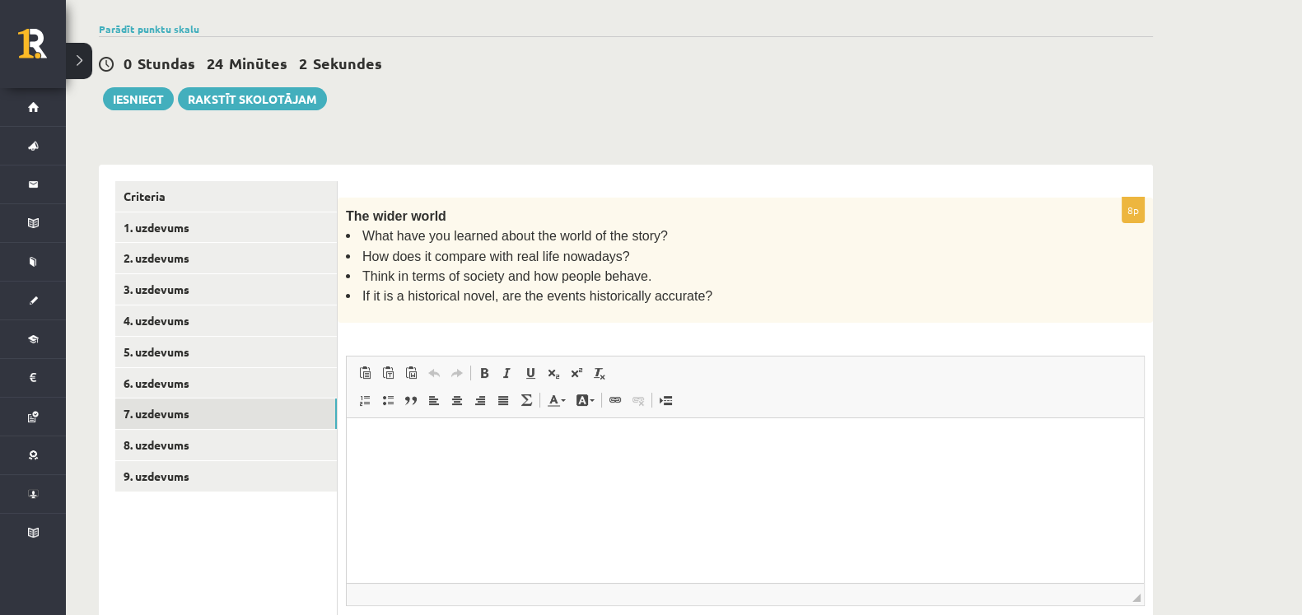
scroll to position [273, 0]
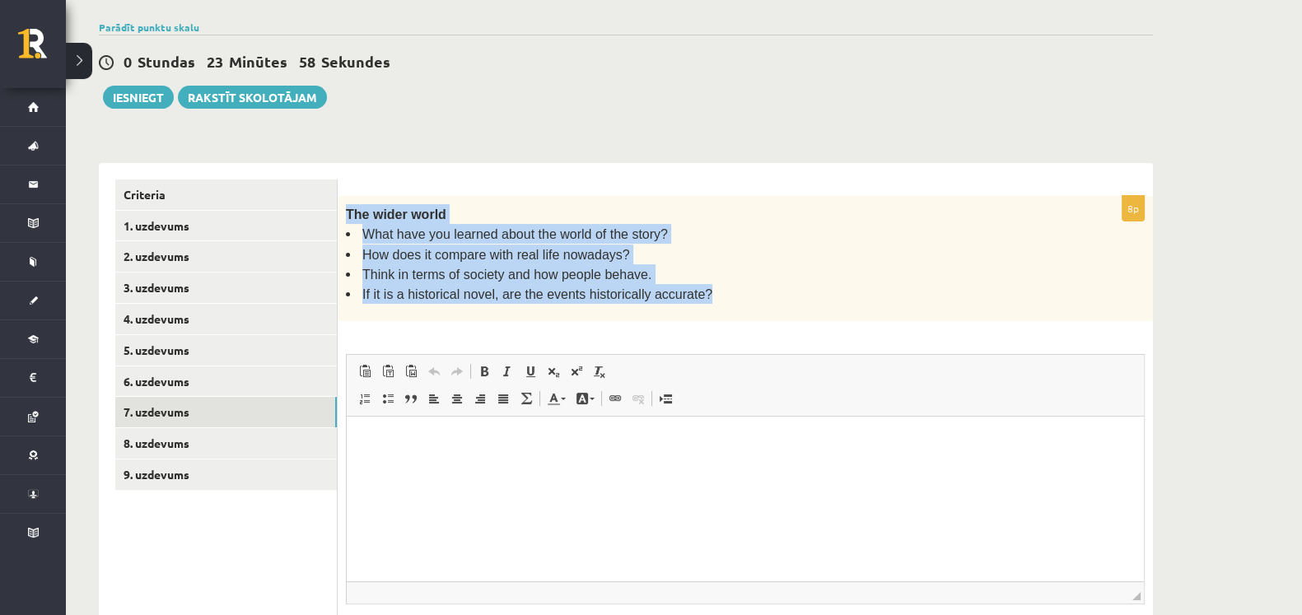
drag, startPoint x: 345, startPoint y: 189, endPoint x: 708, endPoint y: 287, distance: 376.1
click at [708, 287] on div "The wider world What have you learned about the world of the story? How does it…" at bounding box center [745, 258] width 815 height 125
drag, startPoint x: 708, startPoint y: 287, endPoint x: 549, endPoint y: 254, distance: 162.3
copy div "The wider world What have you learned about the world of the story? How does it…"
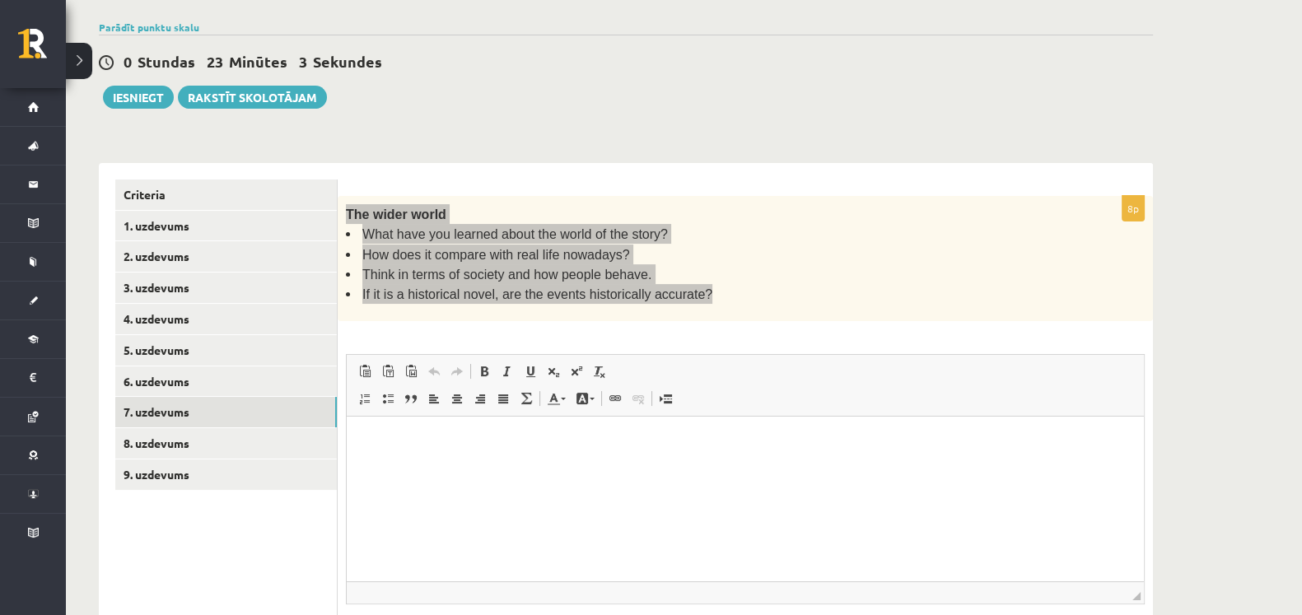
click at [417, 451] on html at bounding box center [745, 441] width 797 height 50
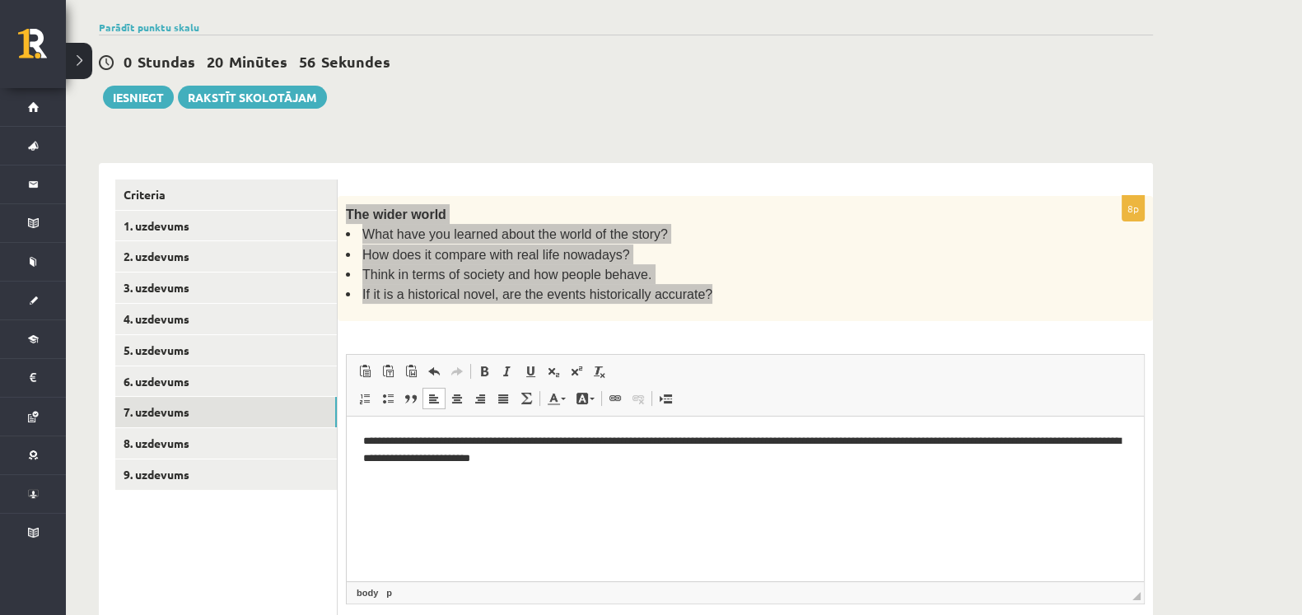
click at [594, 454] on p "**********" at bounding box center [745, 449] width 764 height 35
click at [595, 454] on p "**********" at bounding box center [745, 449] width 764 height 35
click at [666, 465] on p "**********" at bounding box center [745, 449] width 764 height 35
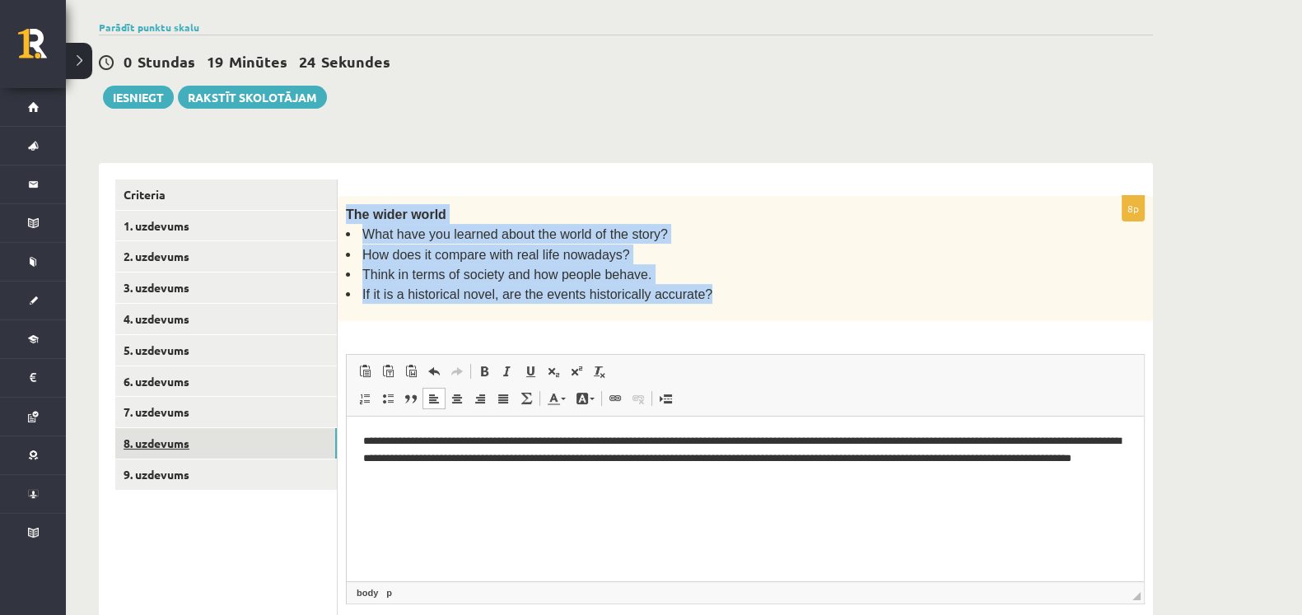
click at [223, 428] on link "8. uzdevums" at bounding box center [226, 443] width 222 height 30
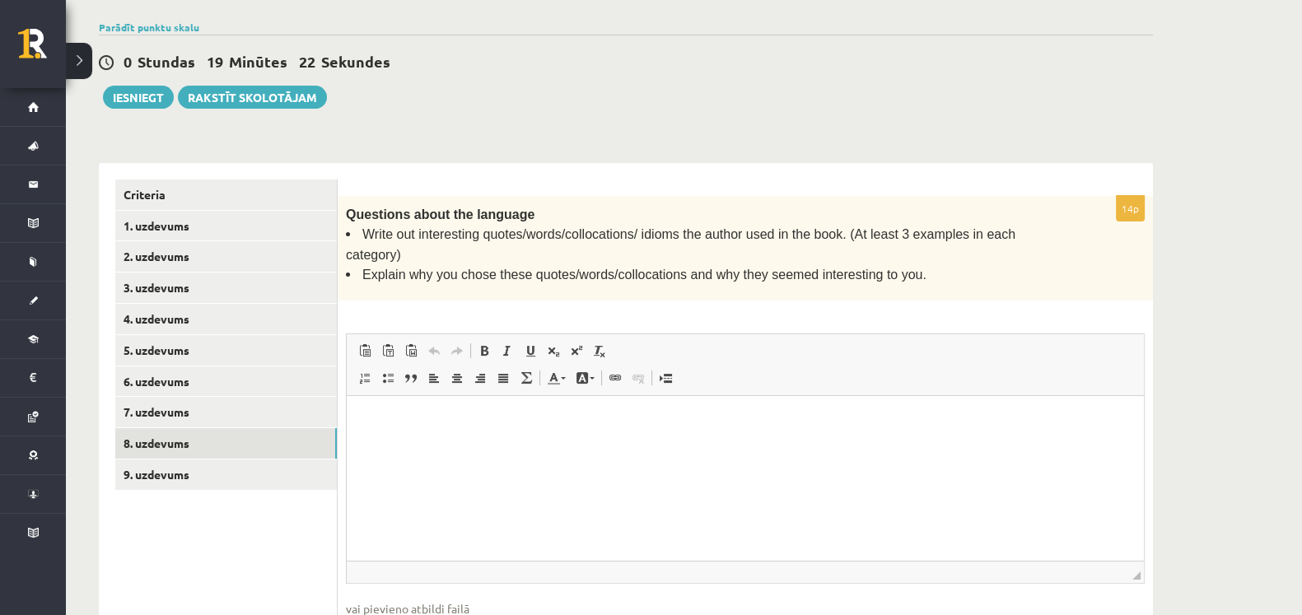
scroll to position [0, 0]
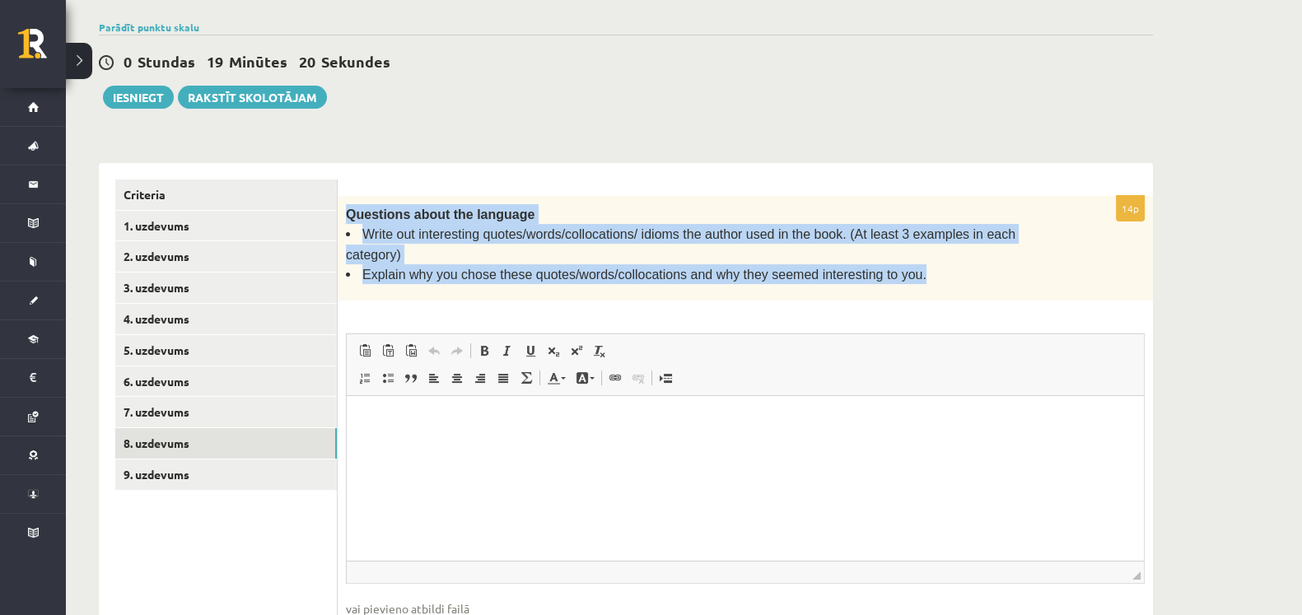
drag, startPoint x: 344, startPoint y: 185, endPoint x: 923, endPoint y: 231, distance: 580.6
click at [923, 231] on div "Questions about the language Write out interesting quotes/words/collocations/ i…" at bounding box center [745, 248] width 815 height 105
drag, startPoint x: 923, startPoint y: 231, endPoint x: 846, endPoint y: 221, distance: 77.2
copy div "Questions about the language Write out interesting quotes/words/collocations/ i…"
click at [208, 459] on link "9. uzdevums" at bounding box center [226, 474] width 222 height 30
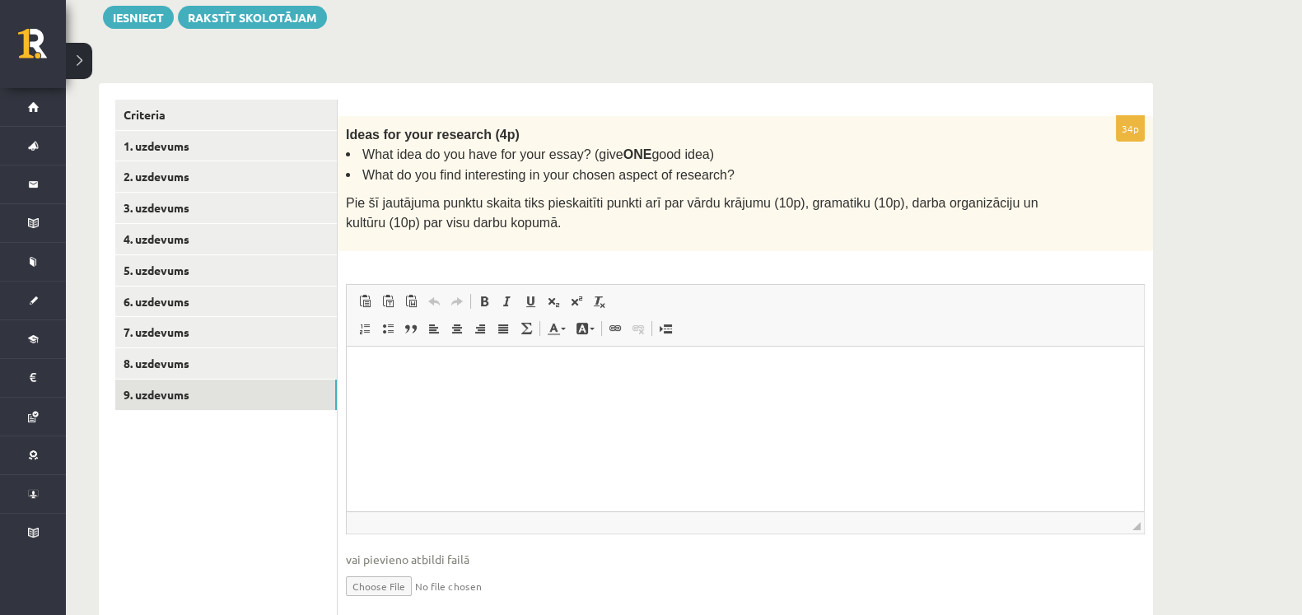
scroll to position [386, 0]
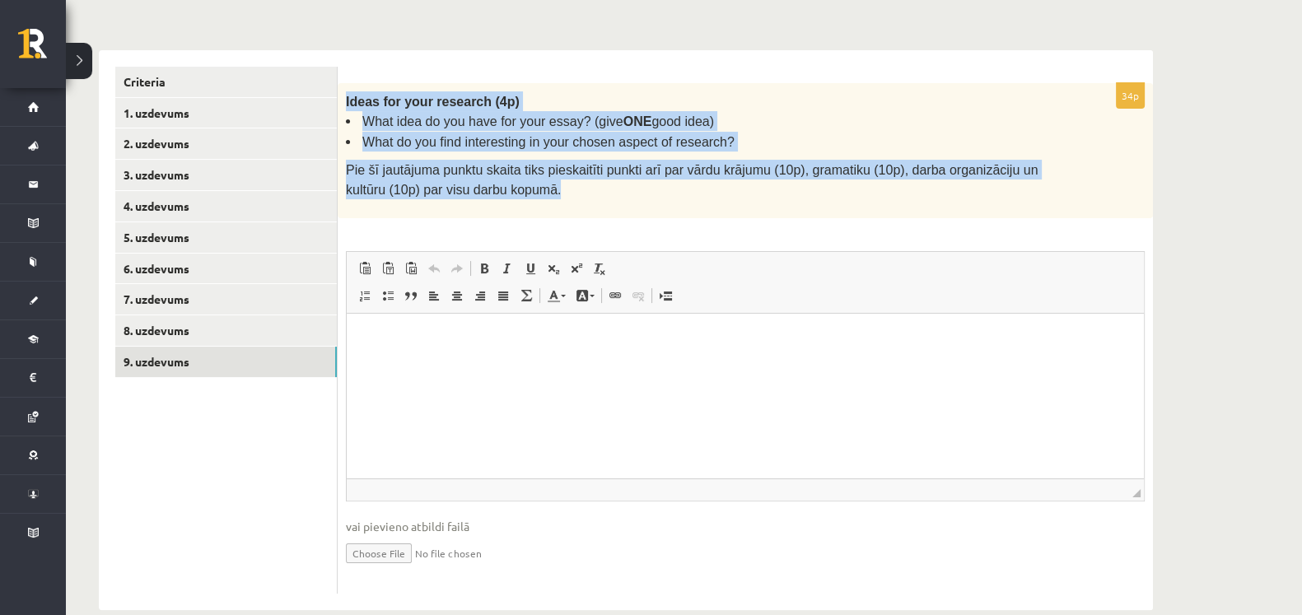
drag, startPoint x: 342, startPoint y: 80, endPoint x: 961, endPoint y: 177, distance: 626.8
click at [961, 177] on div "Ideas for your research (4p) What idea do you have for your essay? (give ONE go…" at bounding box center [745, 150] width 815 height 135
copy div "Ideas for your research (4p) What idea do you have for your essay? (give ONE go…"
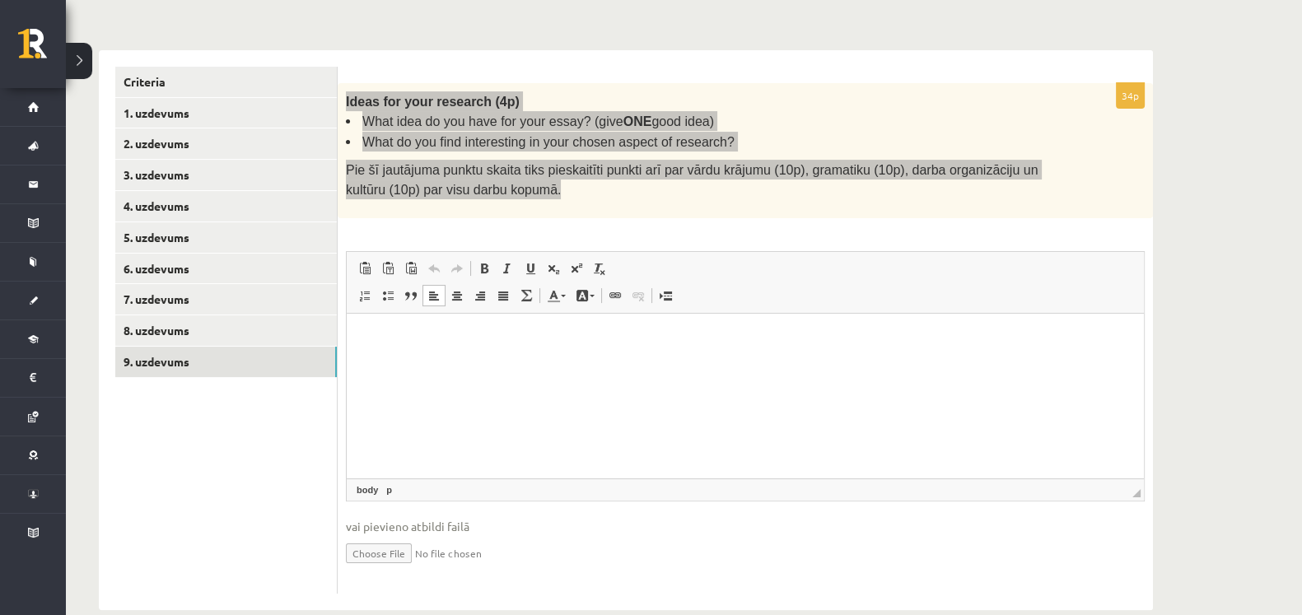
click at [468, 361] on html at bounding box center [745, 338] width 797 height 50
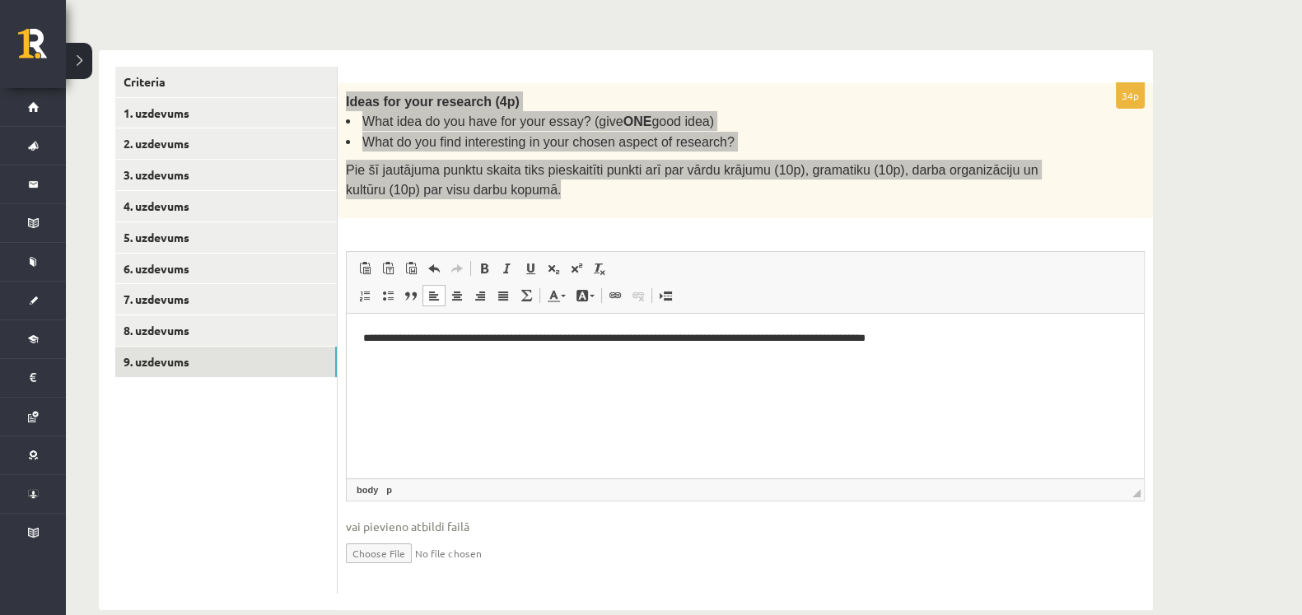
click at [926, 333] on p "**********" at bounding box center [745, 337] width 764 height 17
click at [964, 346] on p "**********" at bounding box center [745, 337] width 764 height 17
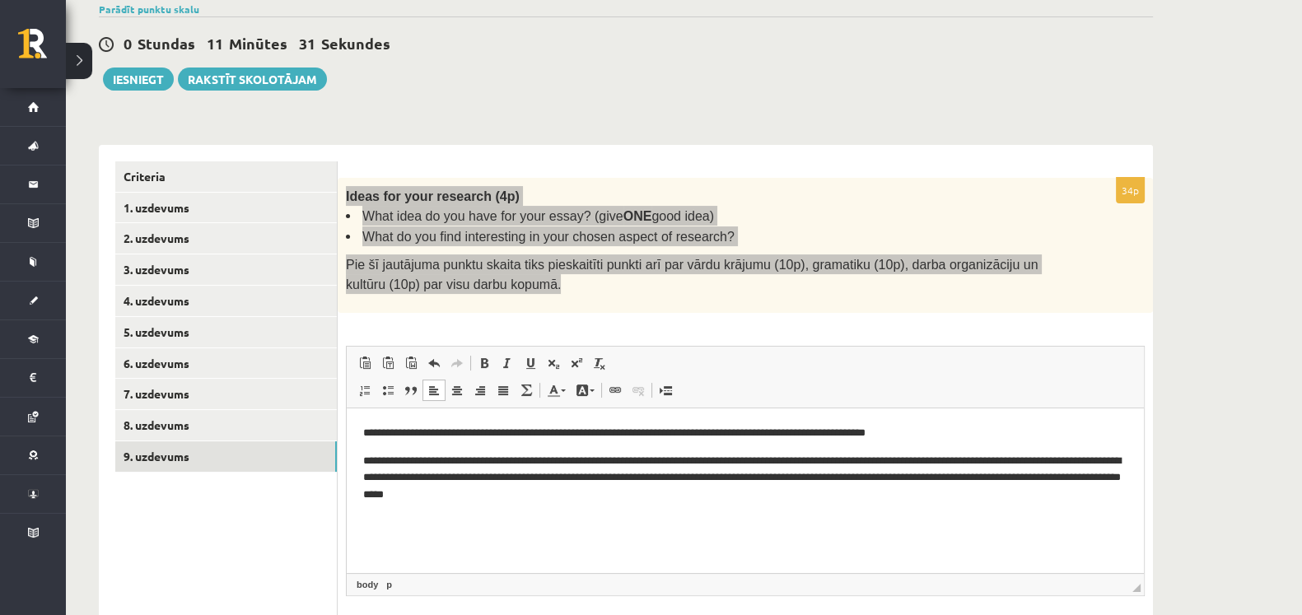
scroll to position [282, 0]
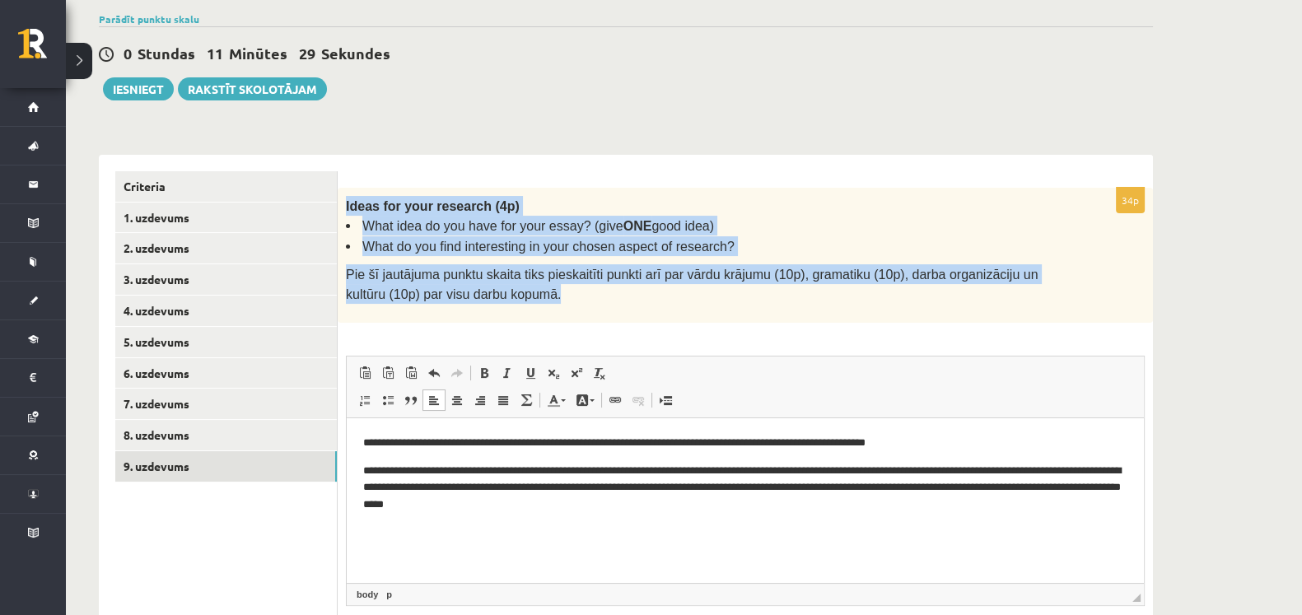
click at [1201, 243] on div "Angļu valoda II JK 12.b3 klase 1. ieskaite , Samanta Pažemecka (12.b3 JK klase)…" at bounding box center [684, 265] width 1236 height 966
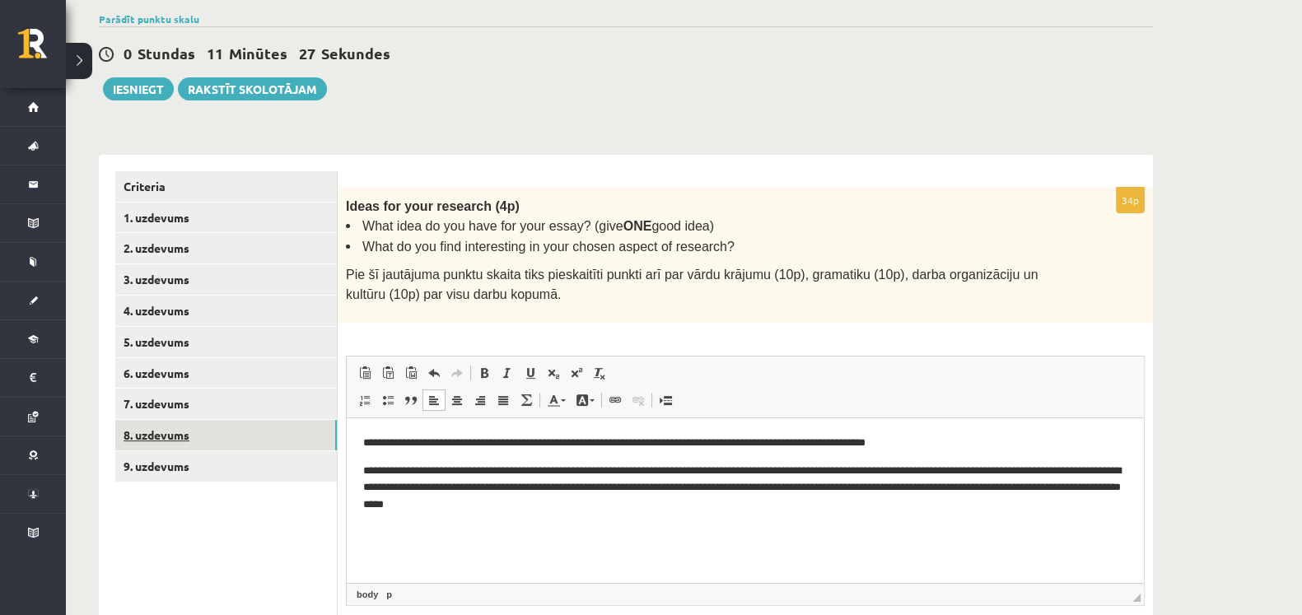
click at [275, 420] on link "8. uzdevums" at bounding box center [226, 435] width 222 height 30
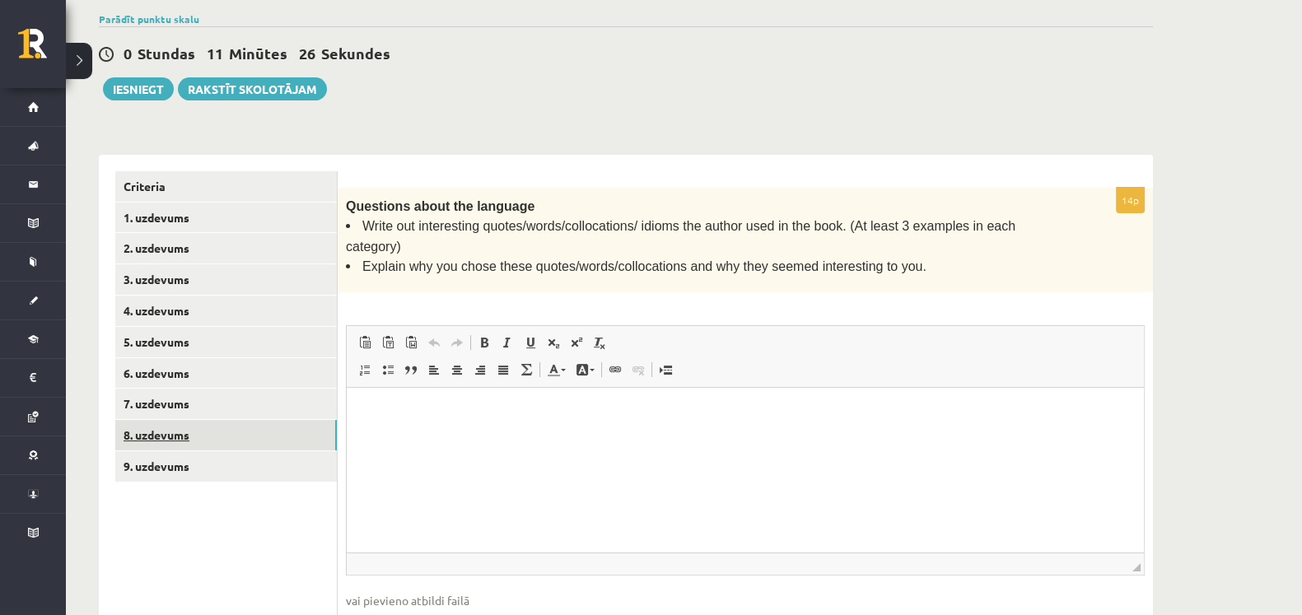
scroll to position [0, 0]
click at [244, 389] on link "7. uzdevums" at bounding box center [226, 404] width 222 height 30
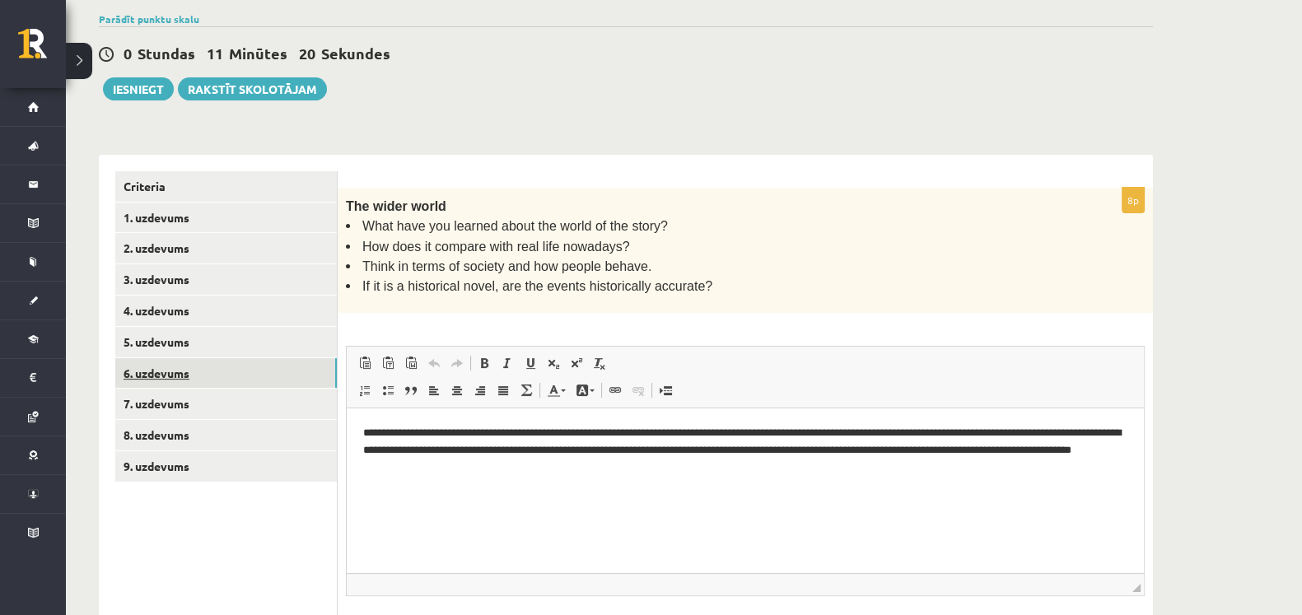
click at [238, 358] on link "6. uzdevums" at bounding box center [226, 373] width 222 height 30
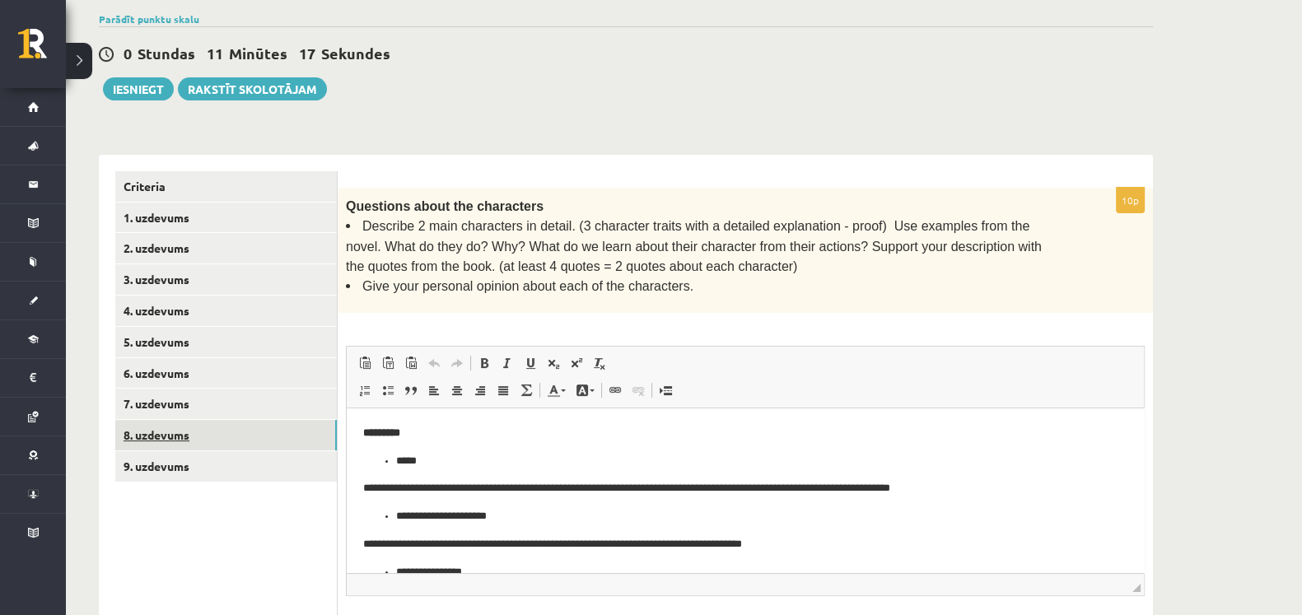
click at [218, 420] on link "8. uzdevums" at bounding box center [226, 435] width 222 height 30
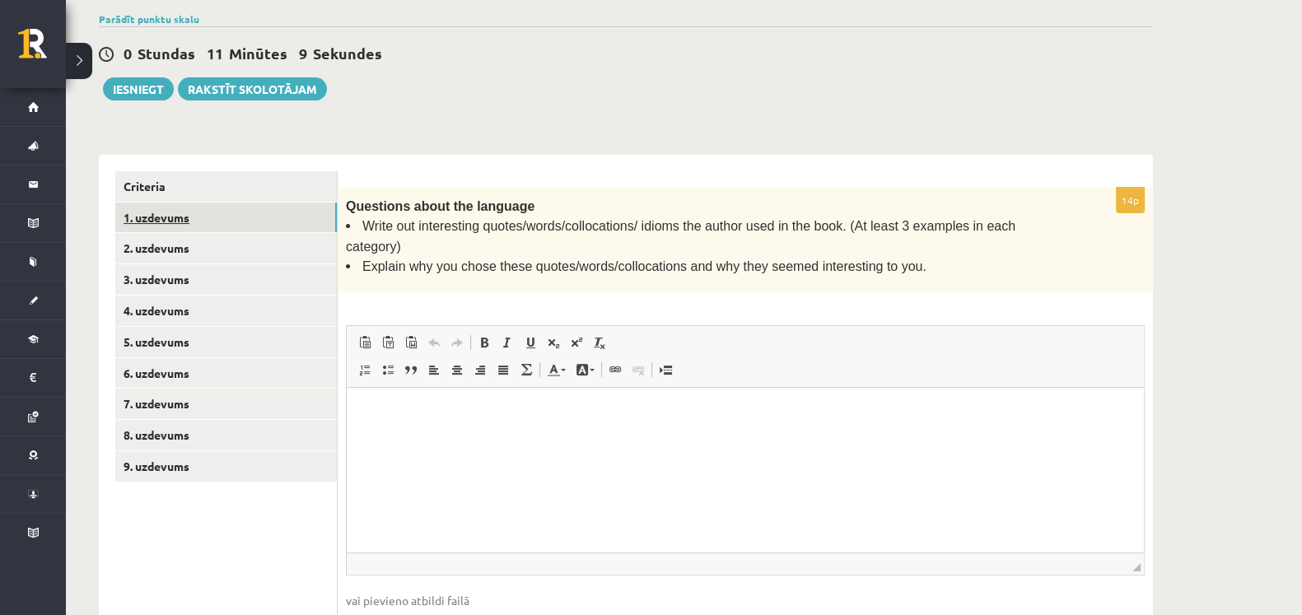
click at [242, 203] on link "1. uzdevums" at bounding box center [226, 218] width 222 height 30
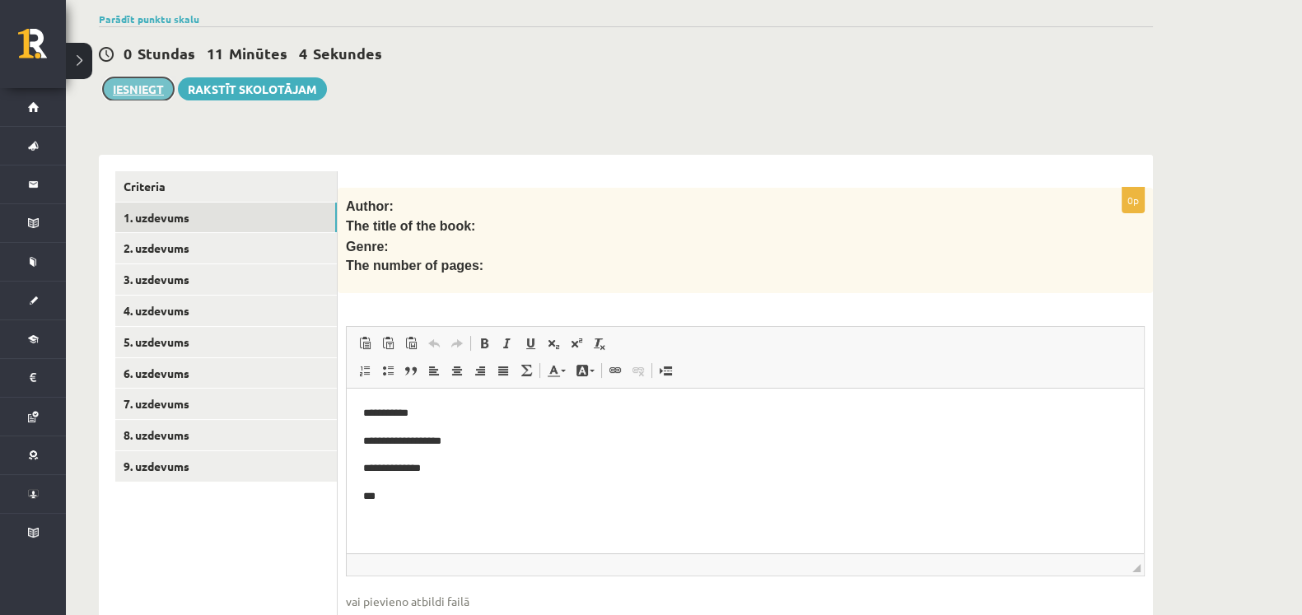
click at [113, 77] on button "Iesniegt" at bounding box center [138, 88] width 71 height 23
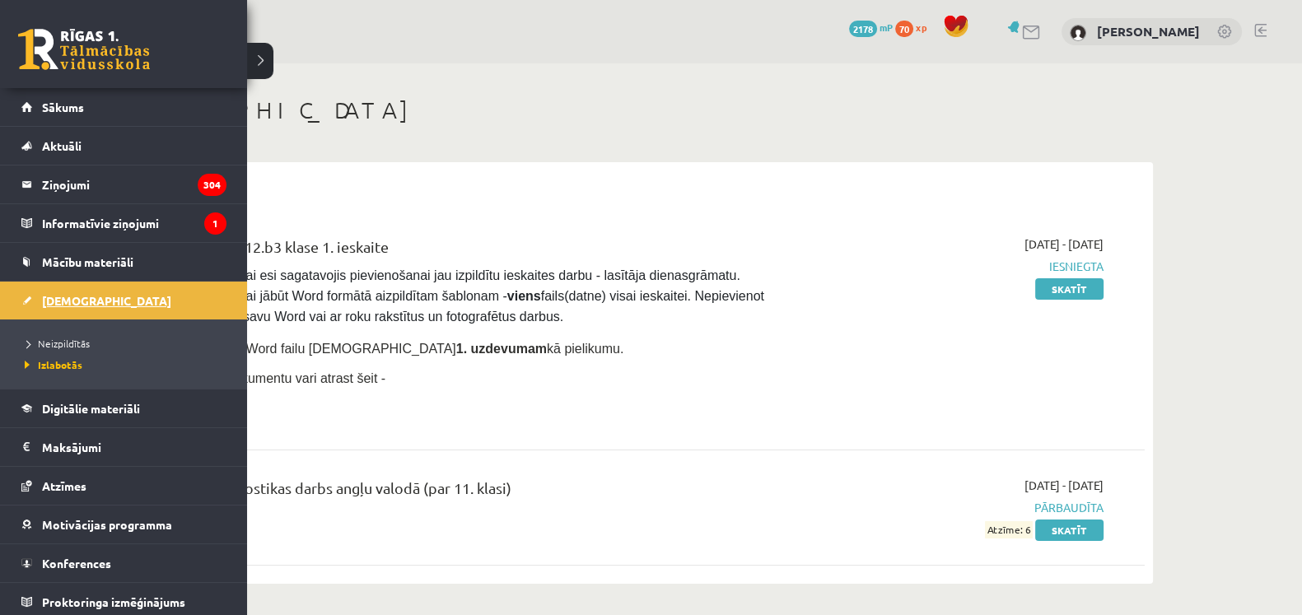
click at [77, 303] on span "[DEMOGRAPHIC_DATA]" at bounding box center [106, 300] width 129 height 15
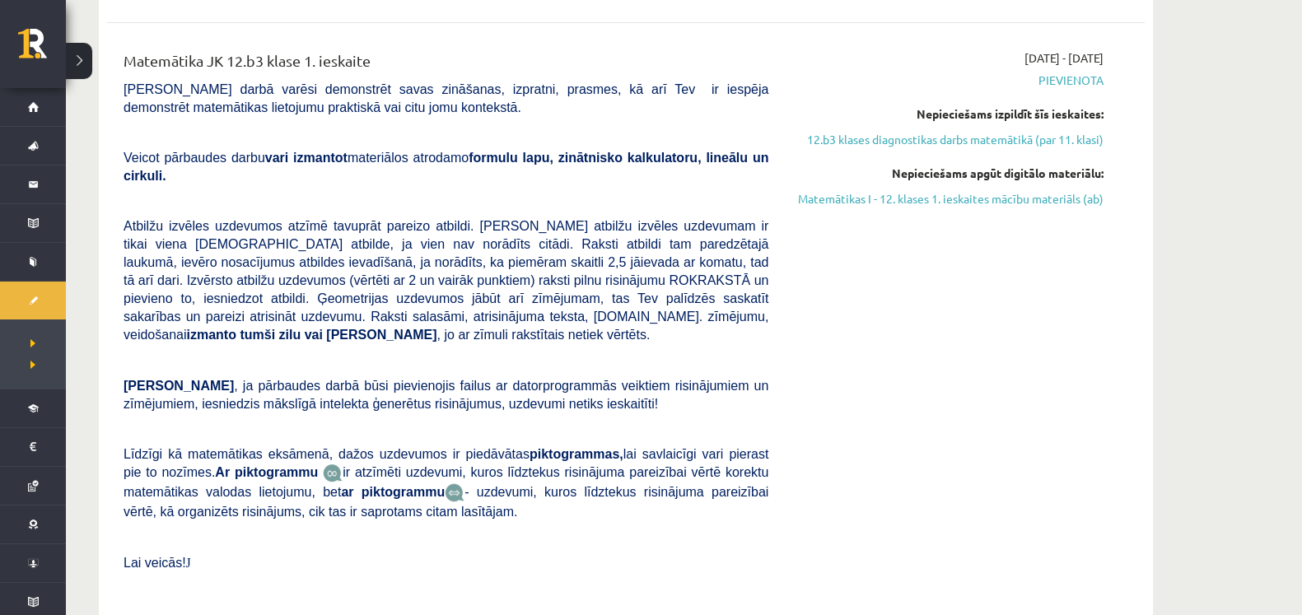
scroll to position [553, 0]
